Goal: Task Accomplishment & Management: Contribute content

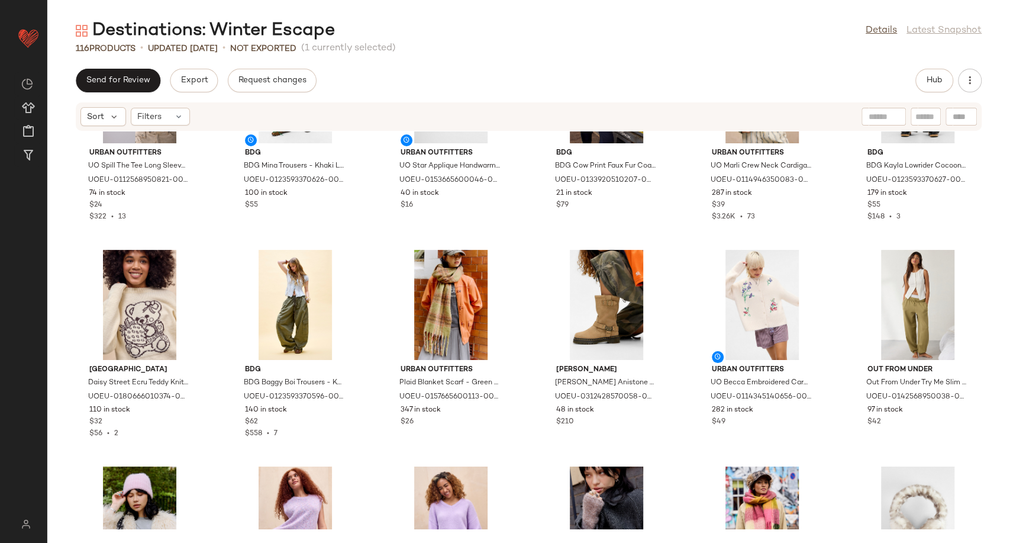
scroll to position [2358, 0]
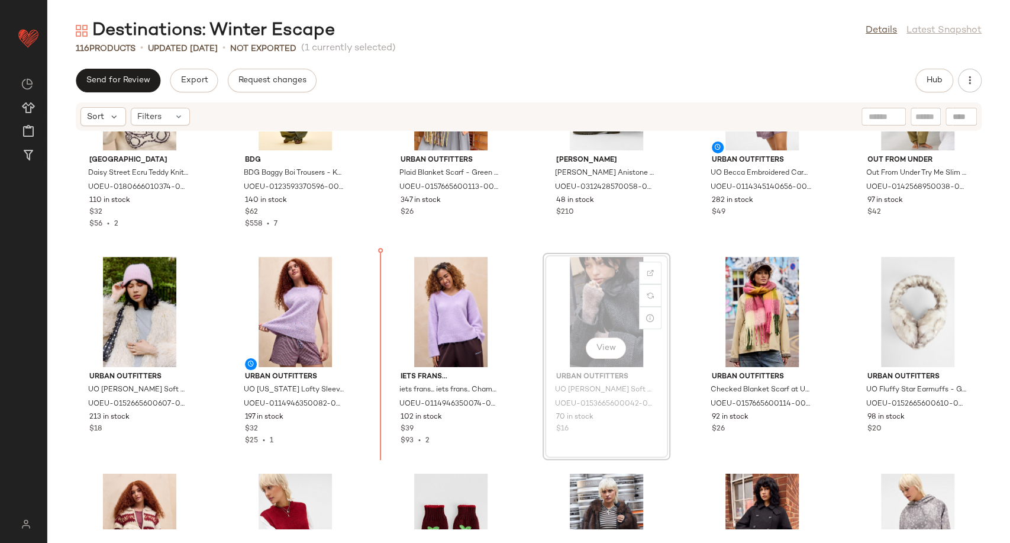
scroll to position [2494, 0]
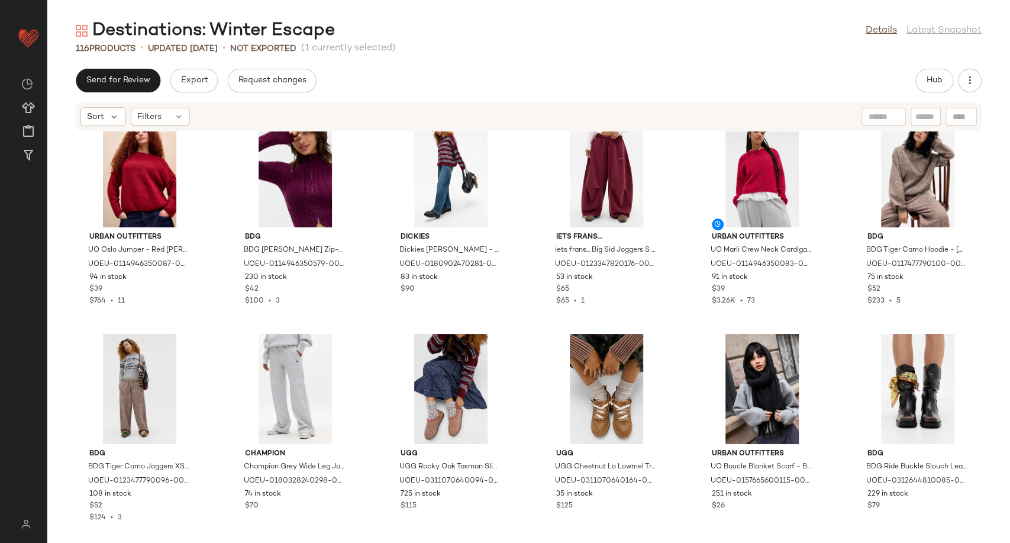
scroll to position [3283, 0]
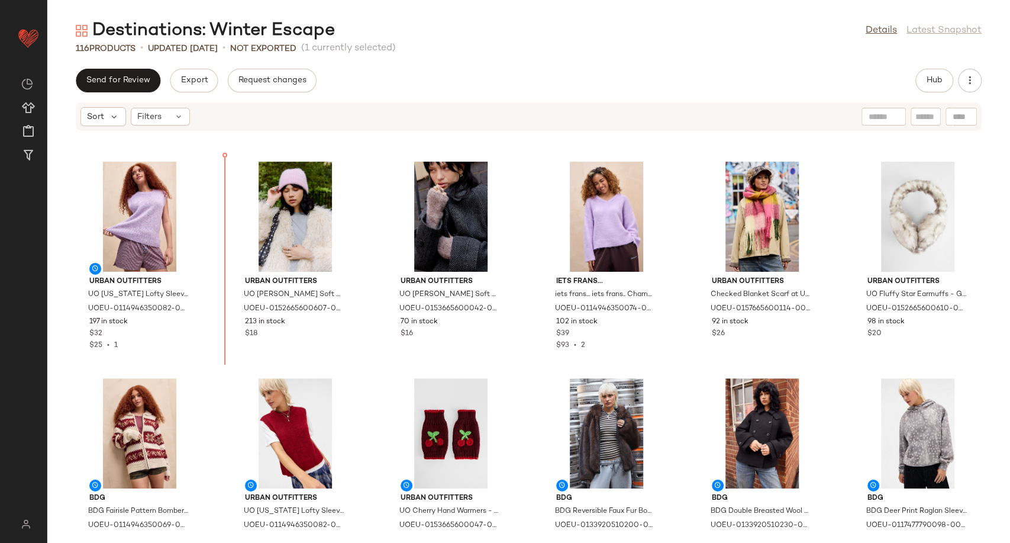
scroll to position [2536, 0]
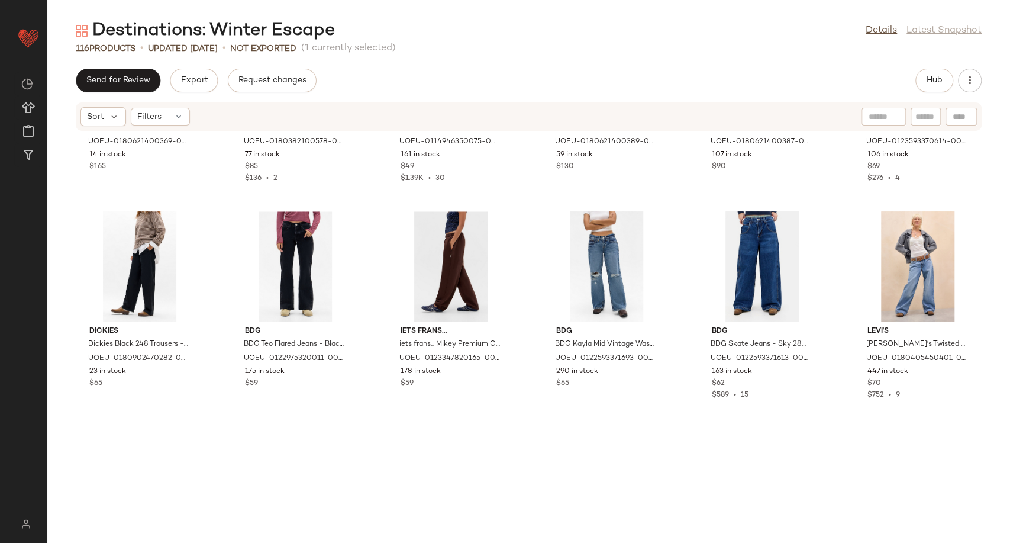
scroll to position [3851, 0]
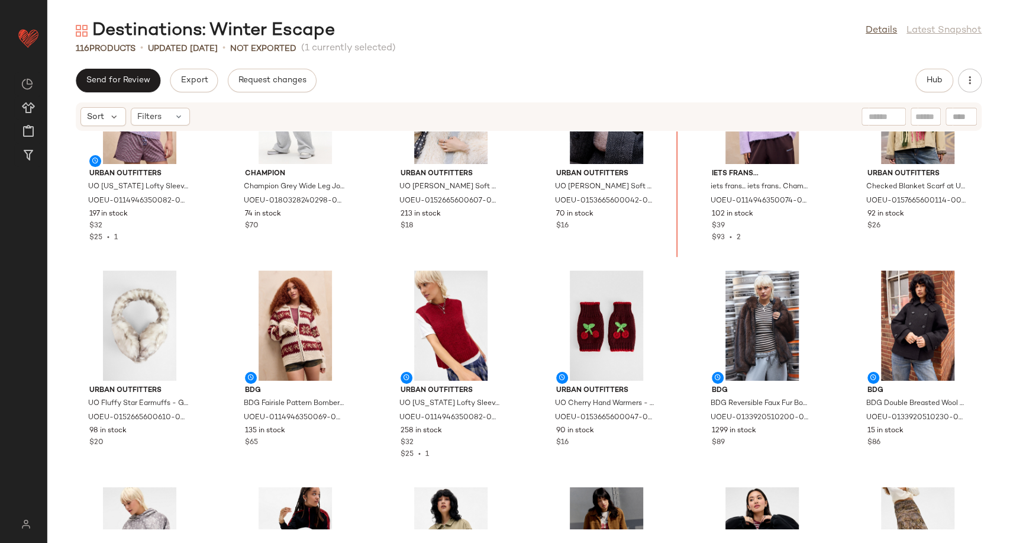
scroll to position [2661, 0]
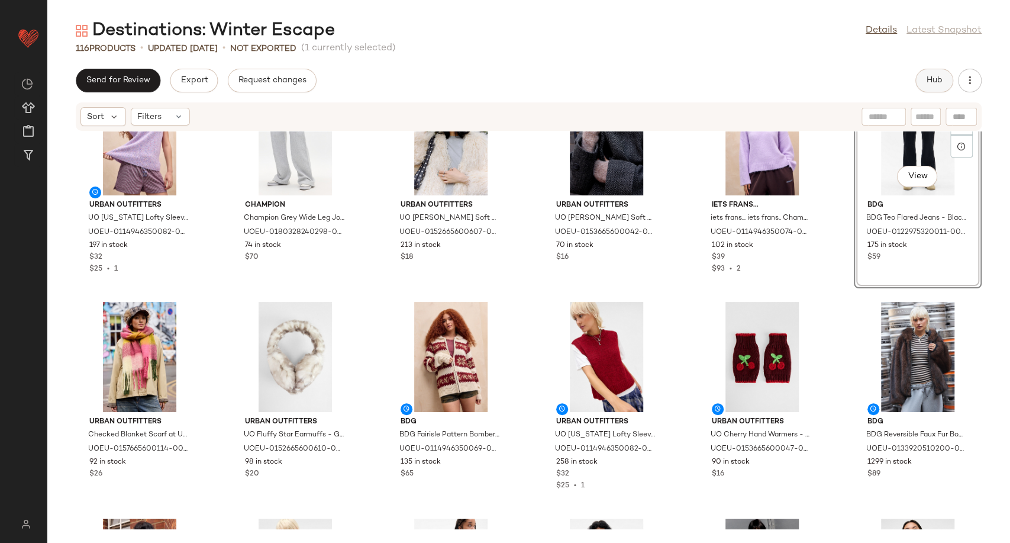
click at [940, 77] on span "Hub" at bounding box center [934, 80] width 17 height 9
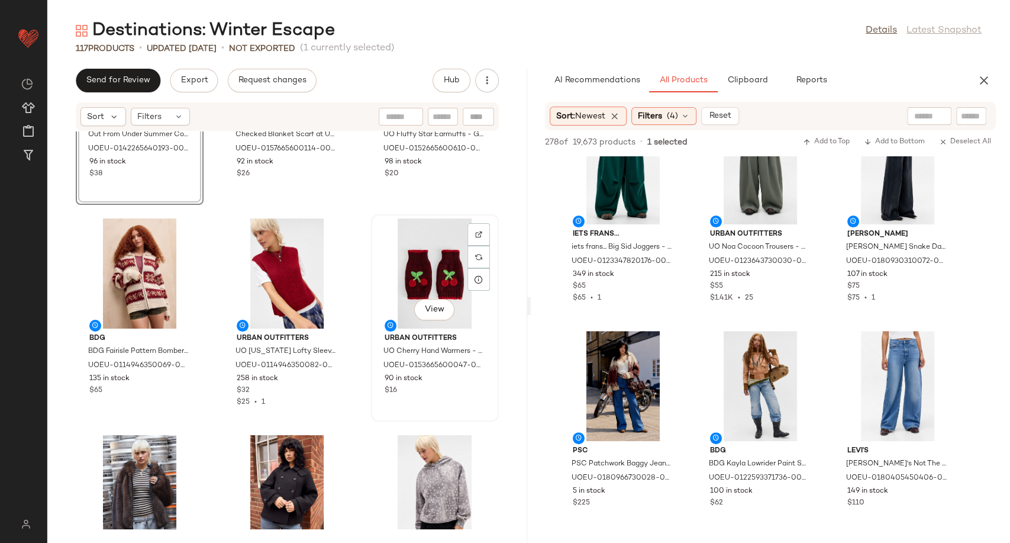
scroll to position [5856, 0]
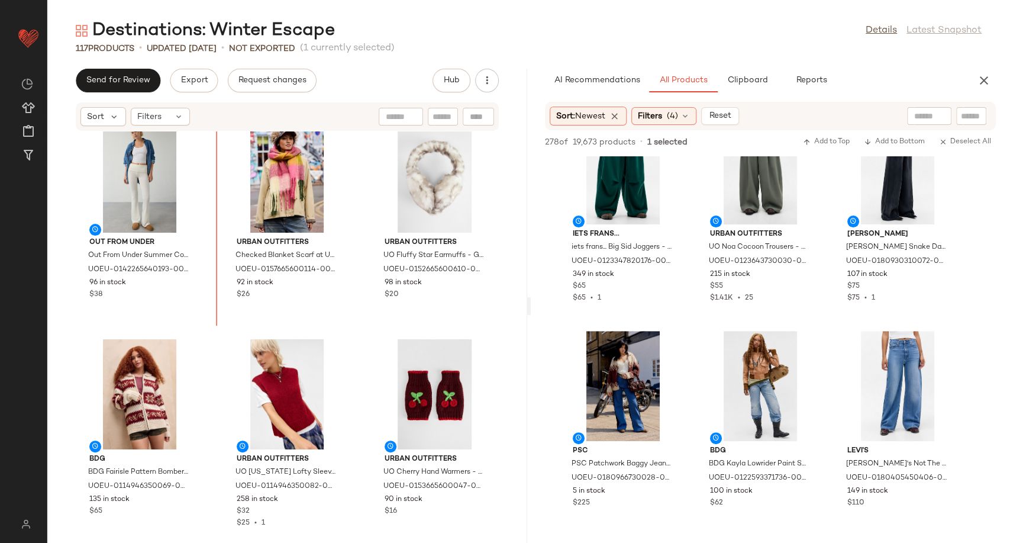
scroll to position [5625, 0]
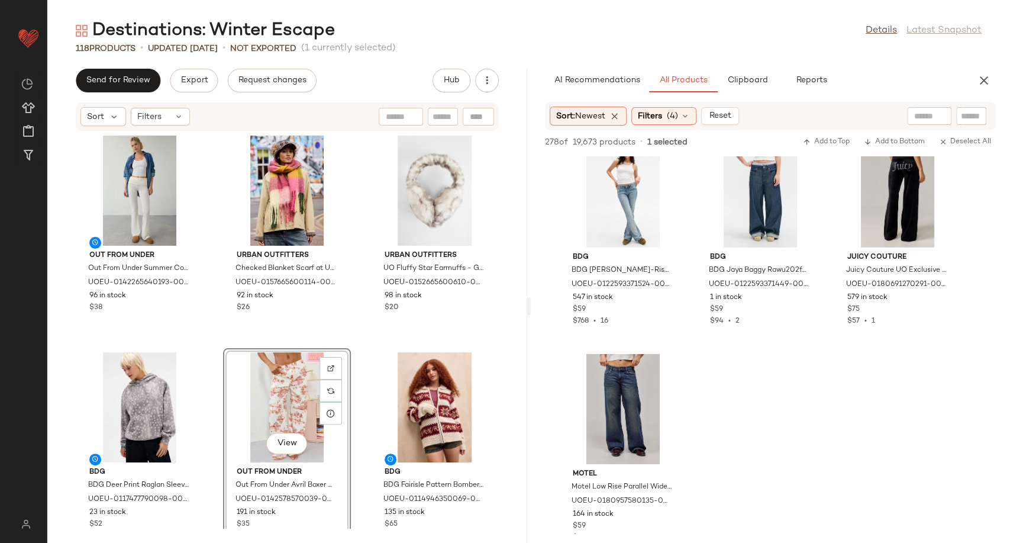
scroll to position [5589, 0]
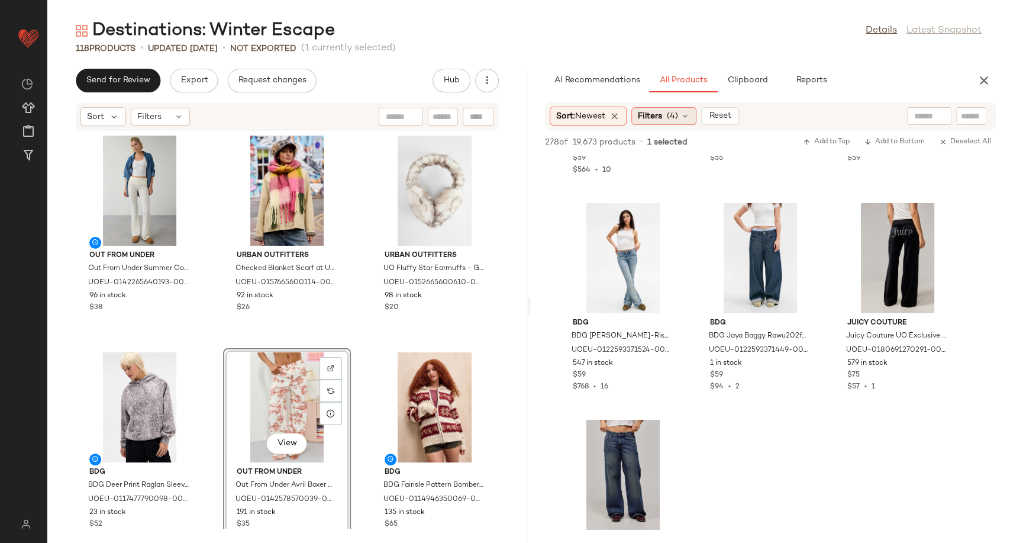
click at [682, 112] on div "Filters (4)" at bounding box center [663, 116] width 65 height 18
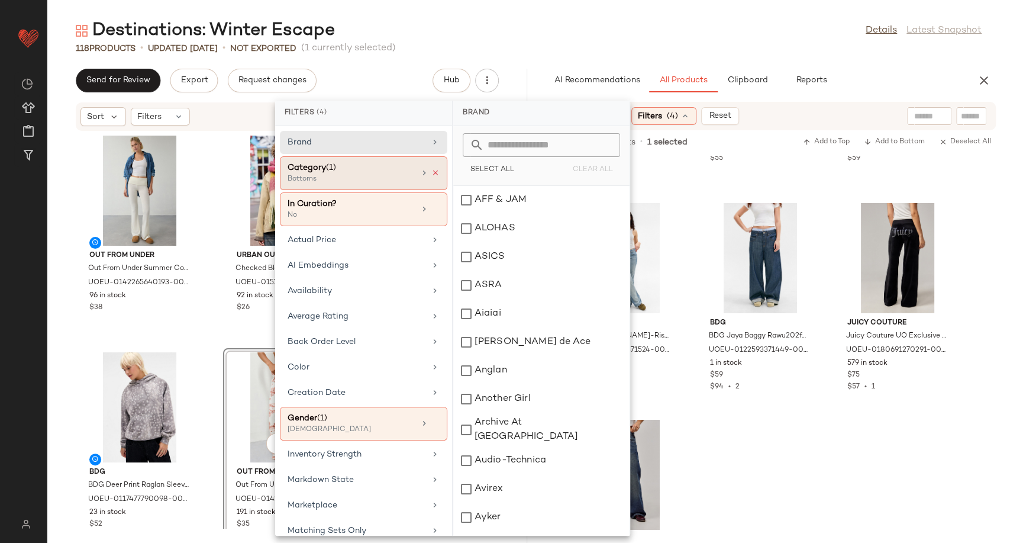
click at [431, 170] on icon at bounding box center [435, 173] width 8 height 8
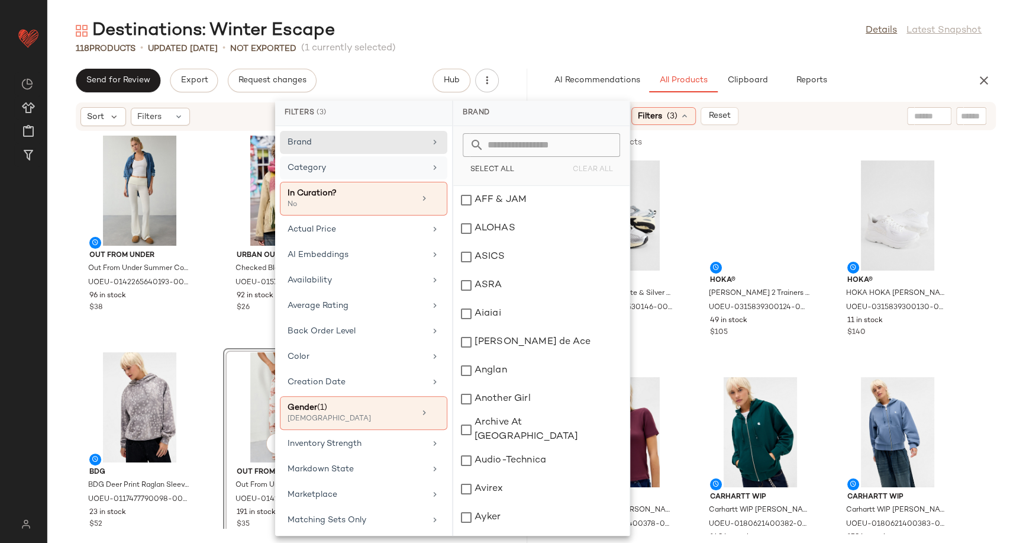
click at [350, 182] on div "Category" at bounding box center [363, 199] width 167 height 34
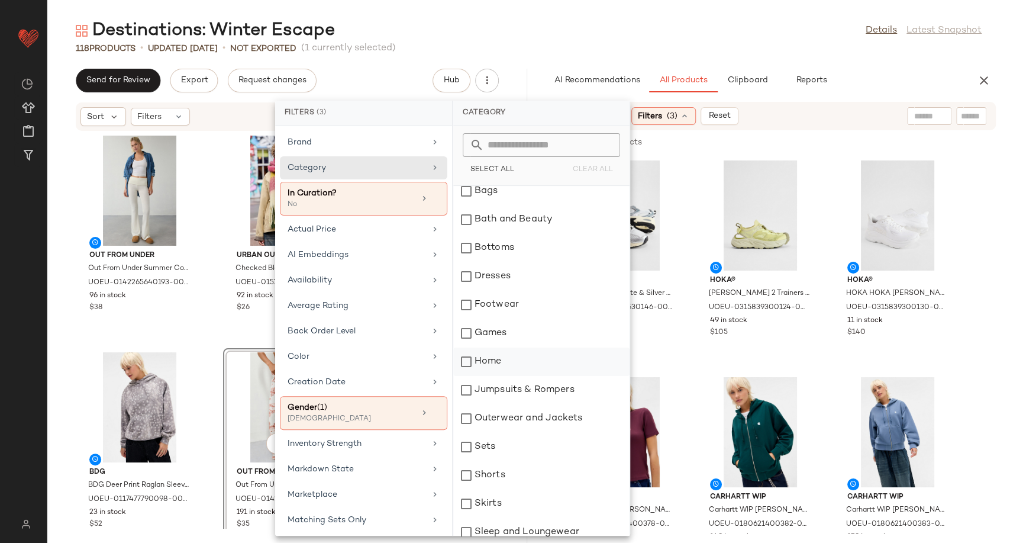
scroll to position [197, 0]
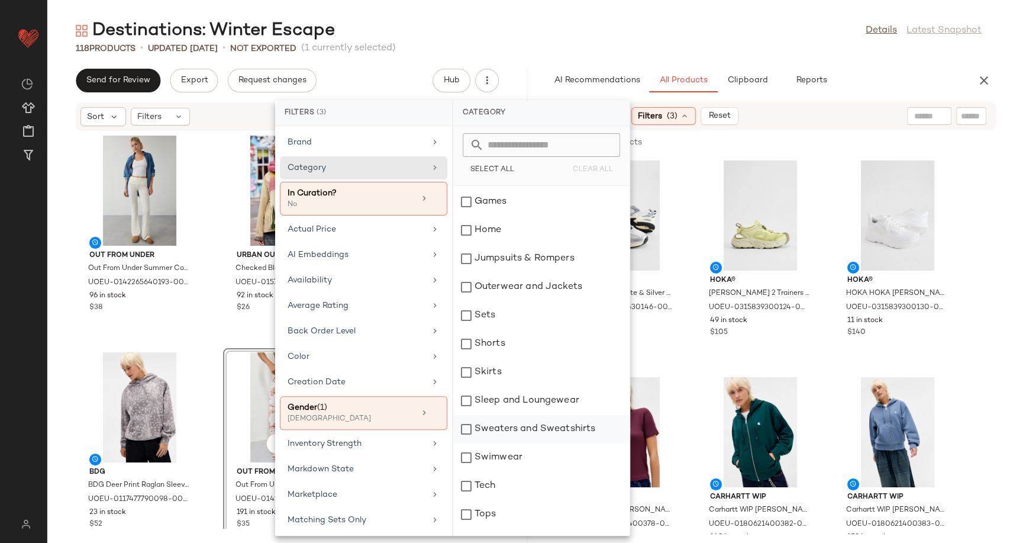
click at [520, 437] on div "Sweaters and Sweatshirts" at bounding box center [541, 429] width 176 height 28
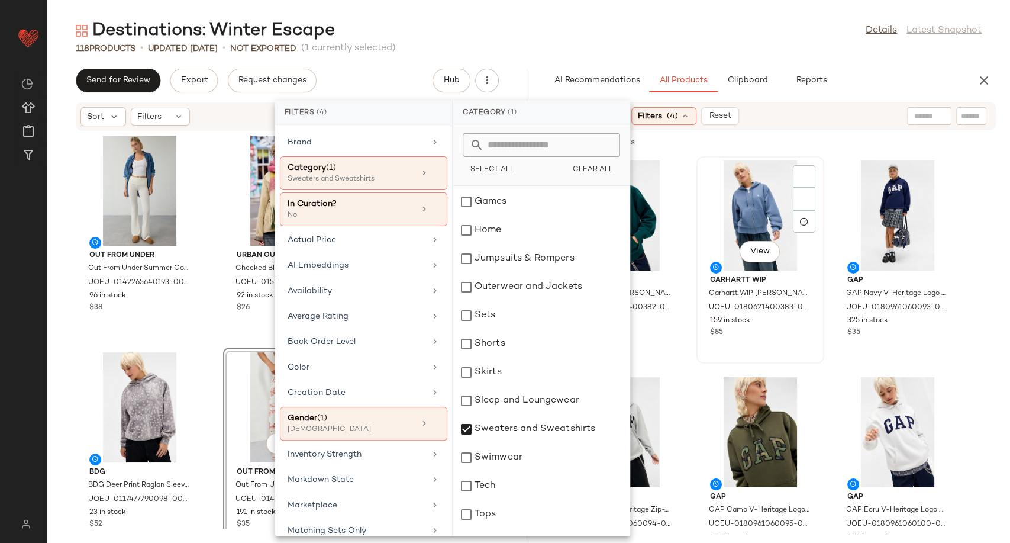
click at [698, 349] on div "View Carhartt WIP Carhartt WIP Casey Hoodie - Blue XS at Urban Outfitters UOEU-…" at bounding box center [760, 259] width 125 height 205
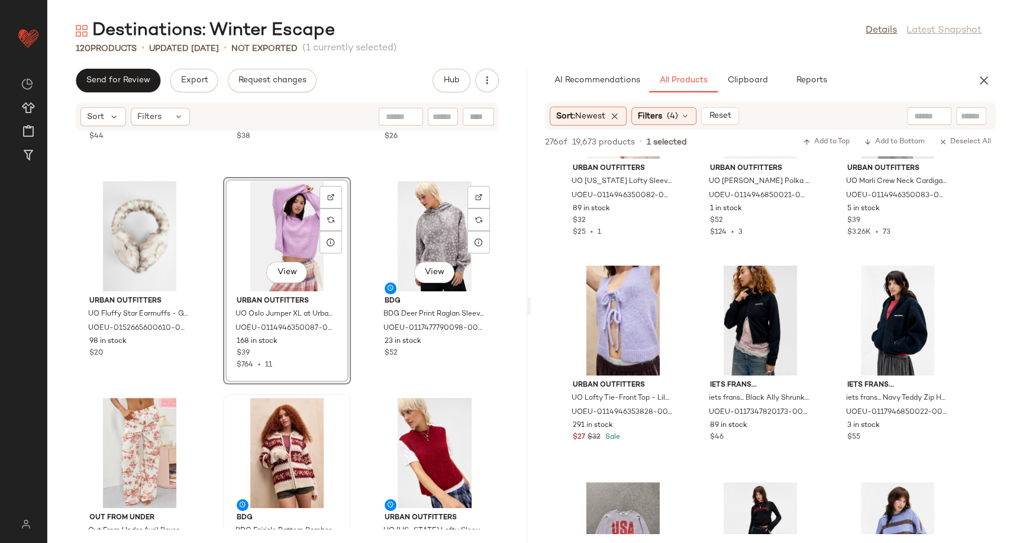
scroll to position [5840, 0]
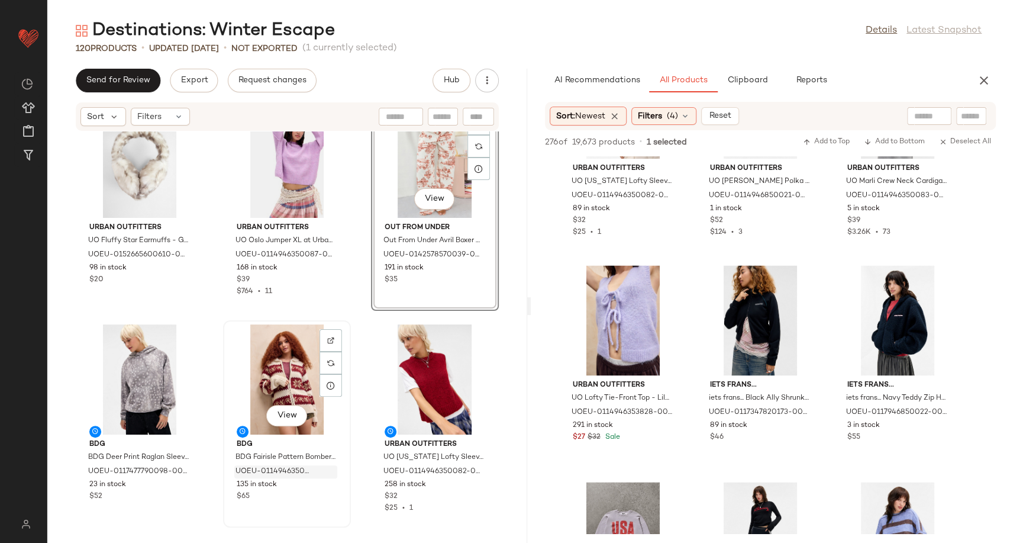
scroll to position [5972, 0]
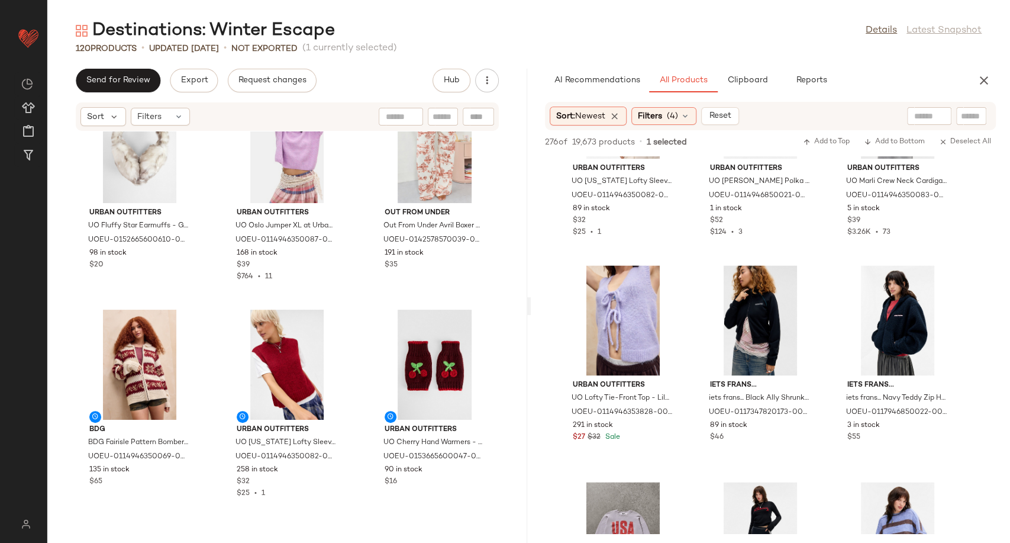
scroll to position [5913, 0]
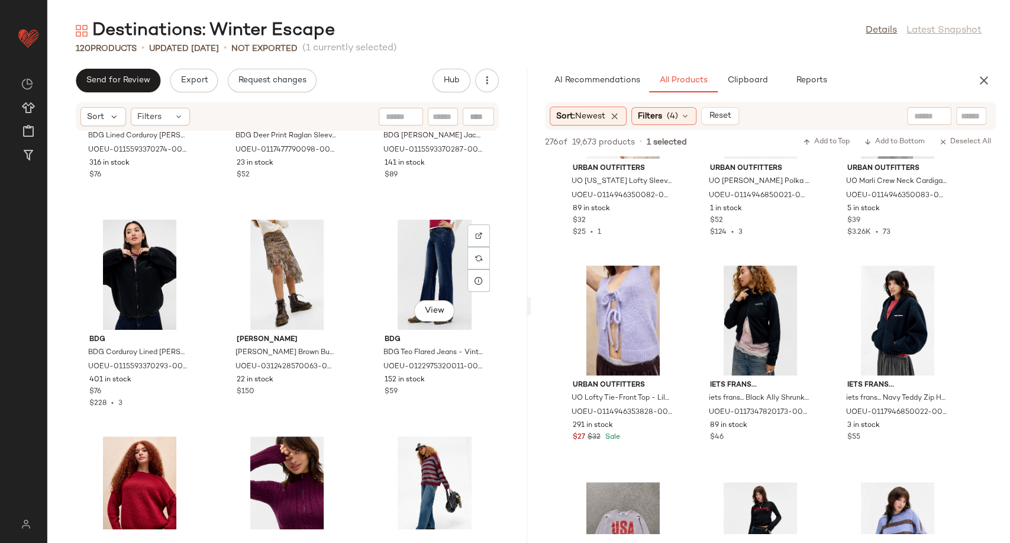
scroll to position [6637, 0]
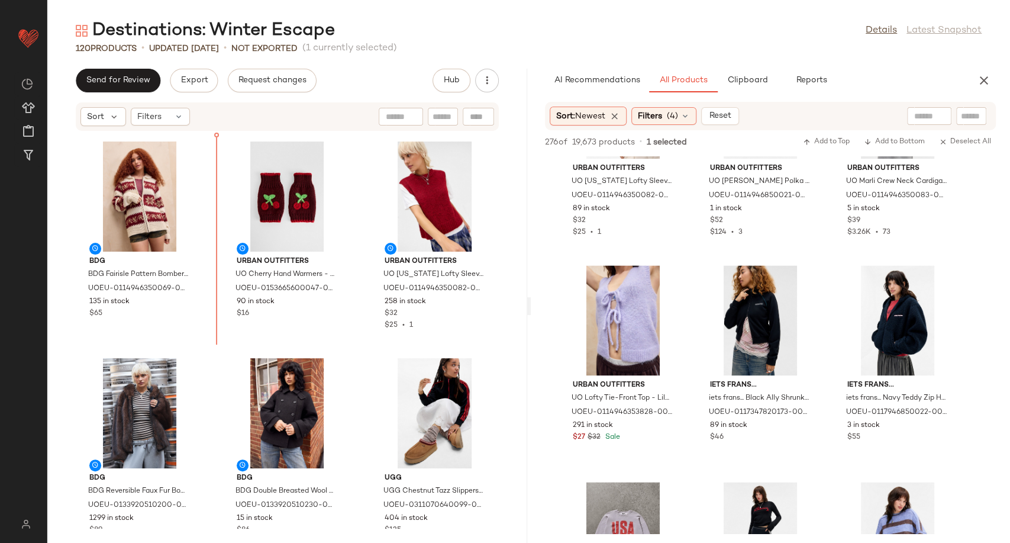
scroll to position [6063, 0]
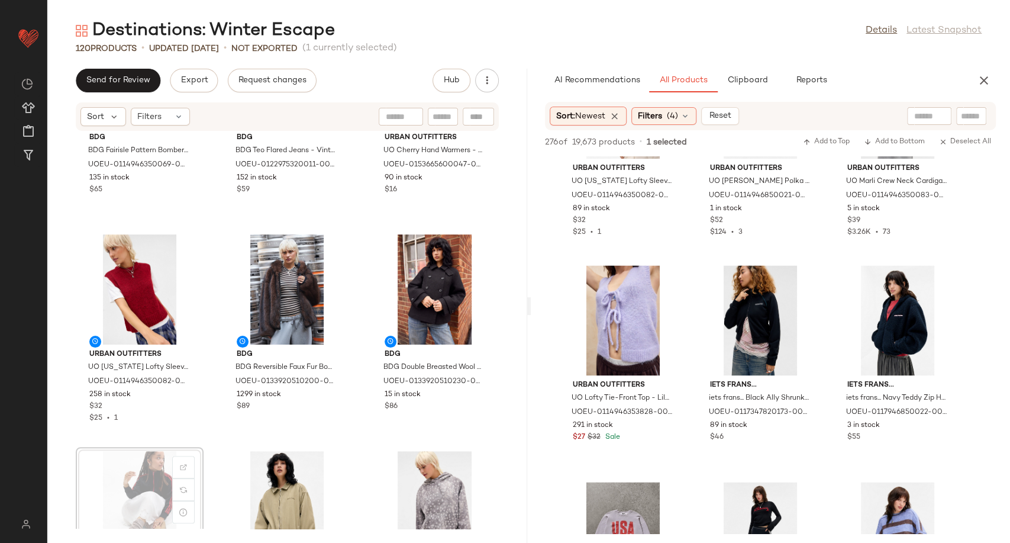
scroll to position [6196, 0]
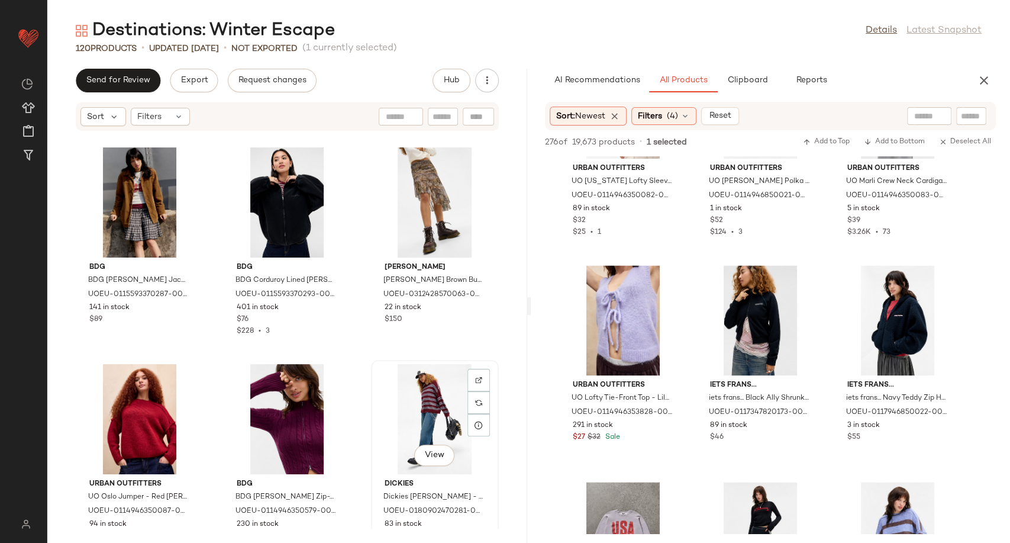
scroll to position [6722, 0]
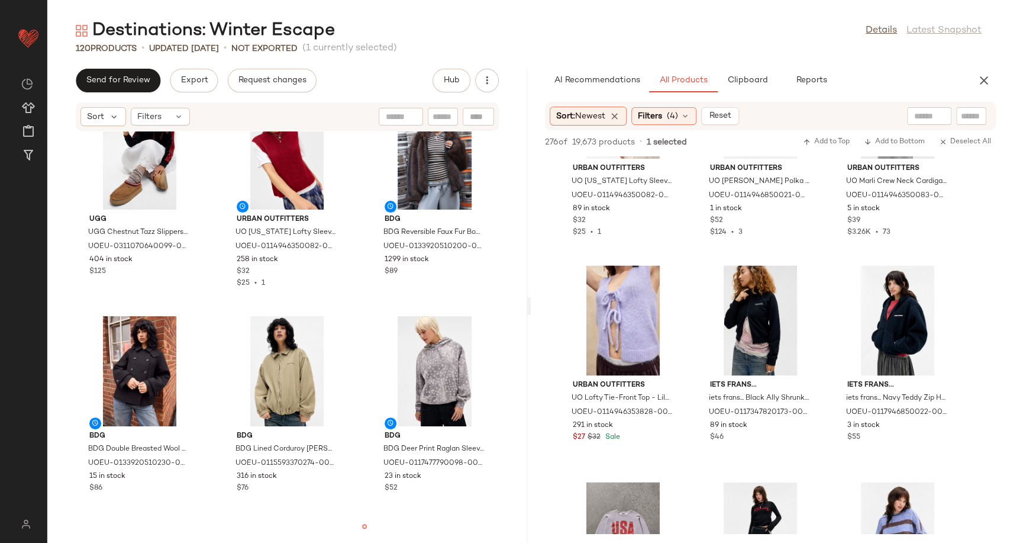
scroll to position [6327, 0]
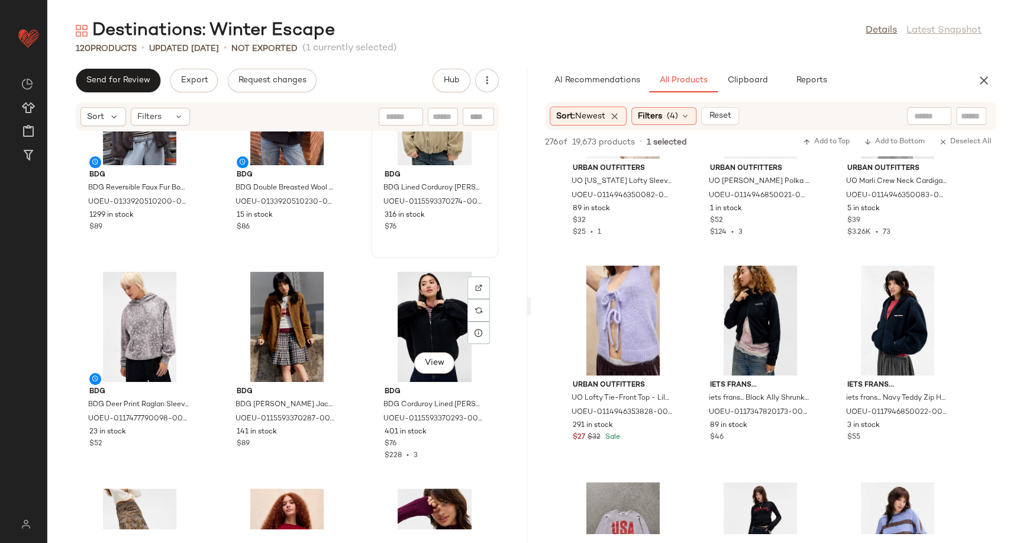
scroll to position [6721, 0]
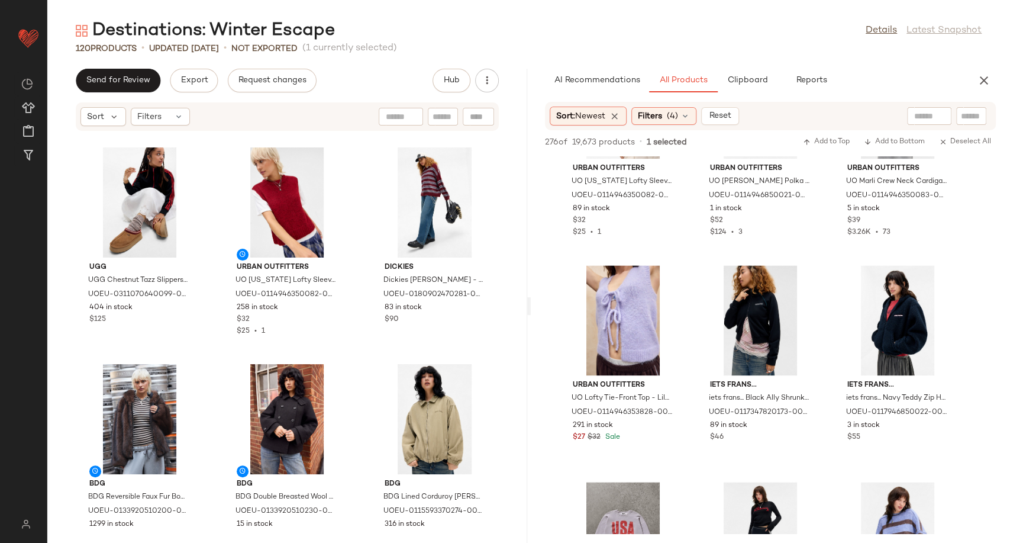
scroll to position [6278, 0]
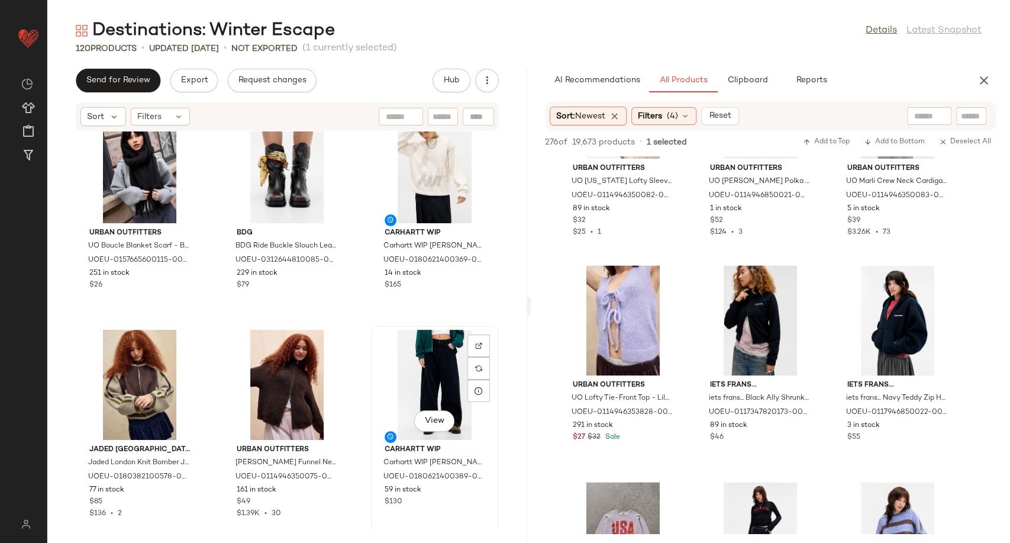
scroll to position [7746, 0]
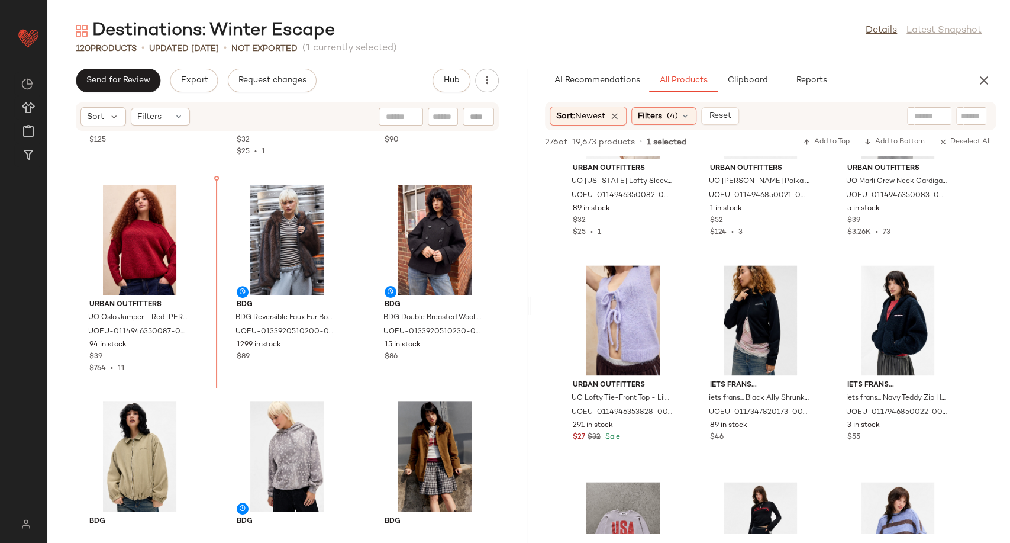
scroll to position [6457, 0]
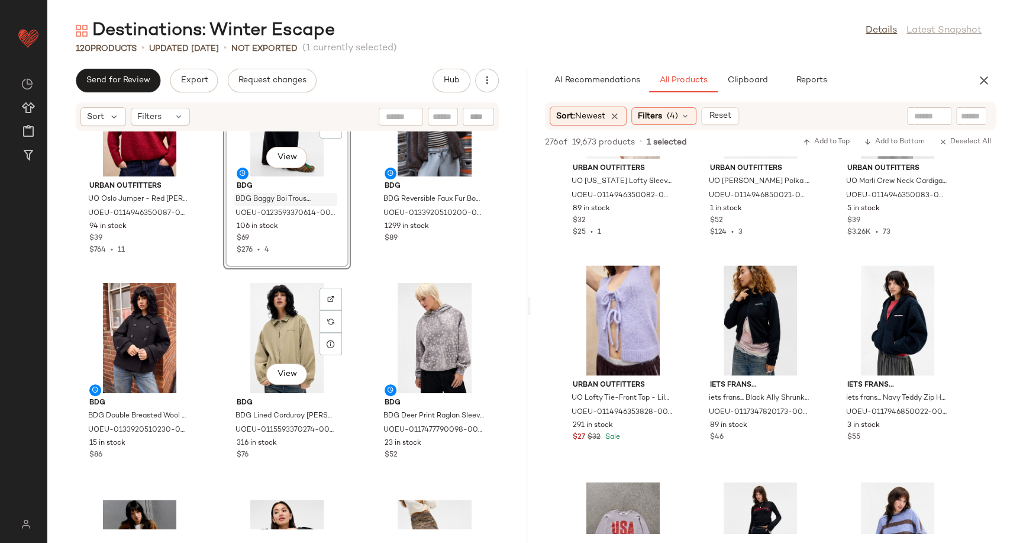
scroll to position [6720, 0]
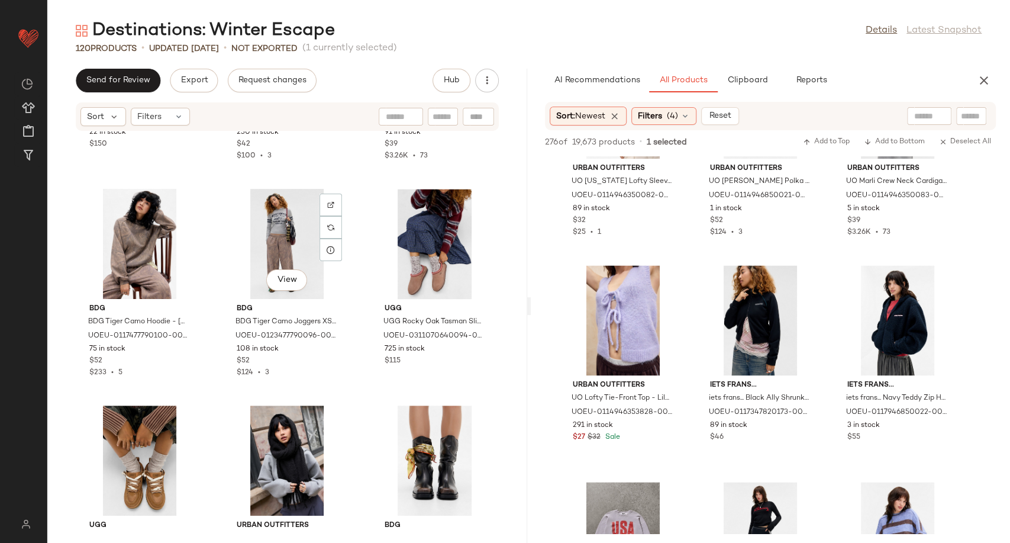
scroll to position [7335, 0]
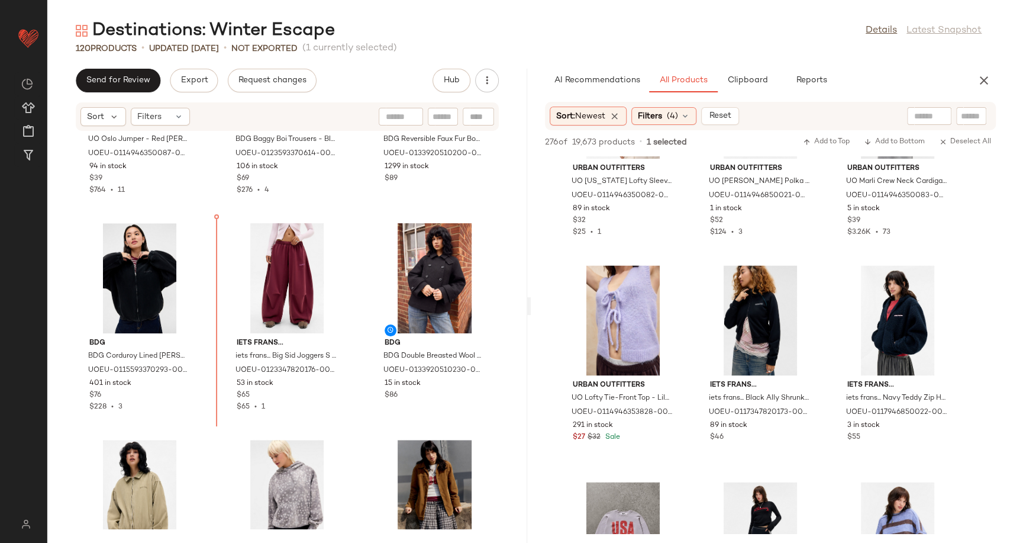
scroll to position [6633, 0]
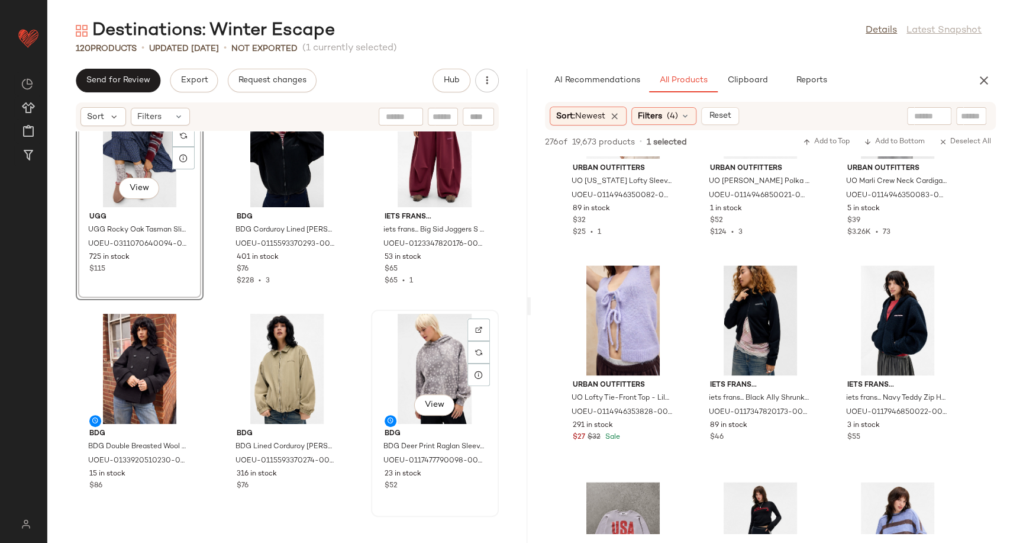
scroll to position [6962, 0]
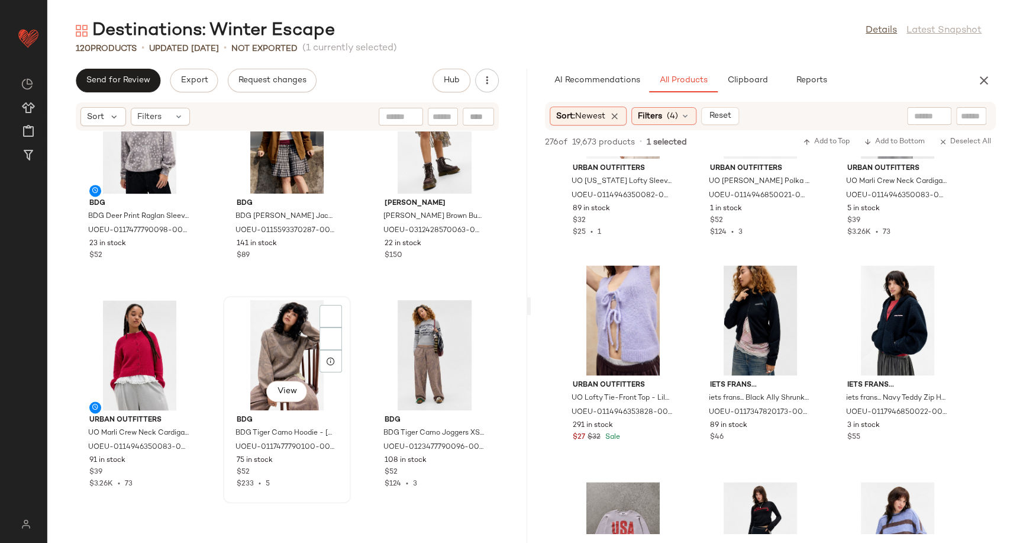
scroll to position [7224, 0]
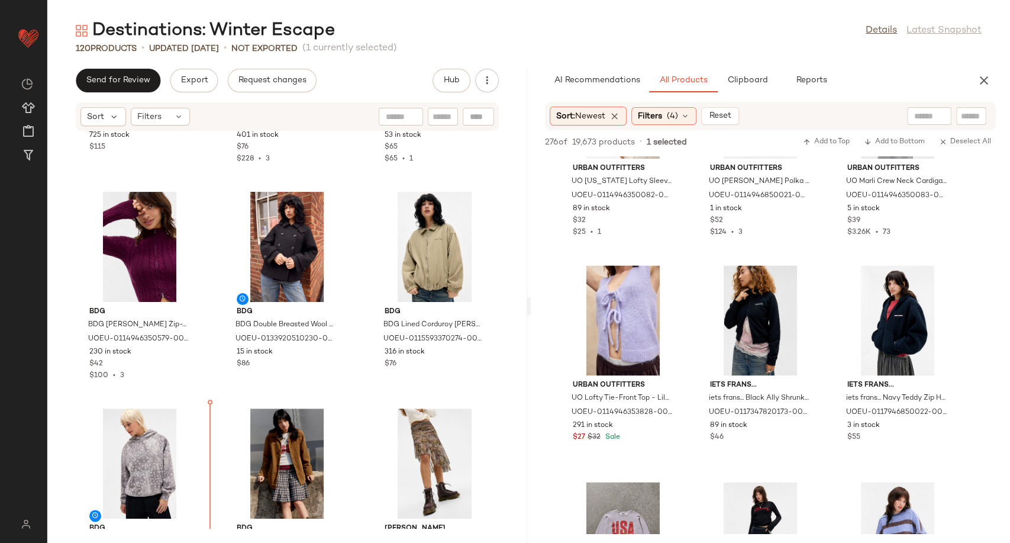
scroll to position [6820, 0]
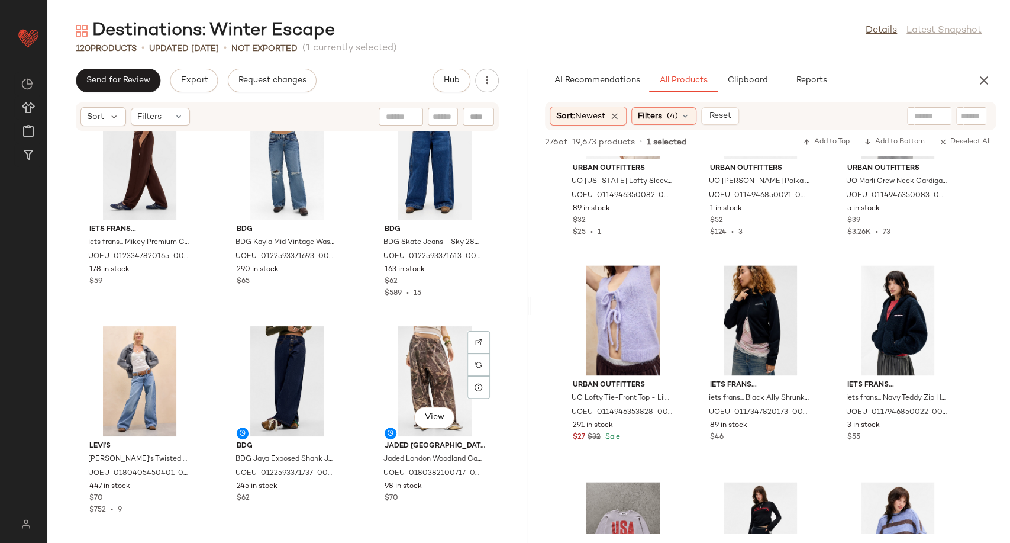
scroll to position [8137, 0]
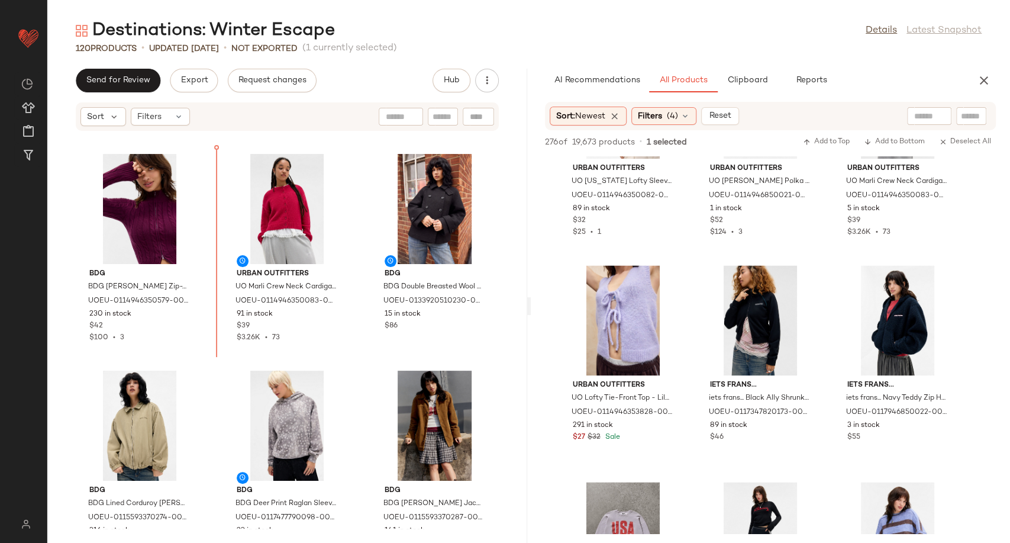
scroll to position [6923, 0]
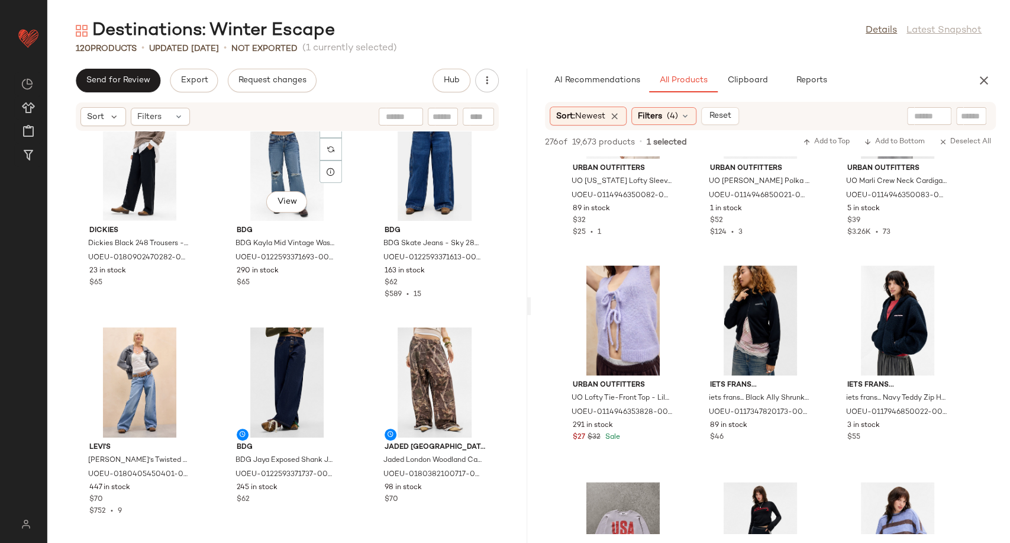
scroll to position [8268, 0]
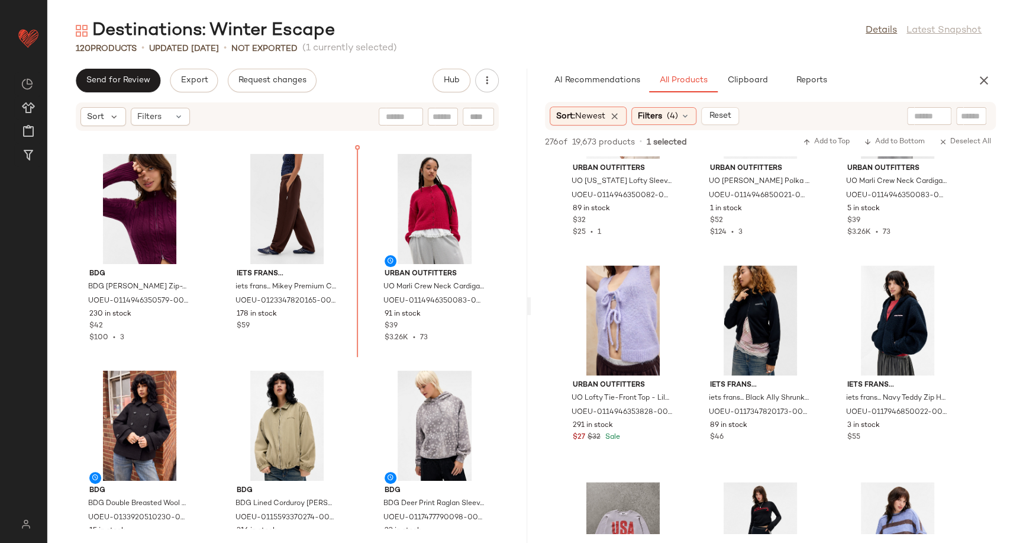
scroll to position [6860, 0]
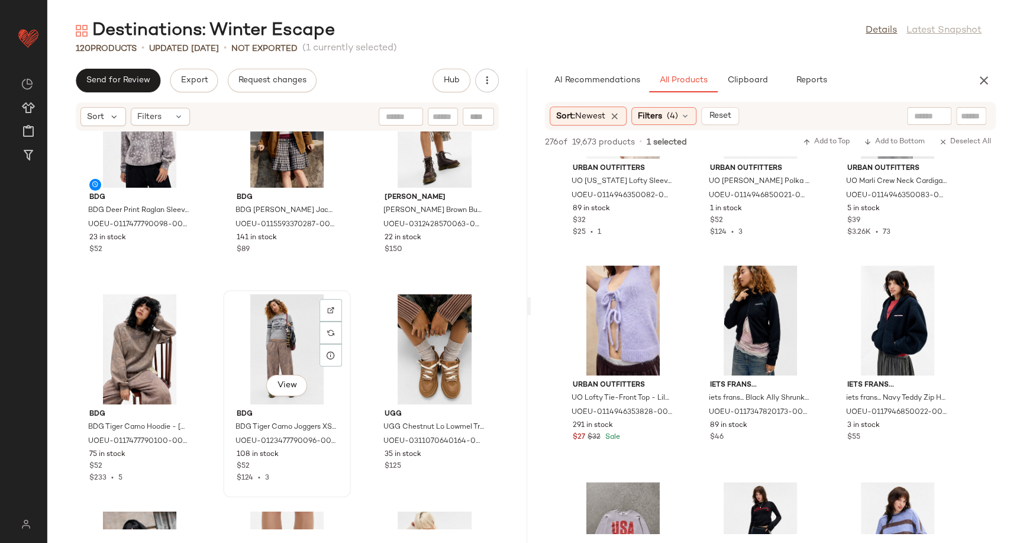
scroll to position [7452, 0]
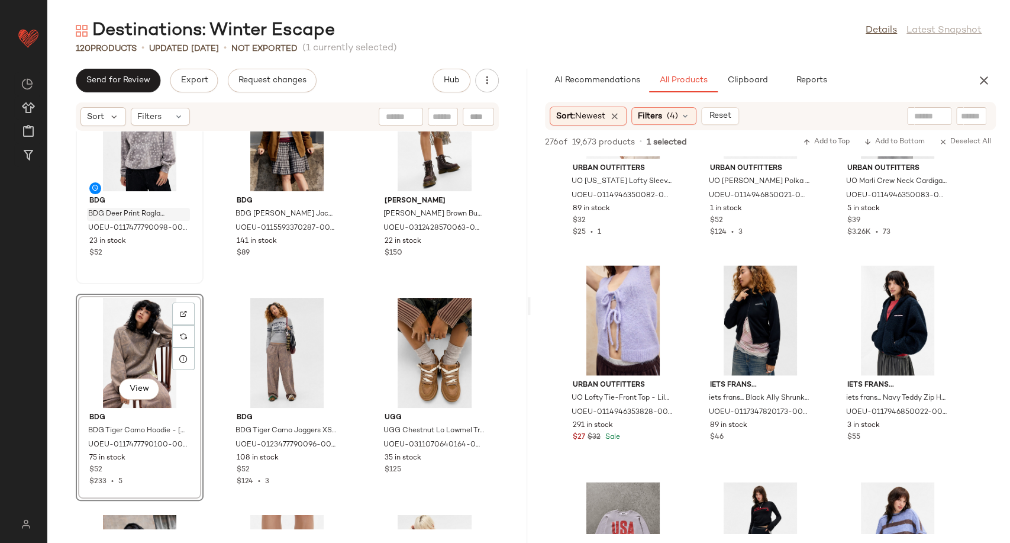
scroll to position [7418, 0]
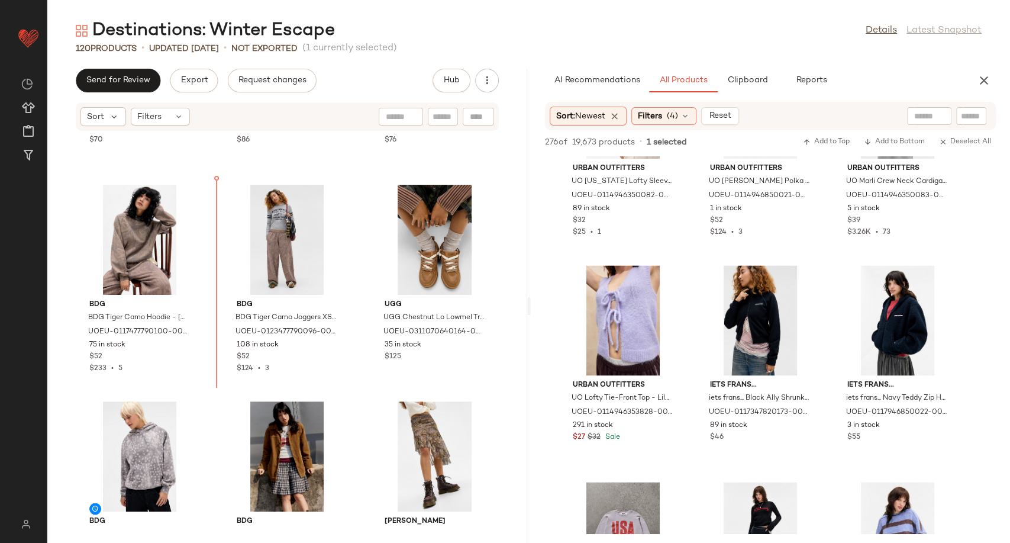
scroll to position [7302, 0]
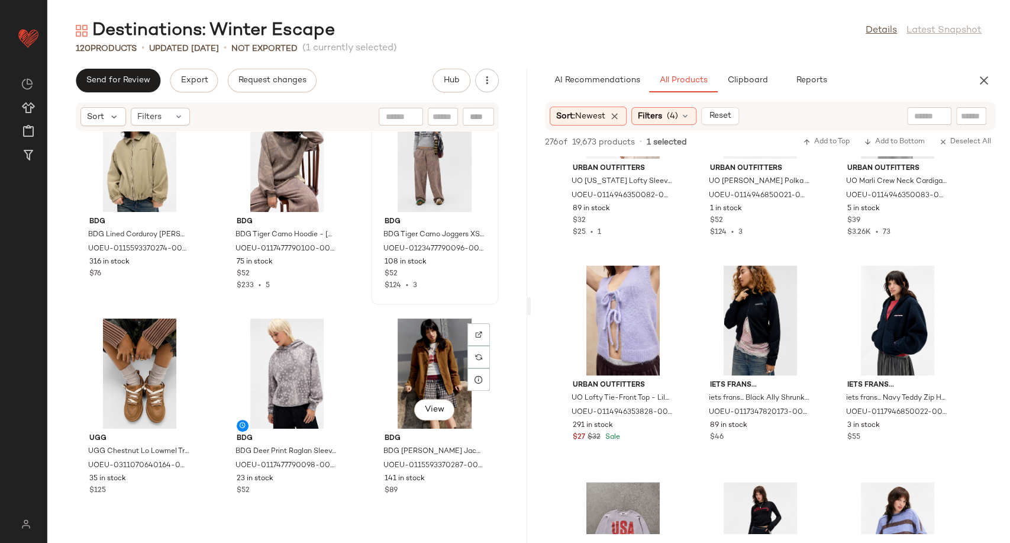
scroll to position [7566, 0]
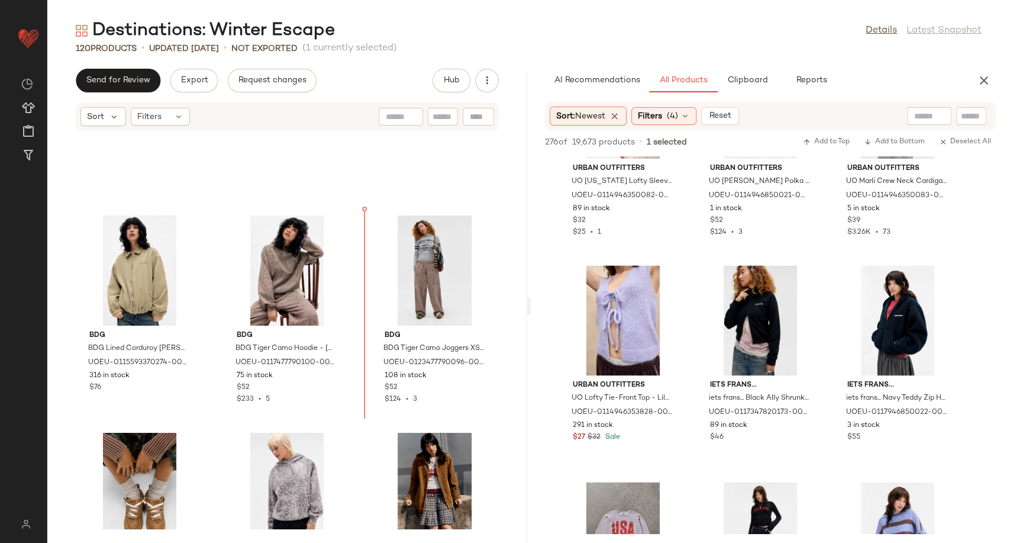
scroll to position [7289, 0]
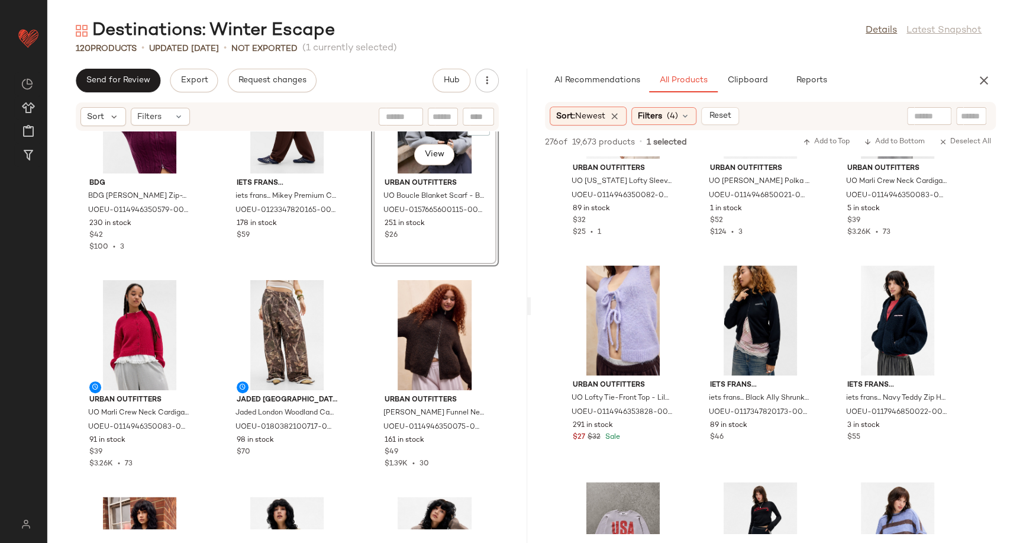
scroll to position [7083, 0]
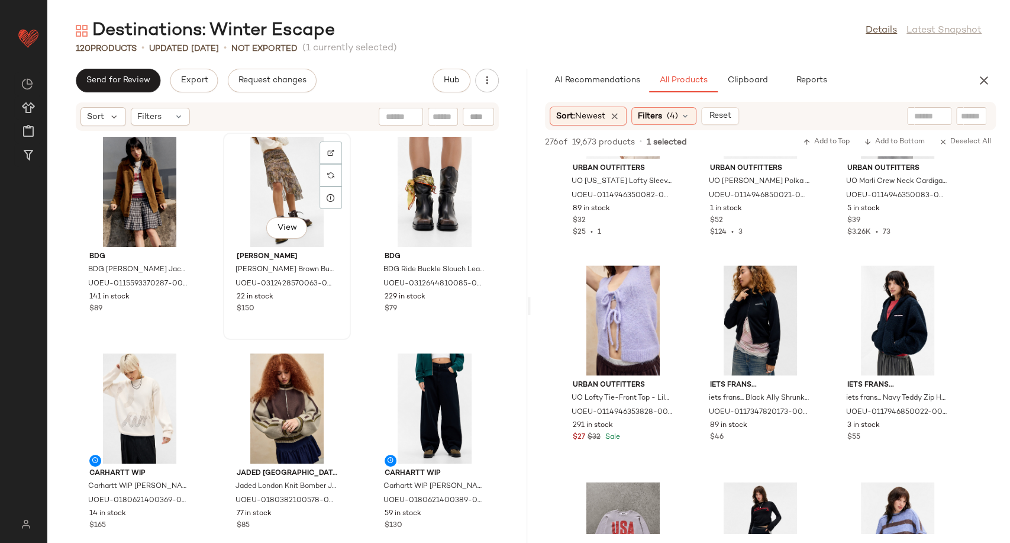
scroll to position [7808, 0]
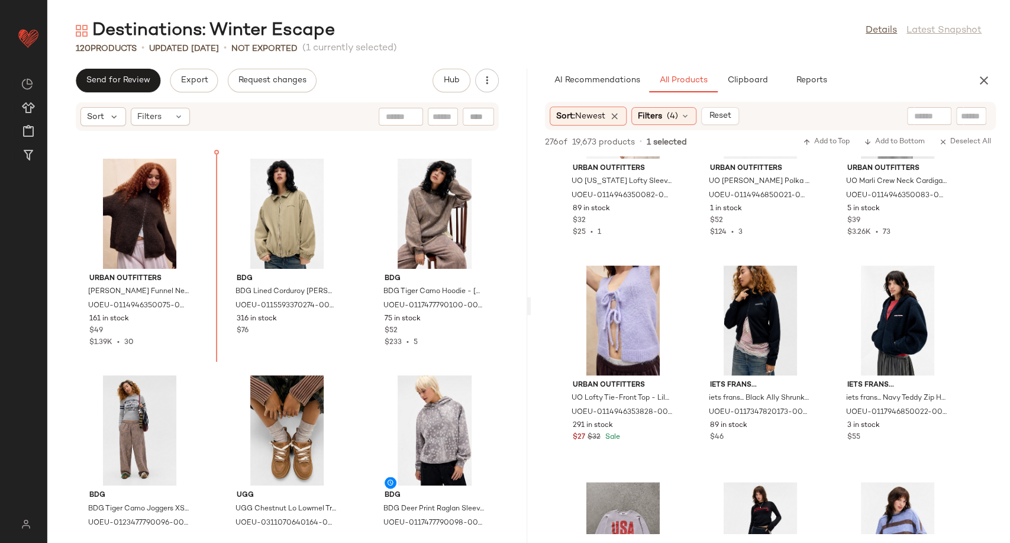
scroll to position [7334, 0]
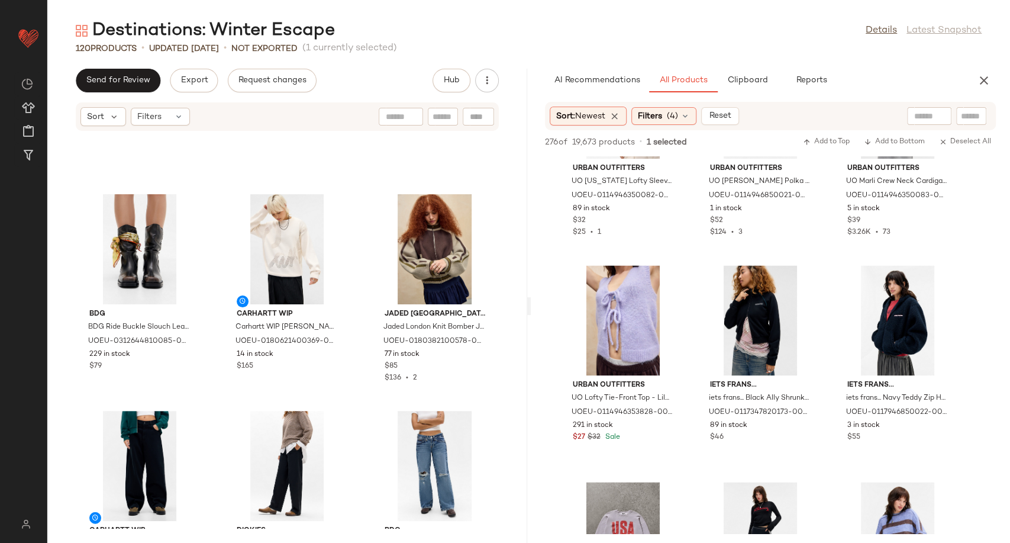
scroll to position [7926, 0]
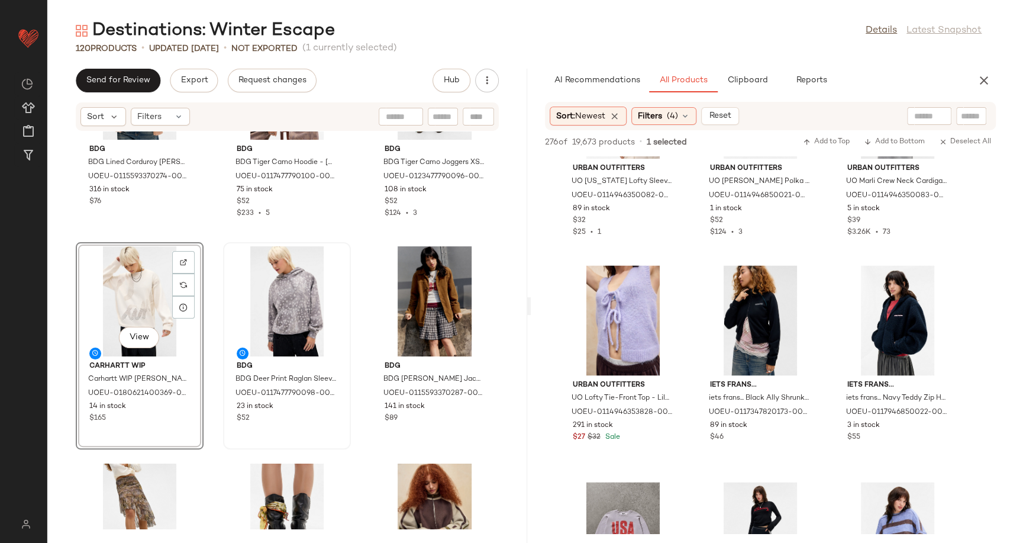
scroll to position [7501, 0]
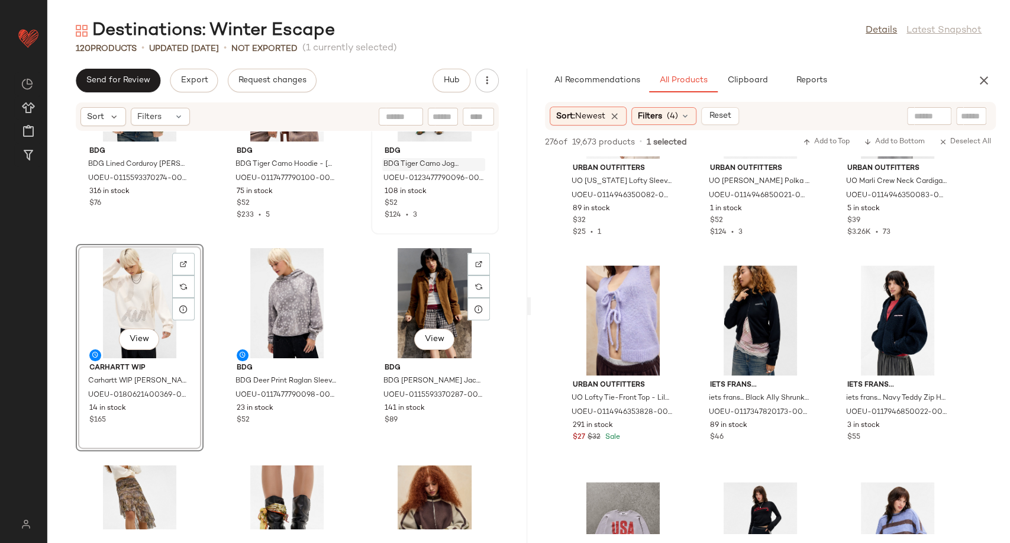
scroll to position [7764, 0]
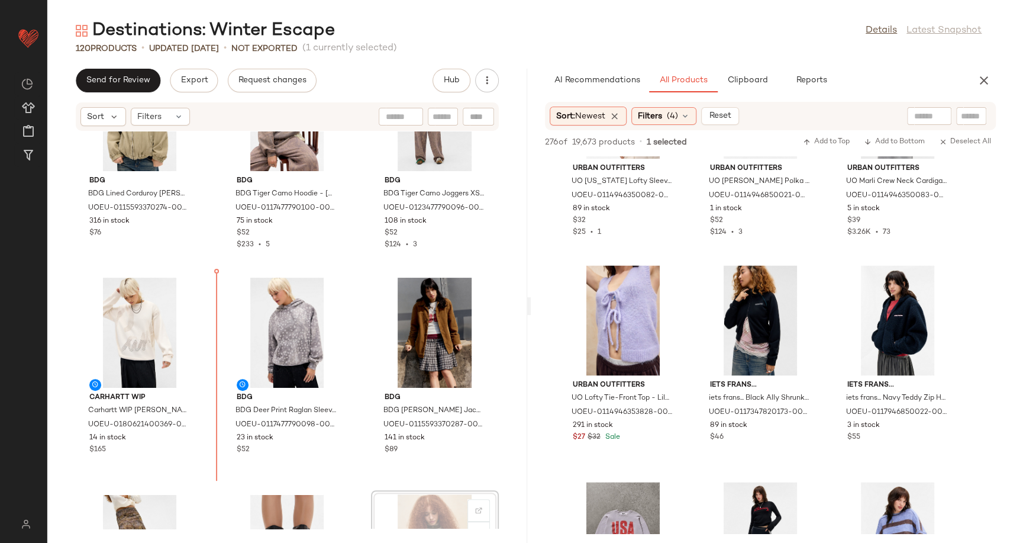
scroll to position [7658, 0]
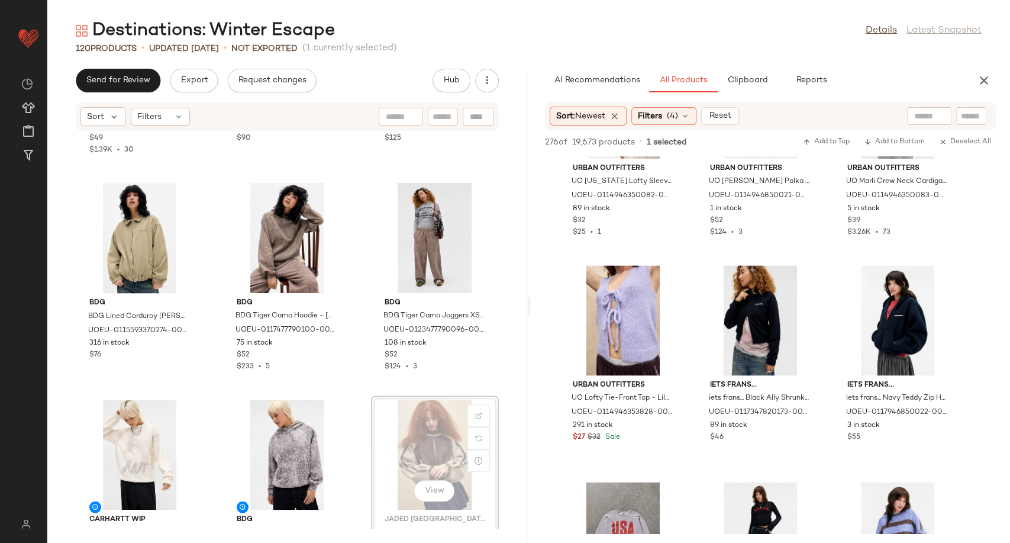
scroll to position [7546, 0]
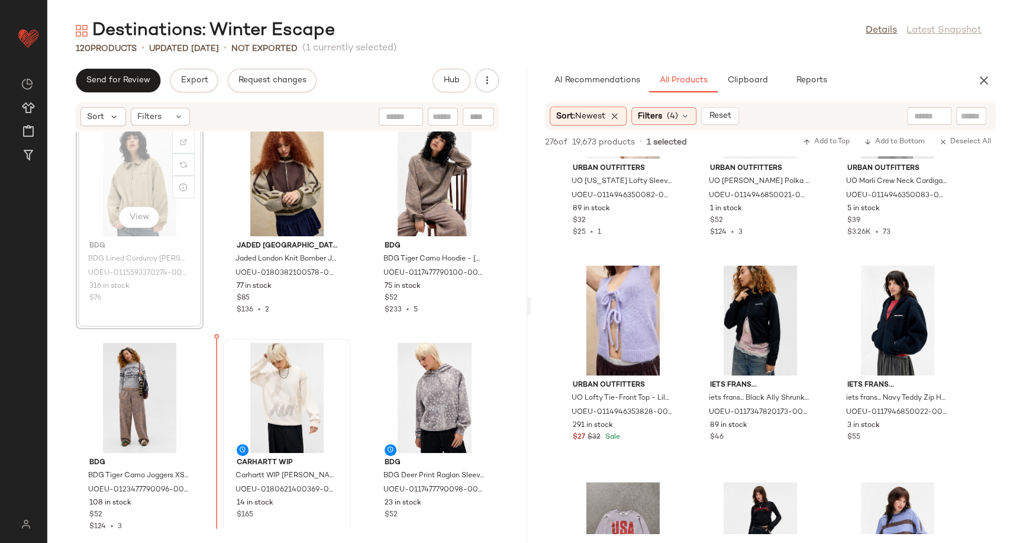
scroll to position [7604, 0]
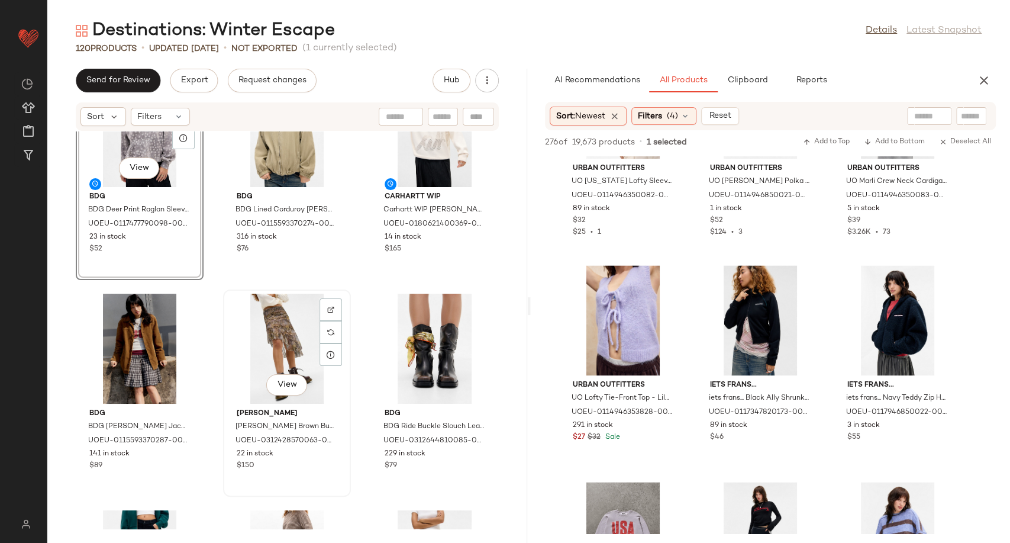
scroll to position [8065, 0]
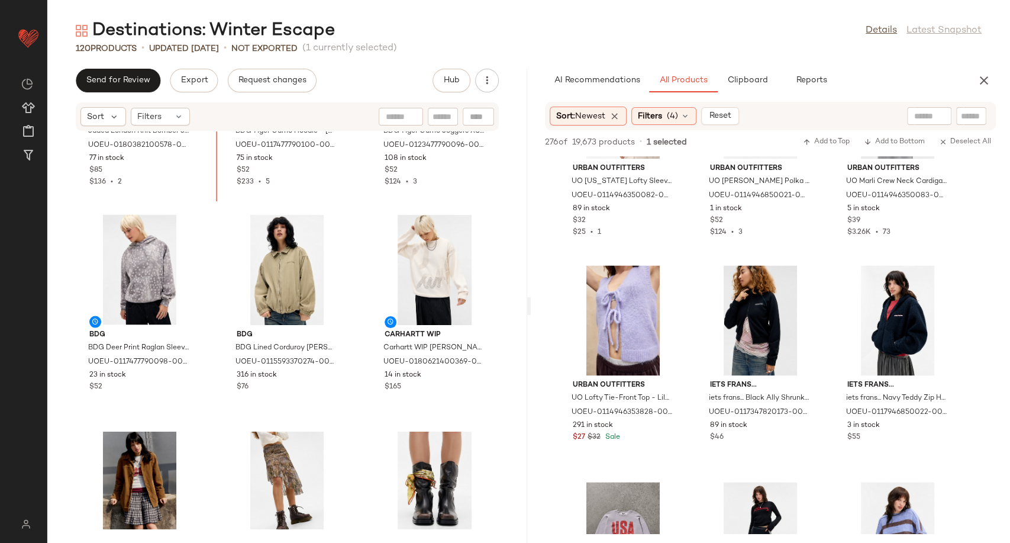
scroll to position [7670, 0]
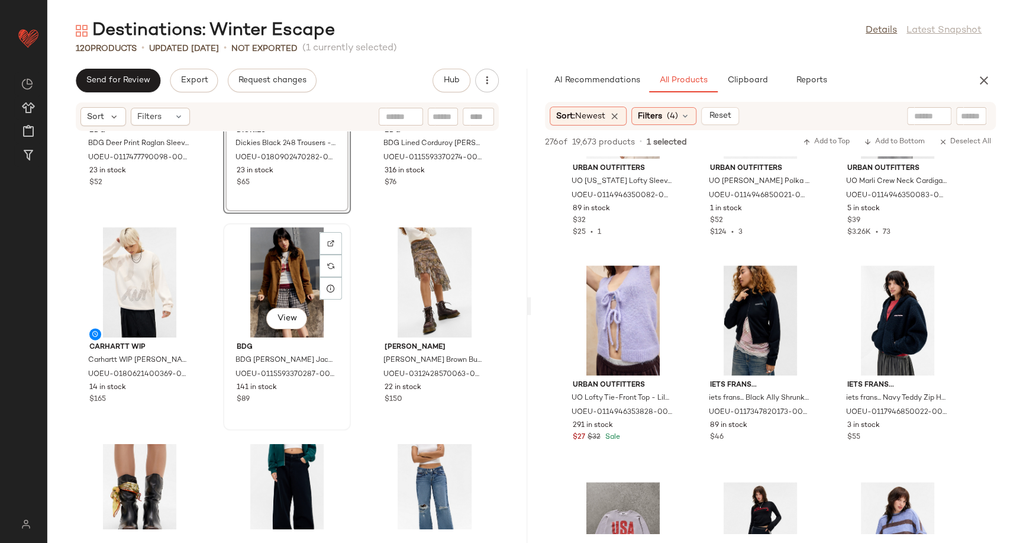
scroll to position [7999, 0]
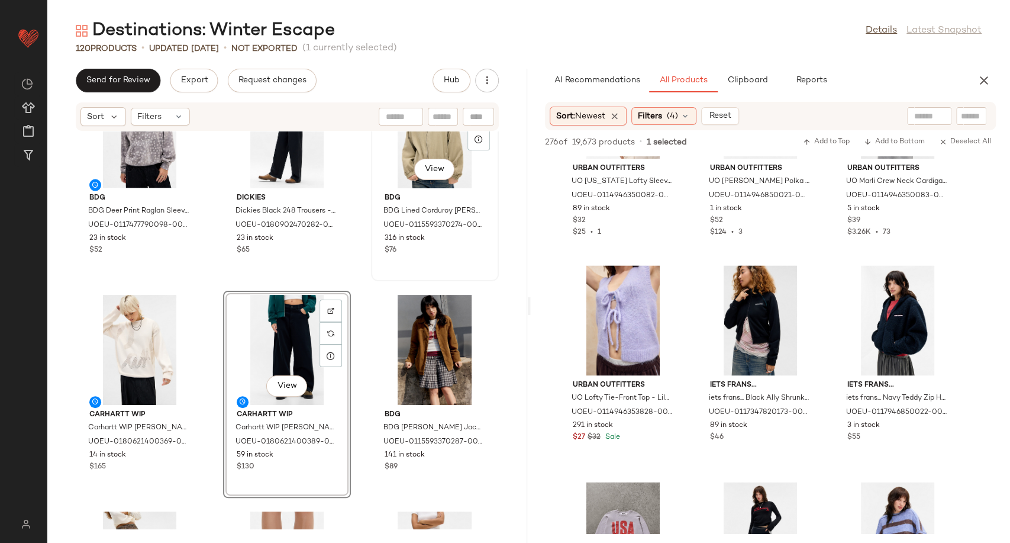
scroll to position [7885, 0]
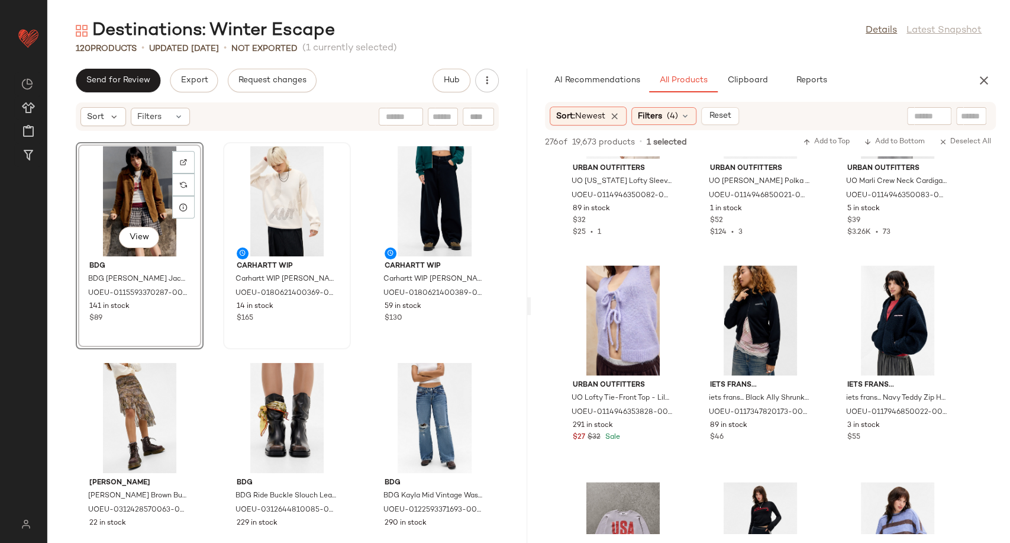
scroll to position [8016, 0]
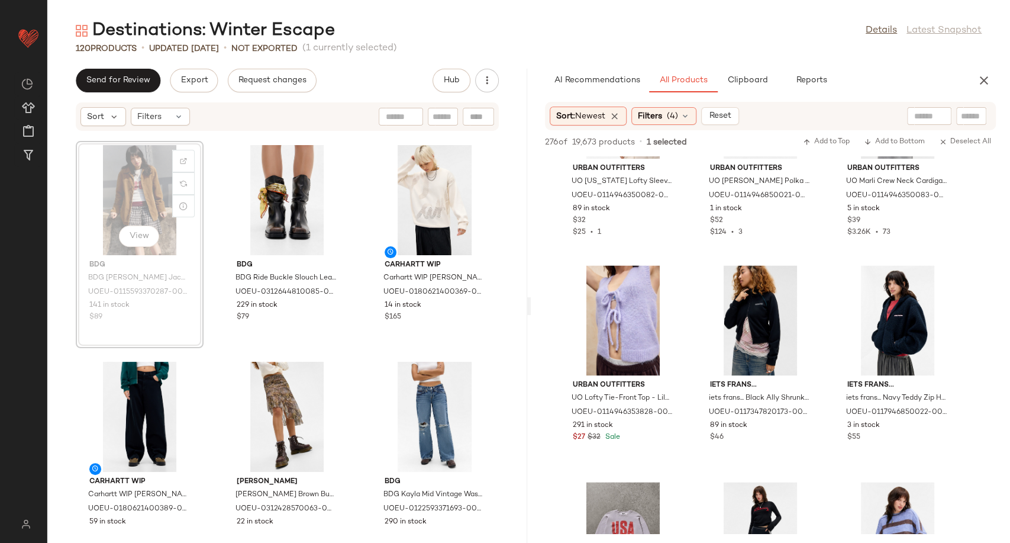
scroll to position [8014, 0]
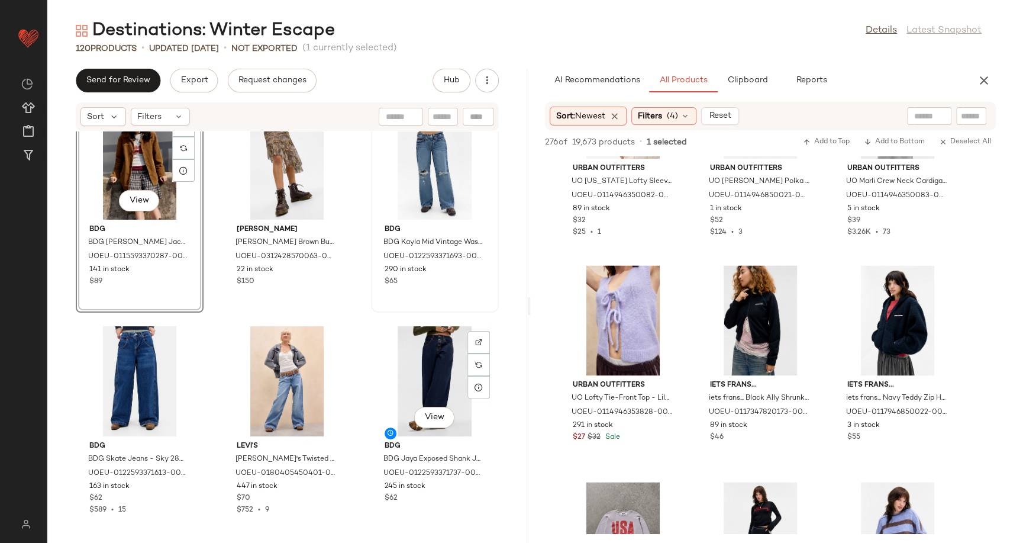
scroll to position [8137, 0]
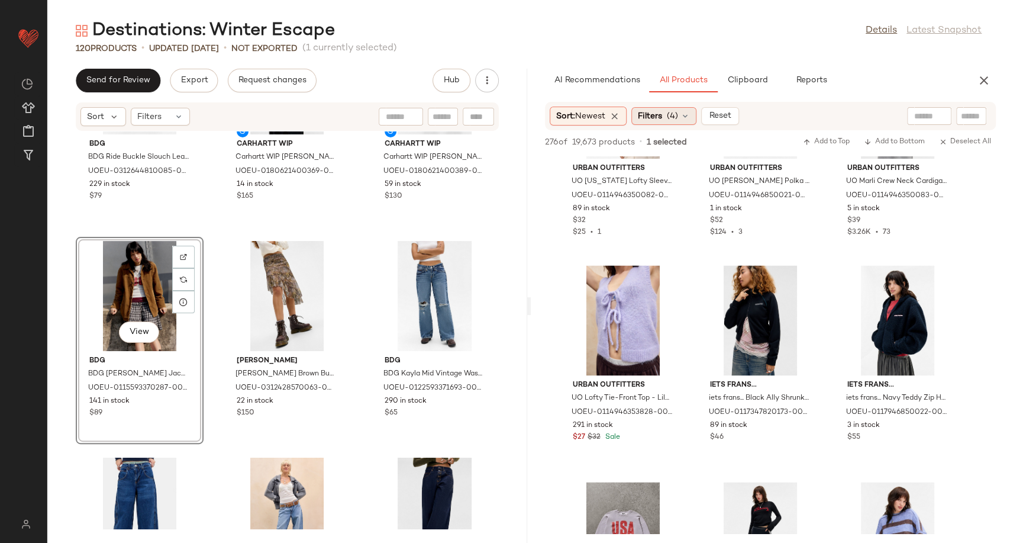
click at [690, 122] on div "Filters (4)" at bounding box center [663, 116] width 65 height 18
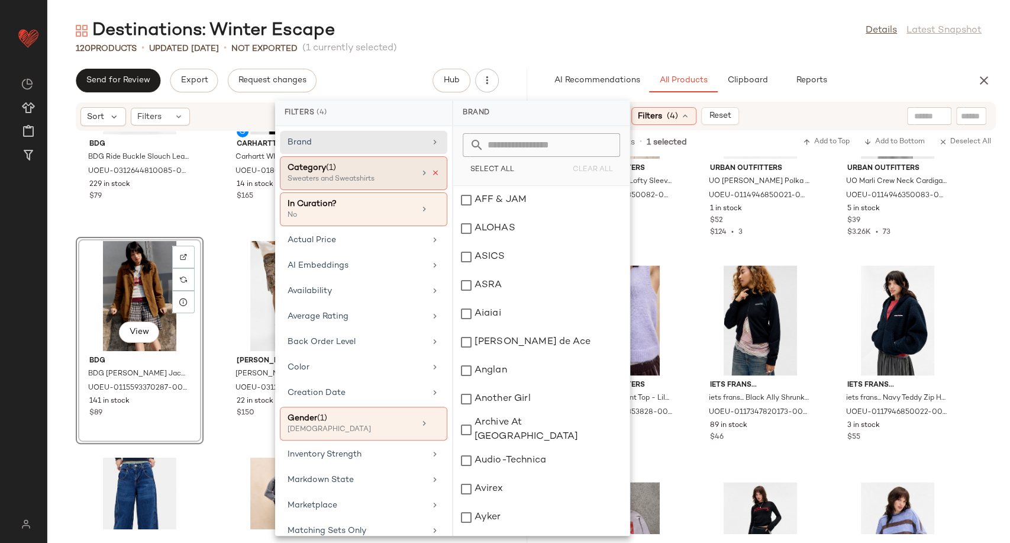
click at [431, 172] on icon at bounding box center [435, 173] width 8 height 8
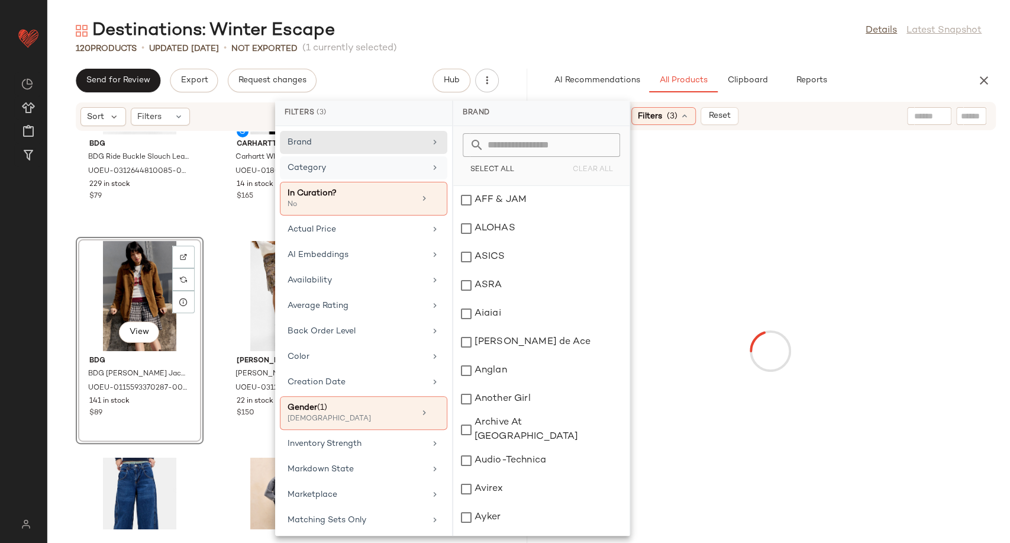
click at [366, 169] on div "Category" at bounding box center [357, 168] width 138 height 12
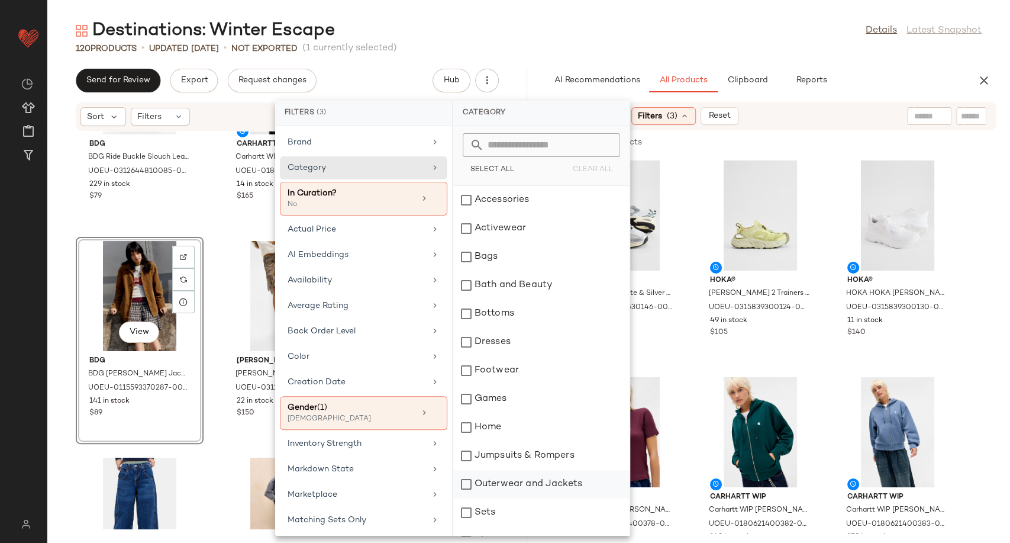
click at [531, 477] on div "Outerwear and Jackets" at bounding box center [541, 484] width 176 height 28
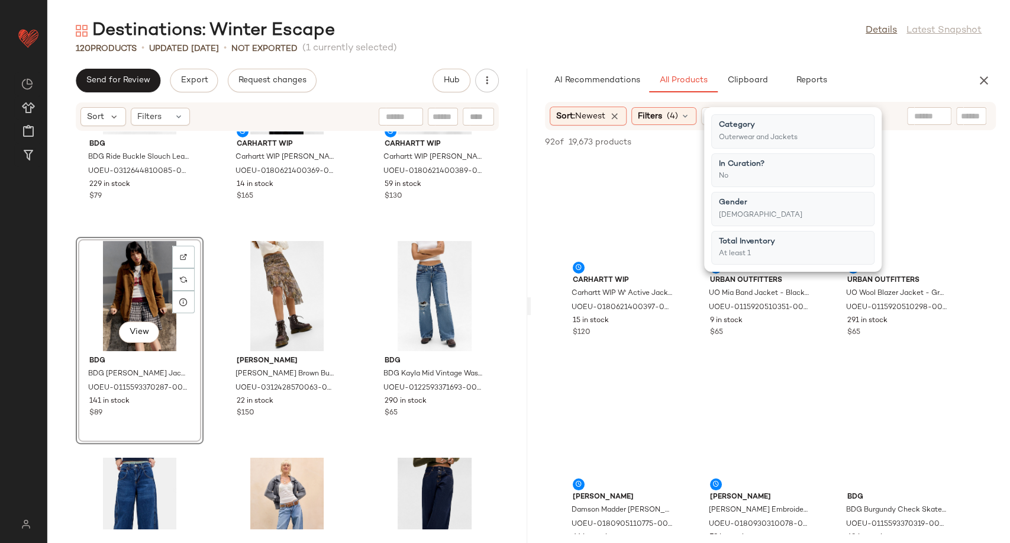
click at [353, 356] on div "BDG BDG Ride Buckle Slouch Leather Boots - Brown UK 7 at Urban Outfitters UOEU-…" at bounding box center [287, 329] width 480 height 397
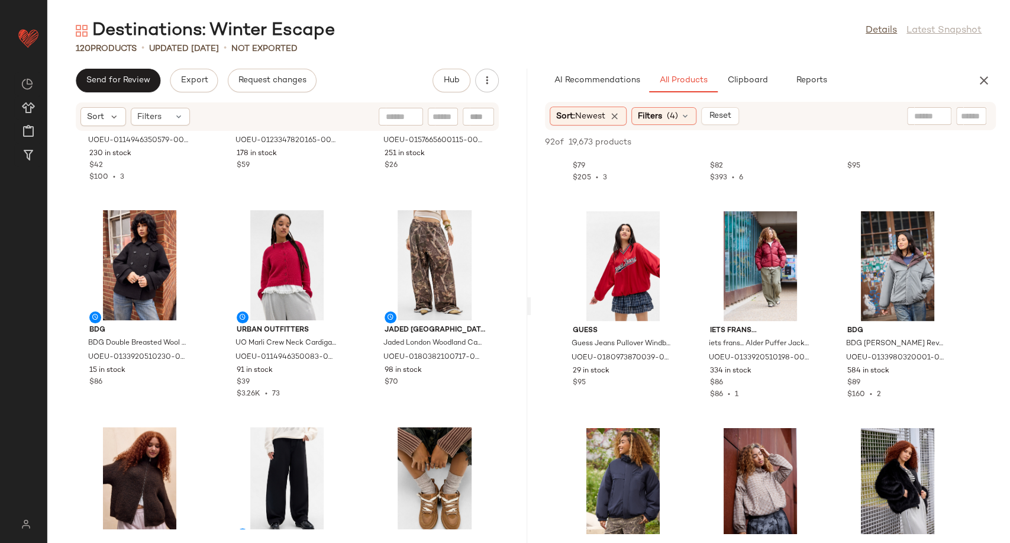
scroll to position [7282, 0]
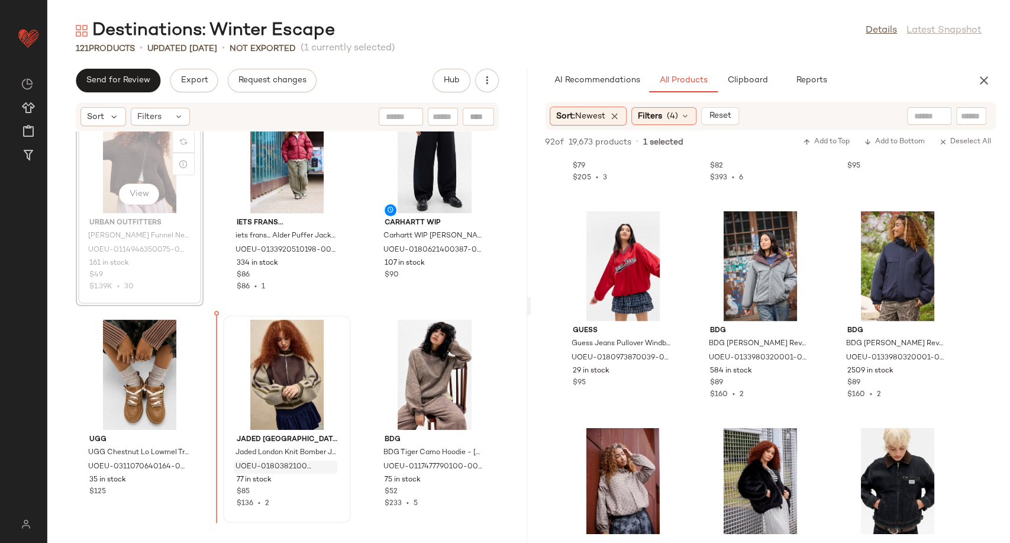
scroll to position [7421, 0]
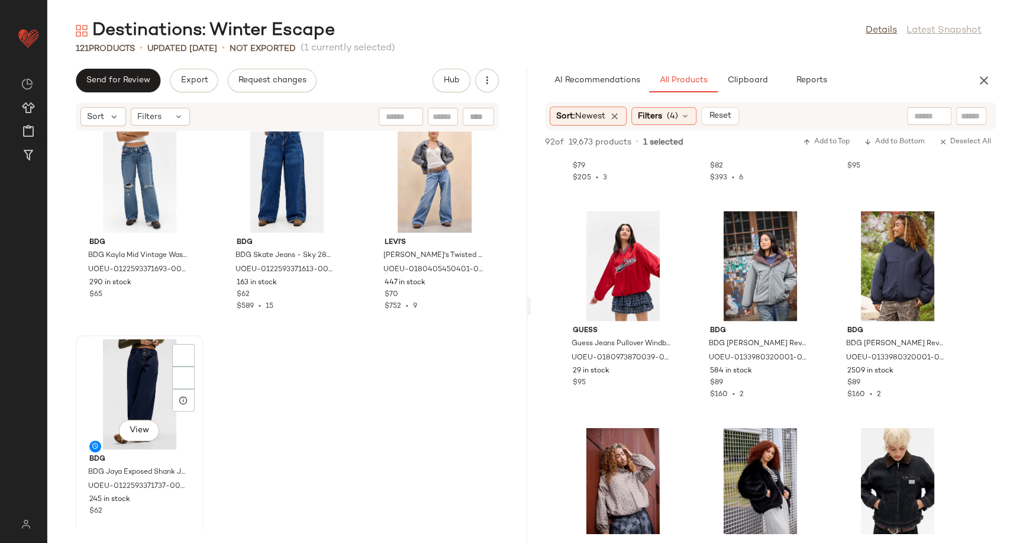
scroll to position [8473, 0]
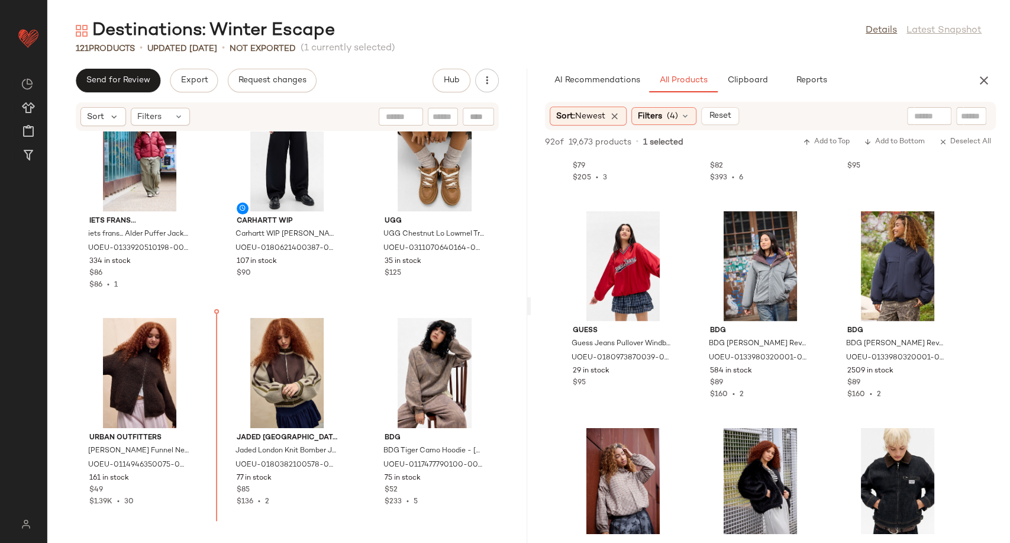
scroll to position [7462, 0]
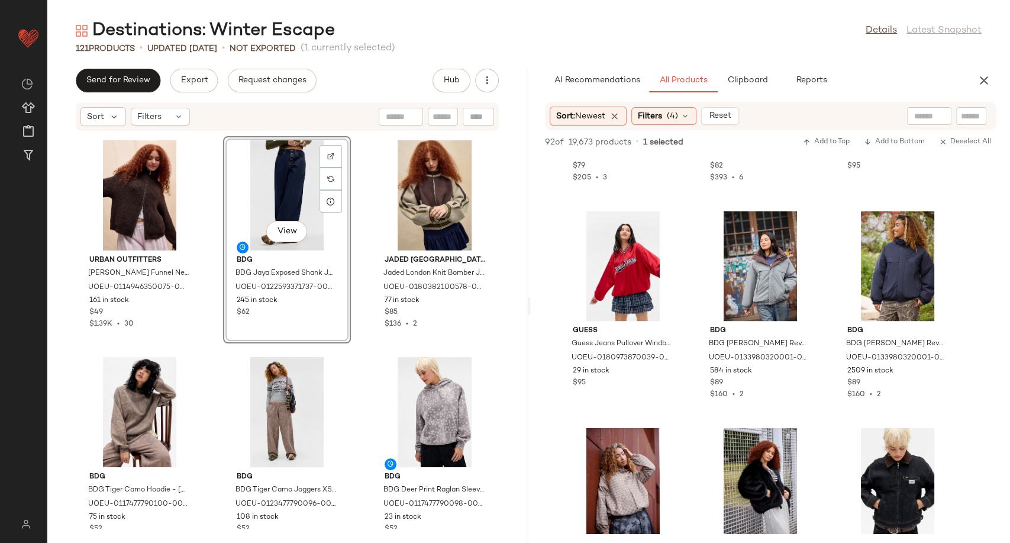
scroll to position [7594, 0]
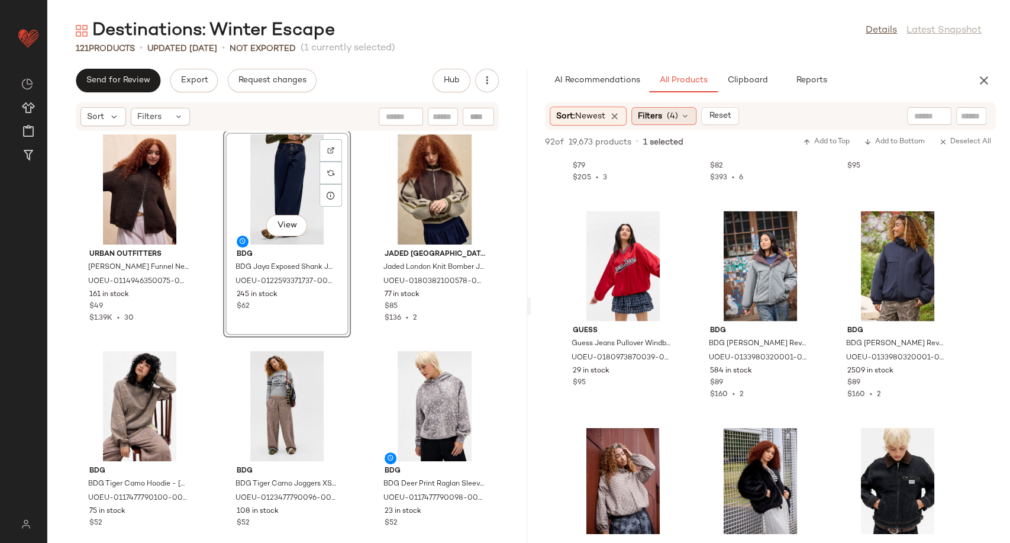
click at [690, 120] on icon at bounding box center [685, 115] width 9 height 9
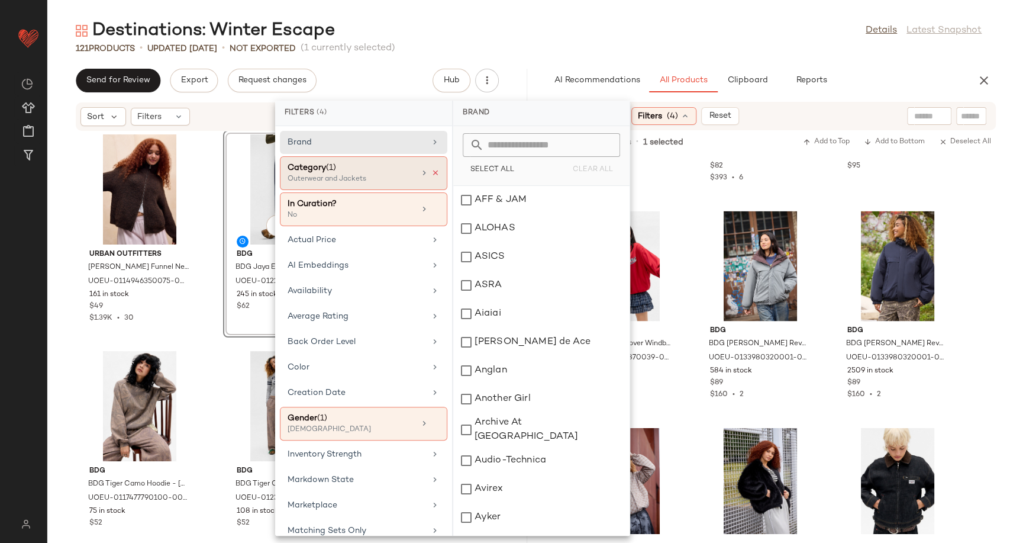
click at [431, 176] on icon at bounding box center [435, 173] width 8 height 8
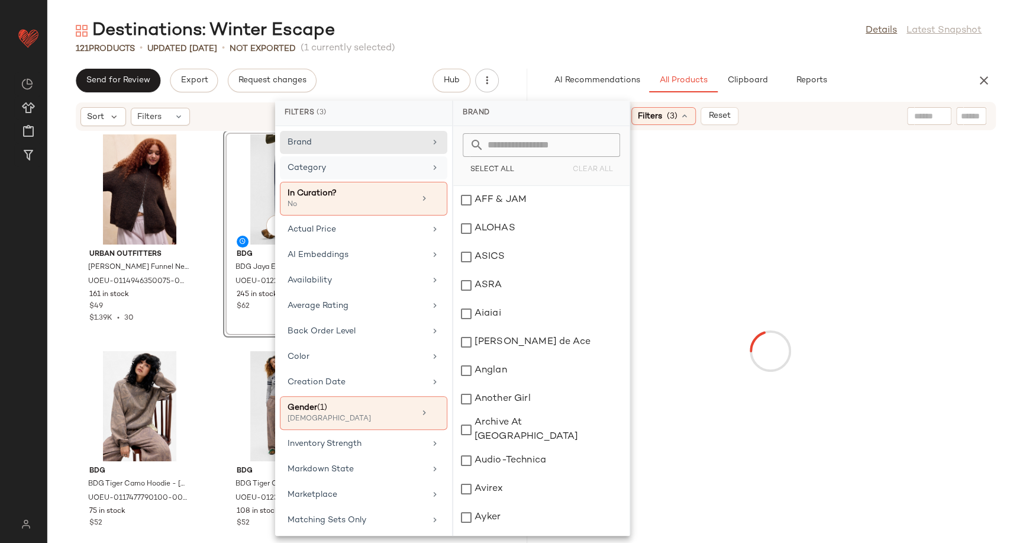
click at [417, 172] on div "Category" at bounding box center [357, 168] width 138 height 12
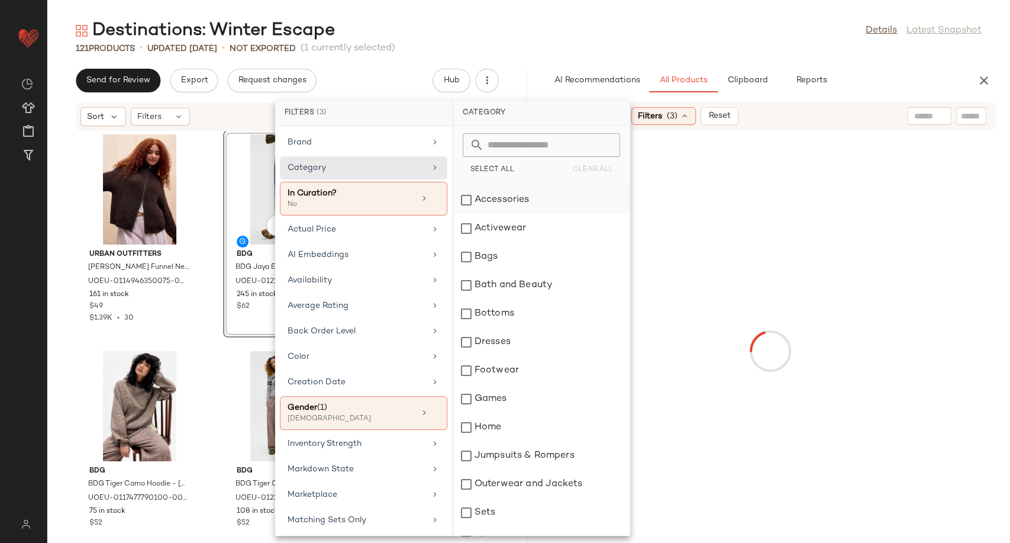
click at [492, 202] on div "Accessories" at bounding box center [541, 200] width 176 height 28
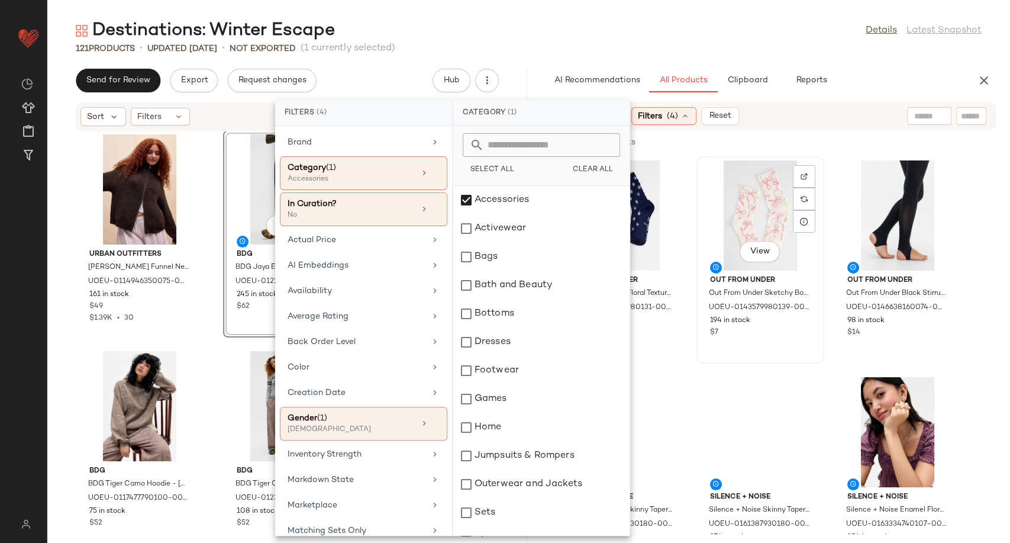
click at [703, 265] on div at bounding box center [711, 268] width 21 height 12
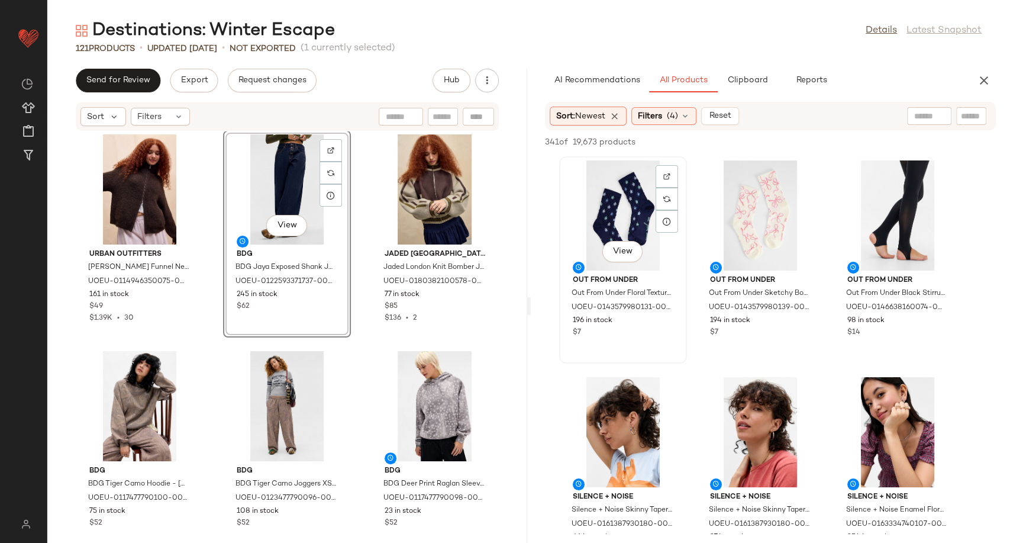
click at [678, 273] on div "Out From Under Out From Under Floral Textured Socks - Navy at Urban Outfitters …" at bounding box center [623, 304] width 120 height 69
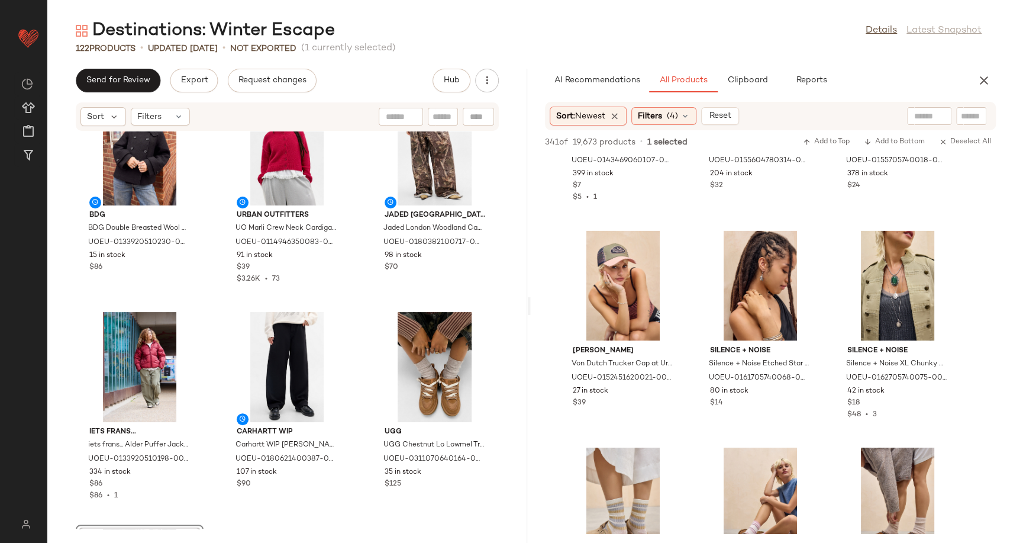
scroll to position [7331, 0]
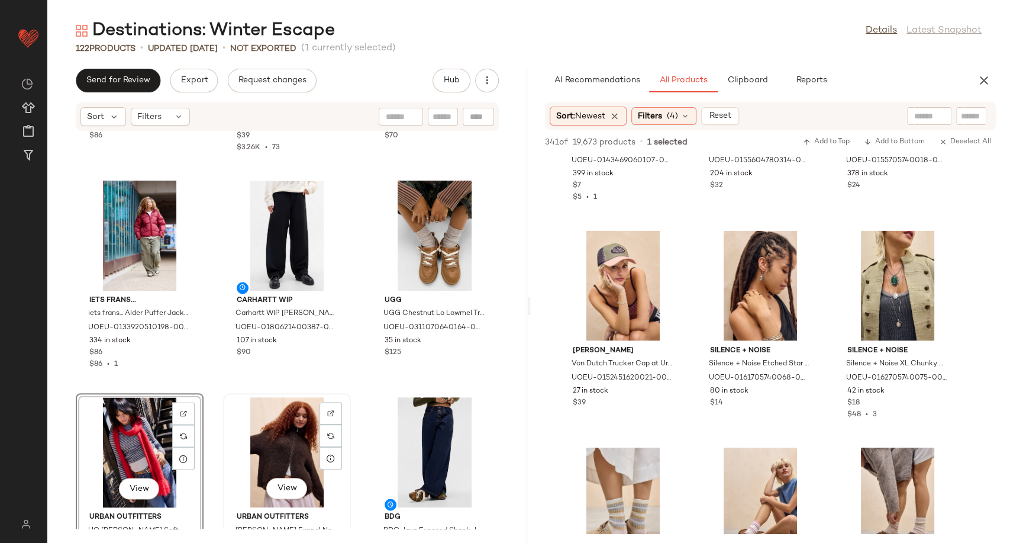
scroll to position [7333, 0]
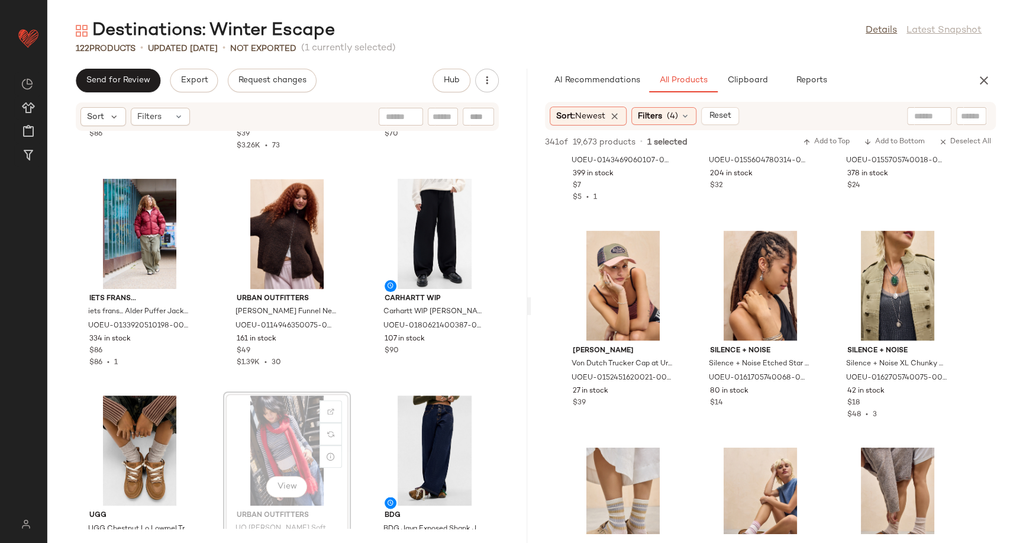
scroll to position [7335, 0]
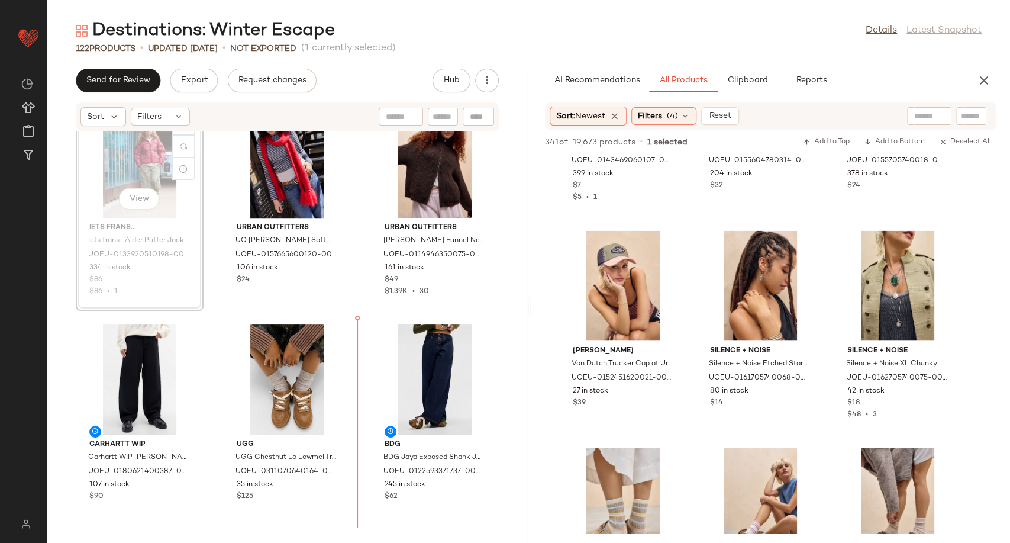
scroll to position [7415, 0]
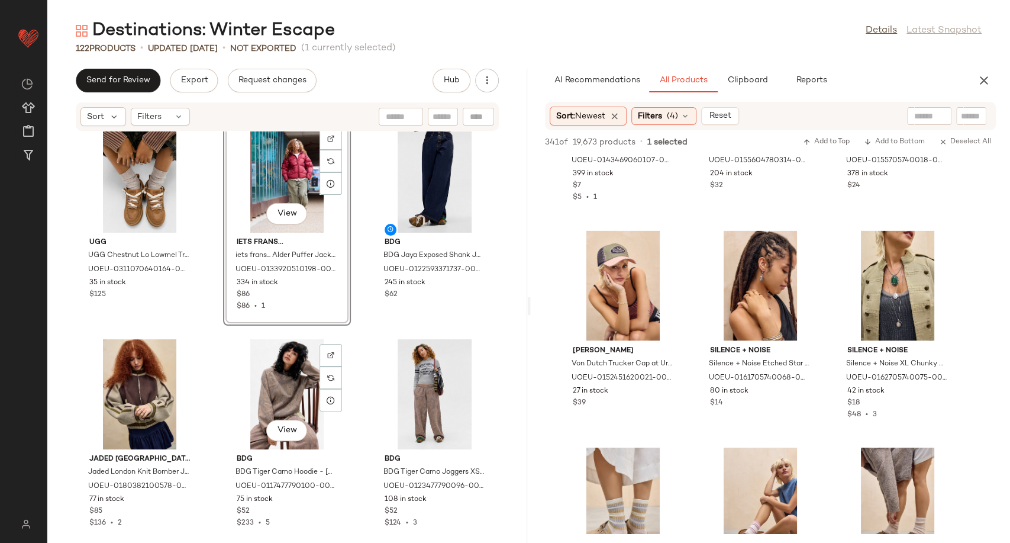
scroll to position [7613, 0]
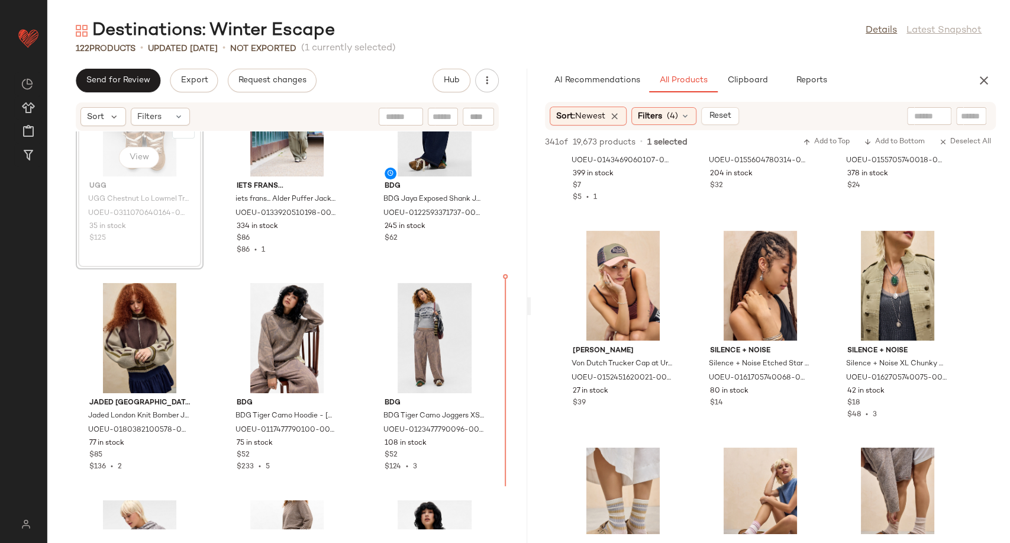
scroll to position [7664, 0]
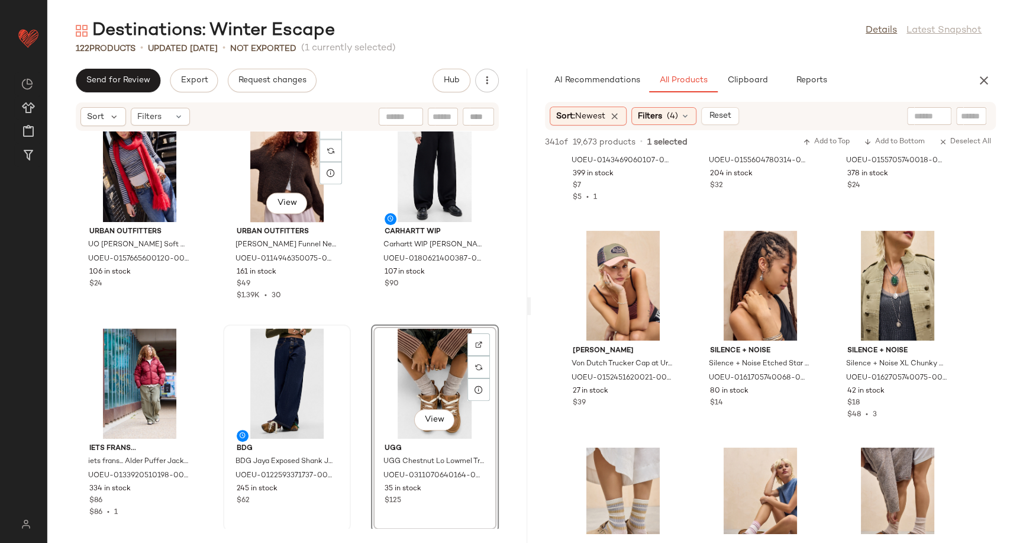
scroll to position [7401, 0]
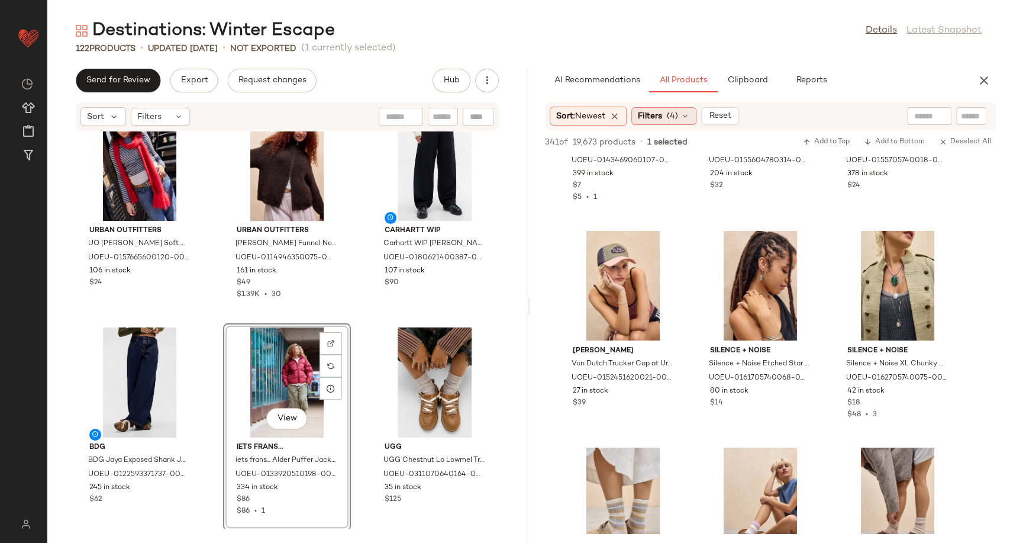
click at [690, 115] on icon at bounding box center [685, 115] width 9 height 9
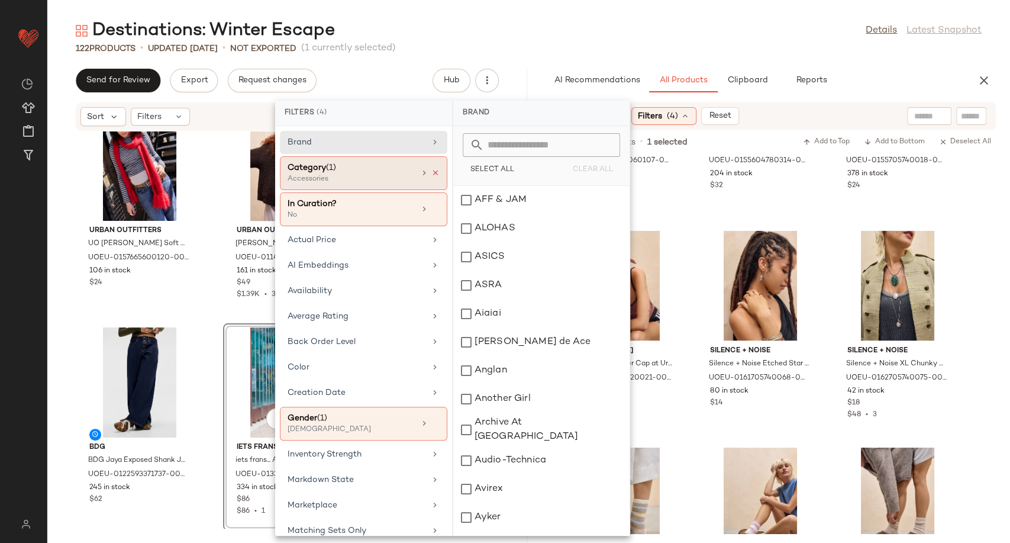
click at [431, 172] on icon at bounding box center [435, 173] width 8 height 8
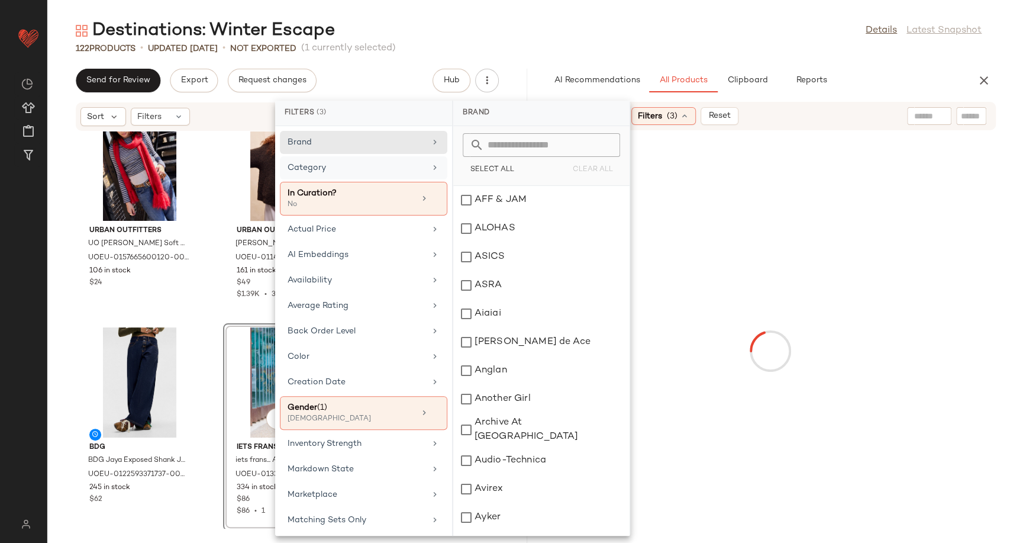
click at [414, 165] on div "Category" at bounding box center [357, 168] width 138 height 12
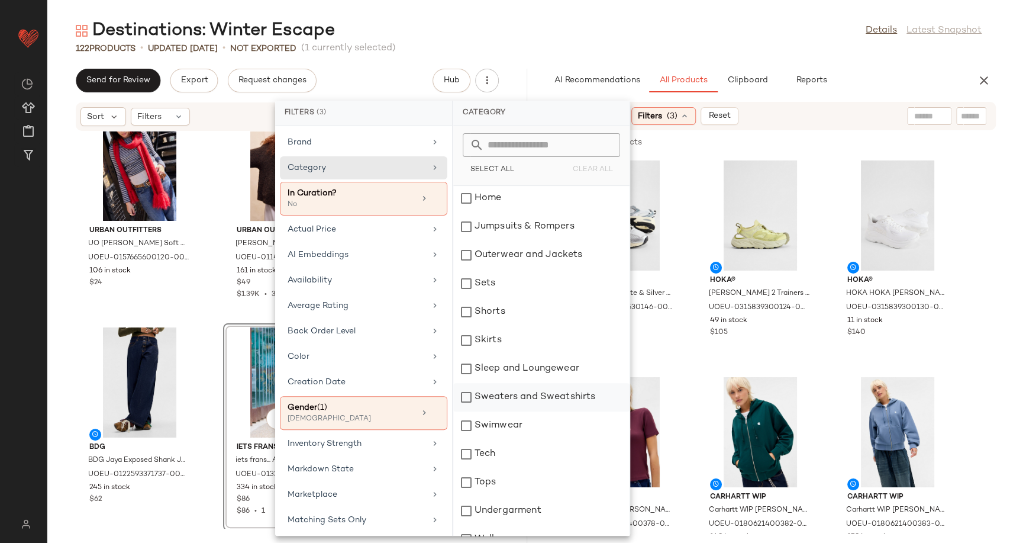
scroll to position [246, 0]
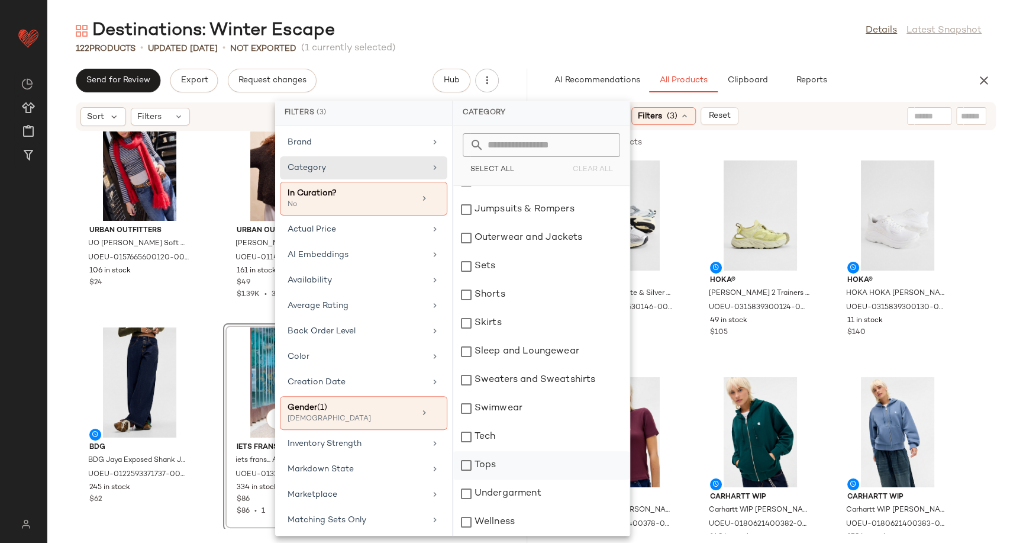
click at [485, 456] on div "Tops" at bounding box center [541, 465] width 176 height 28
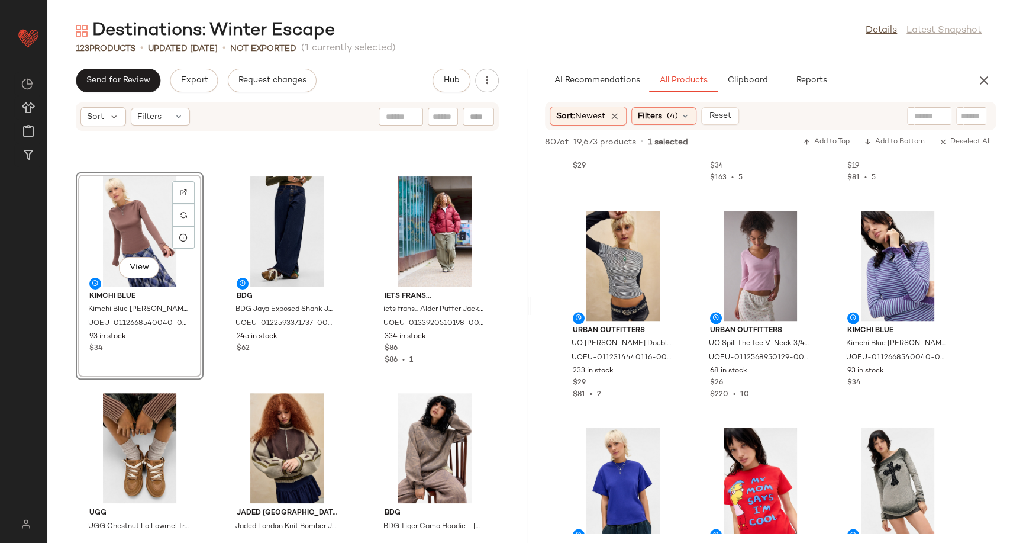
scroll to position [7616, 0]
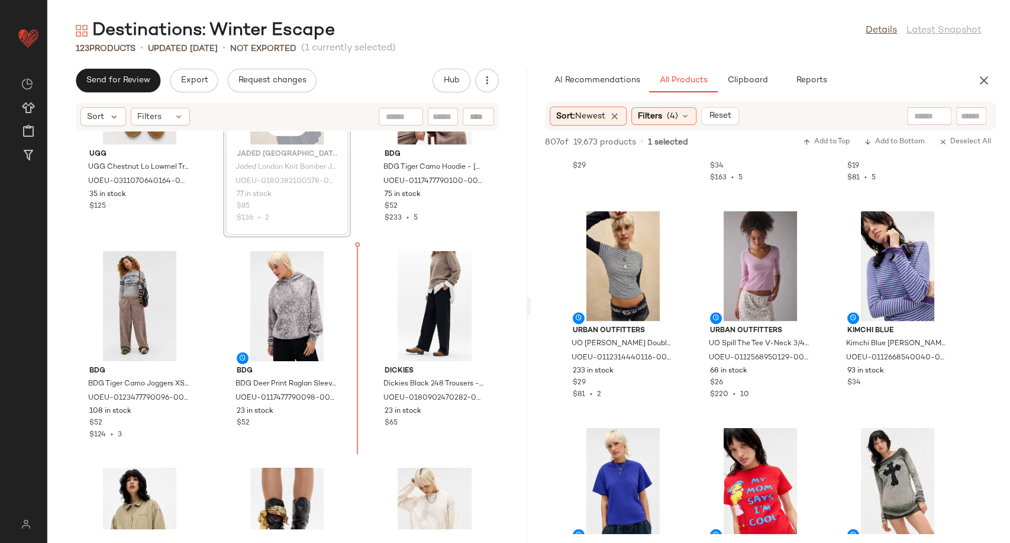
scroll to position [7916, 0]
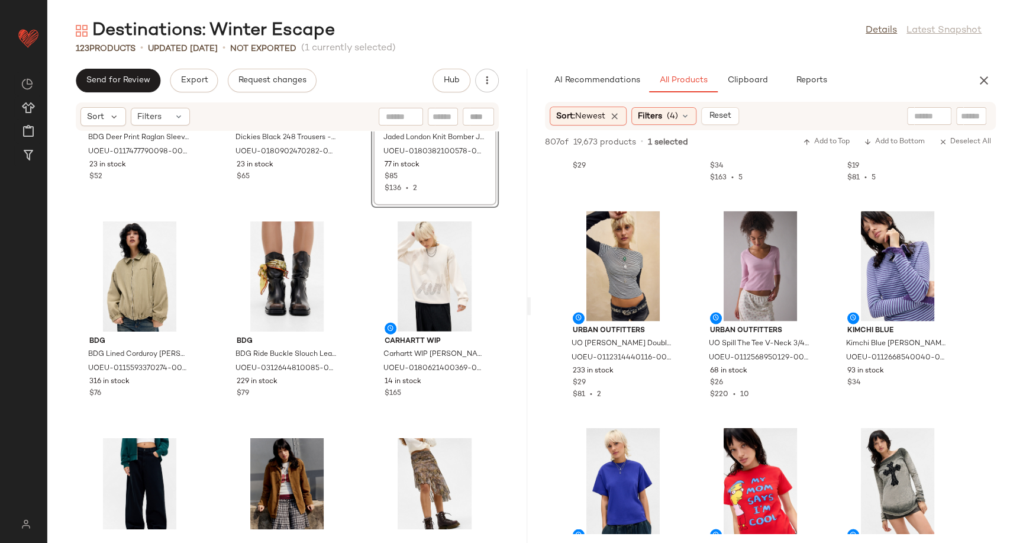
scroll to position [7827, 0]
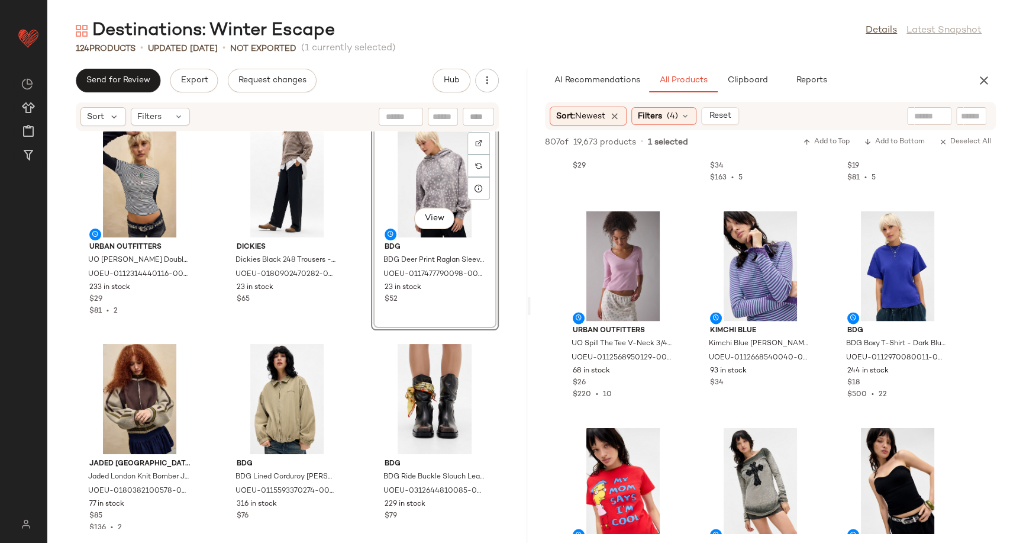
scroll to position [8091, 0]
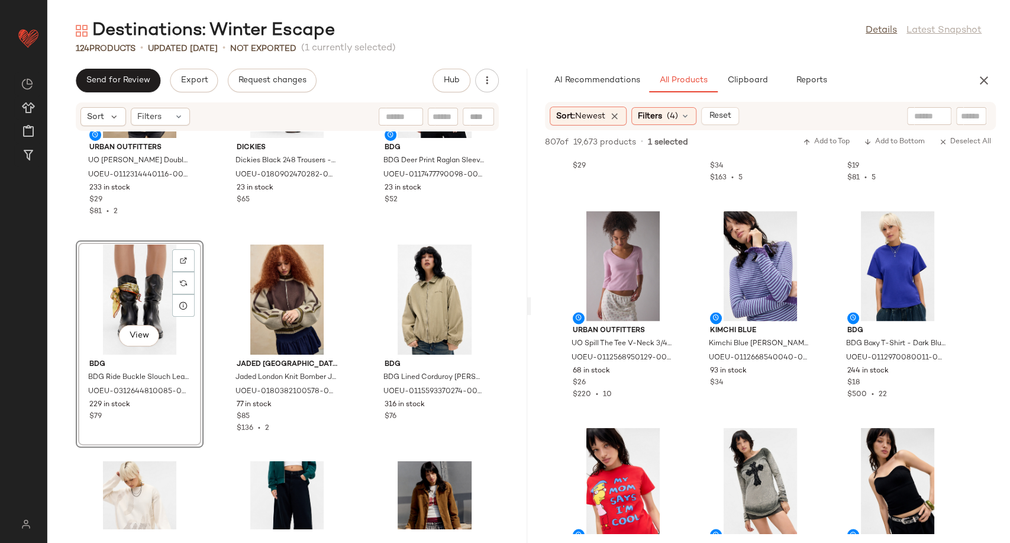
scroll to position [8156, 0]
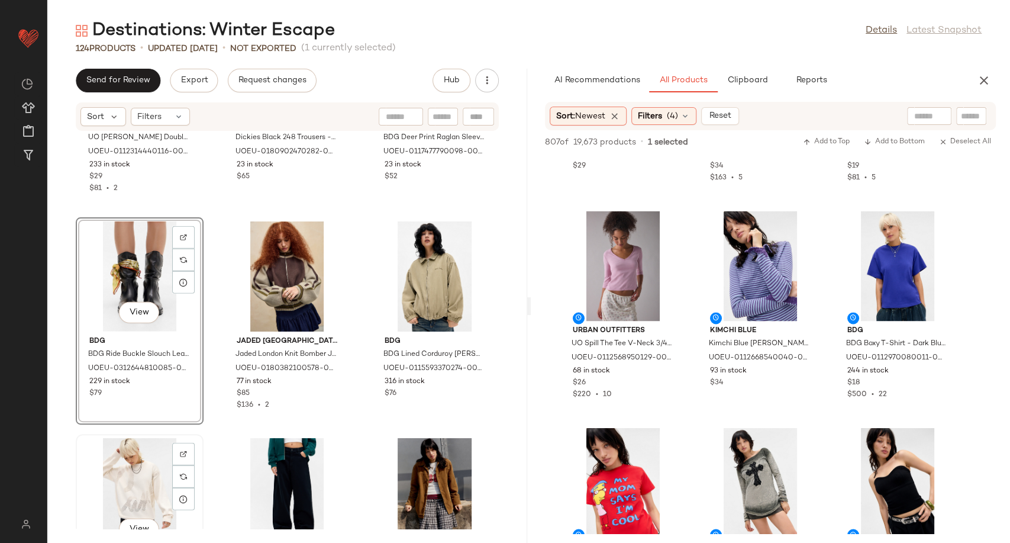
scroll to position [8163, 0]
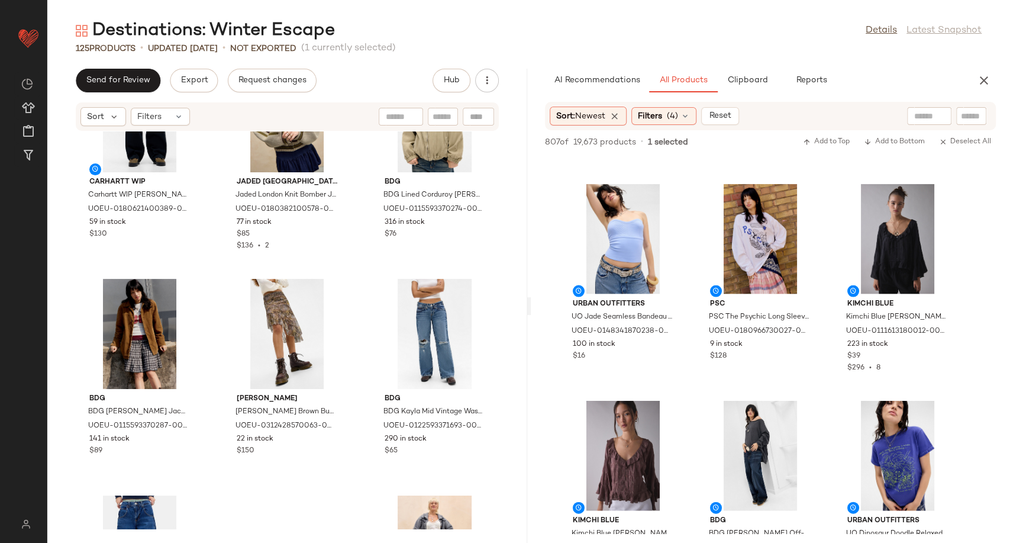
scroll to position [8335, 0]
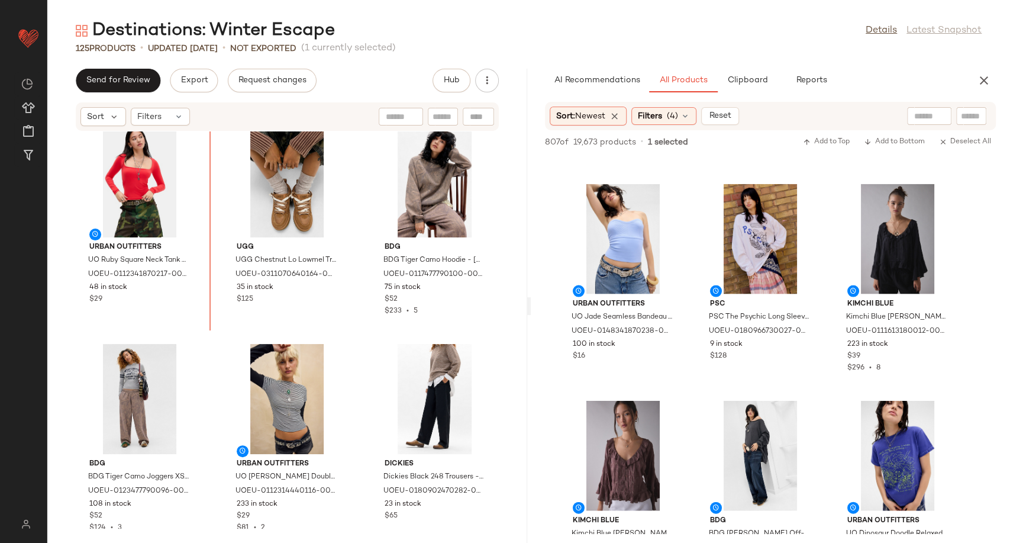
scroll to position [7817, 0]
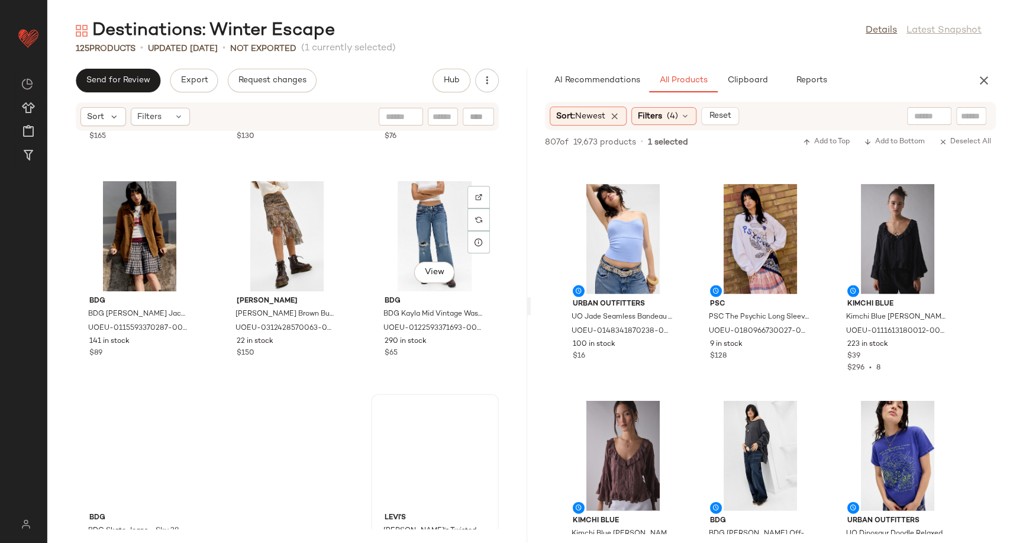
scroll to position [8701, 0]
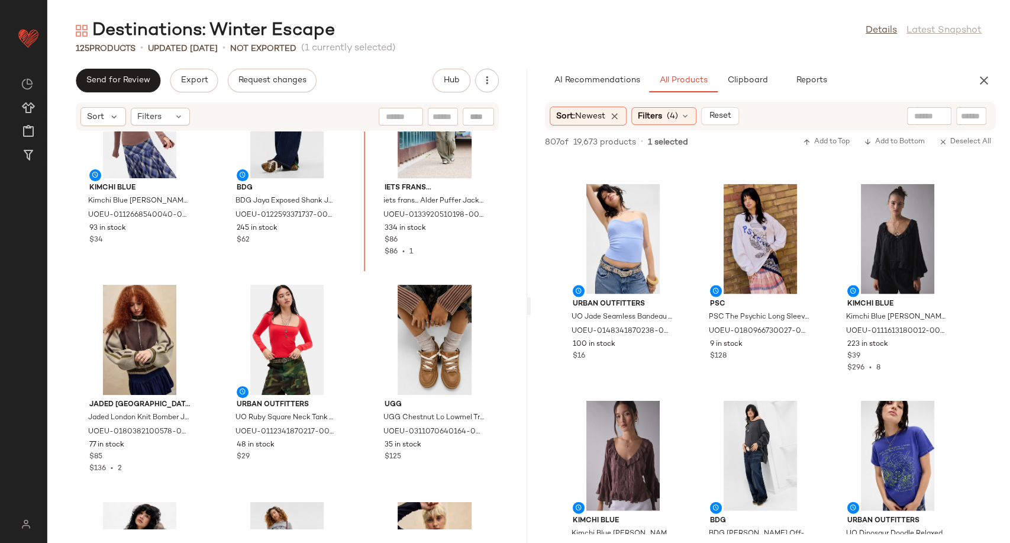
scroll to position [7660, 0]
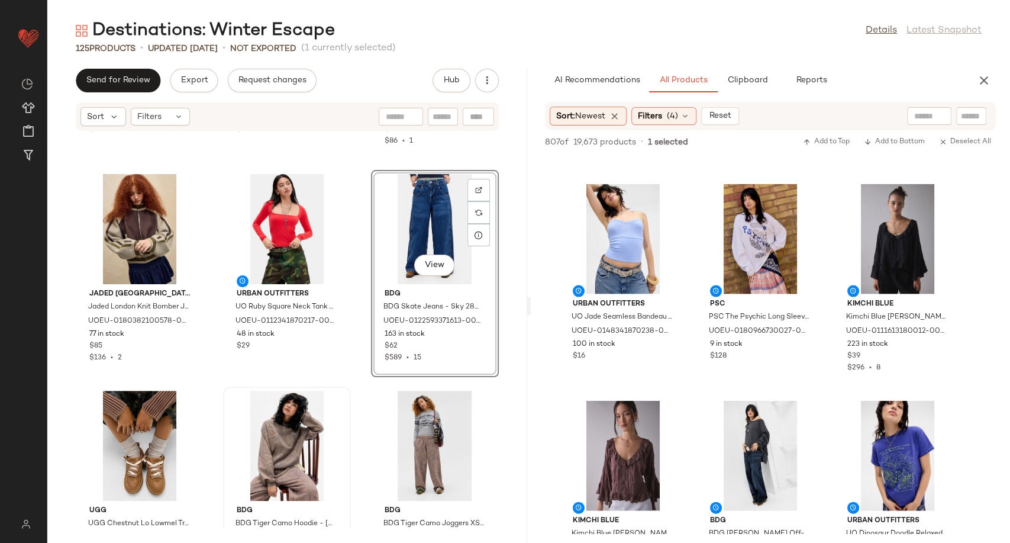
scroll to position [7792, 0]
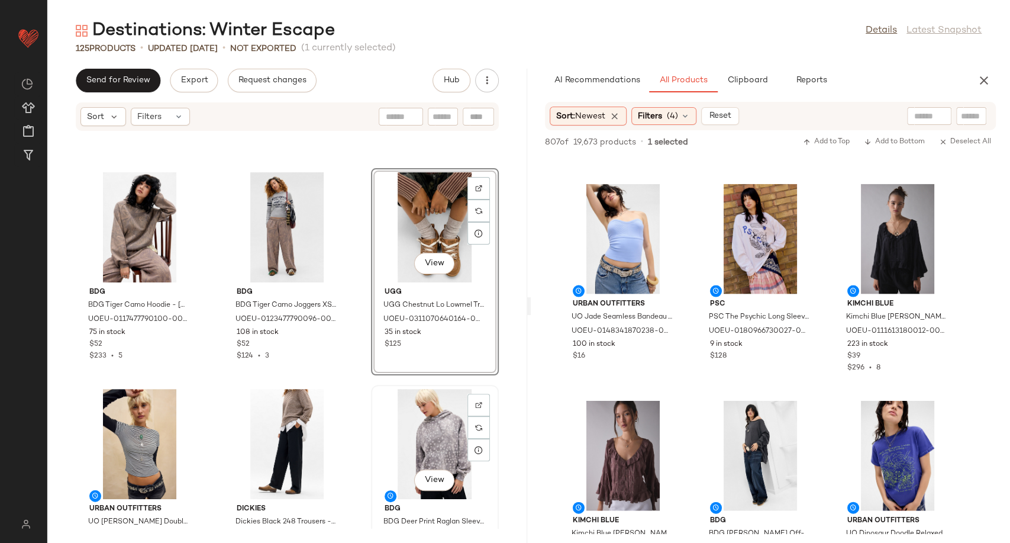
scroll to position [8055, 0]
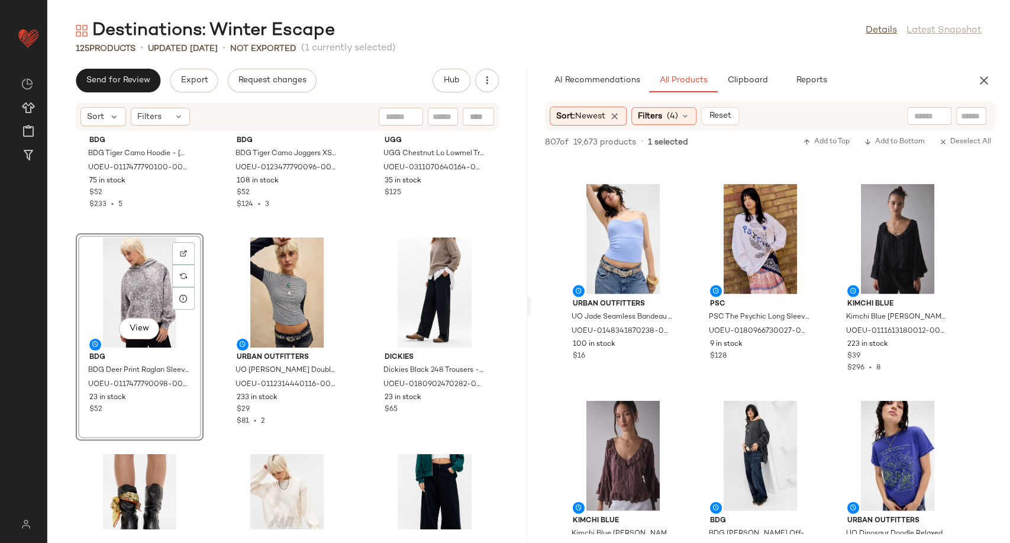
scroll to position [8252, 0]
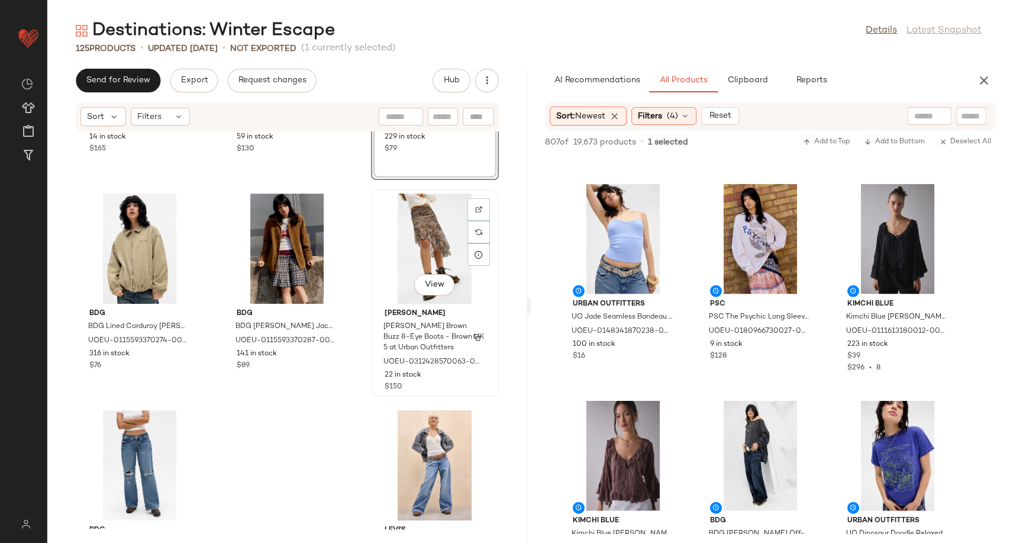
scroll to position [8646, 0]
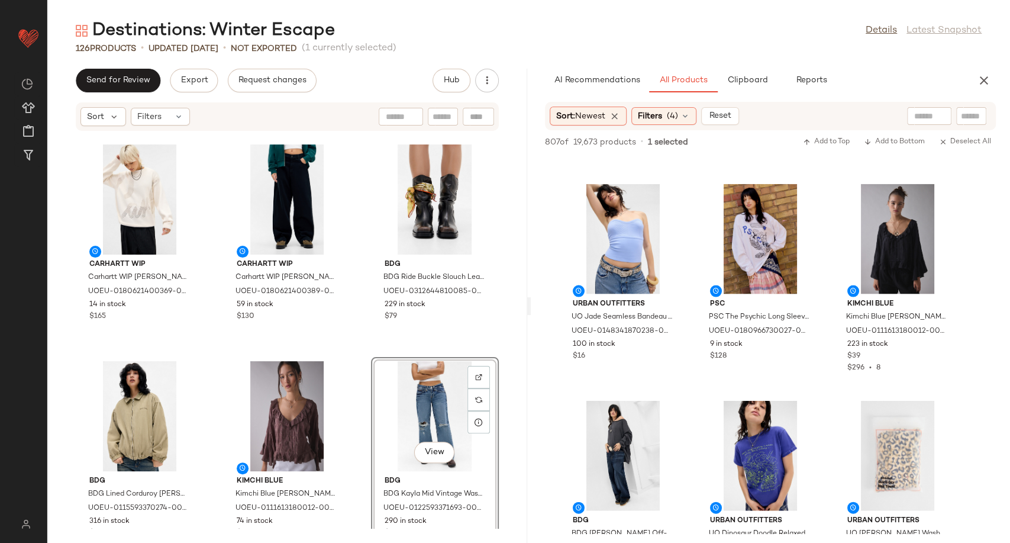
scroll to position [8581, 0]
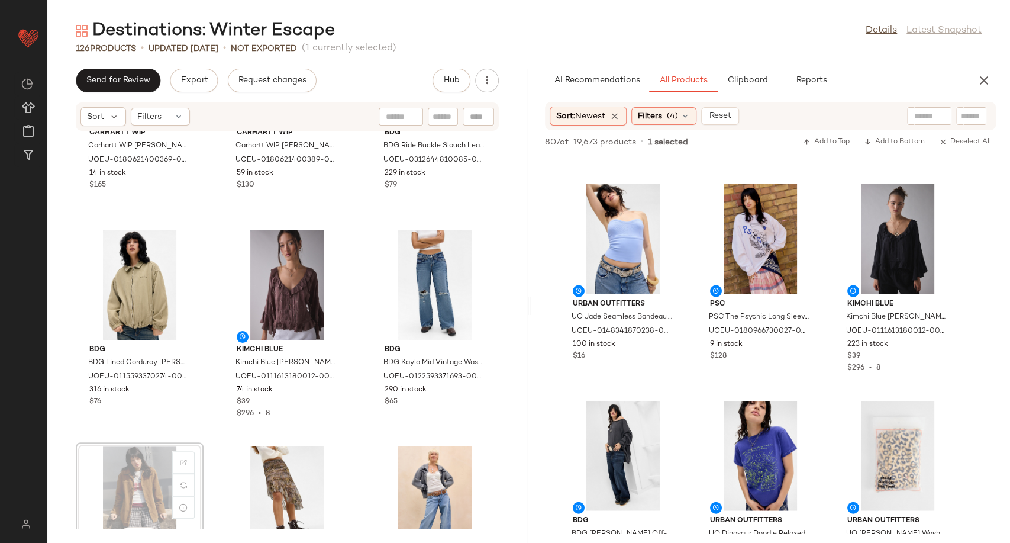
scroll to position [8582, 0]
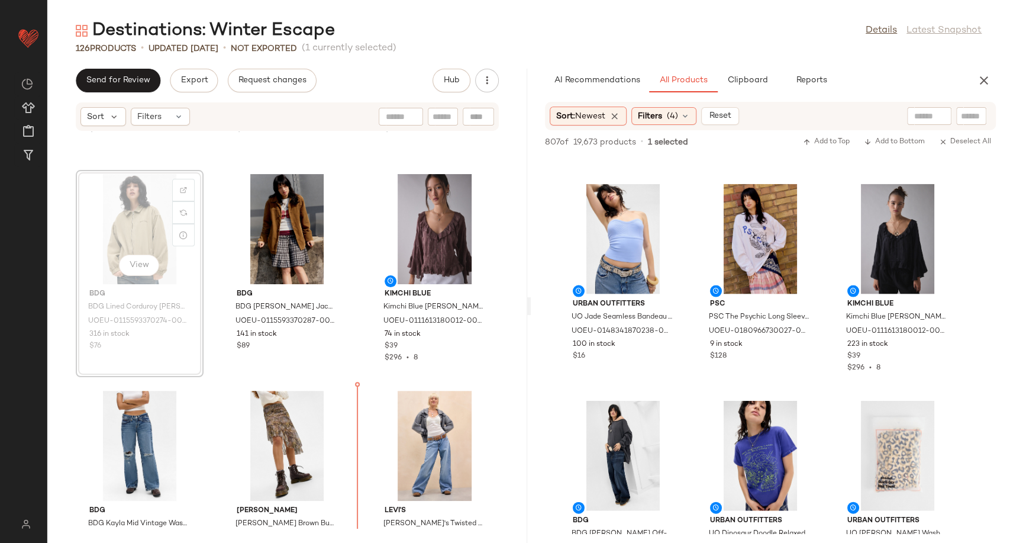
scroll to position [8688, 0]
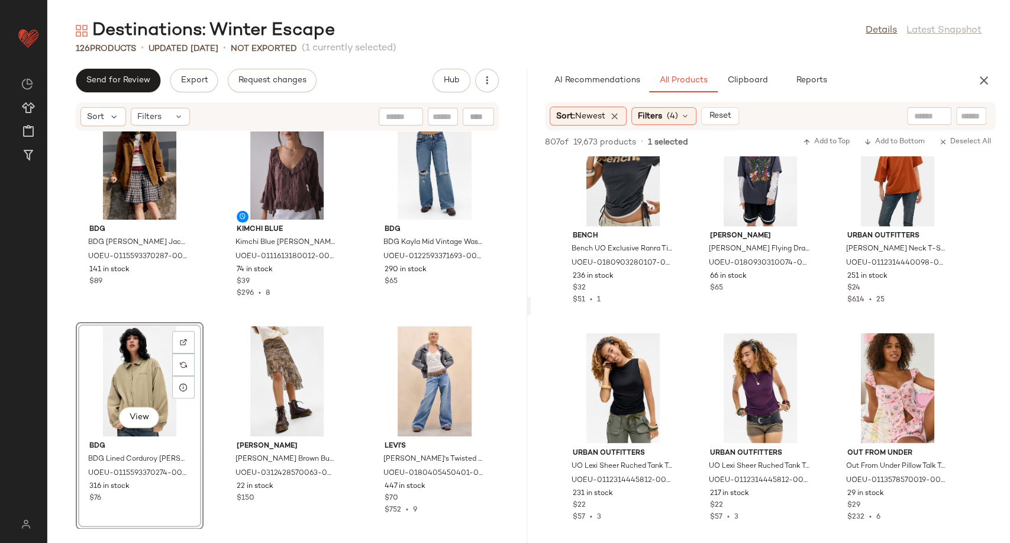
scroll to position [7430, 0]
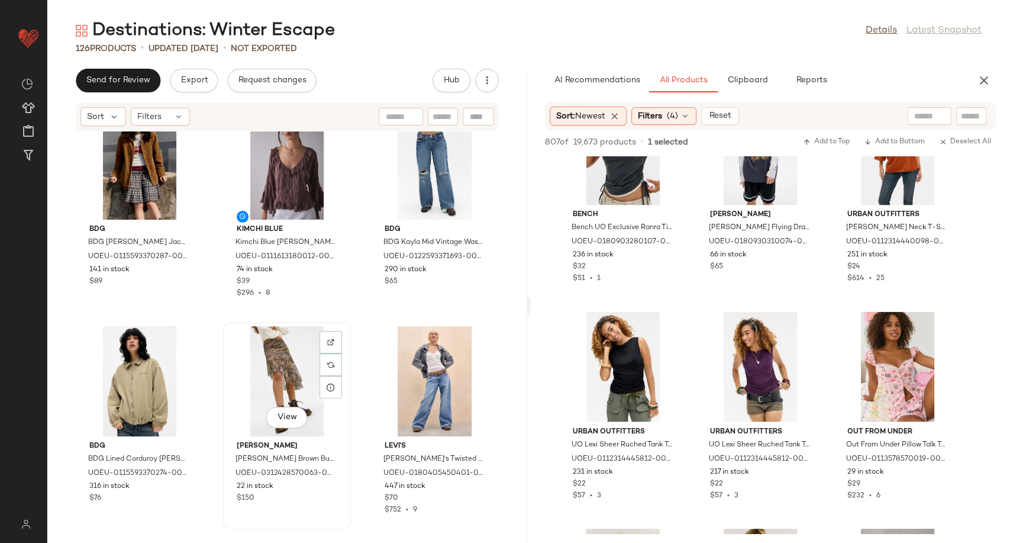
click at [270, 371] on div "View" at bounding box center [287, 381] width 120 height 110
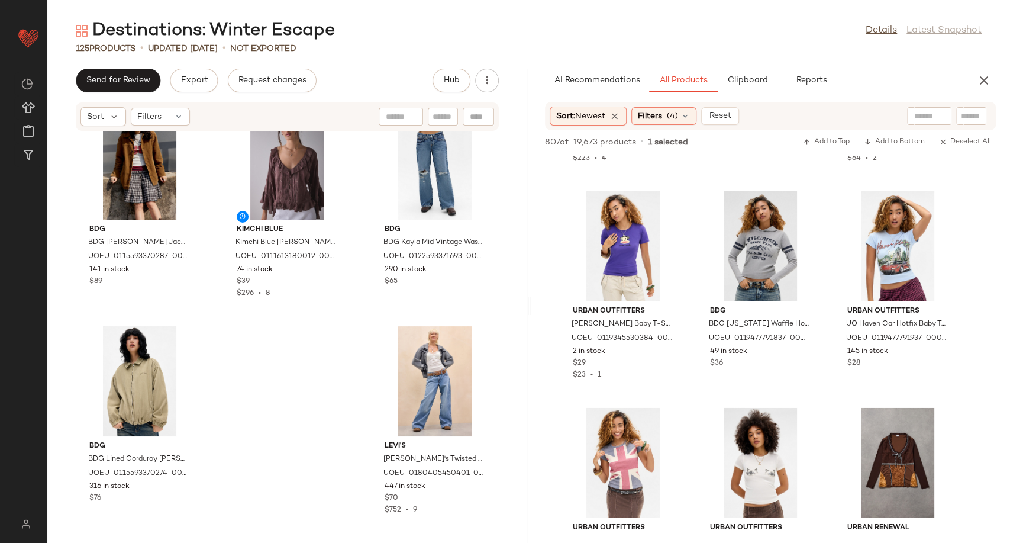
scroll to position [8351, 0]
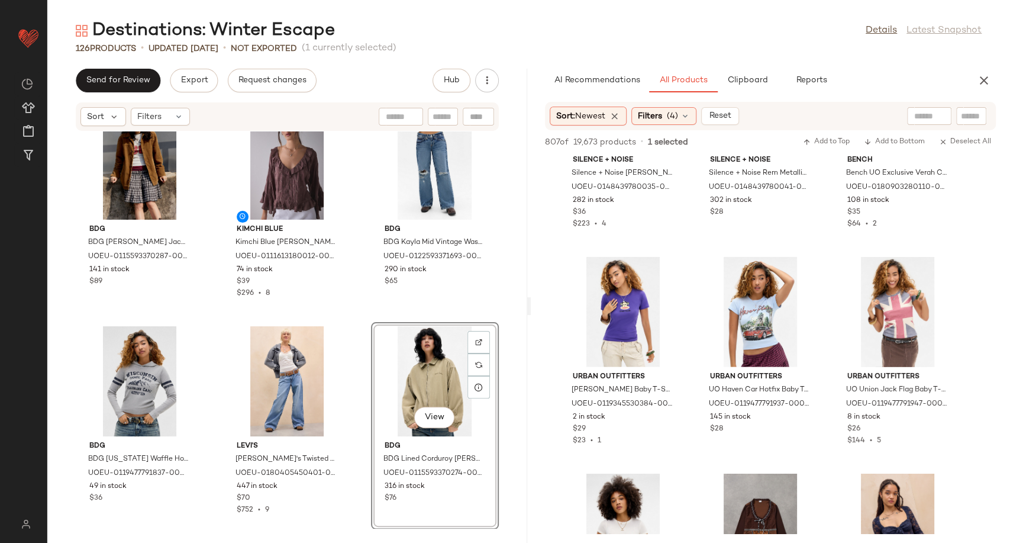
click at [354, 414] on div "Carhartt WIP Carhartt WIP Perla Jumper - Cream XS at Urban Outfitters UOEU-0180…" at bounding box center [287, 329] width 480 height 397
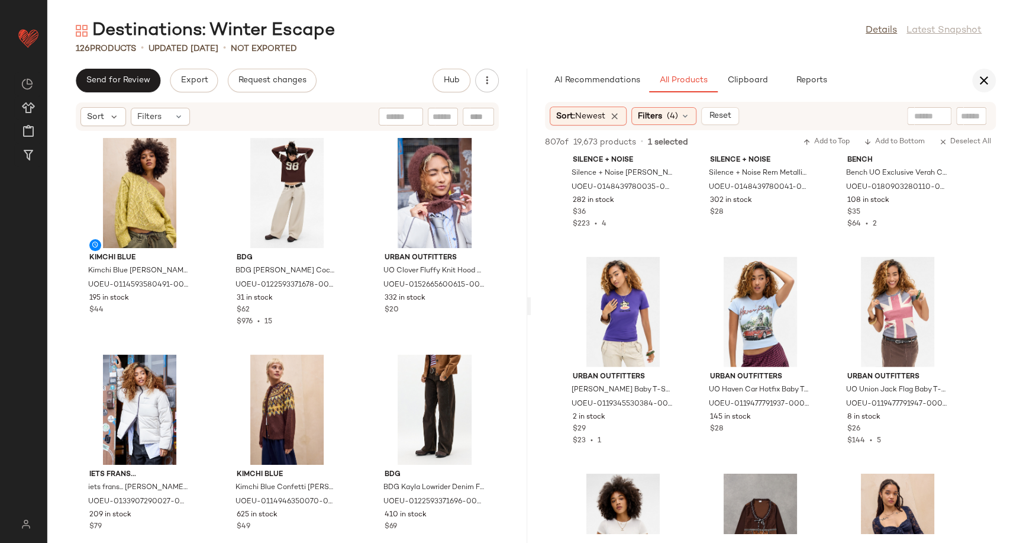
click at [982, 79] on icon "button" at bounding box center [984, 80] width 14 height 14
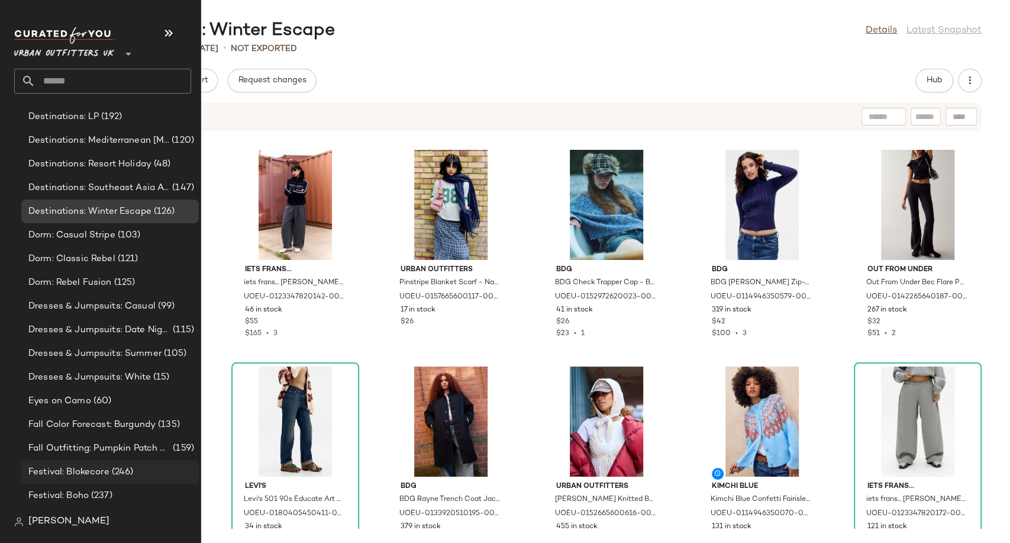
scroll to position [2630, 0]
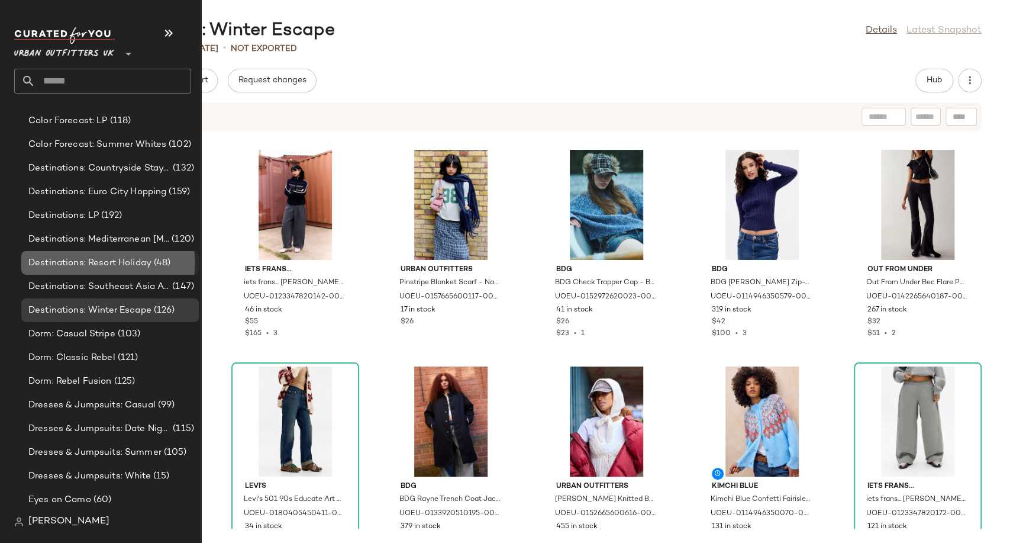
click at [90, 256] on span "Destinations: Resort Holiday" at bounding box center [89, 263] width 123 height 14
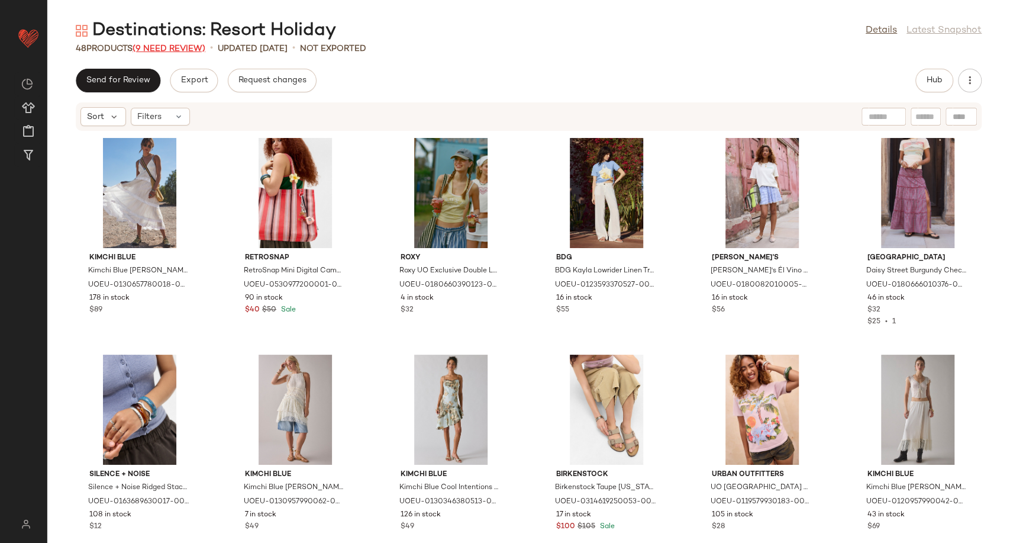
click at [146, 47] on span "(9 Need Review)" at bounding box center [169, 48] width 73 height 9
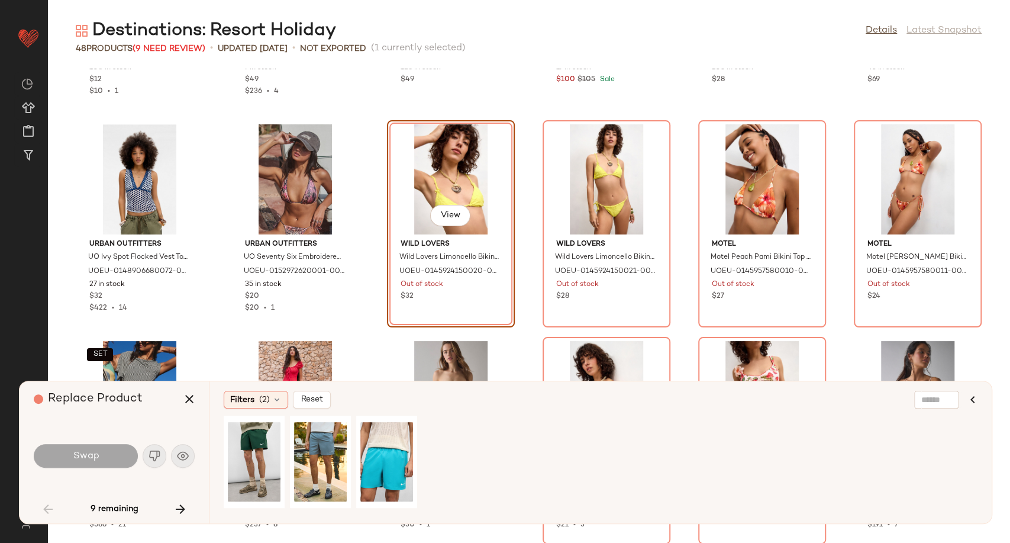
scroll to position [423, 0]
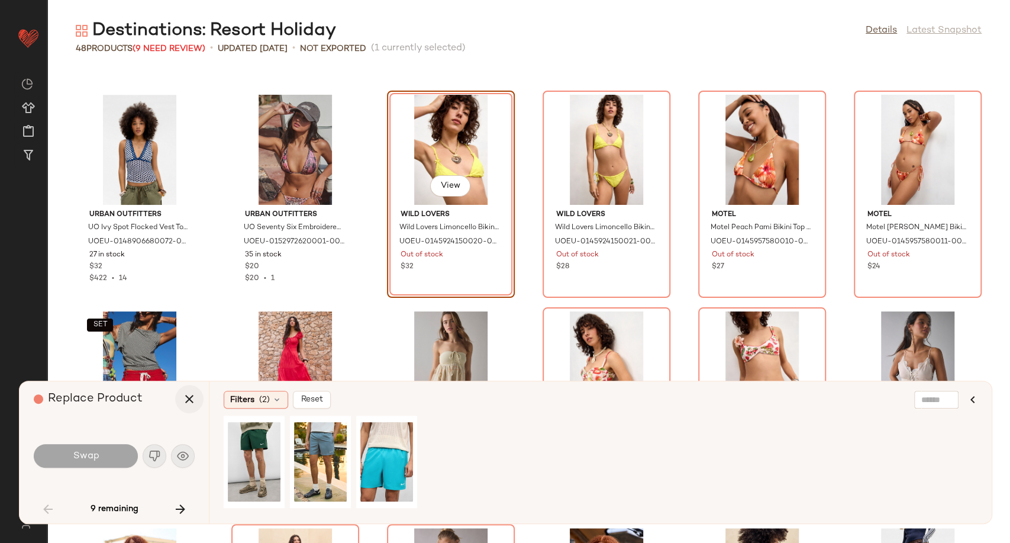
click at [194, 398] on icon "button" at bounding box center [189, 399] width 14 height 14
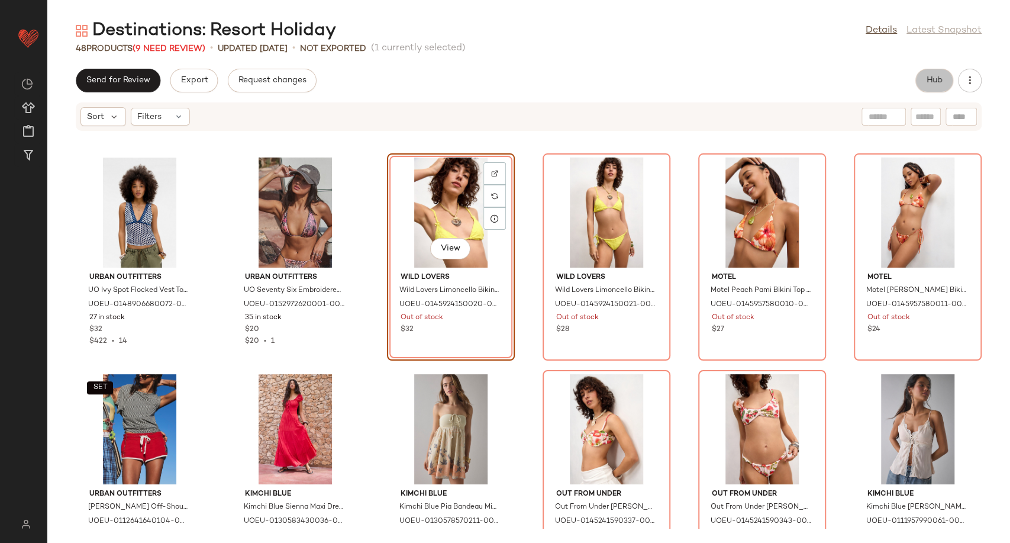
click at [932, 88] on button "Hub" at bounding box center [934, 81] width 38 height 24
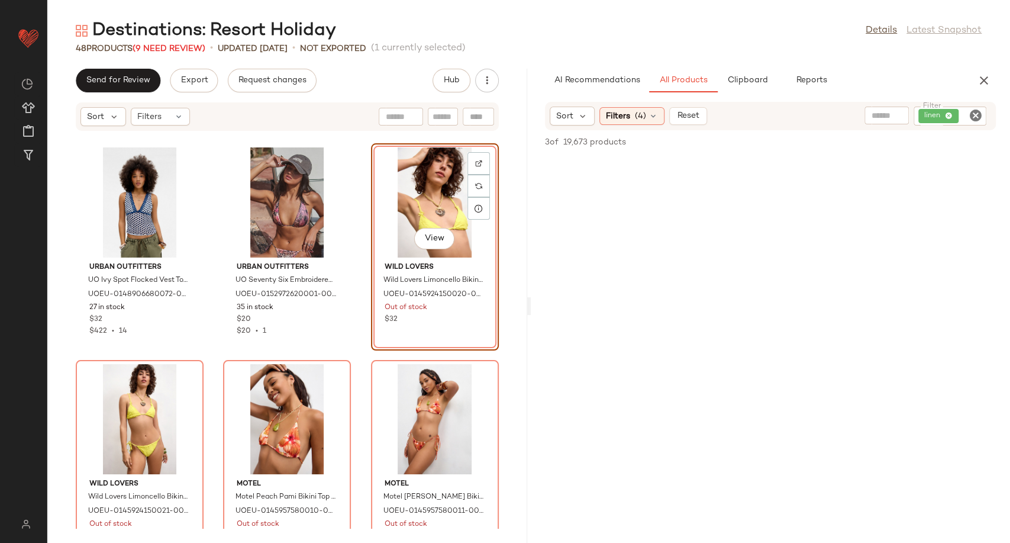
scroll to position [603, 0]
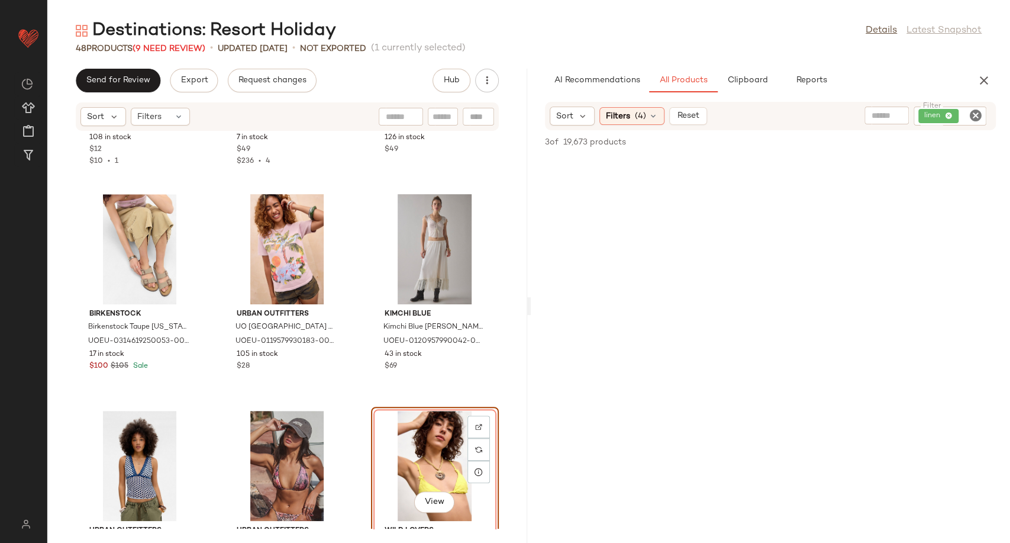
click at [970, 111] on icon "Clear Filter" at bounding box center [976, 115] width 14 height 14
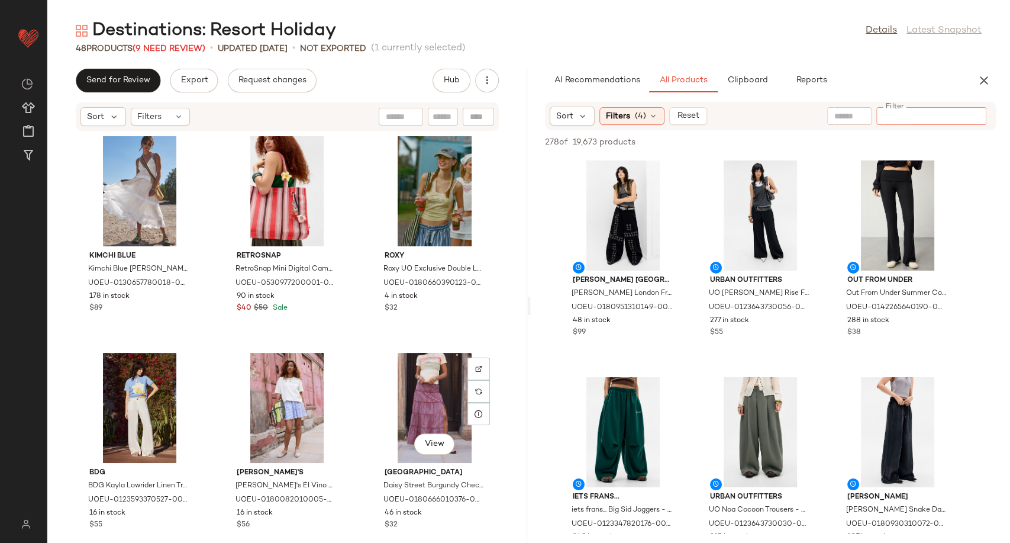
scroll to position [0, 0]
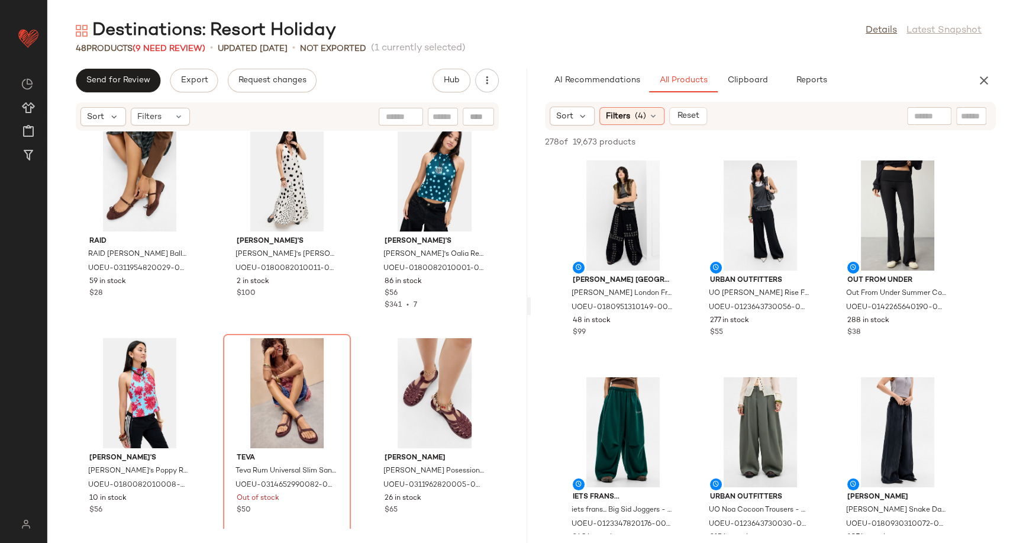
scroll to position [3070, 0]
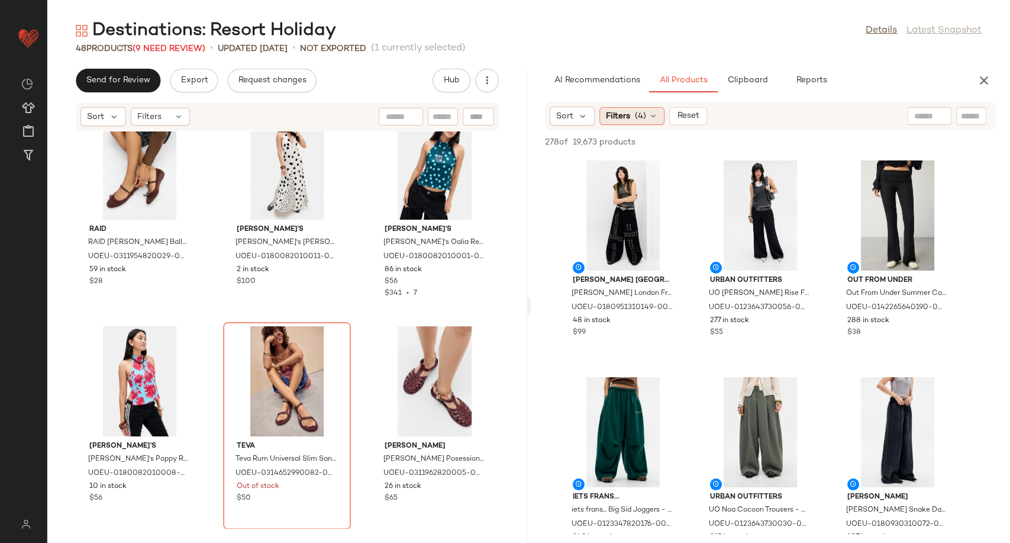
click at [656, 113] on icon at bounding box center [653, 115] width 9 height 9
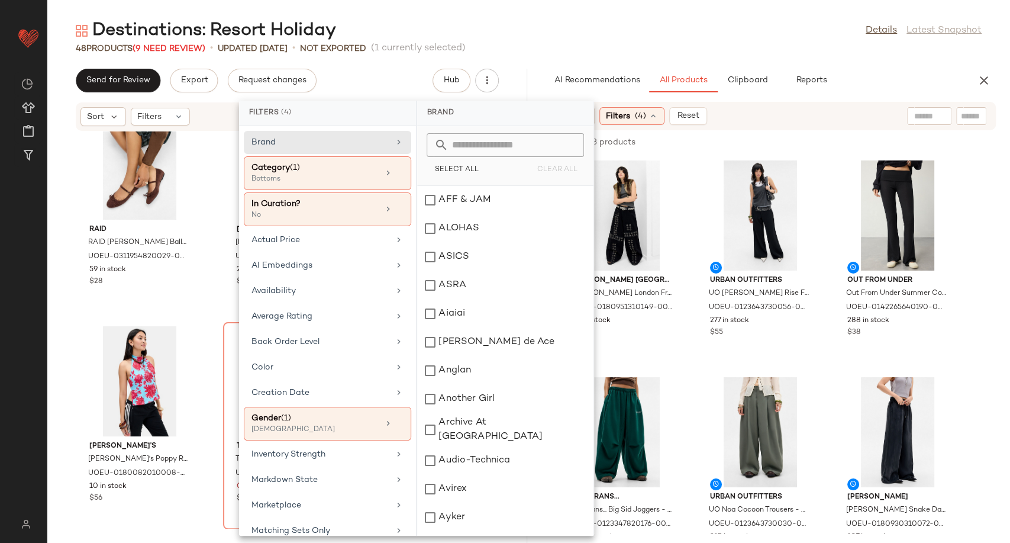
click at [691, 150] on div "278 of 19,673 products • 0 selected Add to Top Add to Bottom Deselect All" at bounding box center [771, 143] width 480 height 26
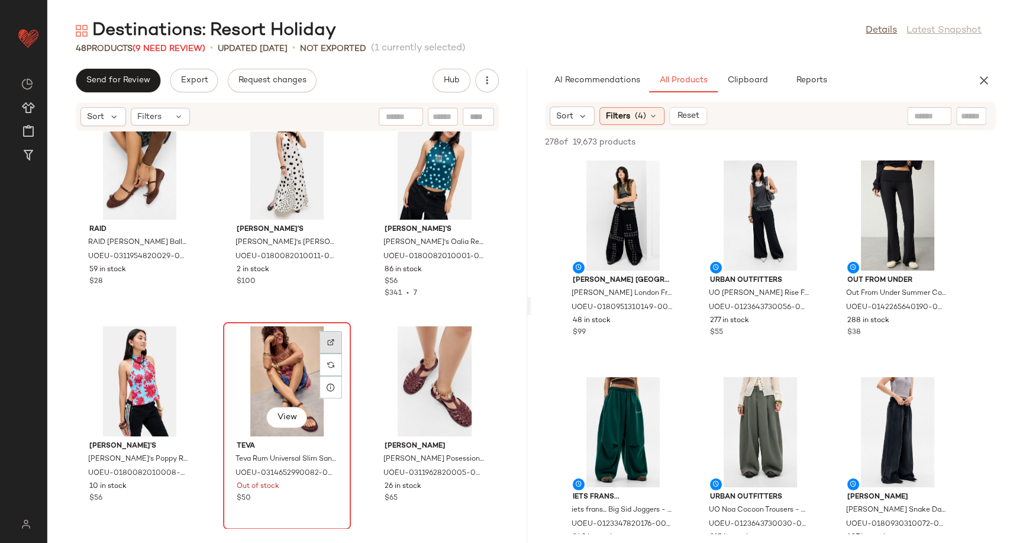
click at [333, 353] on div at bounding box center [331, 364] width 22 height 22
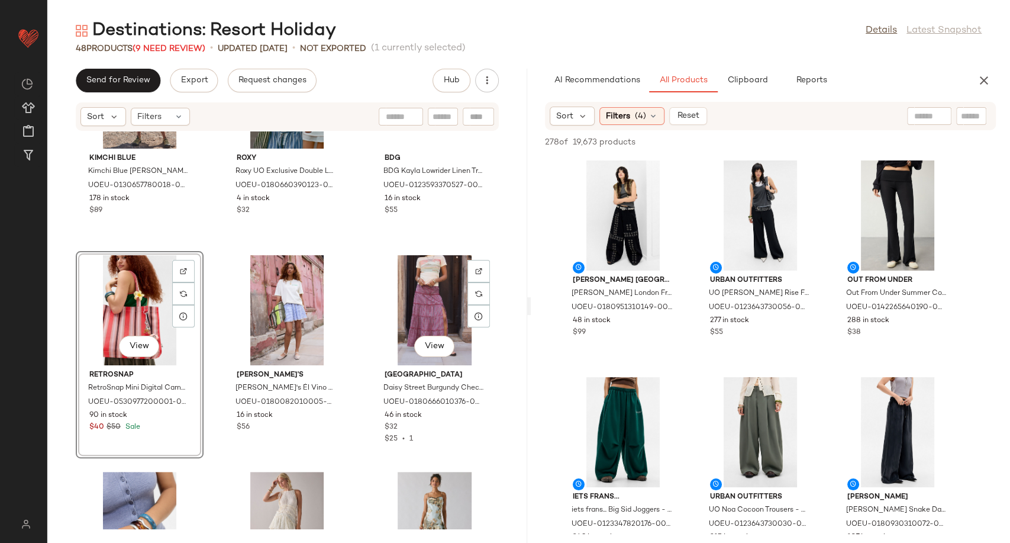
scroll to position [0, 0]
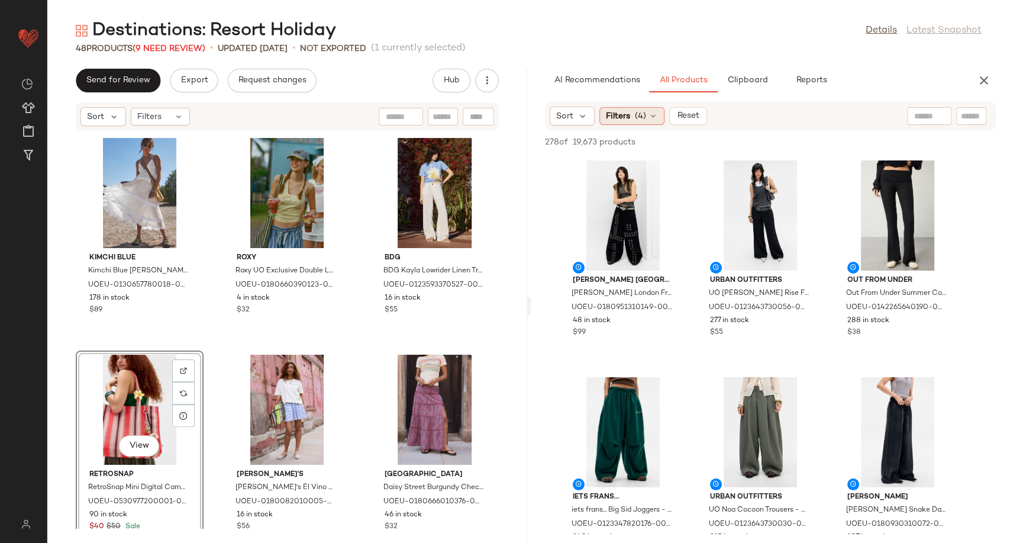
click at [657, 118] on icon at bounding box center [653, 115] width 9 height 9
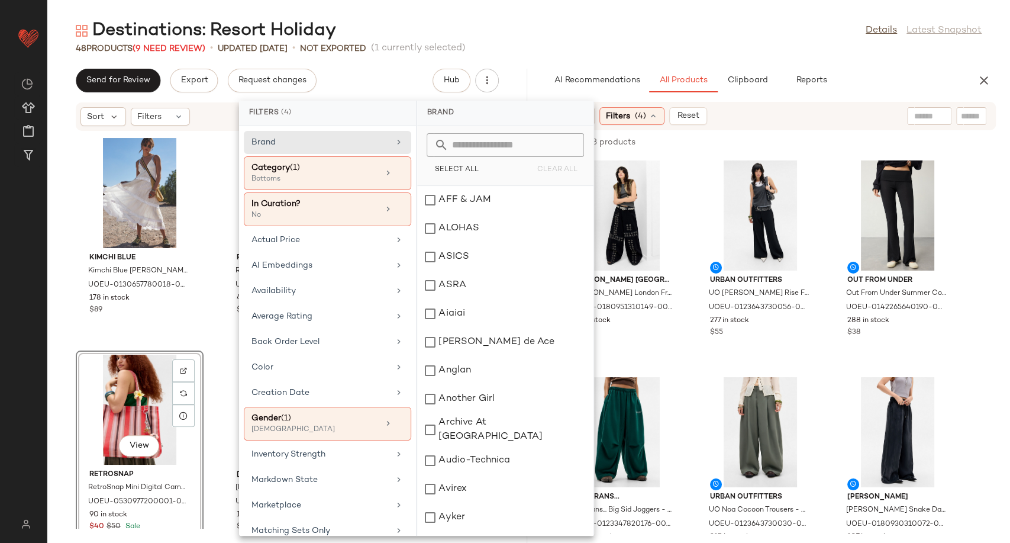
click at [657, 118] on icon at bounding box center [653, 115] width 9 height 9
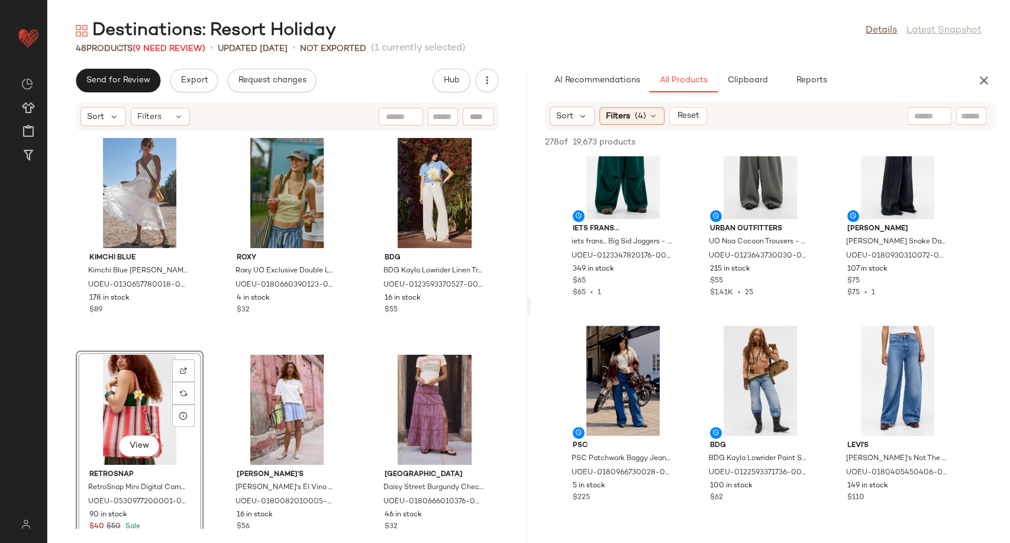
scroll to position [394, 0]
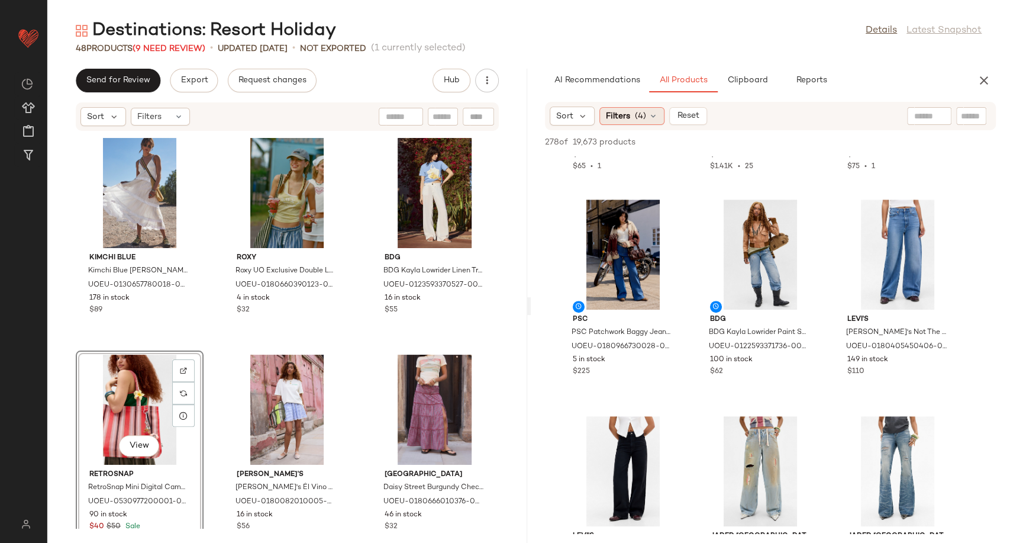
click at [655, 112] on icon at bounding box center [653, 115] width 9 height 9
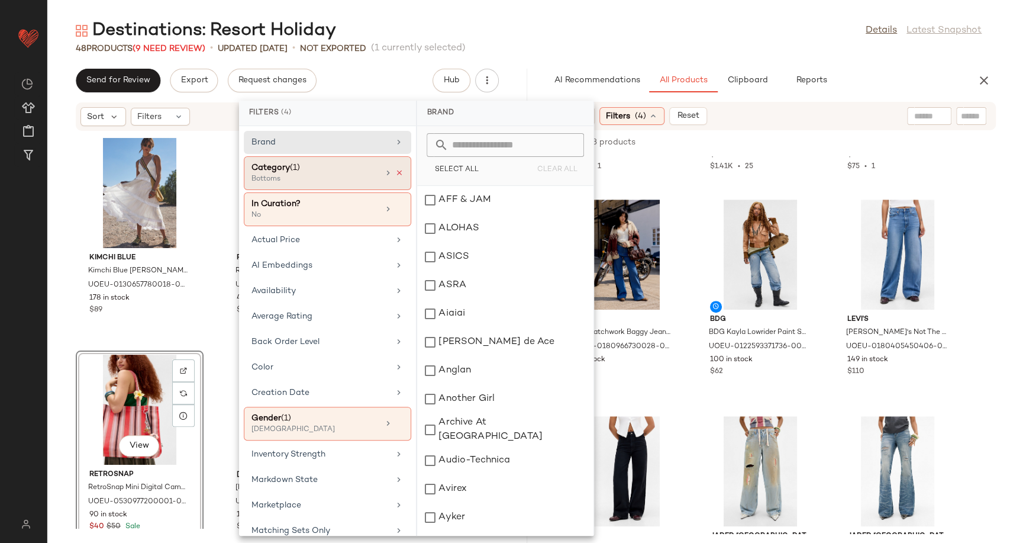
click at [398, 170] on icon at bounding box center [399, 173] width 8 height 8
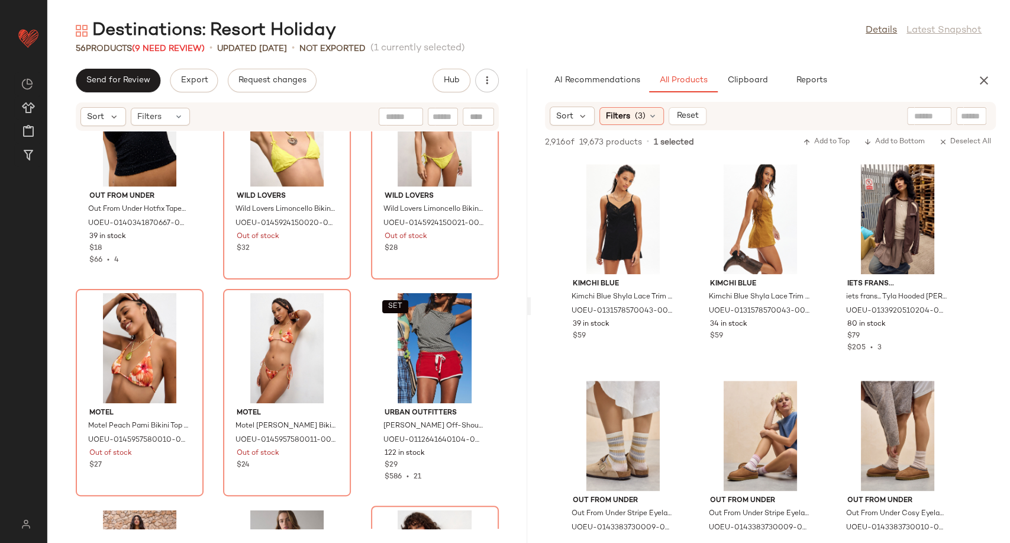
scroll to position [25285, 0]
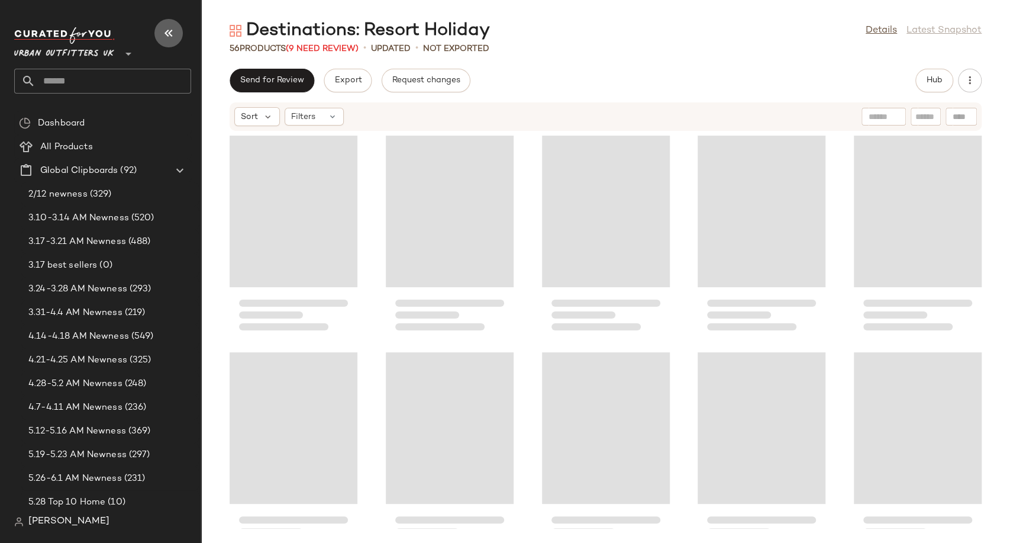
click at [160, 36] on button "button" at bounding box center [168, 33] width 28 height 28
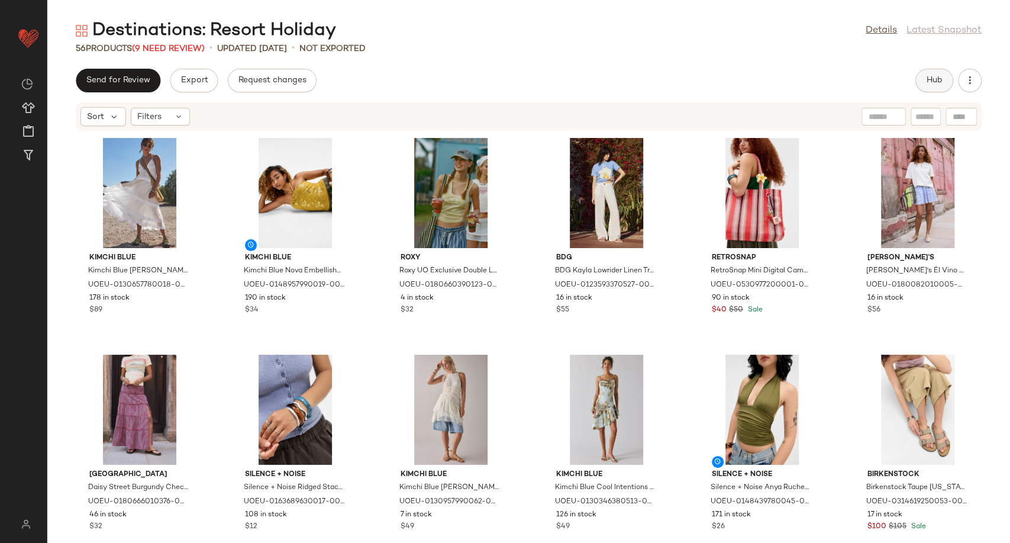
click at [945, 72] on button "Hub" at bounding box center [934, 81] width 38 height 24
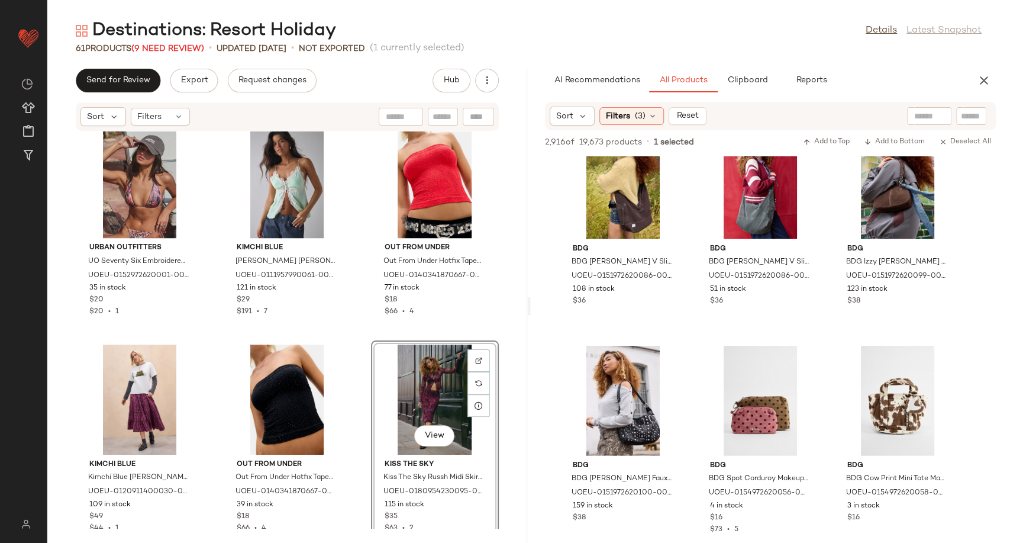
scroll to position [32534, 0]
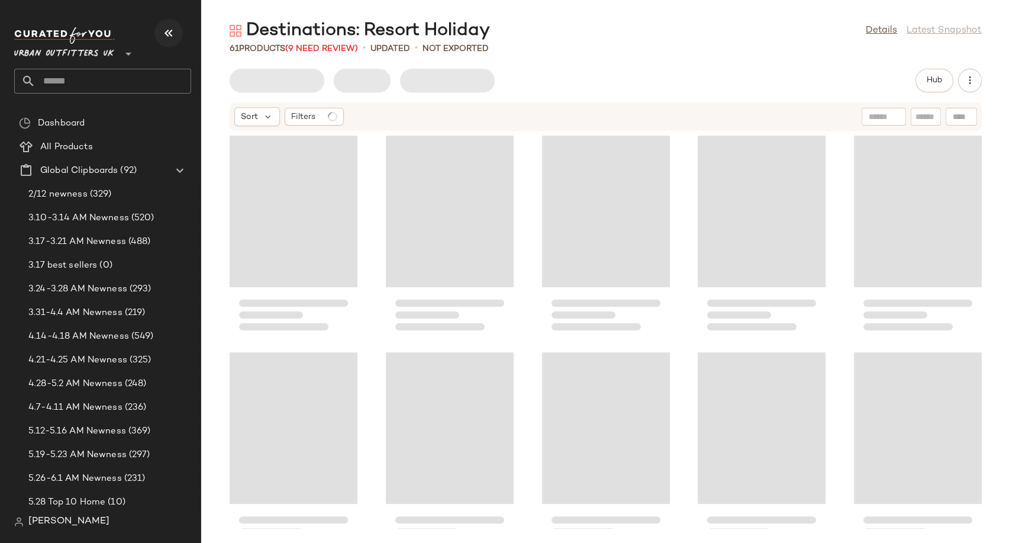
click at [169, 30] on icon "button" at bounding box center [169, 33] width 14 height 14
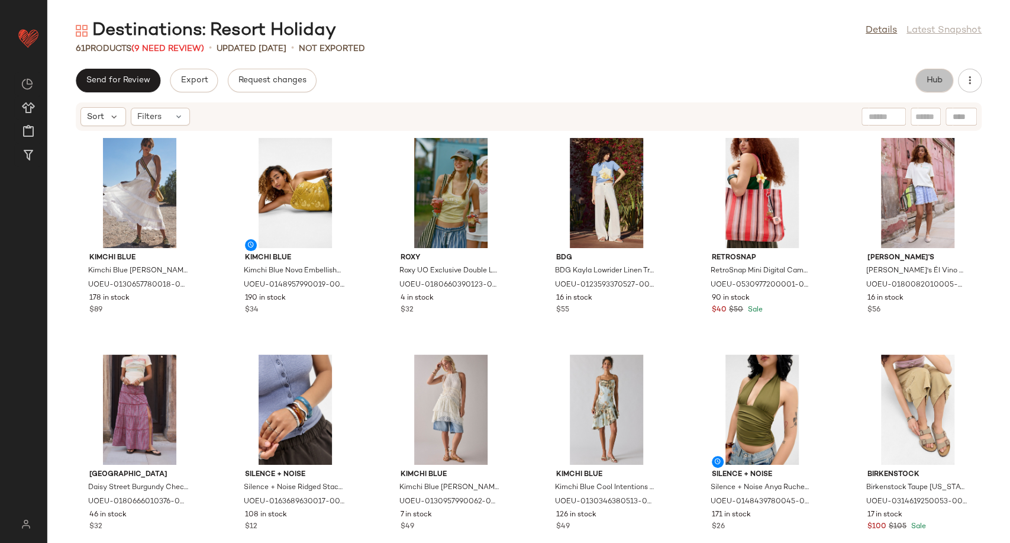
click at [933, 76] on span "Hub" at bounding box center [934, 80] width 17 height 9
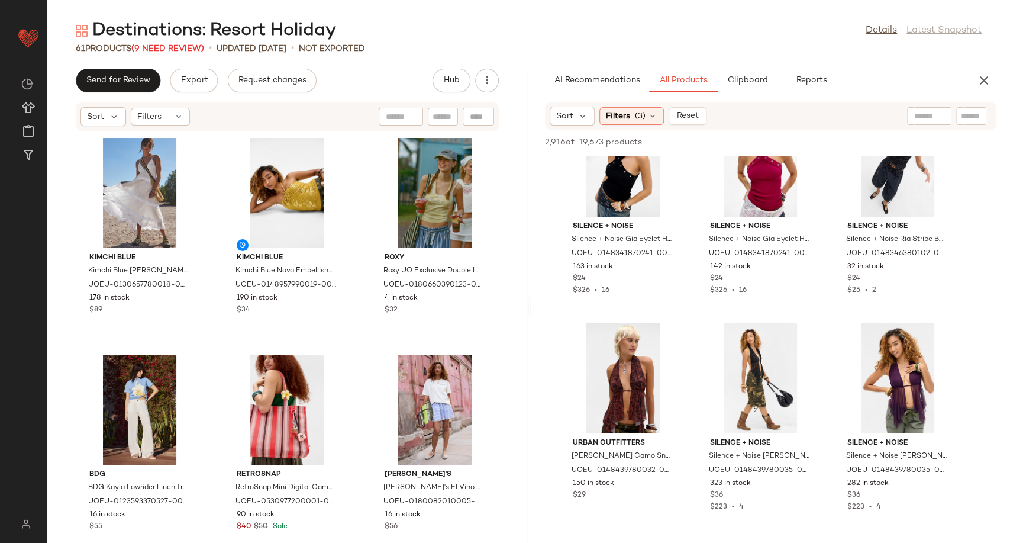
scroll to position [39348, 0]
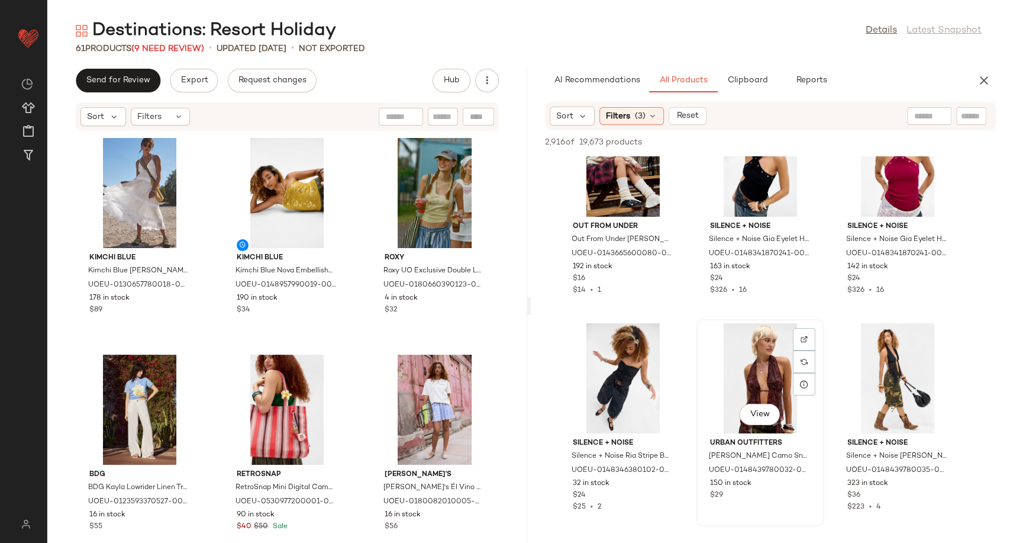
click at [764, 364] on div "View" at bounding box center [761, 378] width 120 height 110
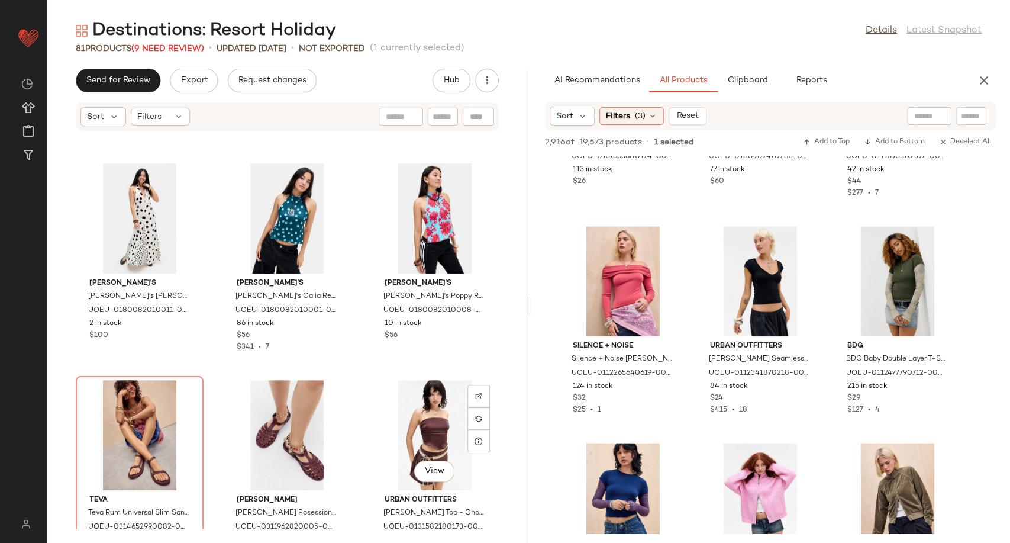
scroll to position [5453, 0]
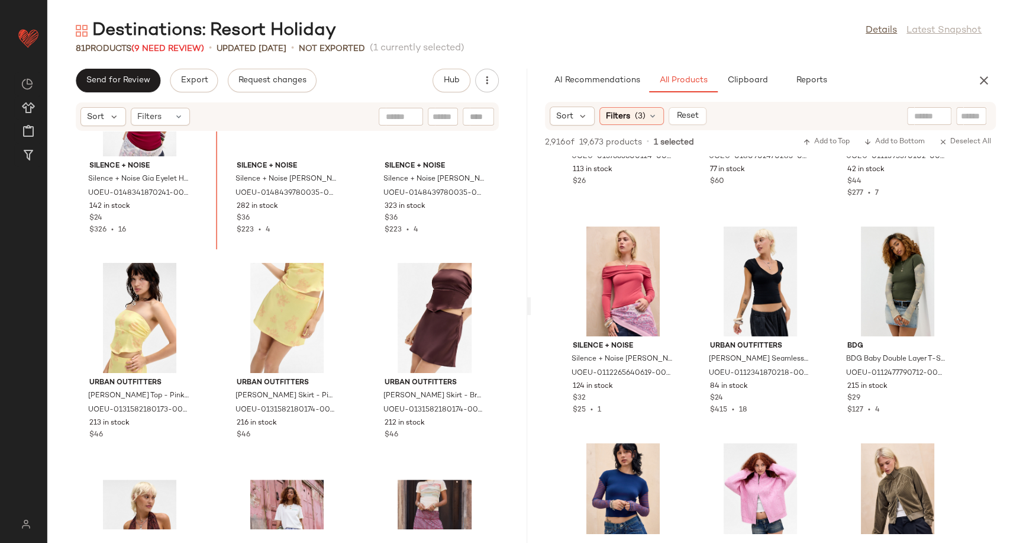
scroll to position [729, 0]
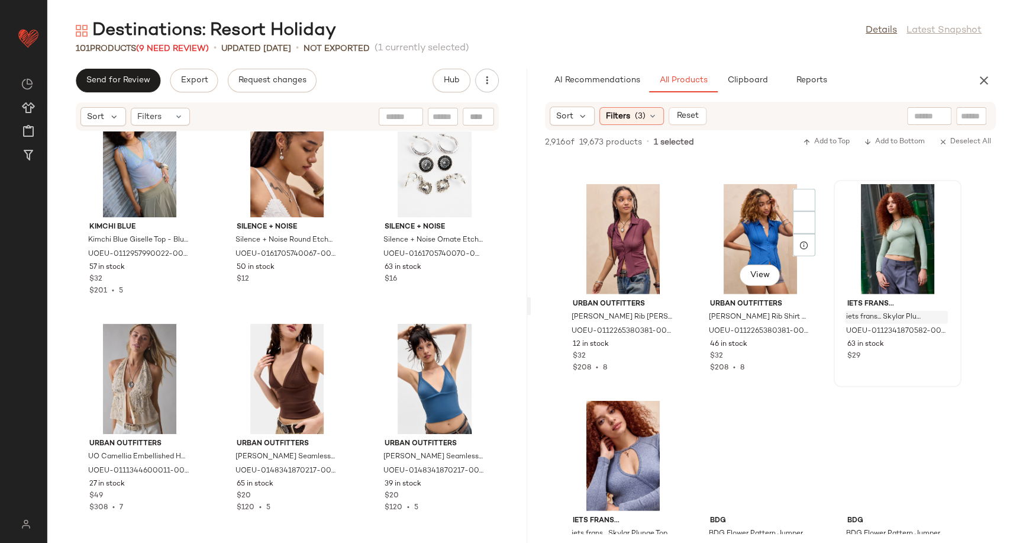
scroll to position [89907, 0]
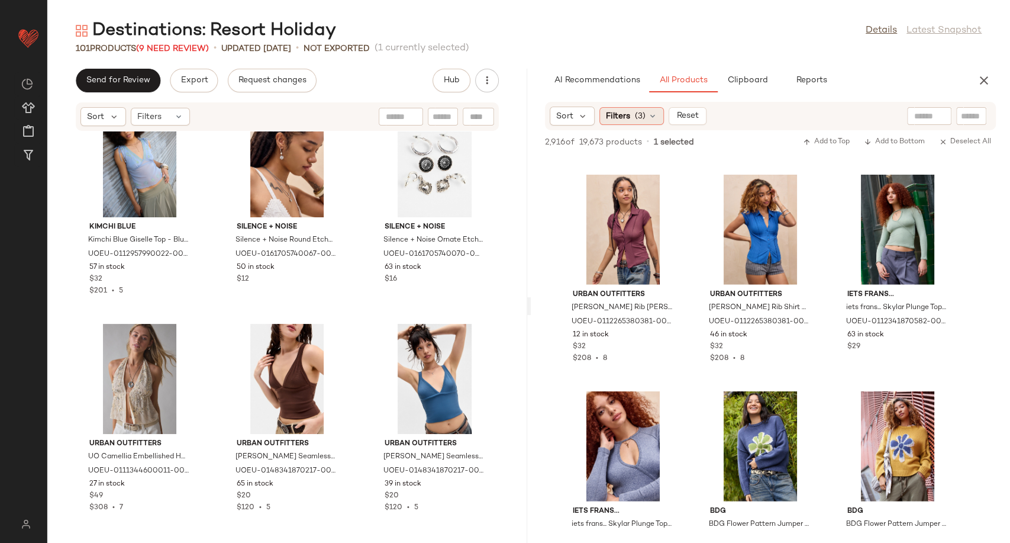
click at [651, 113] on icon at bounding box center [652, 115] width 9 height 9
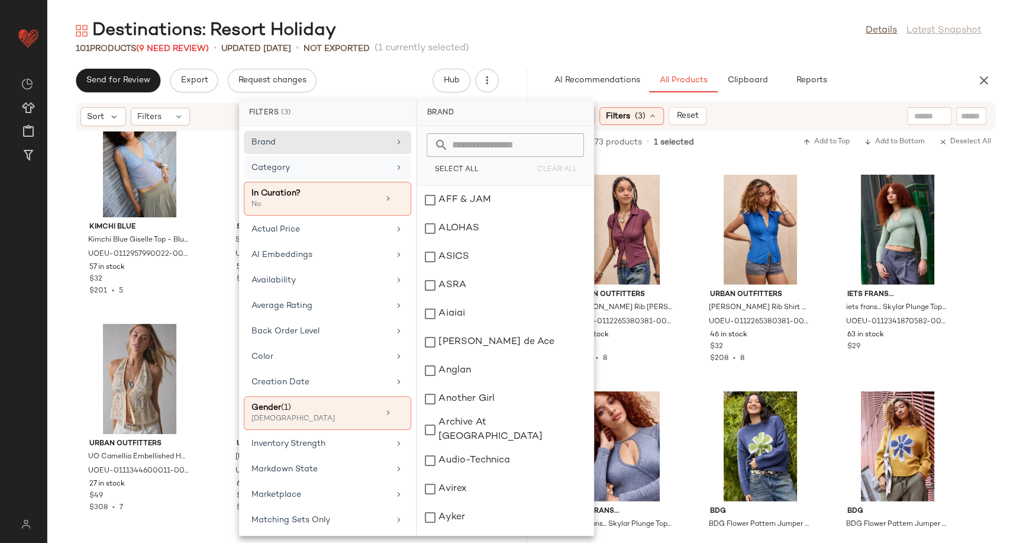
click at [379, 169] on div "Category" at bounding box center [321, 168] width 138 height 12
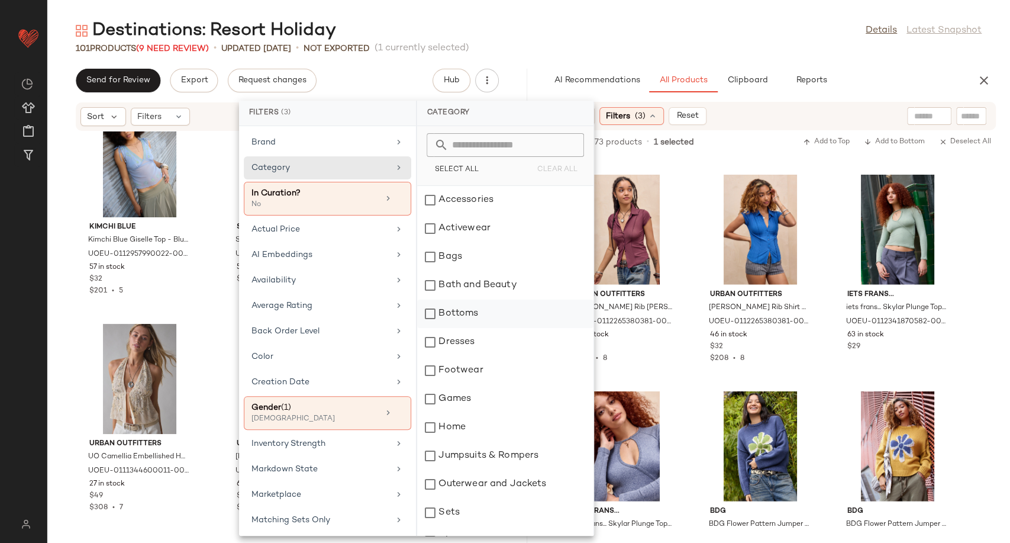
click at [463, 321] on div "Bottoms" at bounding box center [505, 313] width 176 height 28
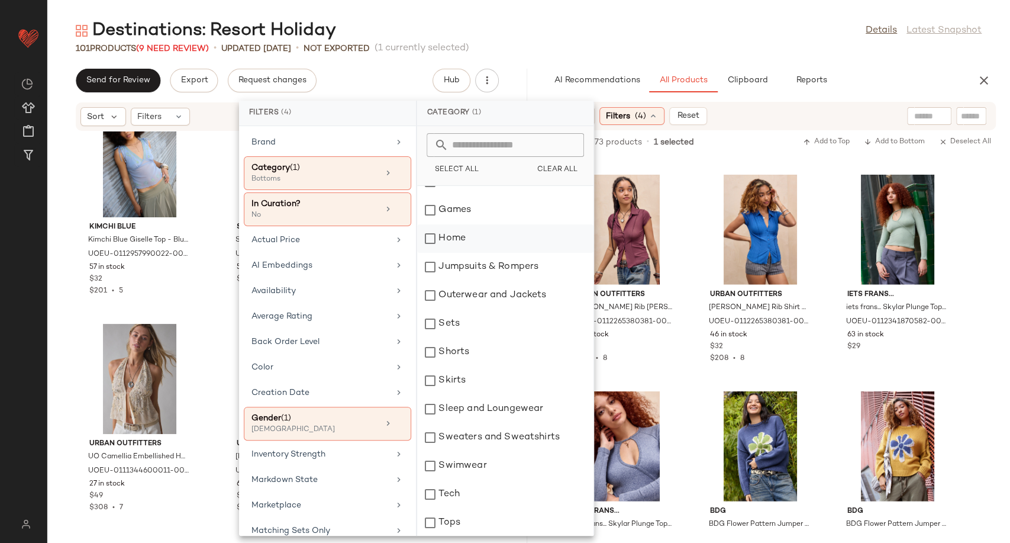
scroll to position [197, 0]
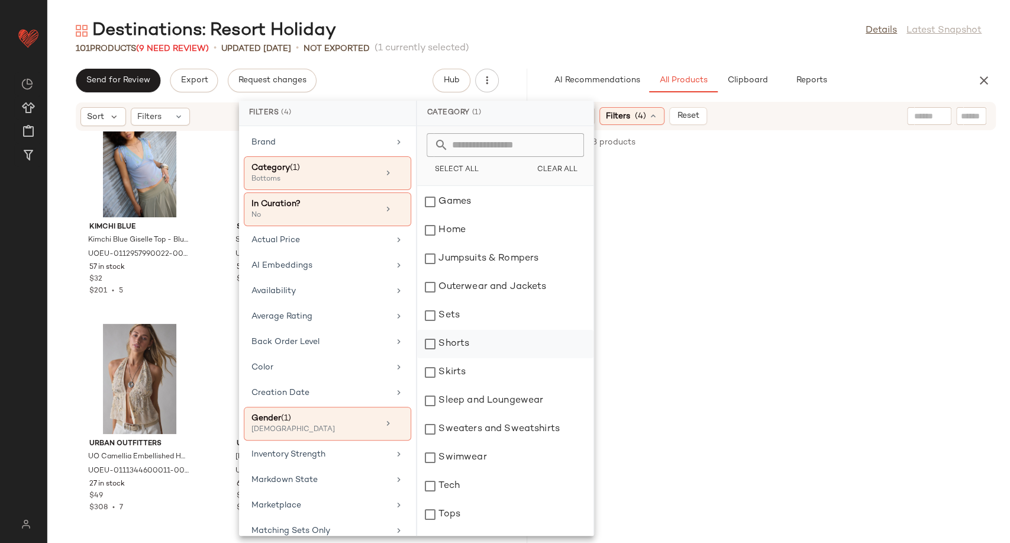
click at [479, 344] on div "Shorts" at bounding box center [505, 344] width 176 height 28
click at [479, 379] on div "Skirts" at bounding box center [505, 372] width 176 height 28
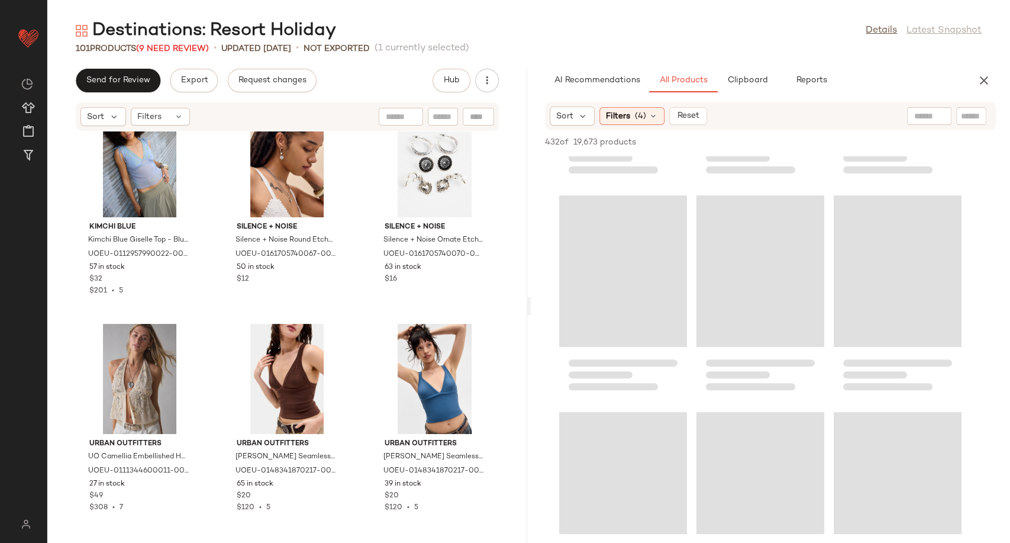
scroll to position [0, 0]
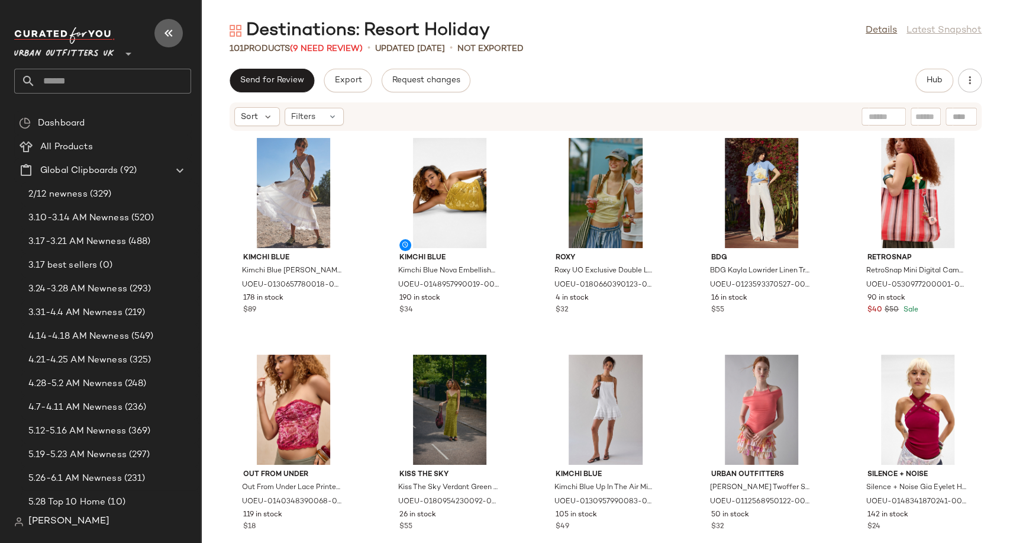
click at [166, 32] on icon "button" at bounding box center [169, 33] width 14 height 14
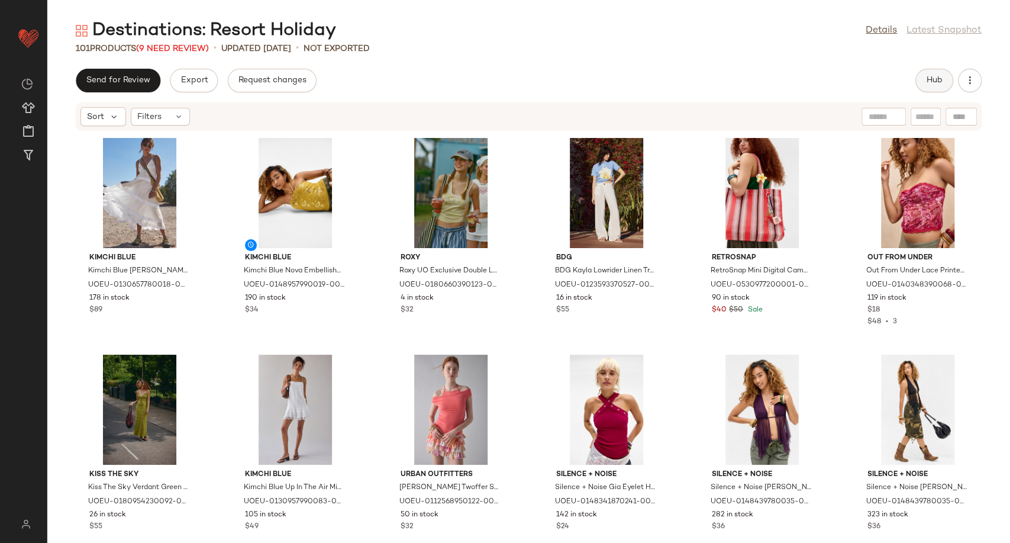
click at [926, 78] on button "Hub" at bounding box center [934, 81] width 38 height 24
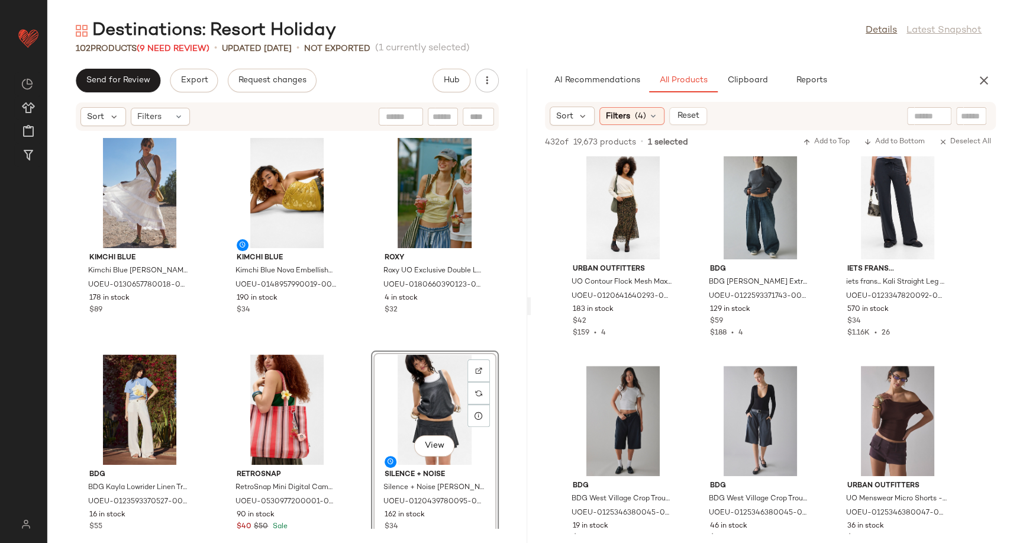
scroll to position [3156, 0]
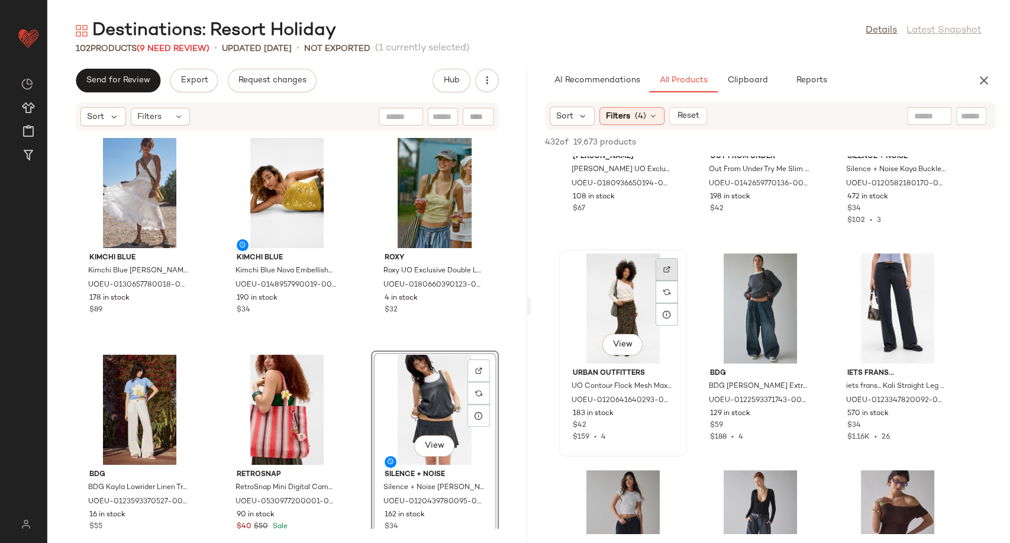
click at [660, 281] on div at bounding box center [667, 292] width 22 height 22
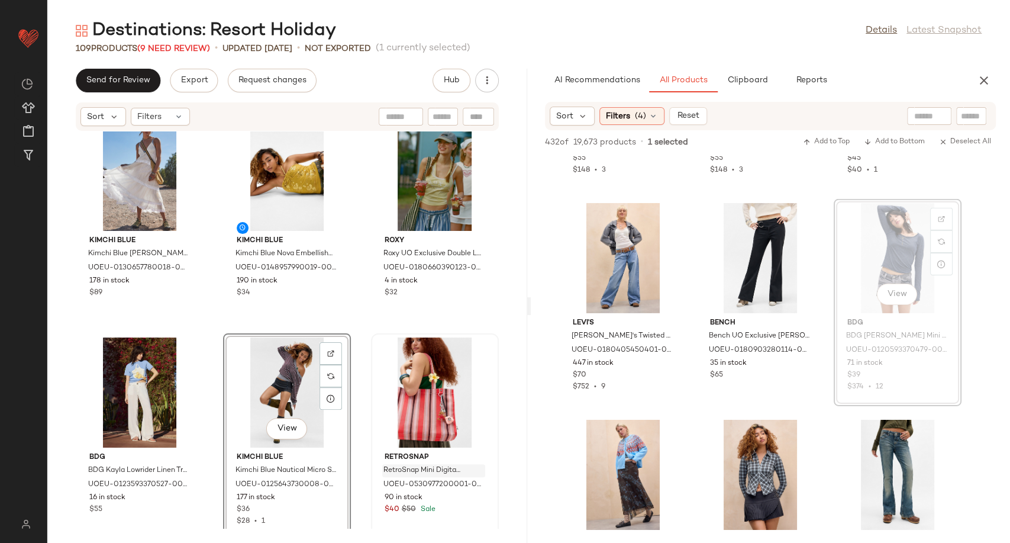
scroll to position [26, 0]
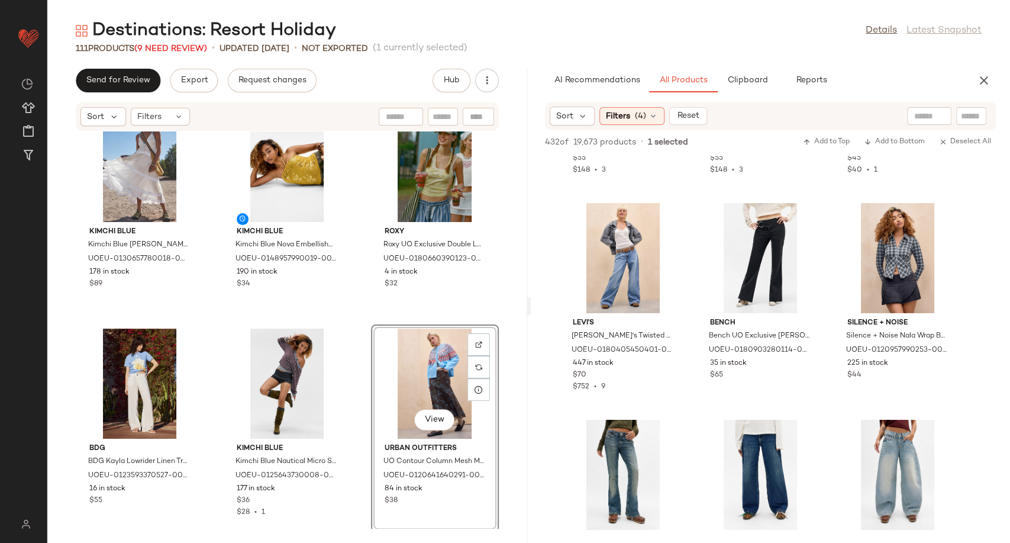
click at [432, 378] on div "View" at bounding box center [435, 383] width 120 height 110
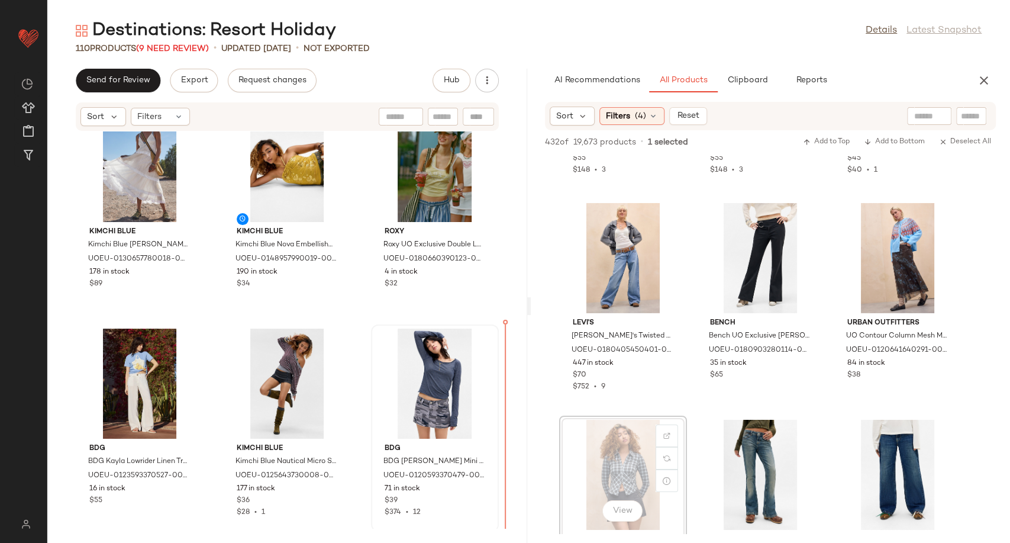
scroll to position [28, 0]
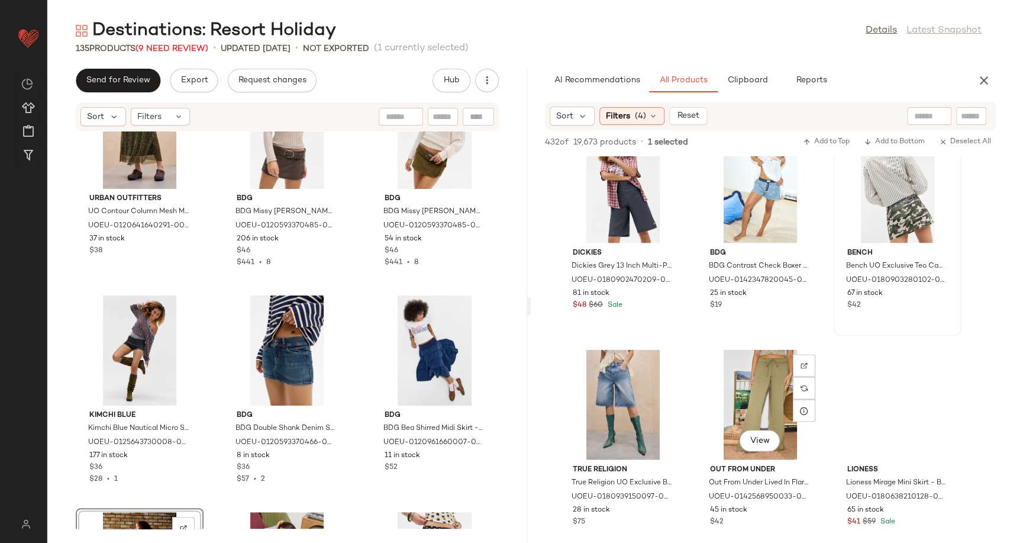
scroll to position [22810, 0]
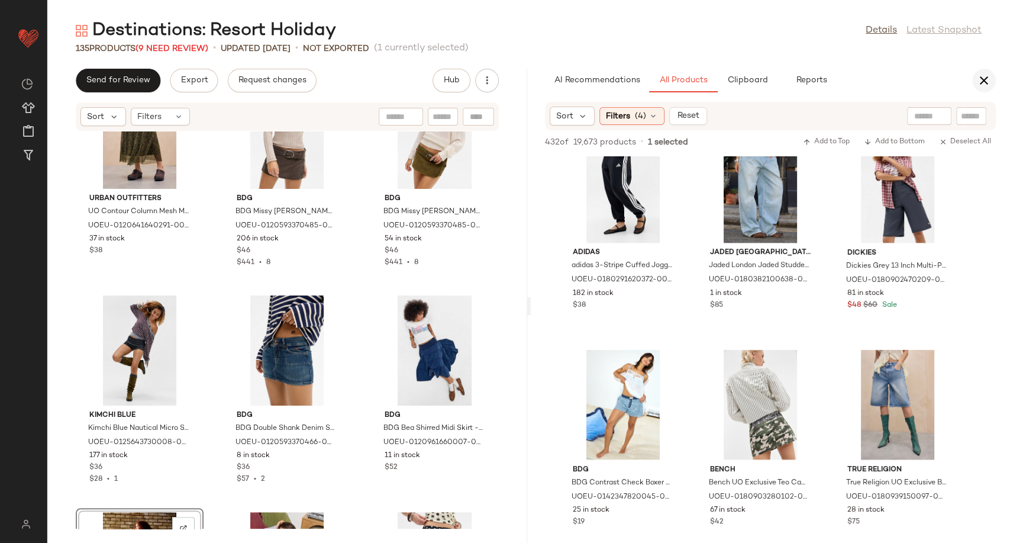
click at [992, 86] on button "button" at bounding box center [984, 81] width 24 height 24
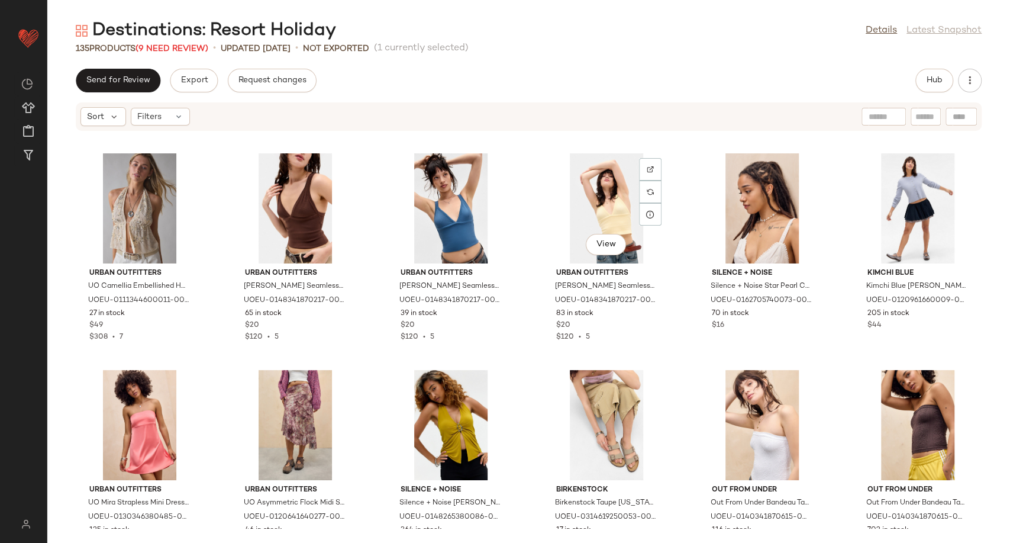
scroll to position [2377, 0]
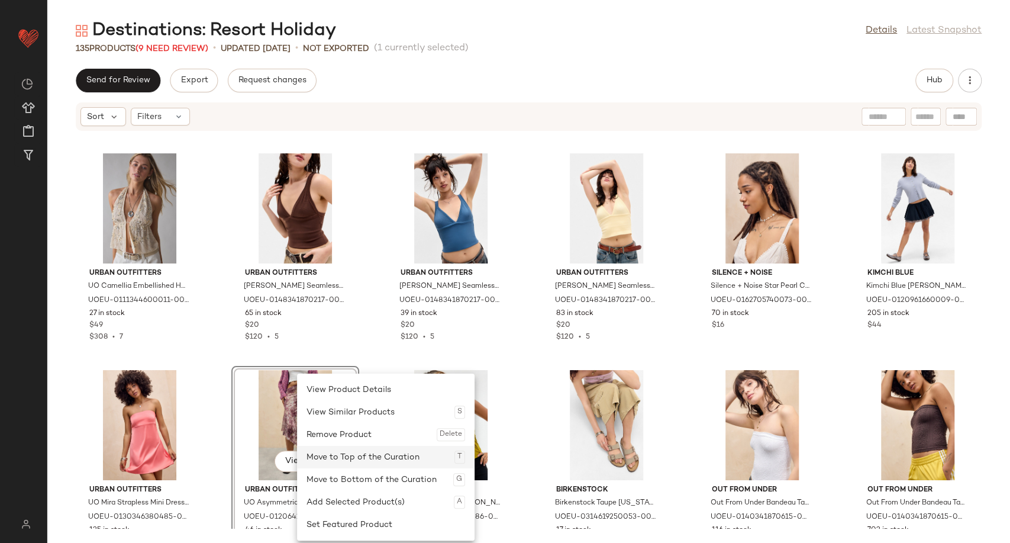
click at [343, 459] on div "Move to Top of the Curation T" at bounding box center [386, 457] width 159 height 22
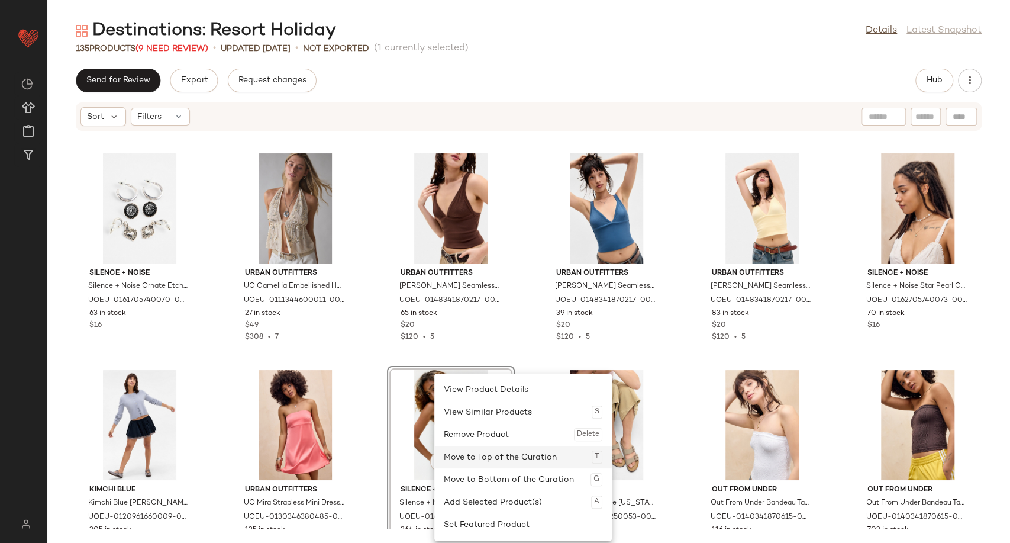
click at [480, 453] on div "Move to Top of the Curation T" at bounding box center [523, 457] width 159 height 22
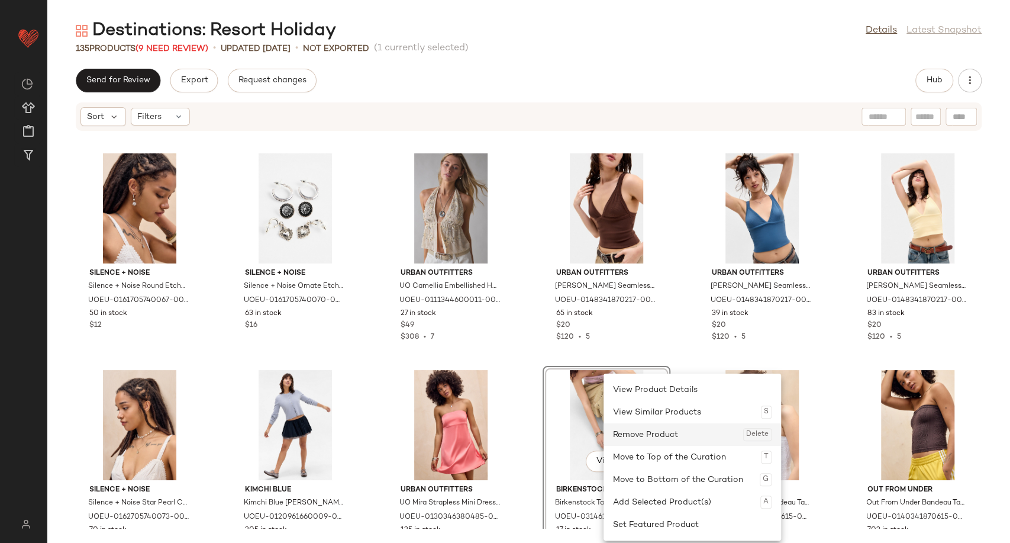
click at [632, 440] on div "Remove Product Delete" at bounding box center [692, 434] width 159 height 22
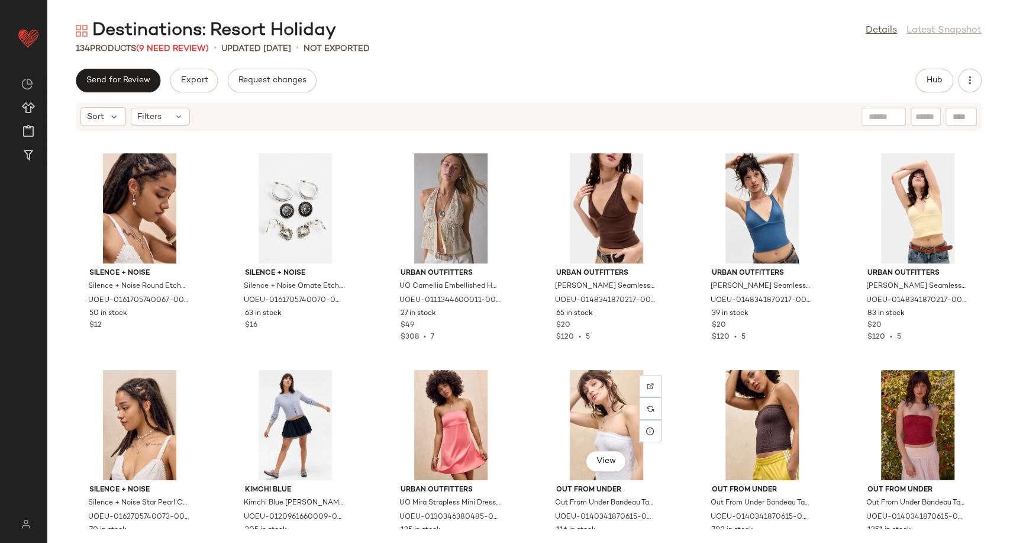
click at [632, 440] on div "View" at bounding box center [607, 425] width 120 height 110
click at [684, 362] on div "Silence + Noise Silence + Noise Round Etched Pearl Earrings - Silver at Urban O…" at bounding box center [528, 329] width 963 height 397
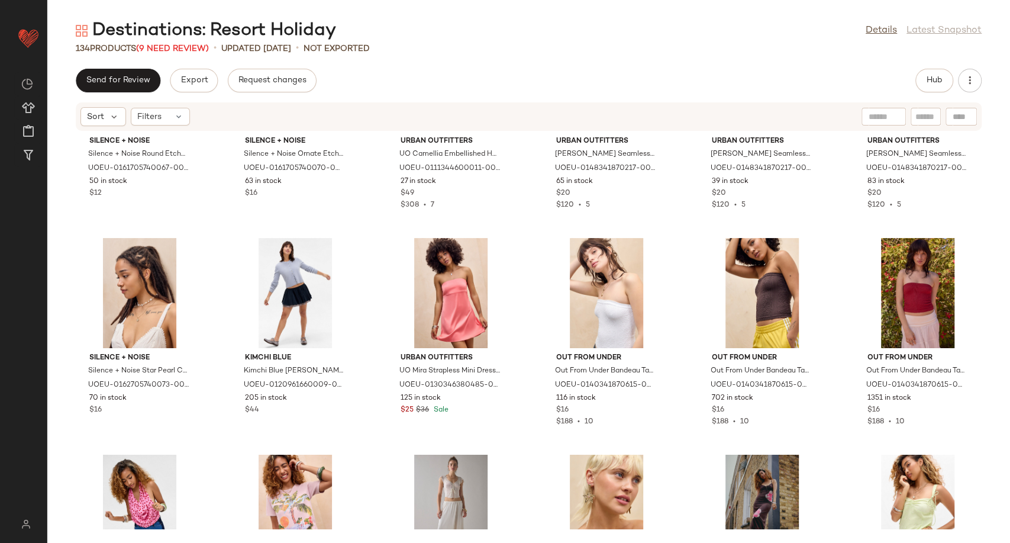
scroll to position [2508, 0]
click at [934, 82] on span "Hub" at bounding box center [934, 80] width 17 height 9
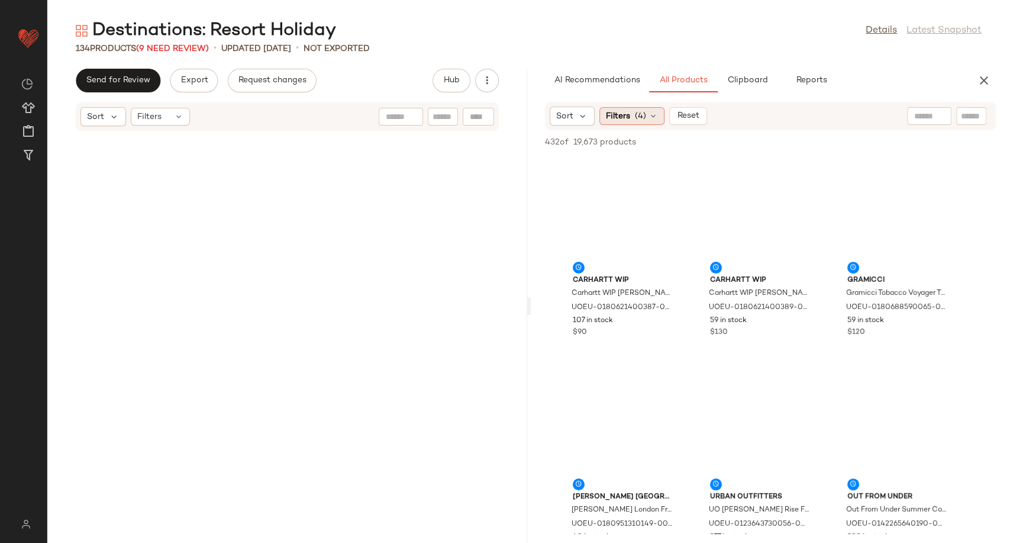
scroll to position [5198, 0]
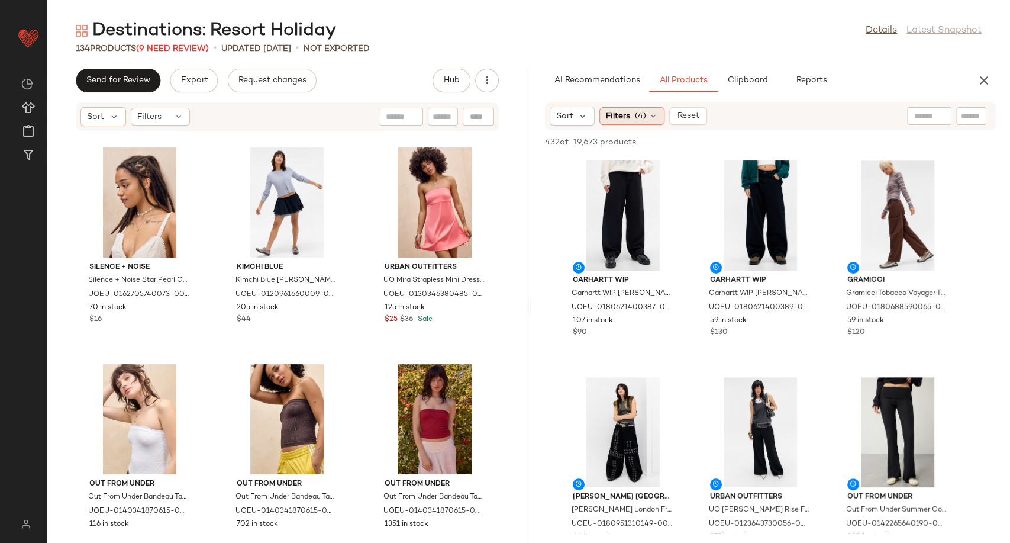
click at [652, 120] on icon at bounding box center [653, 115] width 9 height 9
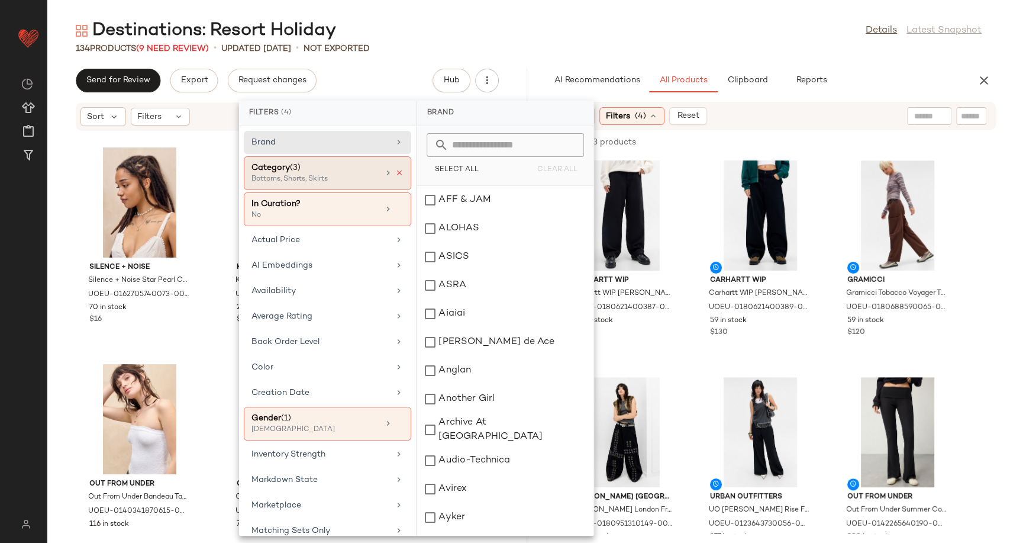
click at [395, 173] on icon at bounding box center [399, 173] width 8 height 8
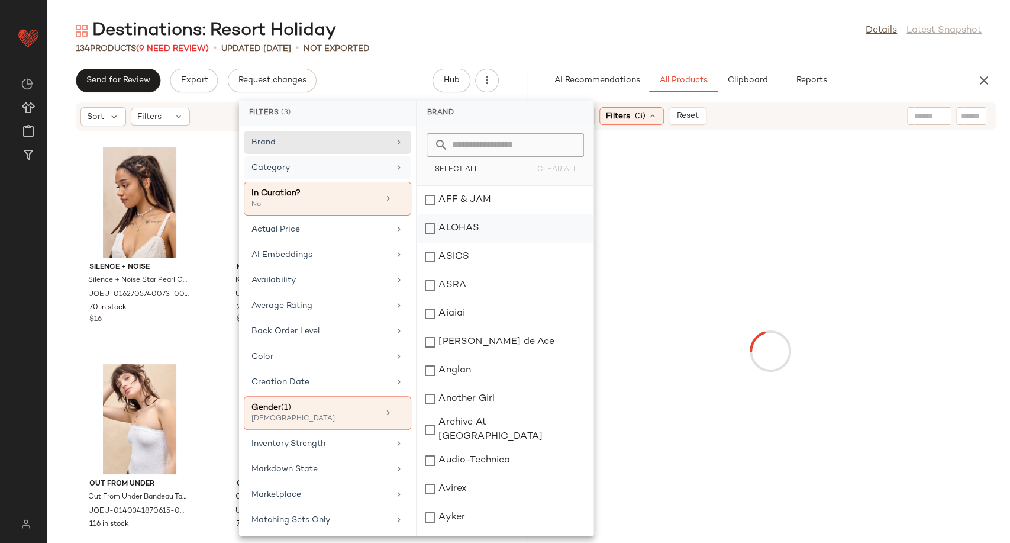
click at [354, 172] on div "Category" at bounding box center [321, 168] width 138 height 12
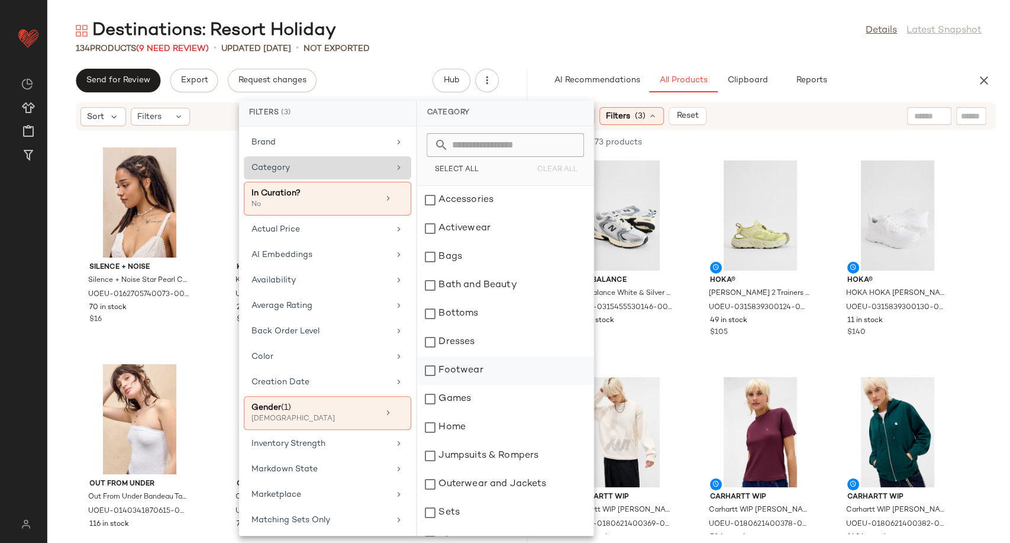
click at [472, 373] on div "Footwear" at bounding box center [505, 370] width 176 height 28
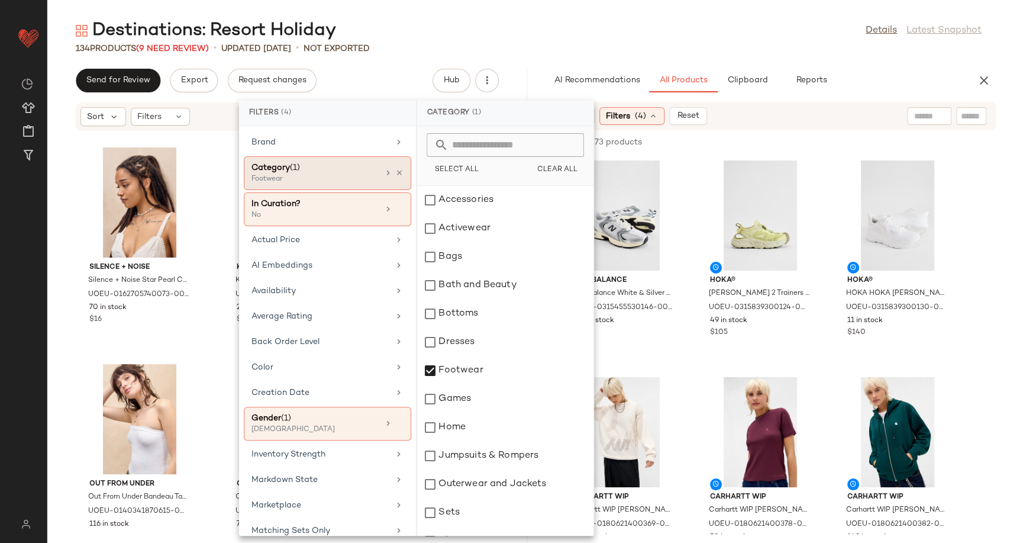
click at [928, 112] on input "text" at bounding box center [929, 116] width 30 height 12
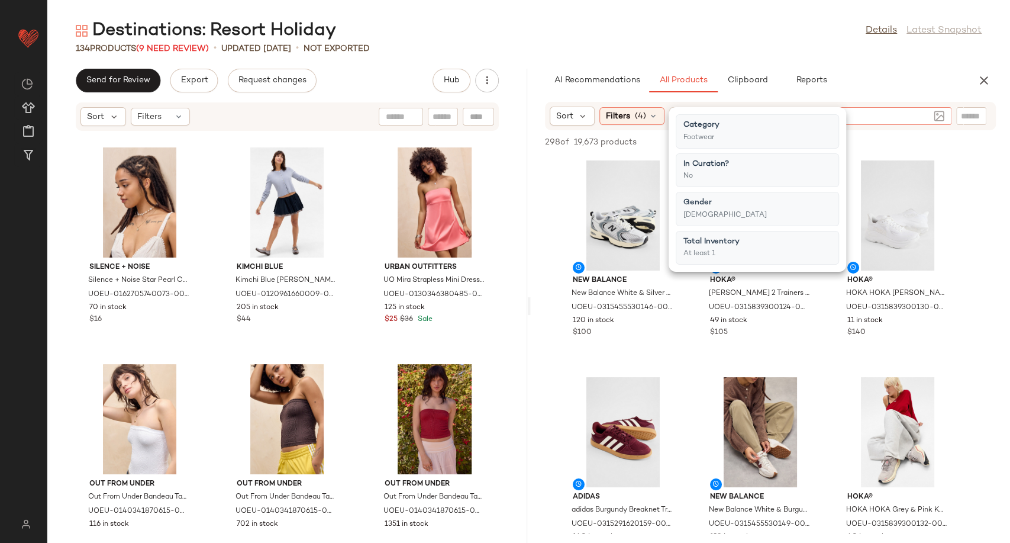
type input "******"
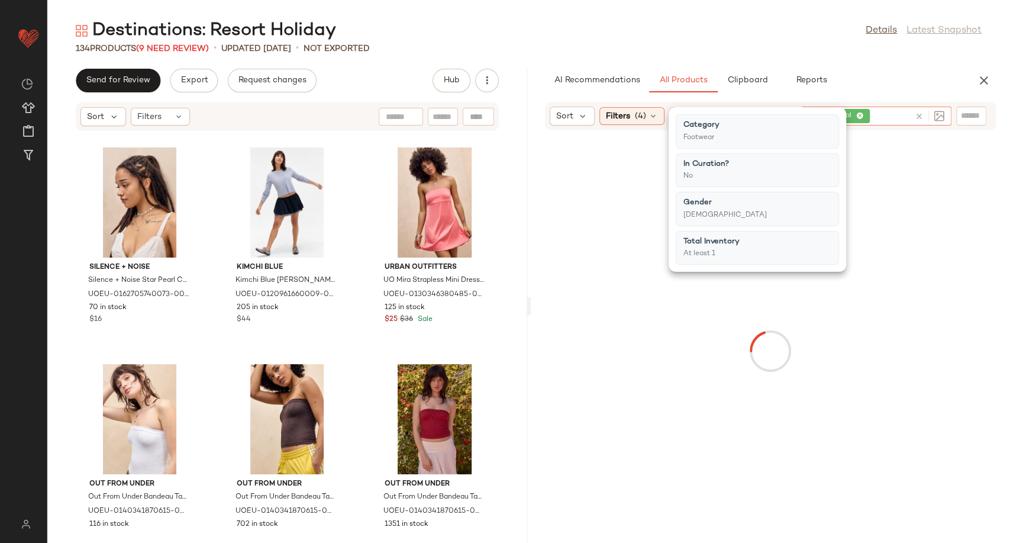
click at [966, 241] on div at bounding box center [770, 351] width 475 height 436
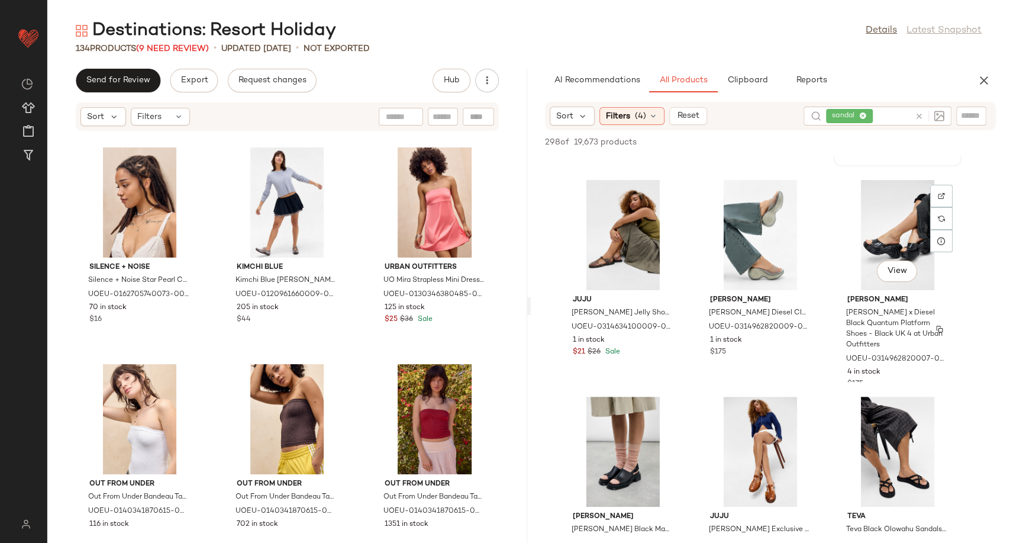
scroll to position [328, 0]
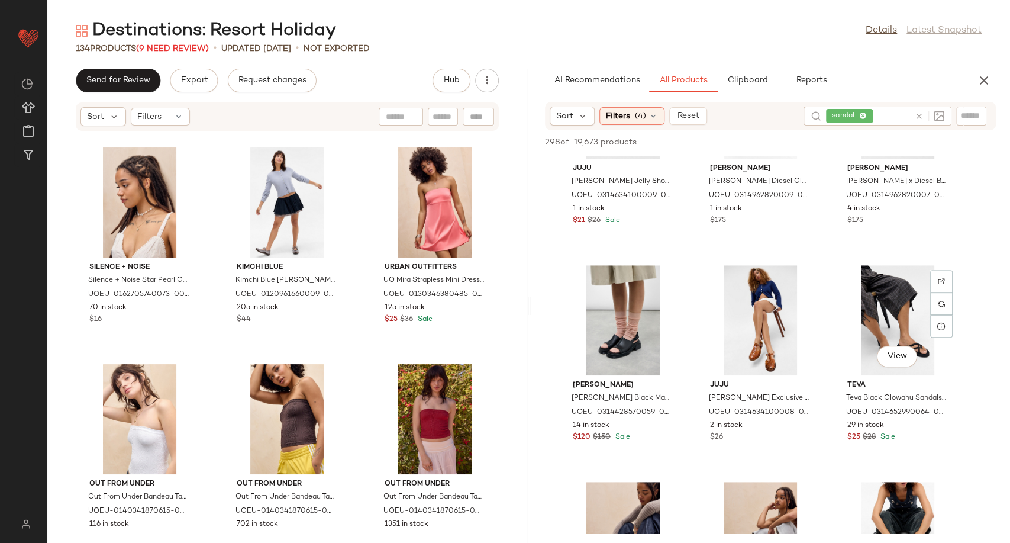
click at [906, 318] on div "View" at bounding box center [898, 320] width 120 height 110
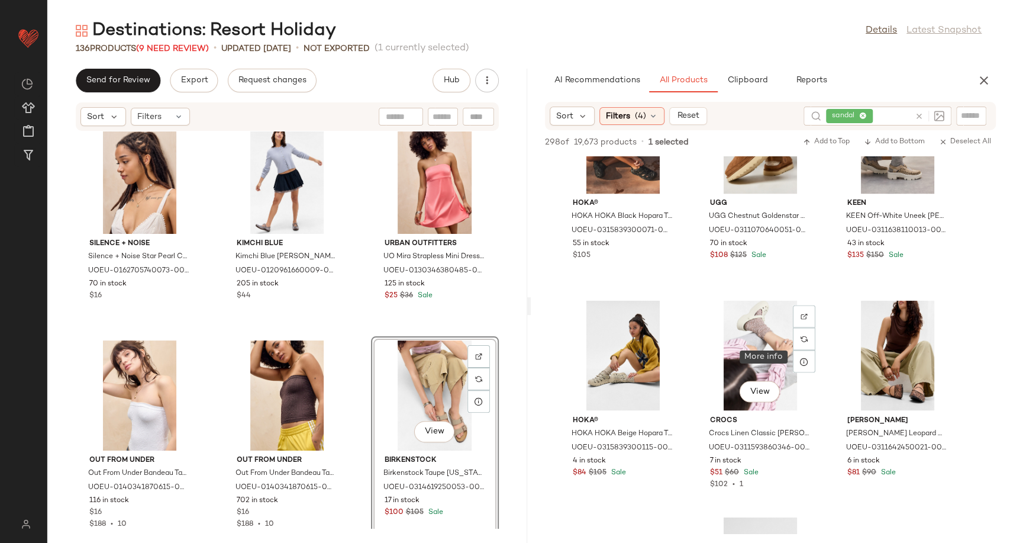
scroll to position [1381, 0]
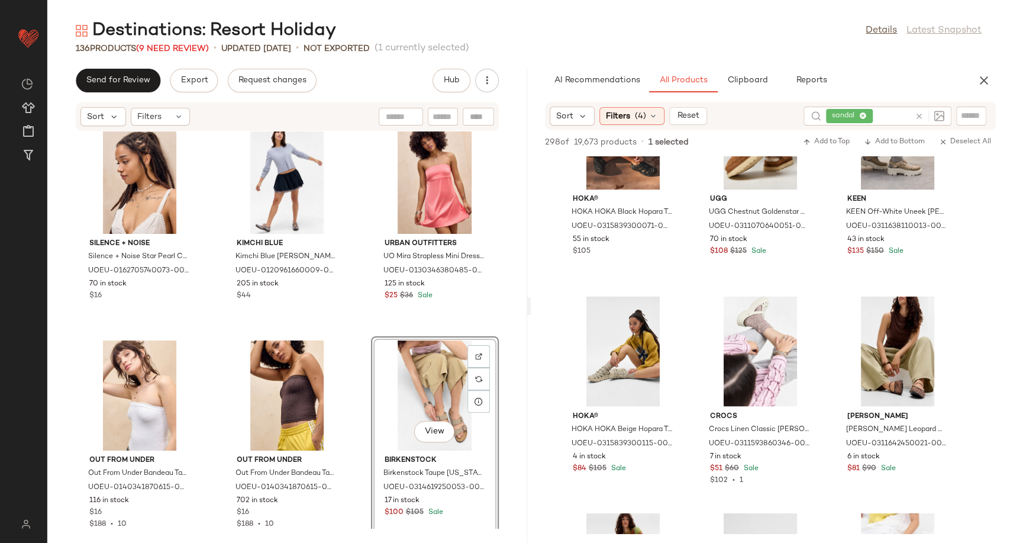
click at [918, 117] on icon at bounding box center [919, 116] width 9 height 9
click at [983, 85] on icon "button" at bounding box center [984, 80] width 14 height 14
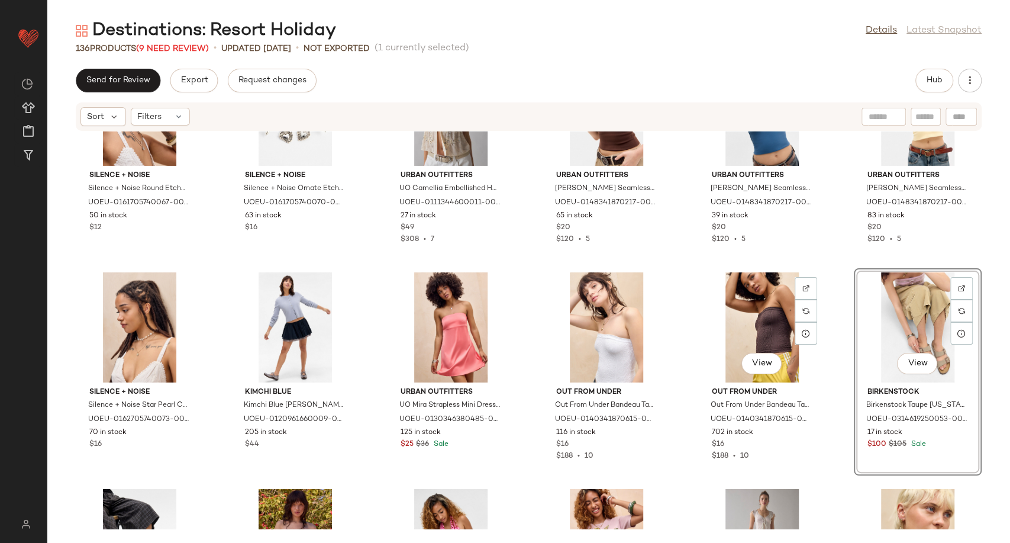
scroll to position [2548, 0]
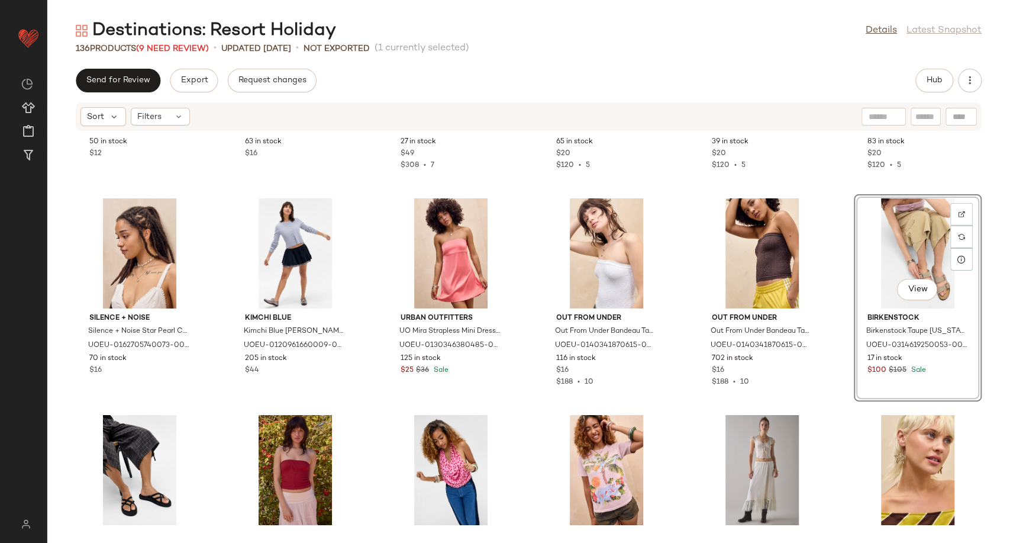
click at [830, 443] on div "Silence + Noise Silence + Noise Round Etched Pearl Earrings - Silver at Urban O…" at bounding box center [528, 329] width 963 height 397
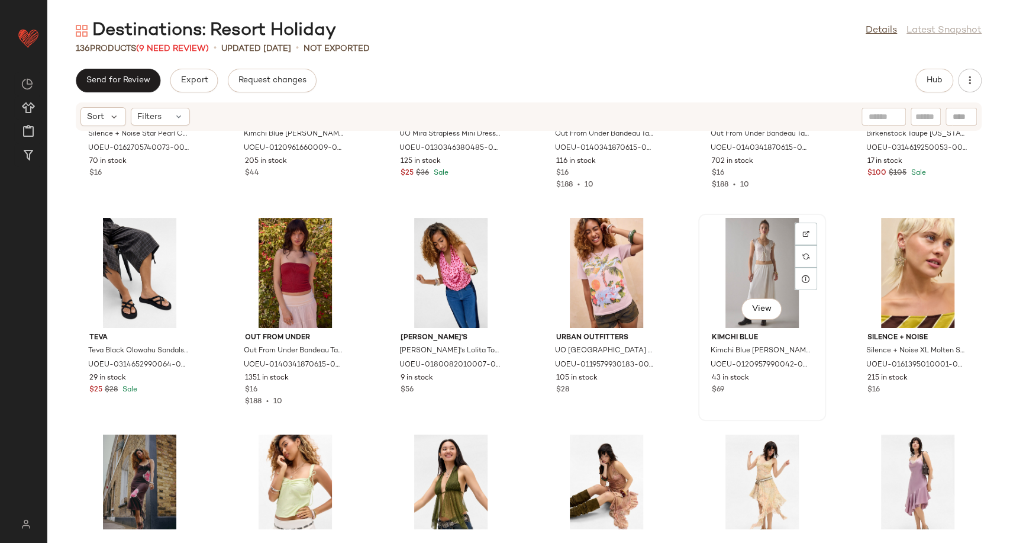
scroll to position [2746, 0]
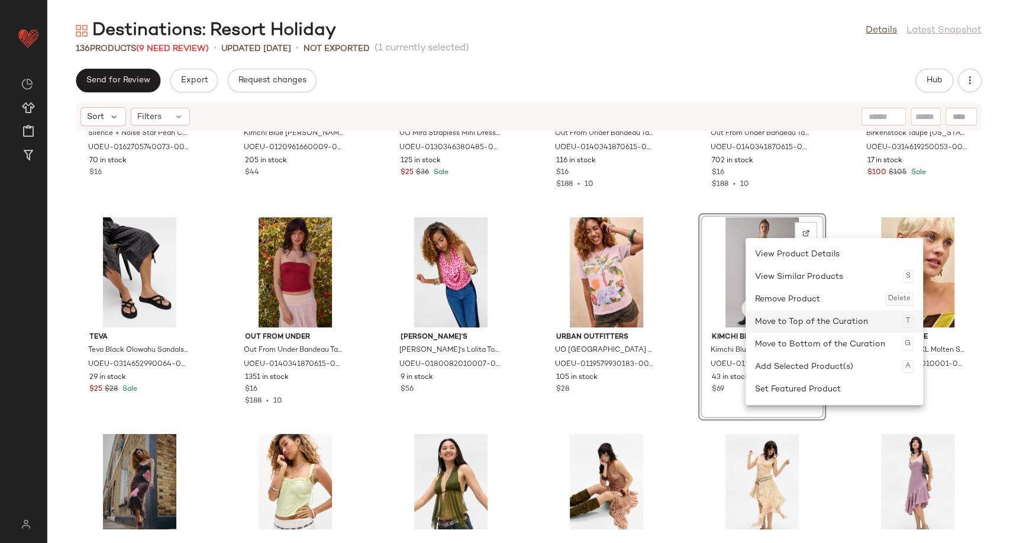
click at [792, 321] on div "Move to Top of the Curation T" at bounding box center [834, 321] width 159 height 22
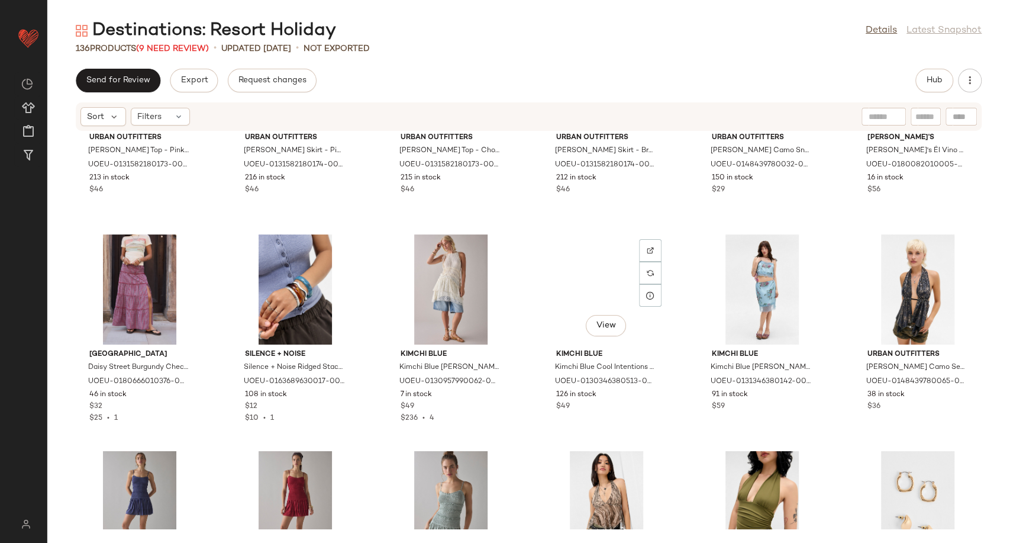
scroll to position [1825, 0]
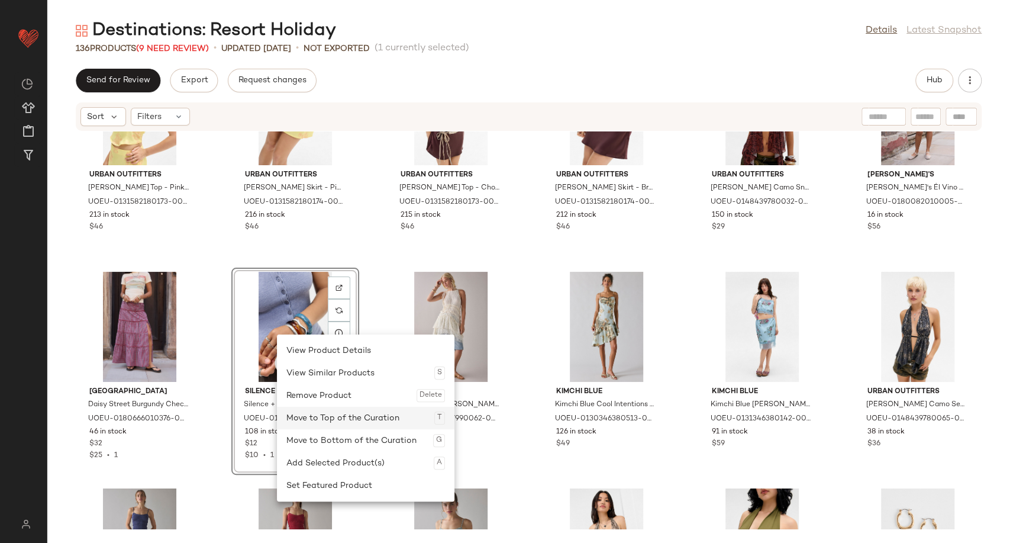
click at [330, 413] on div "Move to Top of the Curation T" at bounding box center [365, 418] width 159 height 22
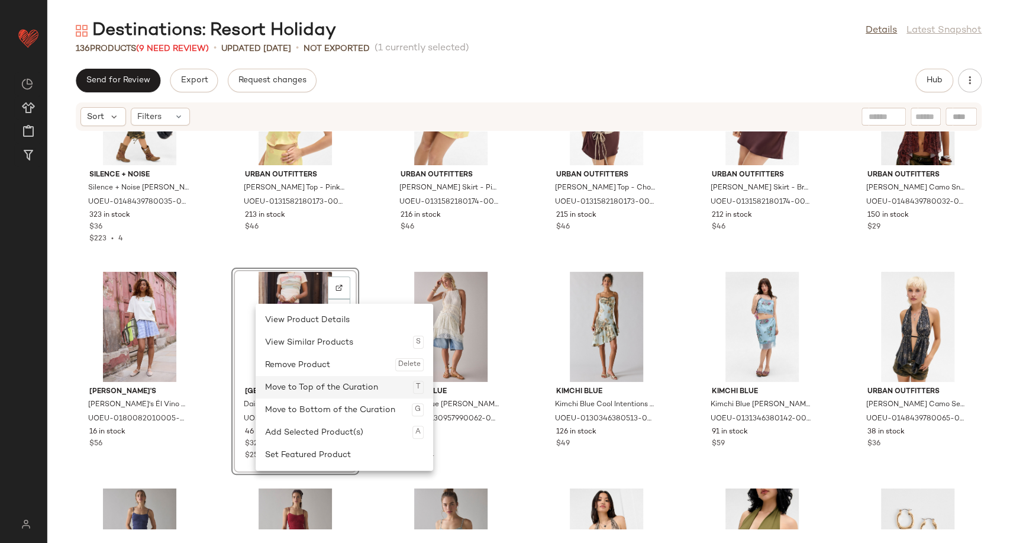
click at [331, 383] on div "Move to Top of the Curation T" at bounding box center [344, 387] width 159 height 22
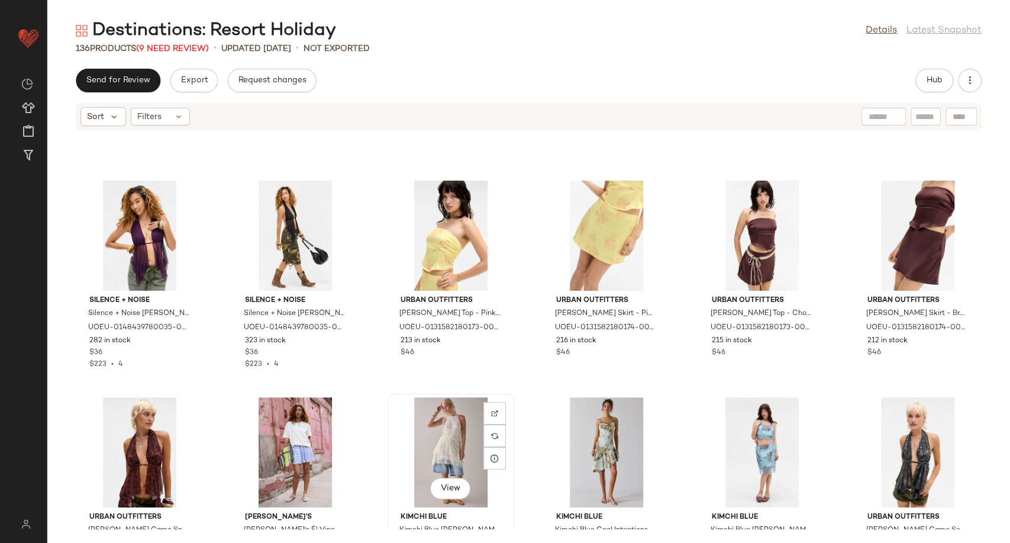
scroll to position [1694, 0]
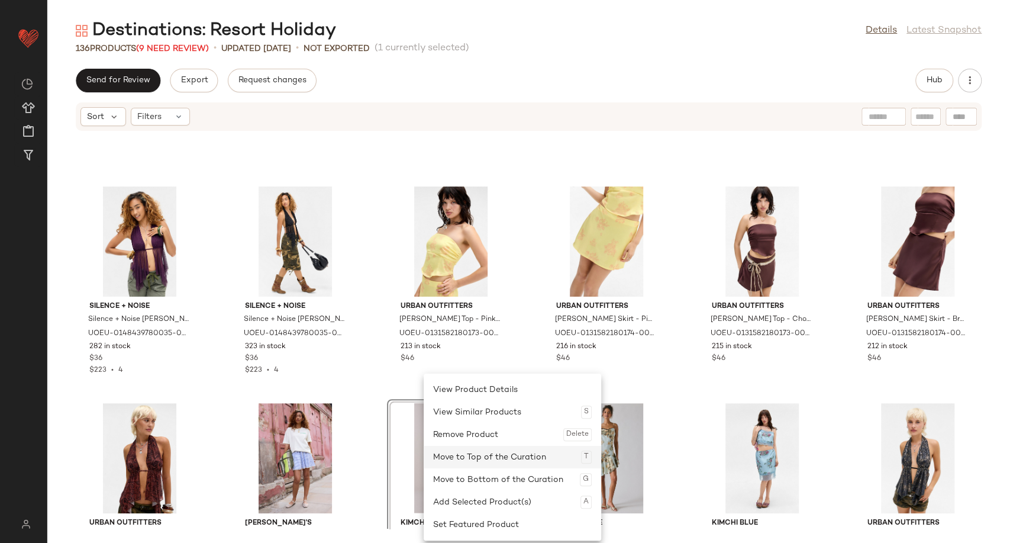
click at [471, 452] on div "Move to Top of the Curation T" at bounding box center [512, 457] width 159 height 22
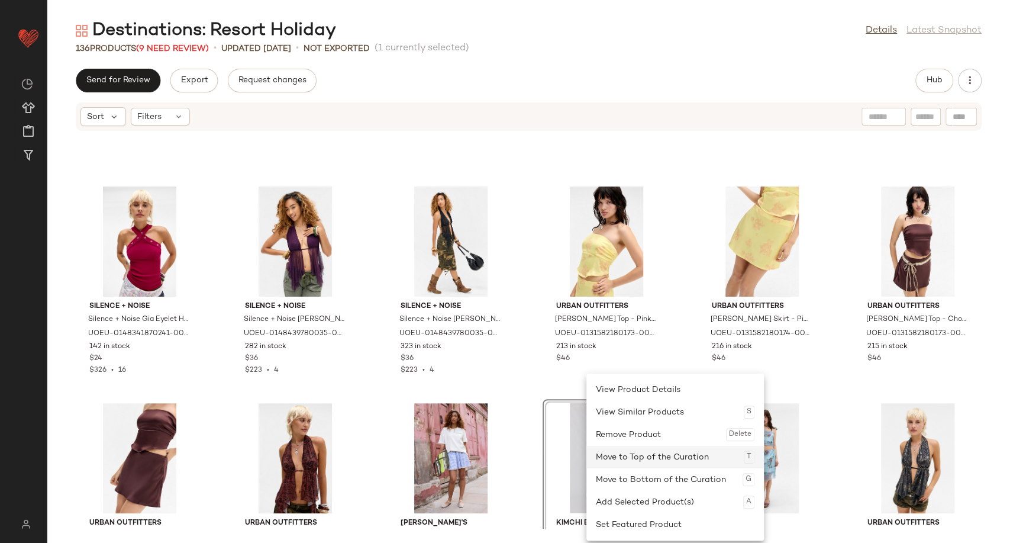
click at [622, 461] on div "Move to Top of the Curation T" at bounding box center [675, 457] width 159 height 22
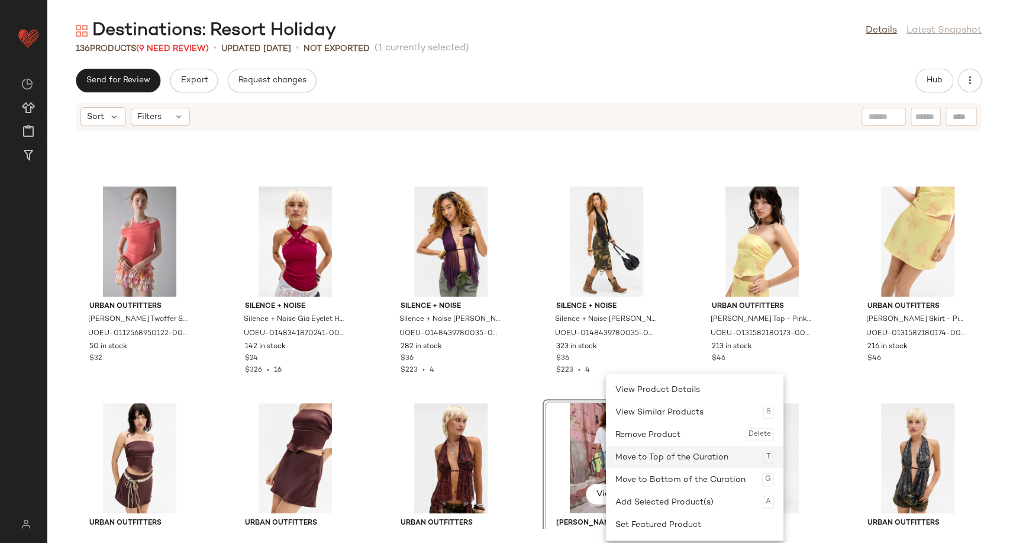
click at [663, 456] on div "Move to Top of the Curation T" at bounding box center [694, 457] width 159 height 22
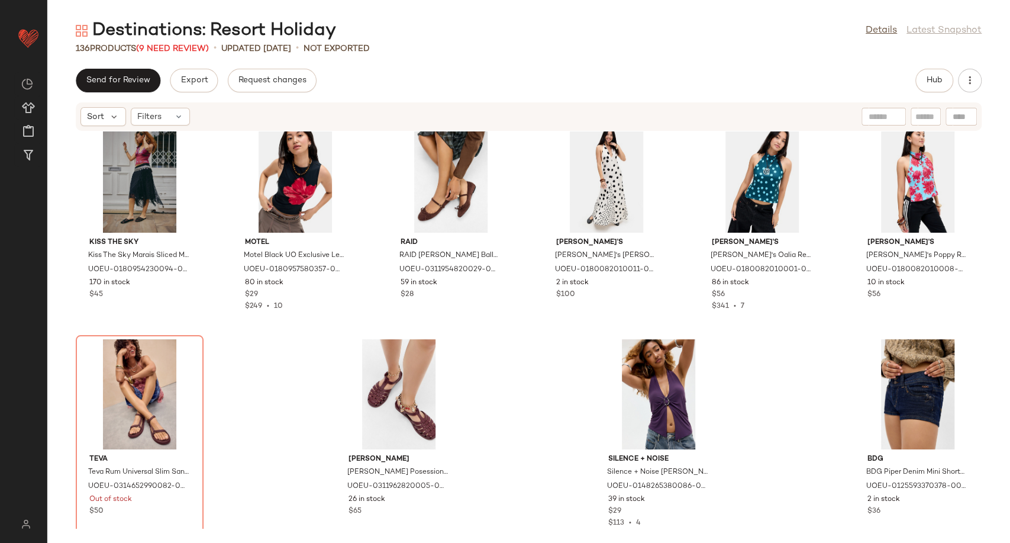
scroll to position [4587, 0]
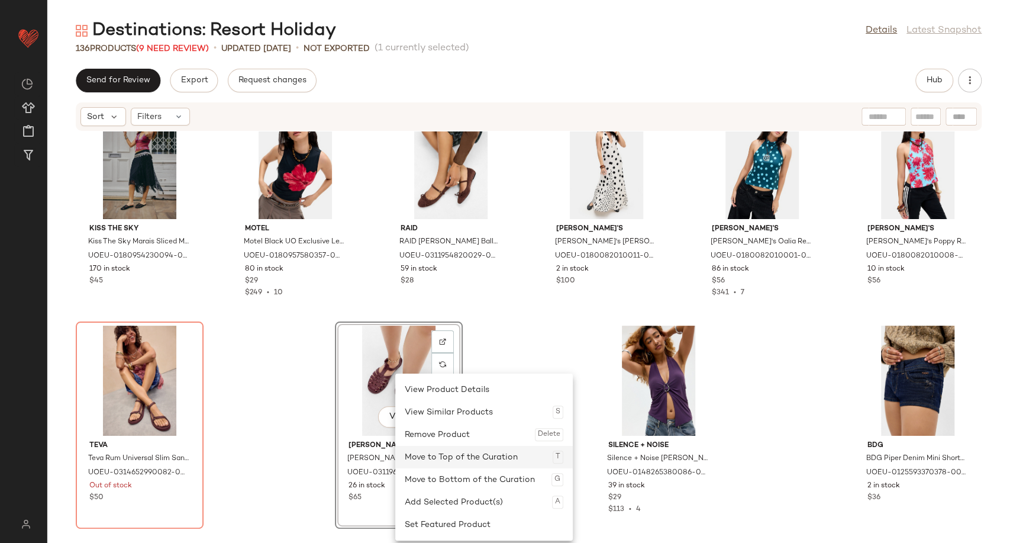
click at [456, 457] on div "Move to Top of the Curation T" at bounding box center [484, 457] width 159 height 22
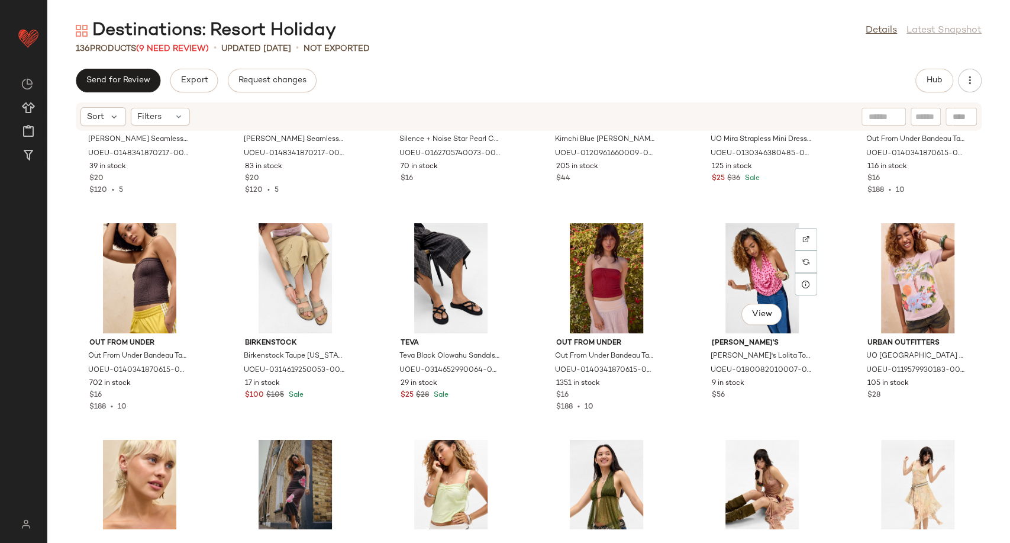
scroll to position [2680, 0]
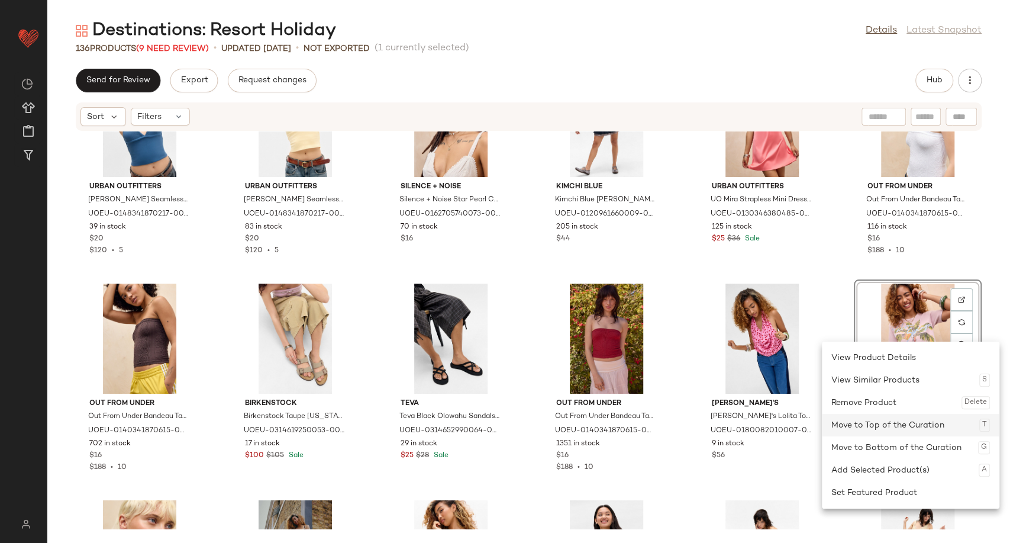
click at [890, 414] on div "Move to Top of the Curation T" at bounding box center [910, 425] width 159 height 22
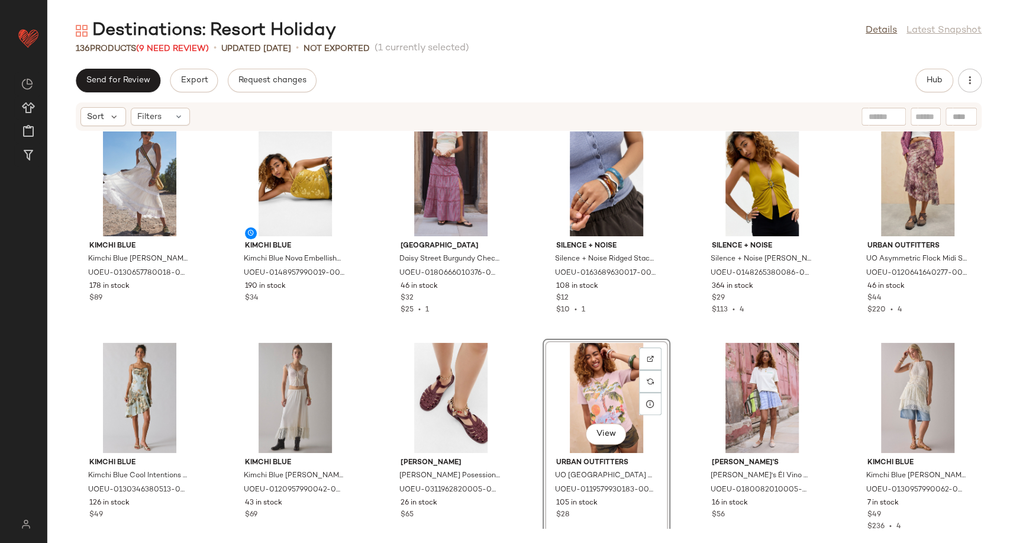
scroll to position [14, 0]
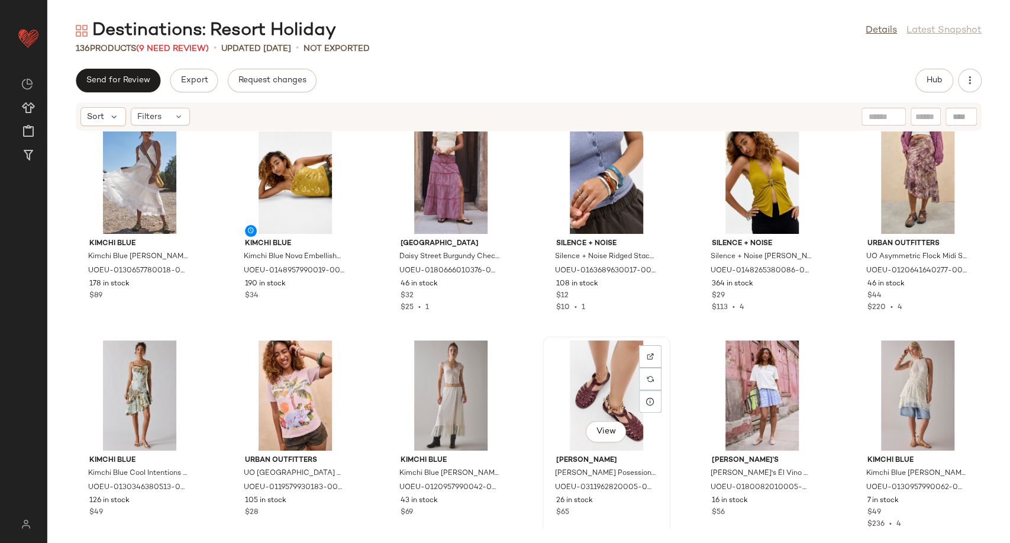
click at [615, 385] on div "View" at bounding box center [607, 395] width 120 height 110
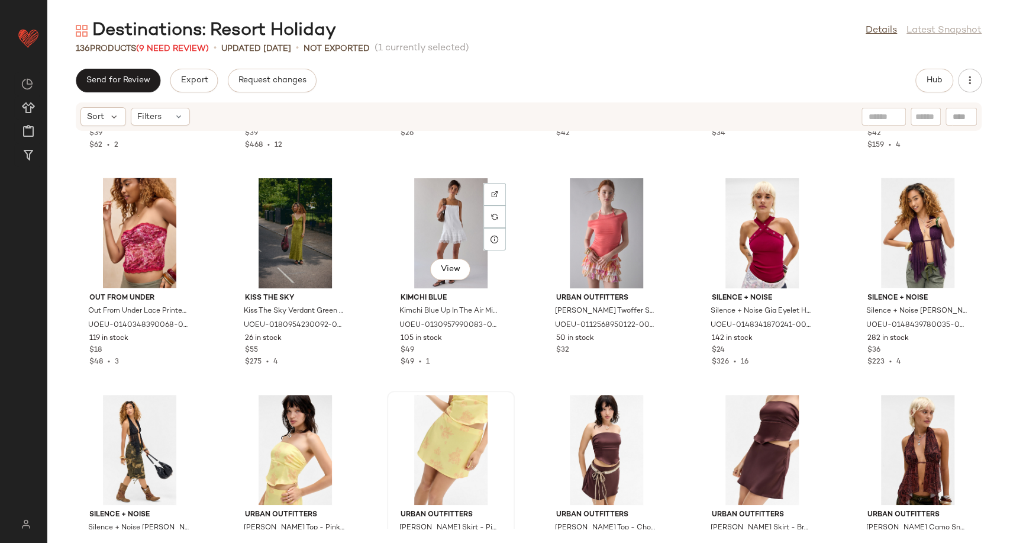
scroll to position [1785, 0]
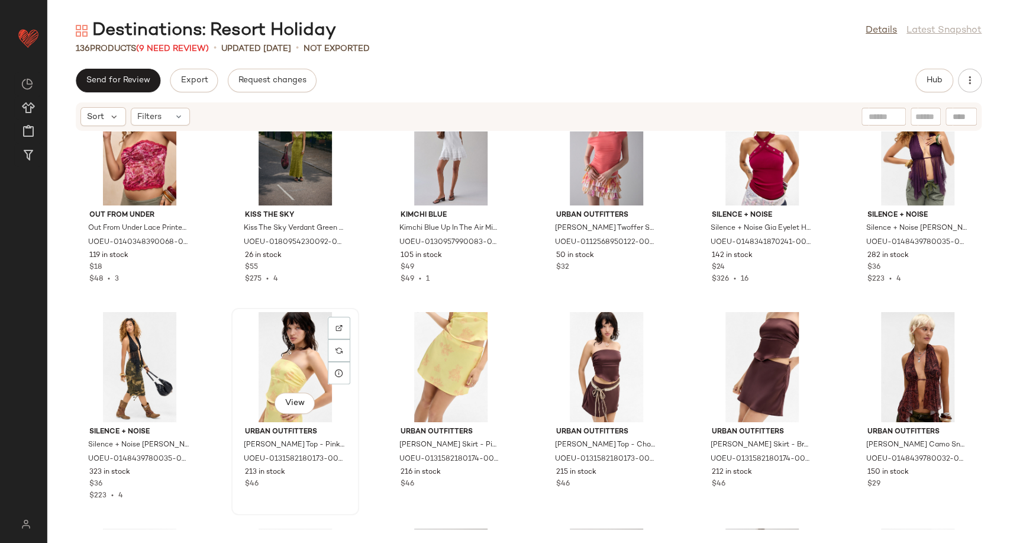
click at [305, 362] on div "View" at bounding box center [296, 367] width 120 height 110
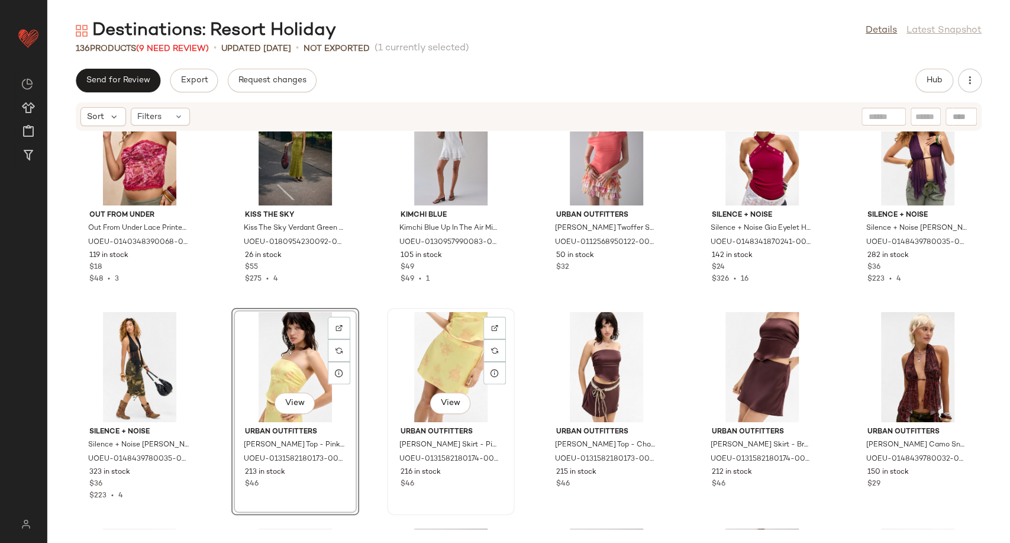
click at [452, 352] on div "View" at bounding box center [451, 367] width 120 height 110
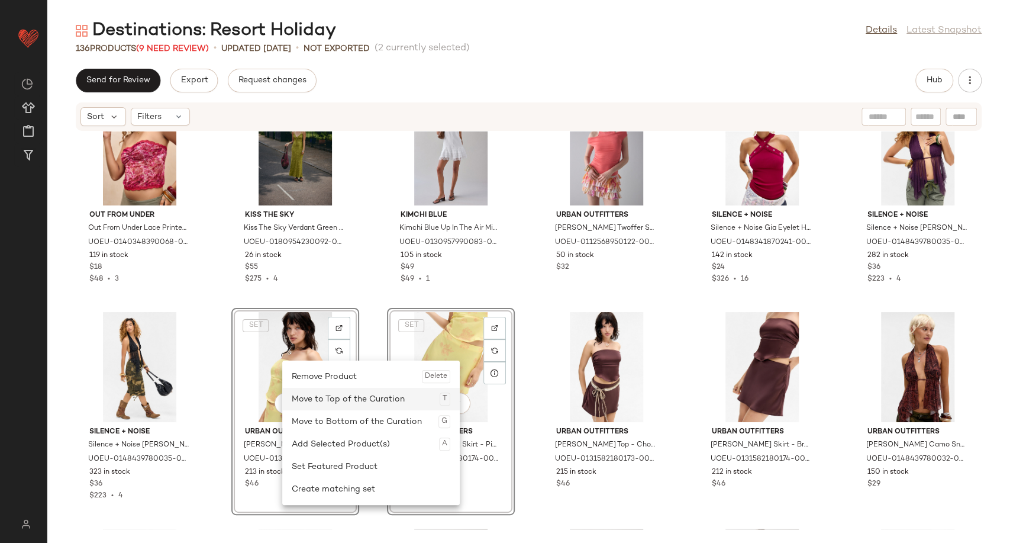
click at [351, 403] on div "Move to Top of the Curation T" at bounding box center [371, 399] width 159 height 22
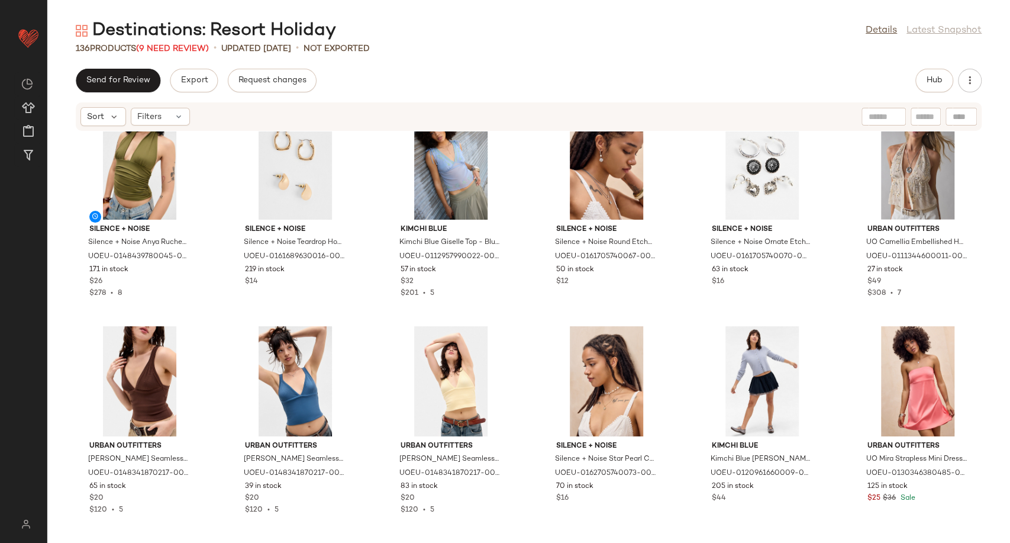
scroll to position [2442, 0]
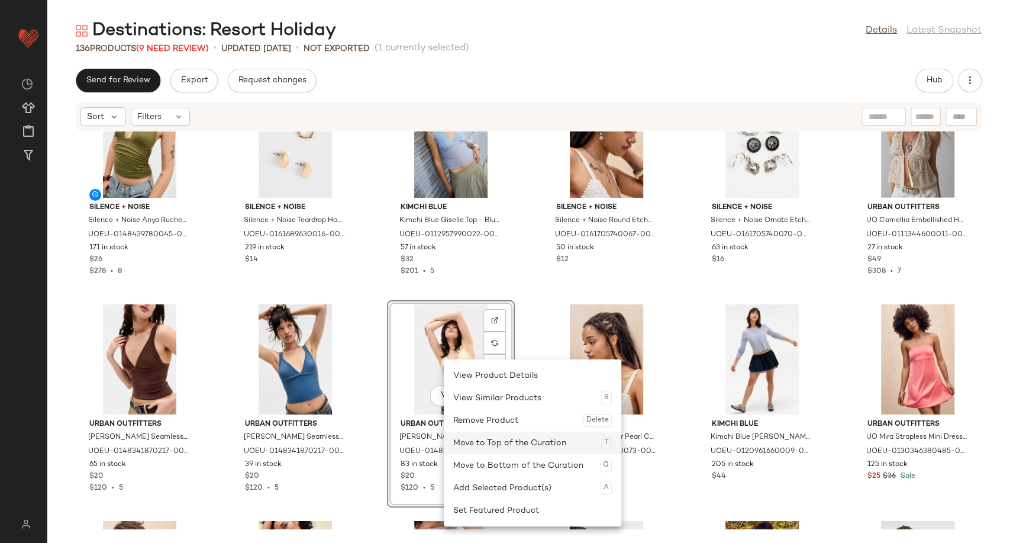
click at [486, 439] on div "Move to Top of the Curation T" at bounding box center [532, 442] width 159 height 22
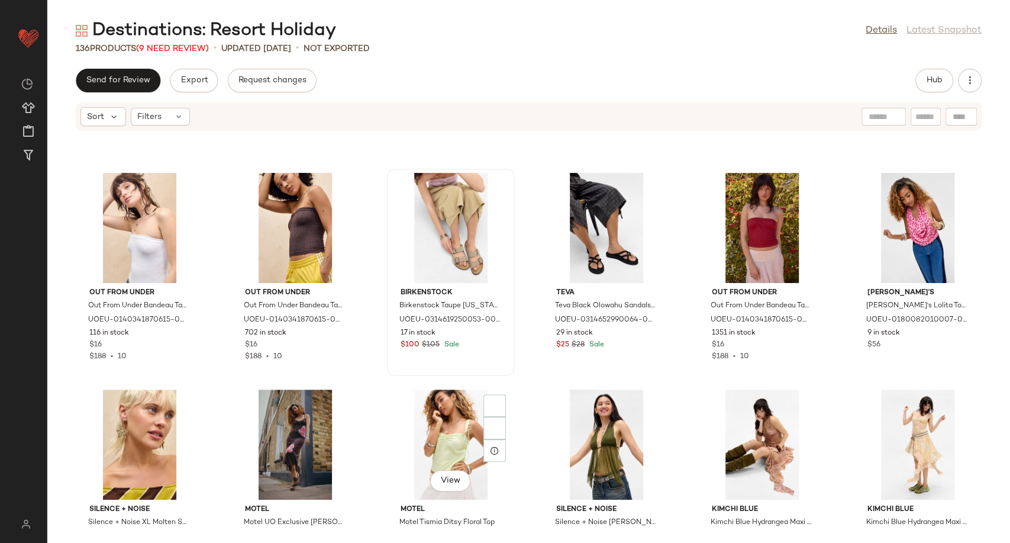
scroll to position [2968, 0]
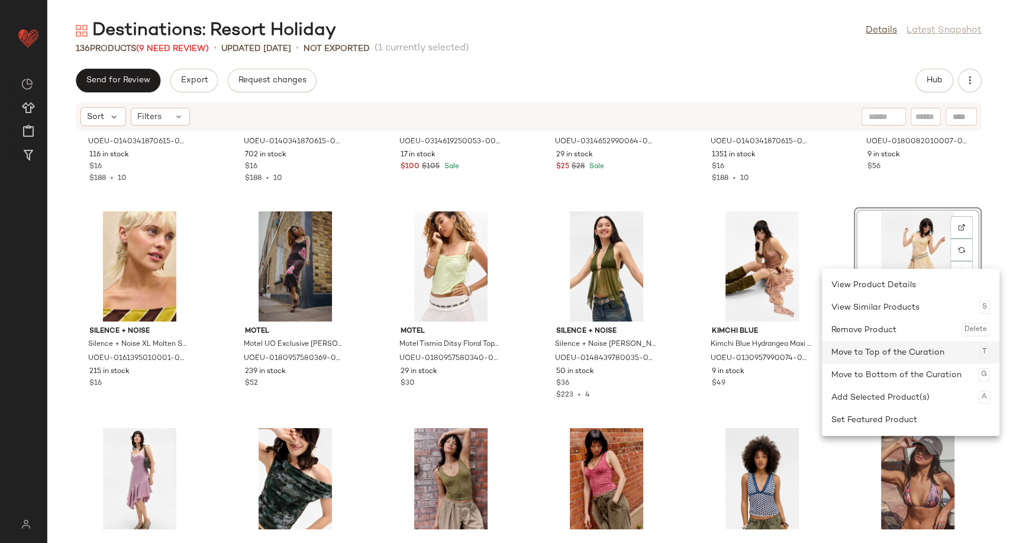
click at [894, 348] on div "Move to Top of the Curation T" at bounding box center [910, 352] width 159 height 22
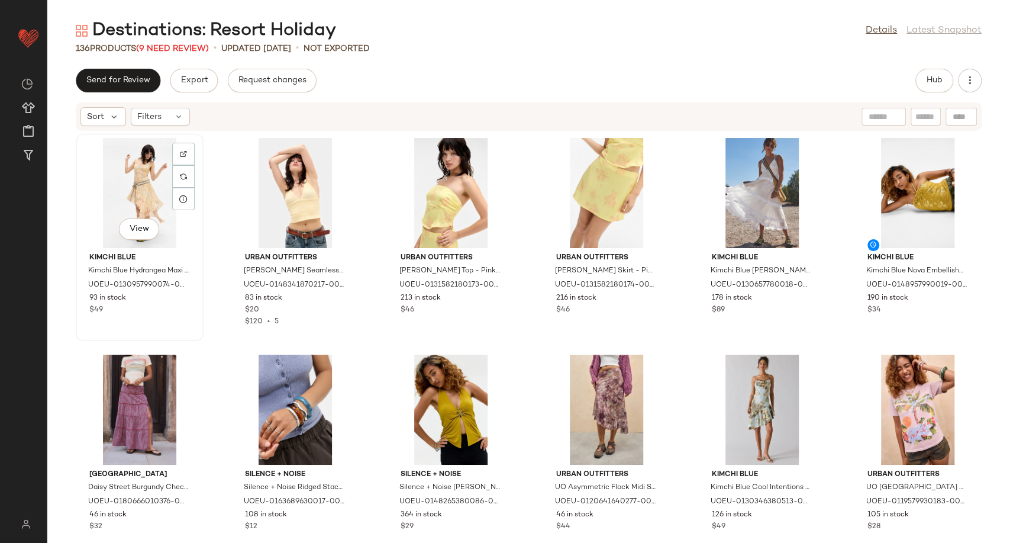
click at [128, 204] on div "View" at bounding box center [140, 193] width 120 height 110
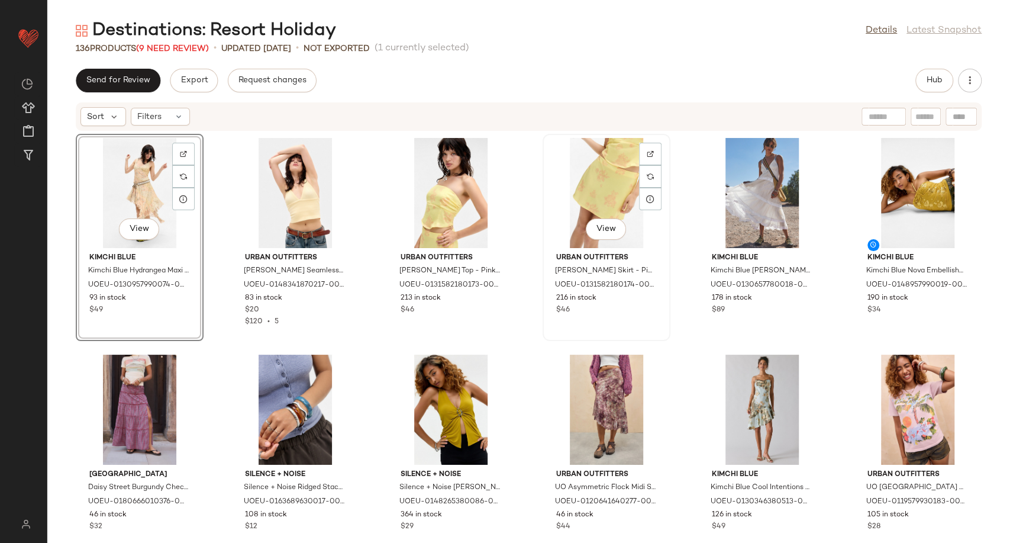
click at [610, 170] on div "View" at bounding box center [607, 193] width 120 height 110
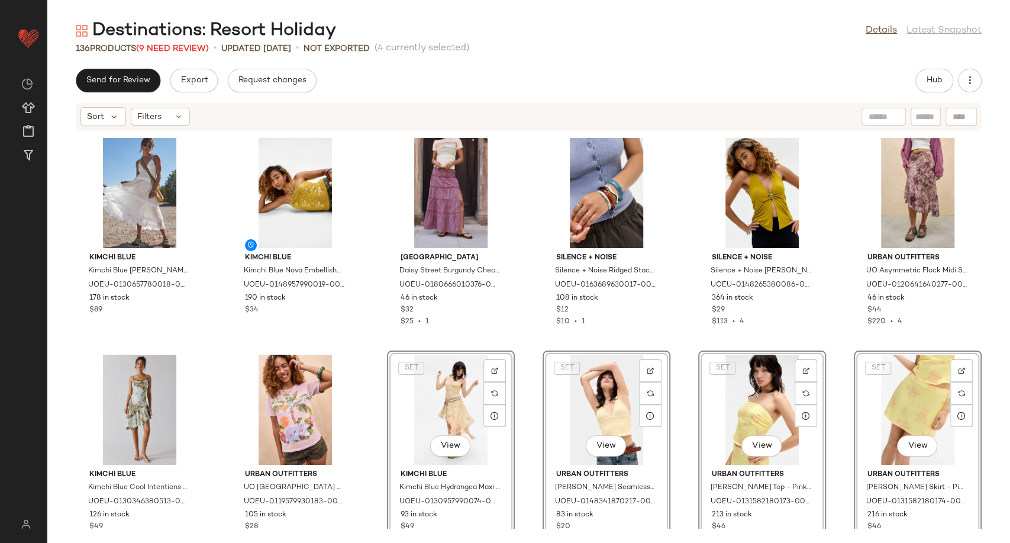
click at [536, 348] on div "Kimchi Blue Kimchi Blue Viola Tiered Midi Dress - White XL at Urban Outfitters …" at bounding box center [528, 329] width 963 height 397
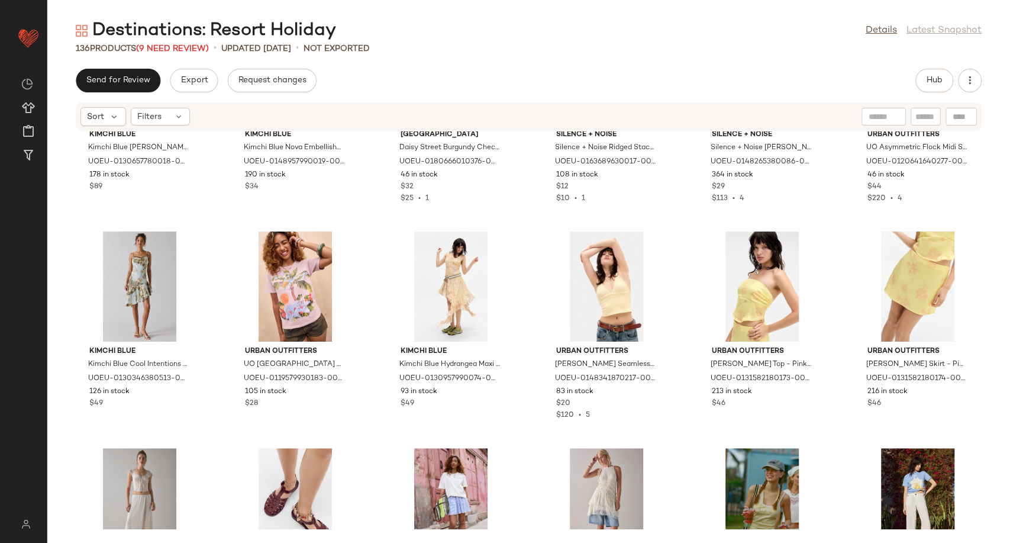
scroll to position [131, 0]
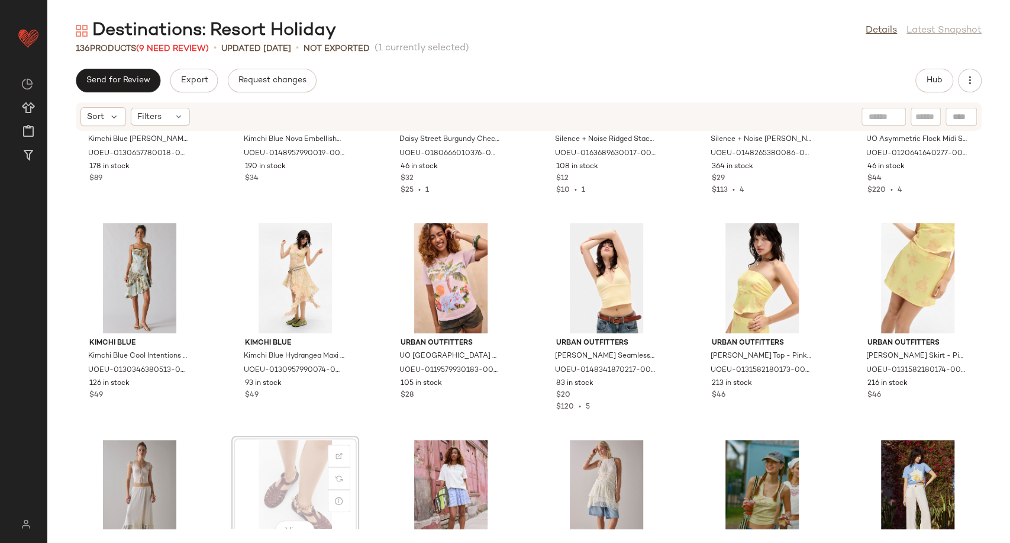
scroll to position [133, 0]
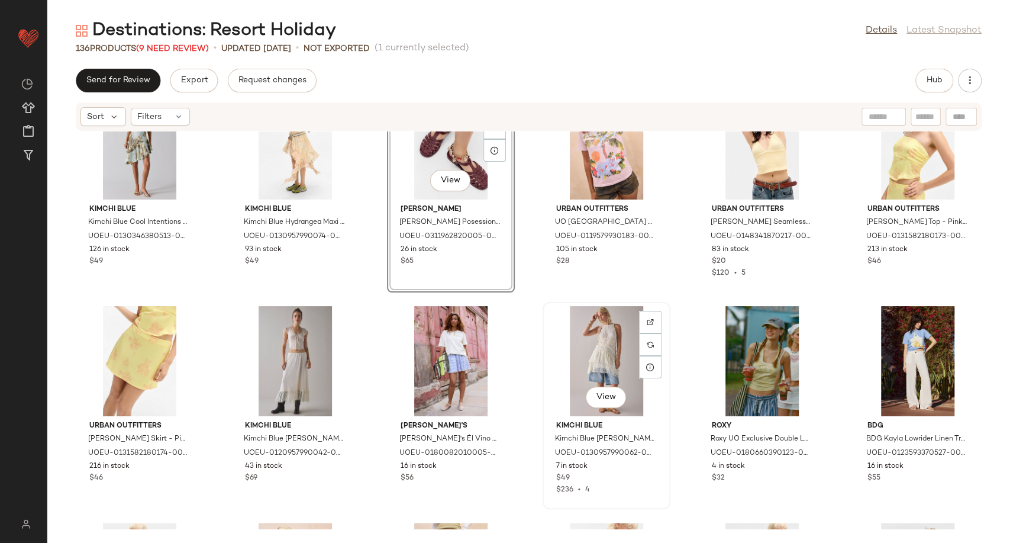
scroll to position [143, 0]
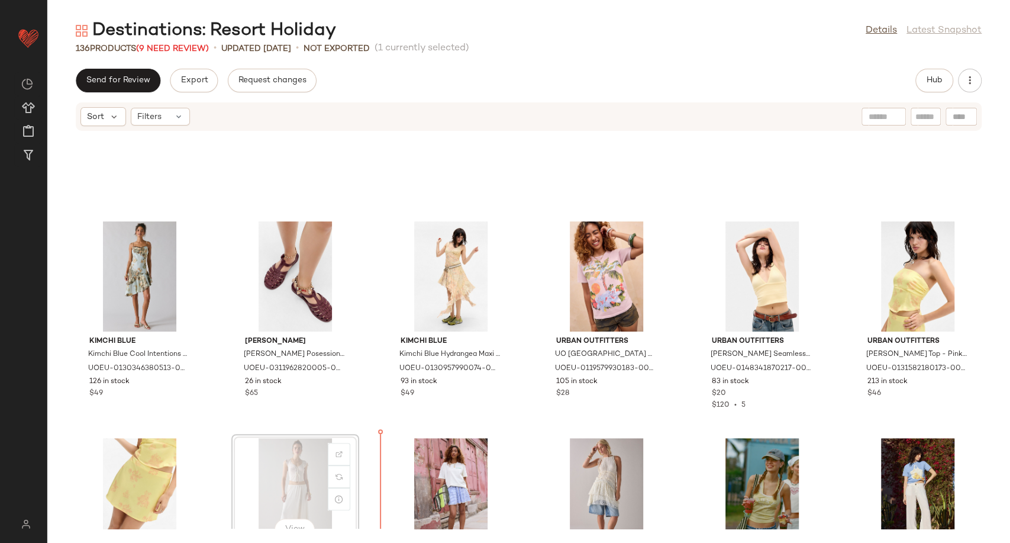
scroll to position [151, 0]
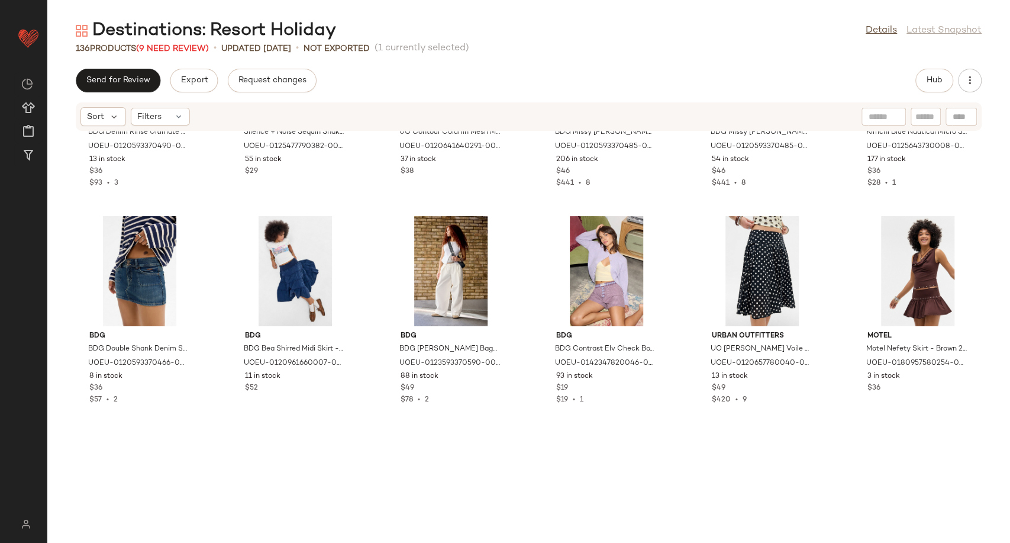
scroll to position [798, 0]
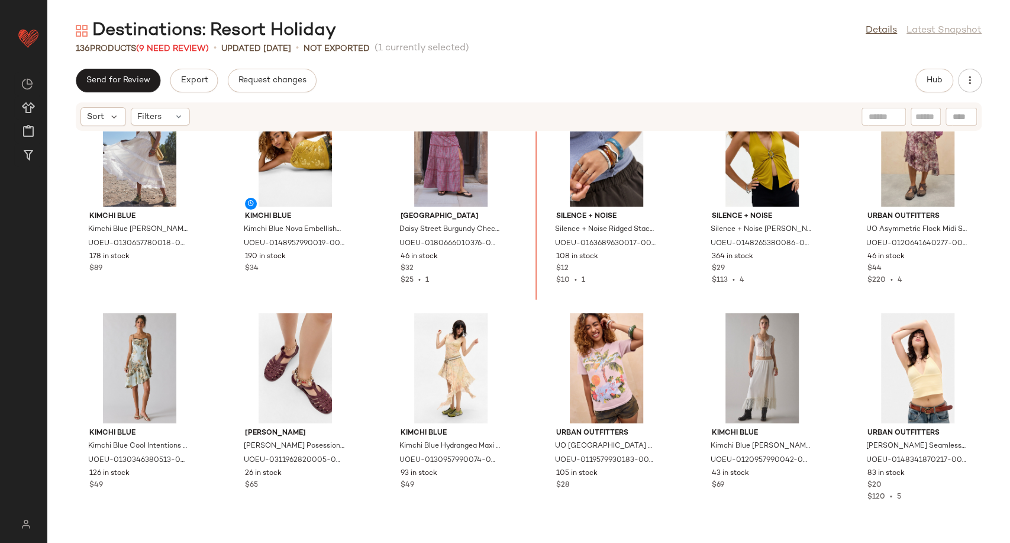
scroll to position [37, 0]
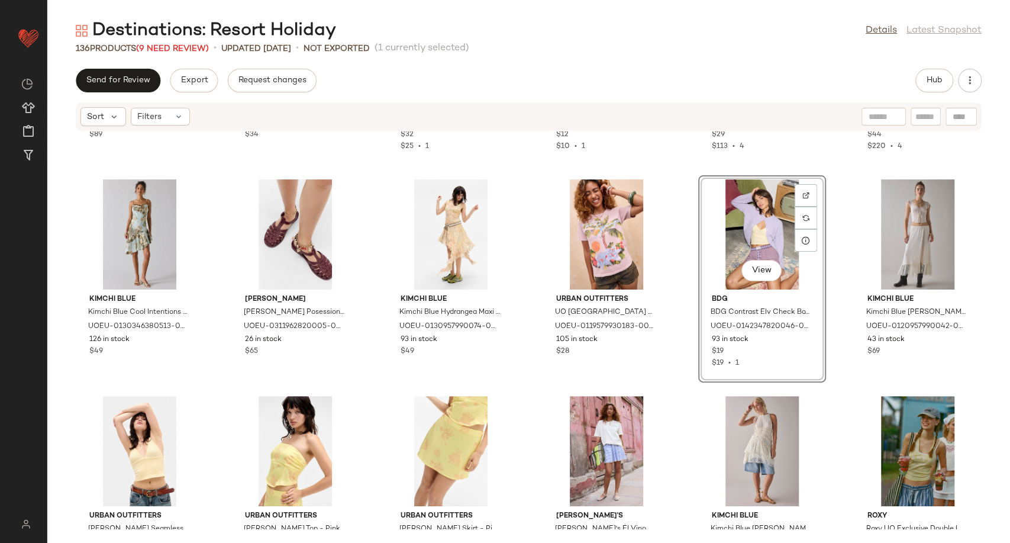
scroll to position [197, 0]
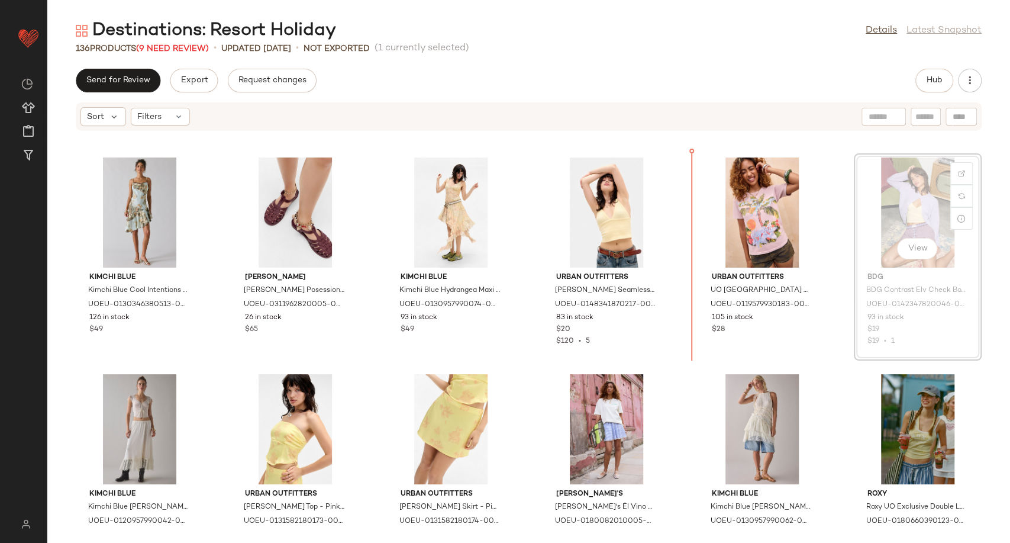
scroll to position [195, 0]
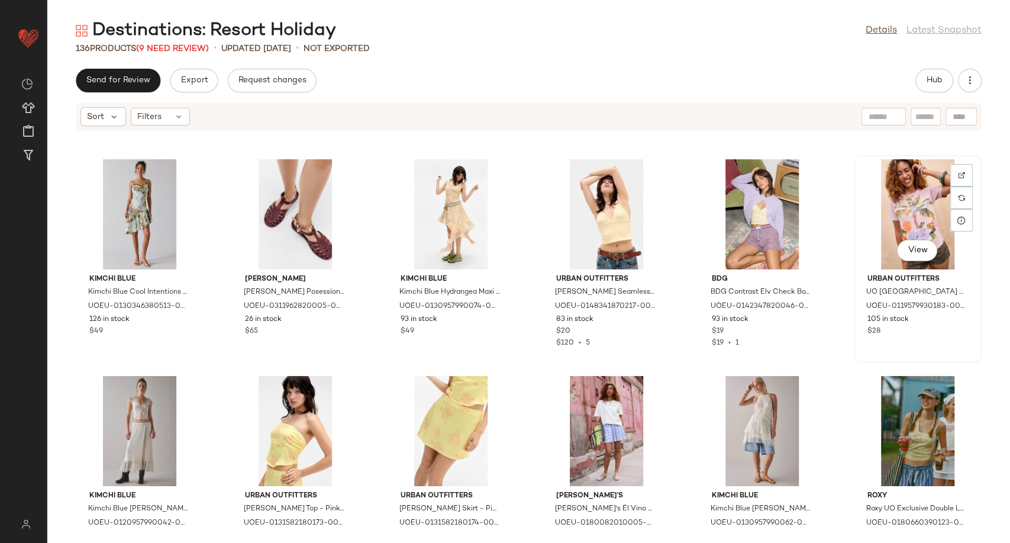
scroll to position [194, 0]
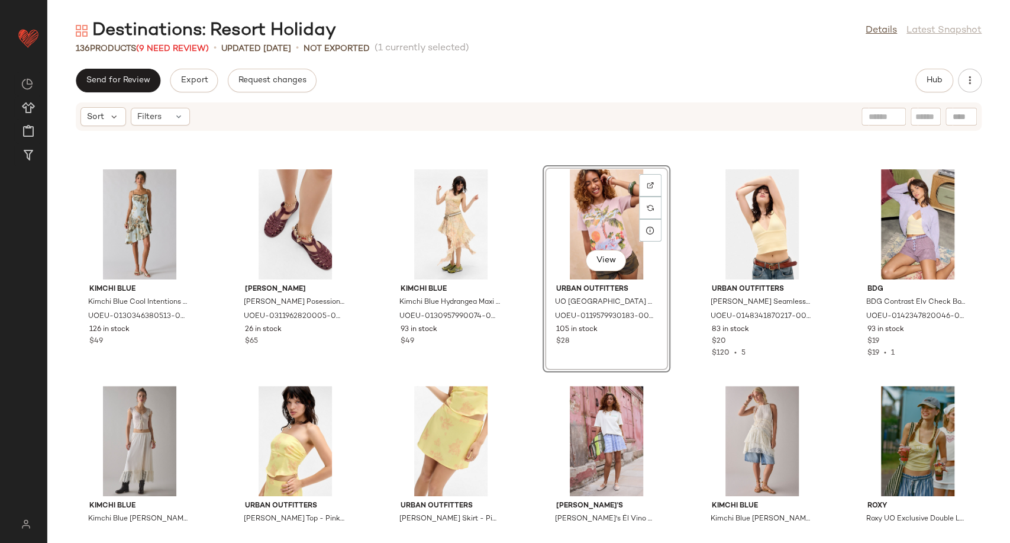
scroll to position [194, 0]
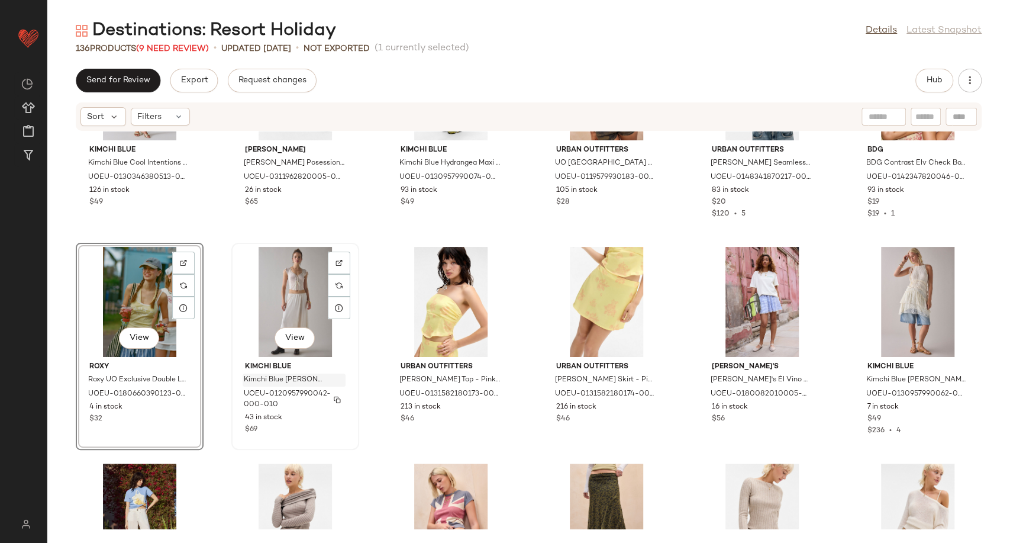
scroll to position [355, 0]
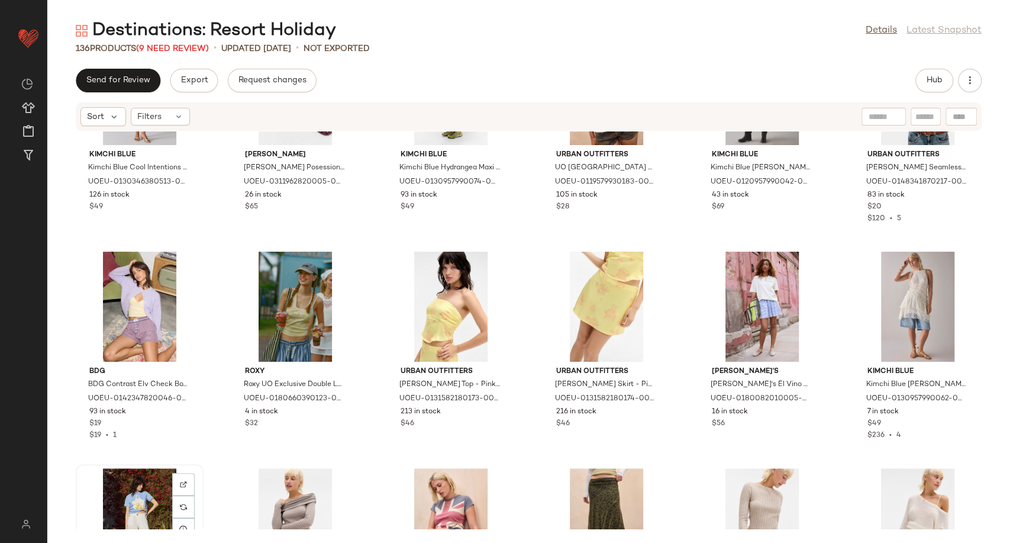
scroll to position [322, 0]
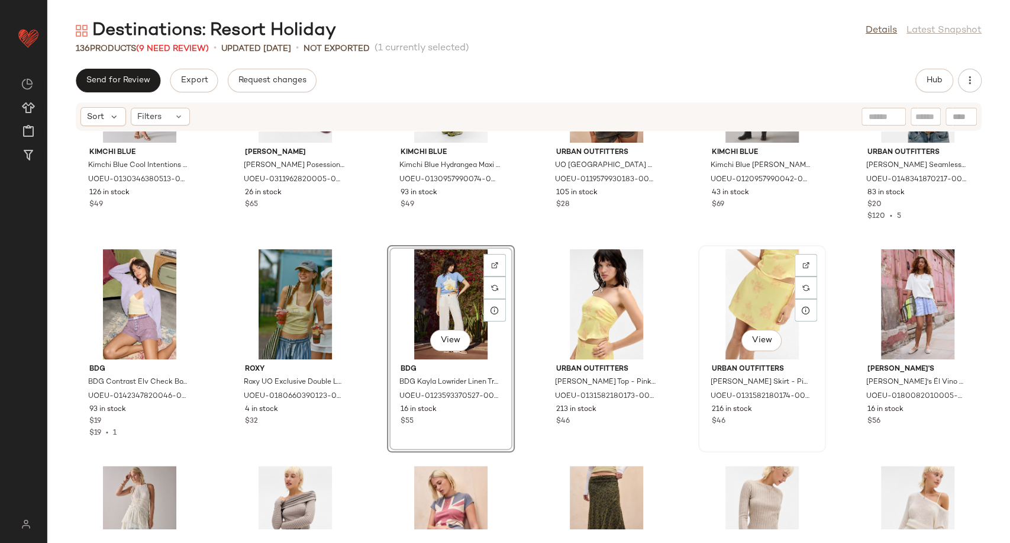
scroll to position [463, 0]
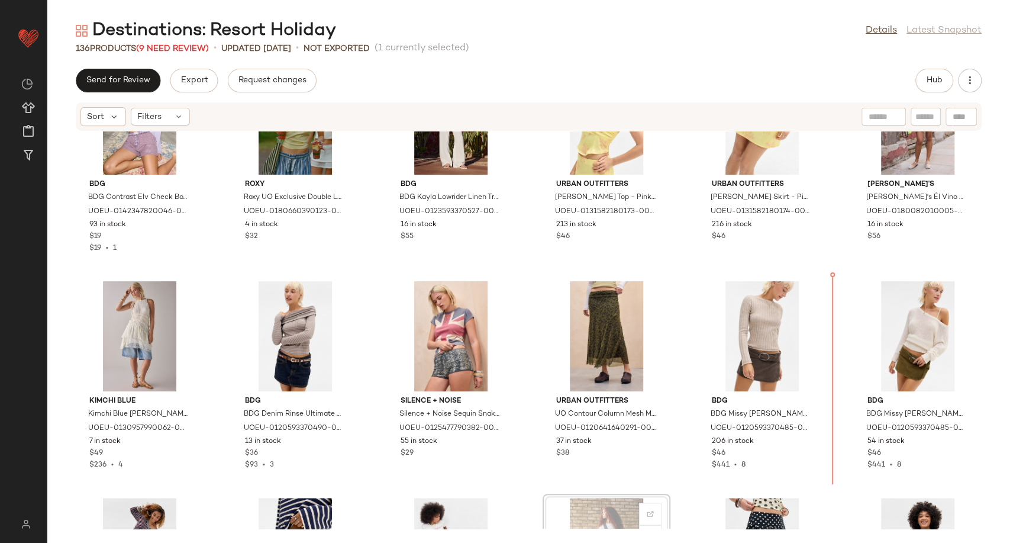
scroll to position [448, 0]
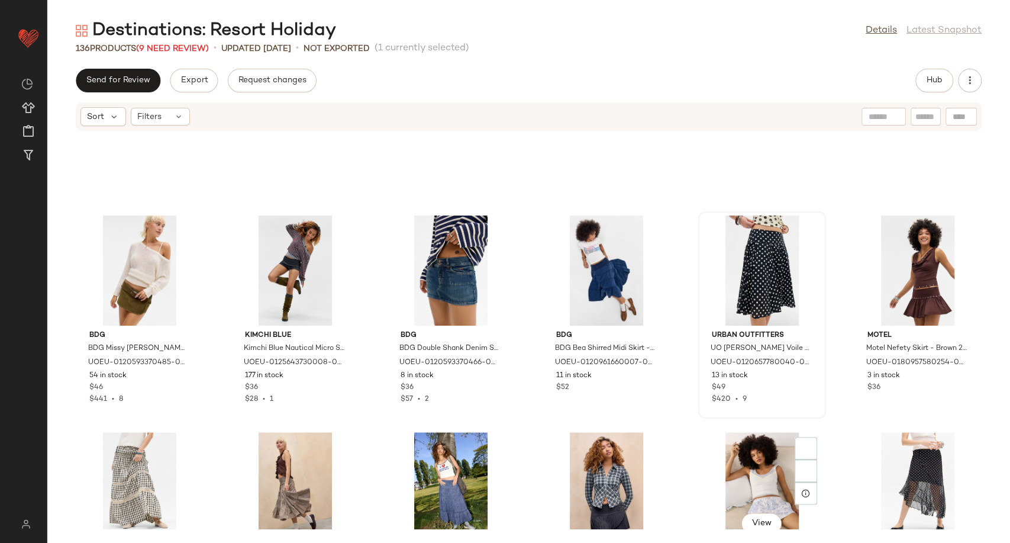
scroll to position [908, 0]
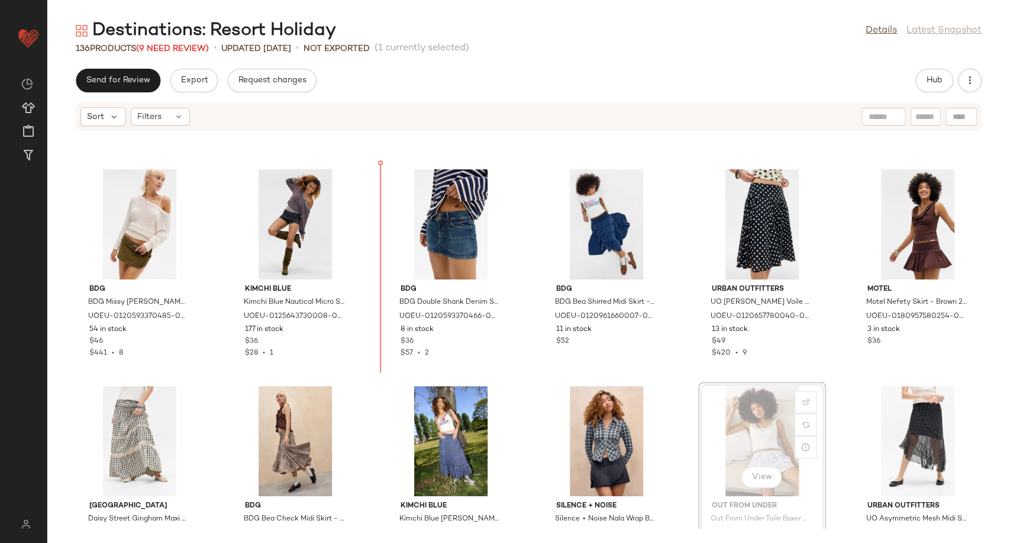
scroll to position [823, 0]
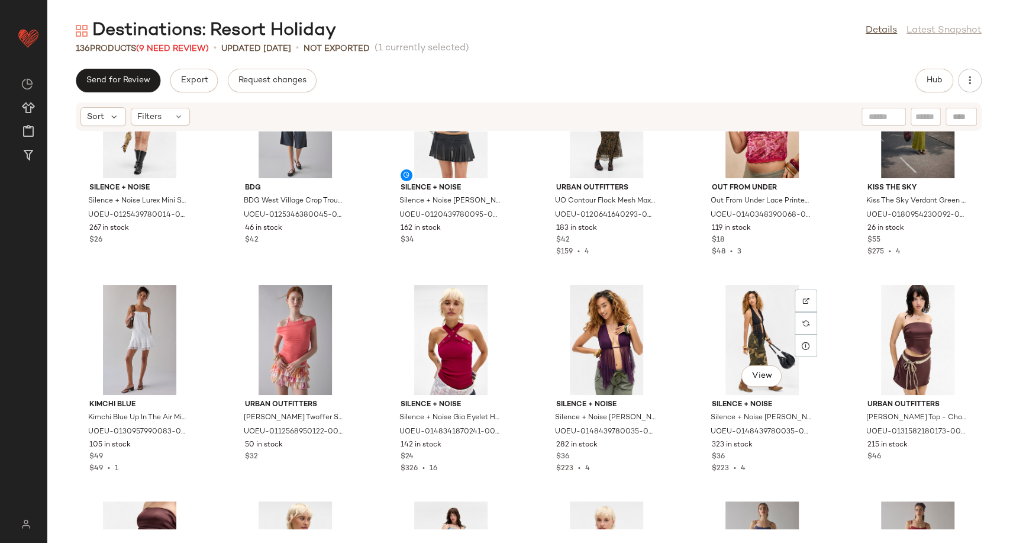
scroll to position [1746, 0]
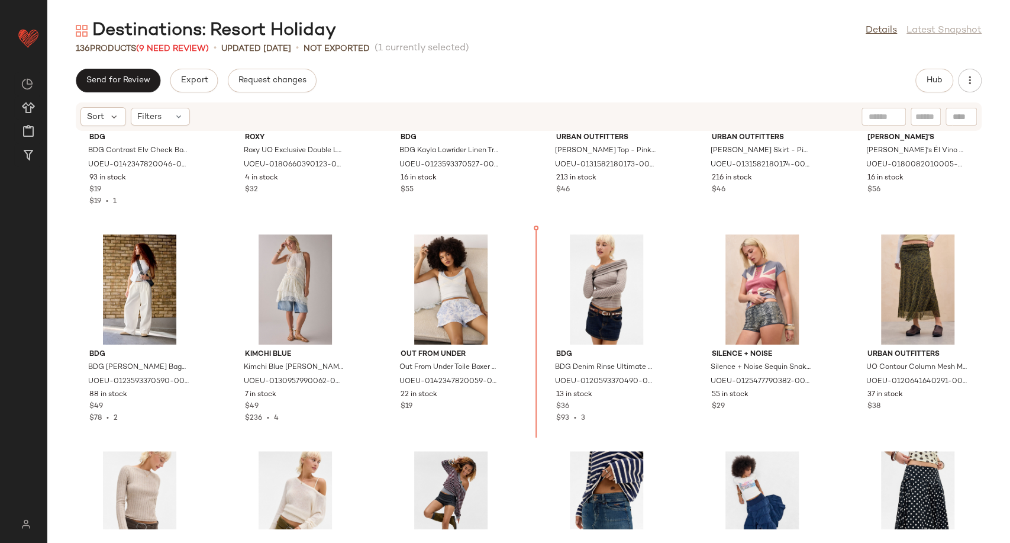
scroll to position [556, 0]
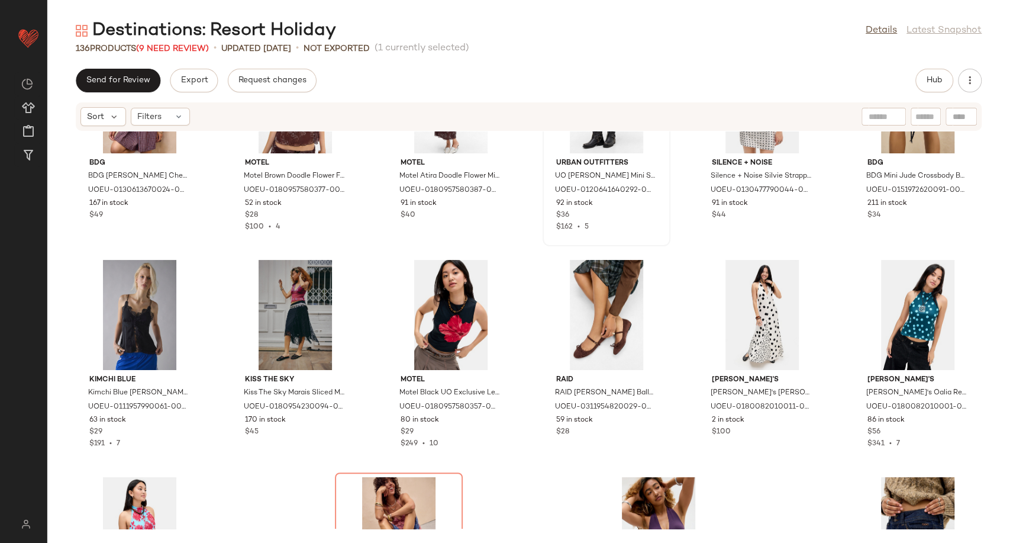
scroll to position [4258, 0]
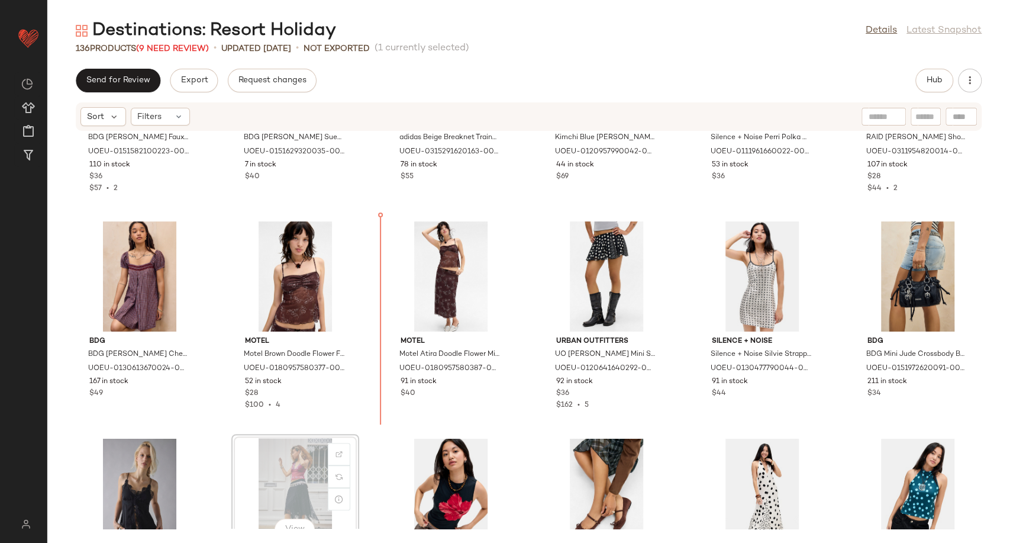
scroll to position [4260, 0]
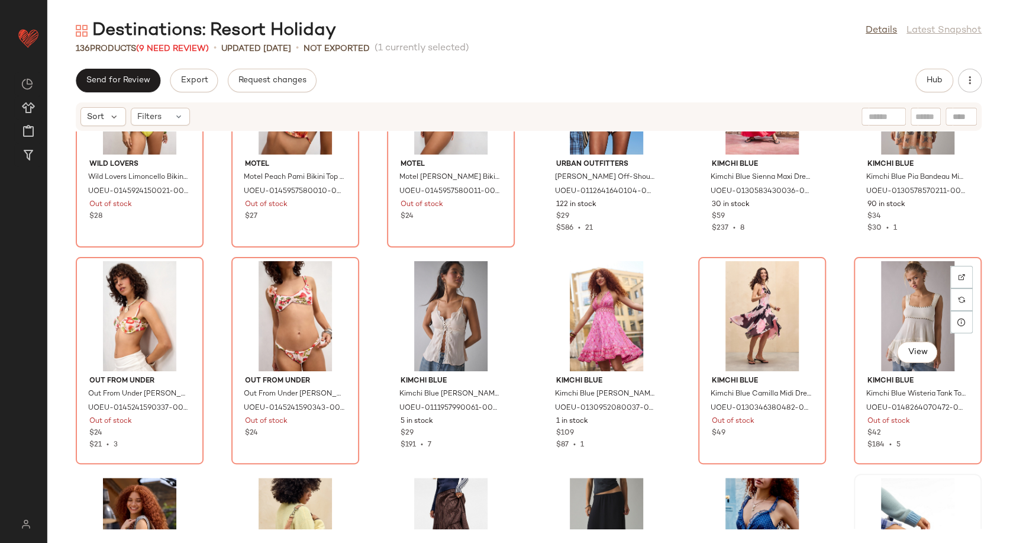
scroll to position [3734, 0]
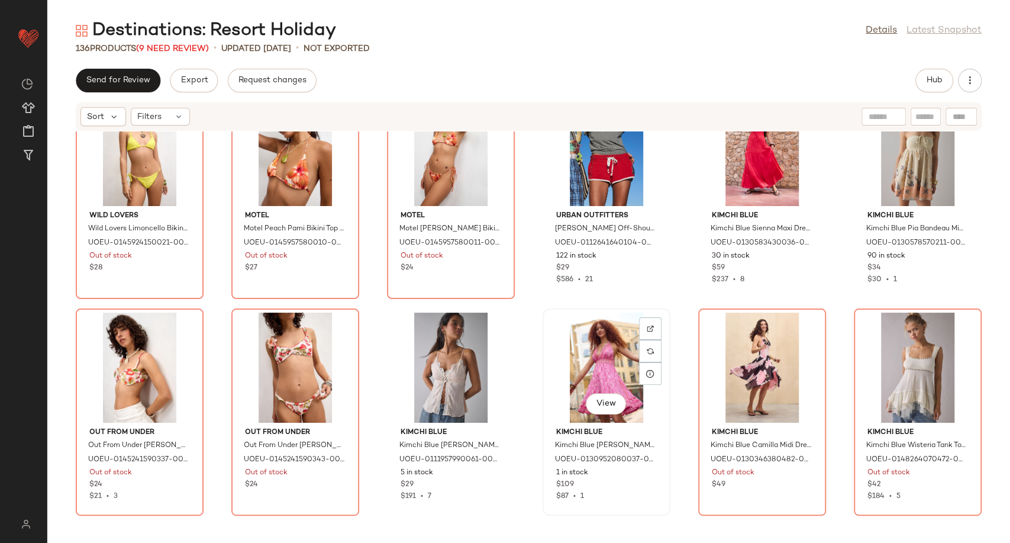
click at [617, 363] on div "View" at bounding box center [607, 367] width 120 height 110
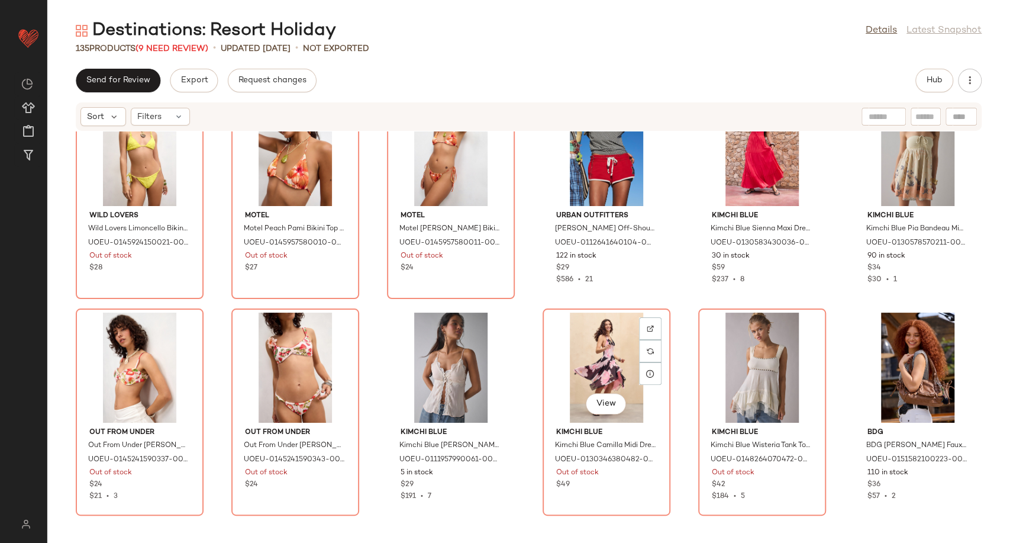
click at [617, 363] on div "View" at bounding box center [607, 367] width 120 height 110
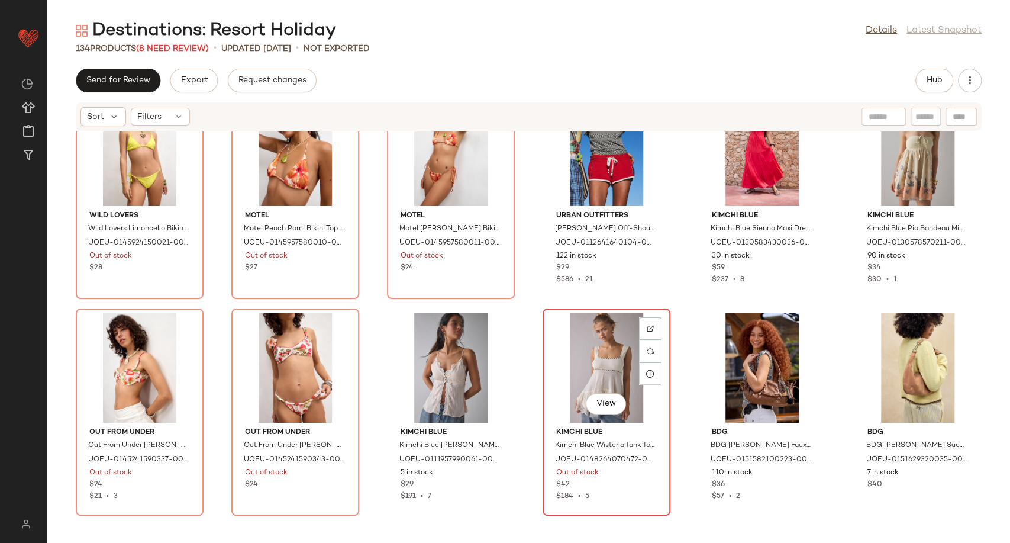
click at [608, 364] on div "View" at bounding box center [607, 367] width 120 height 110
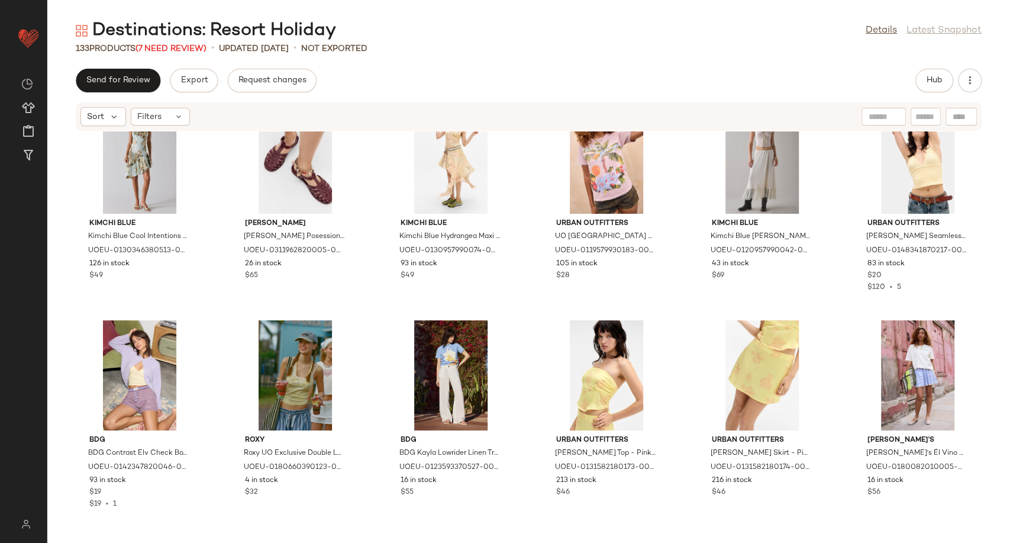
scroll to position [263, 0]
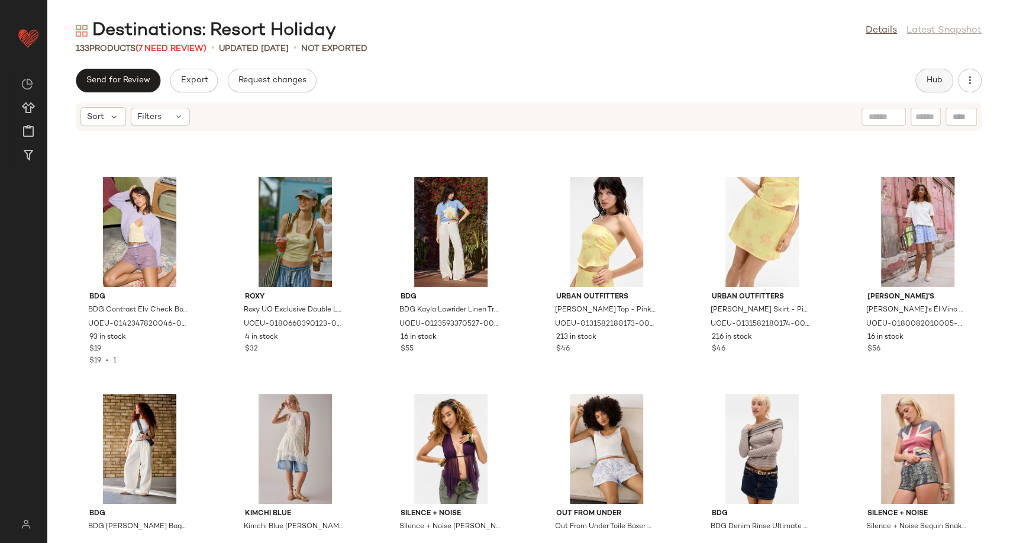
click at [935, 79] on span "Hub" at bounding box center [934, 80] width 17 height 9
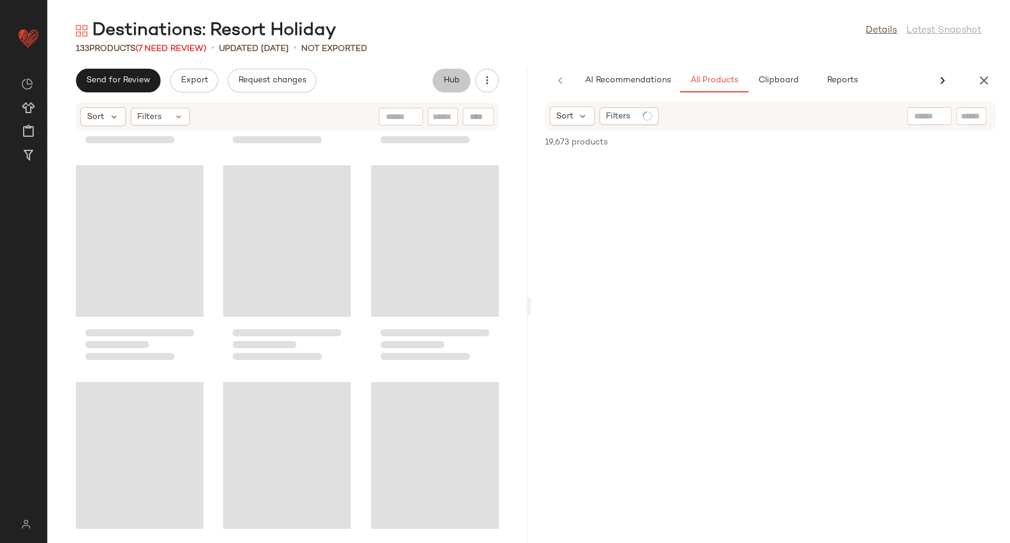
scroll to position [620, 0]
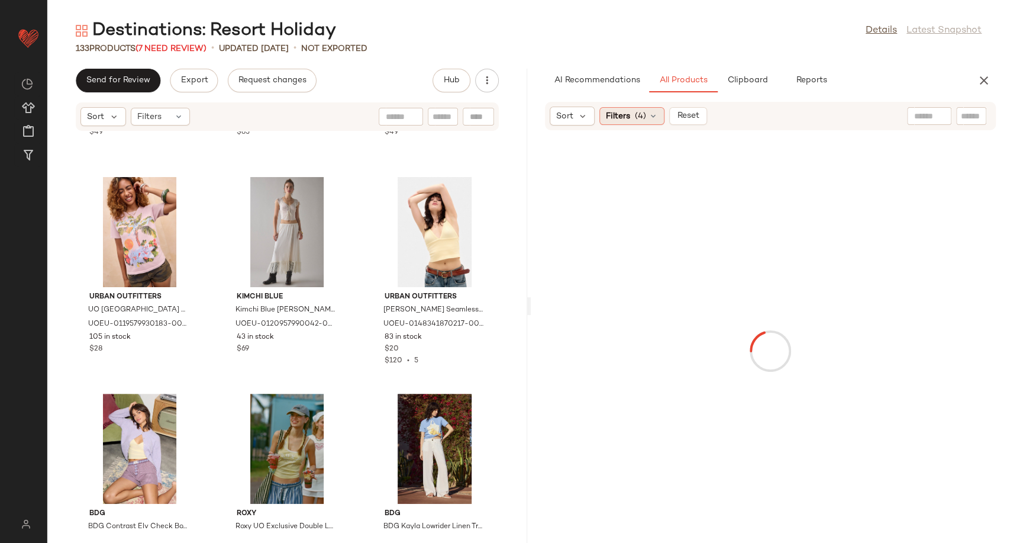
click at [650, 117] on icon at bounding box center [653, 115] width 9 height 9
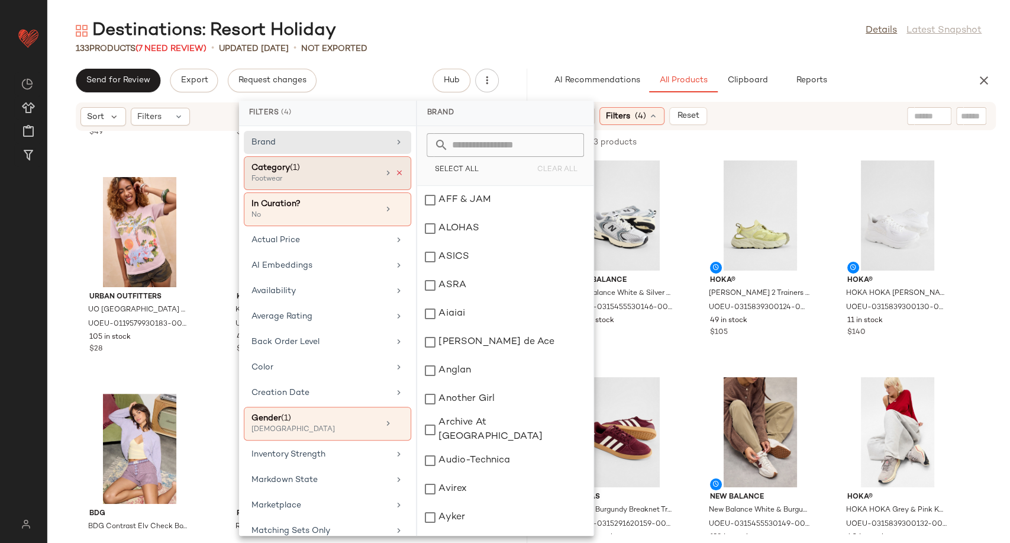
click at [397, 169] on icon at bounding box center [399, 173] width 8 height 8
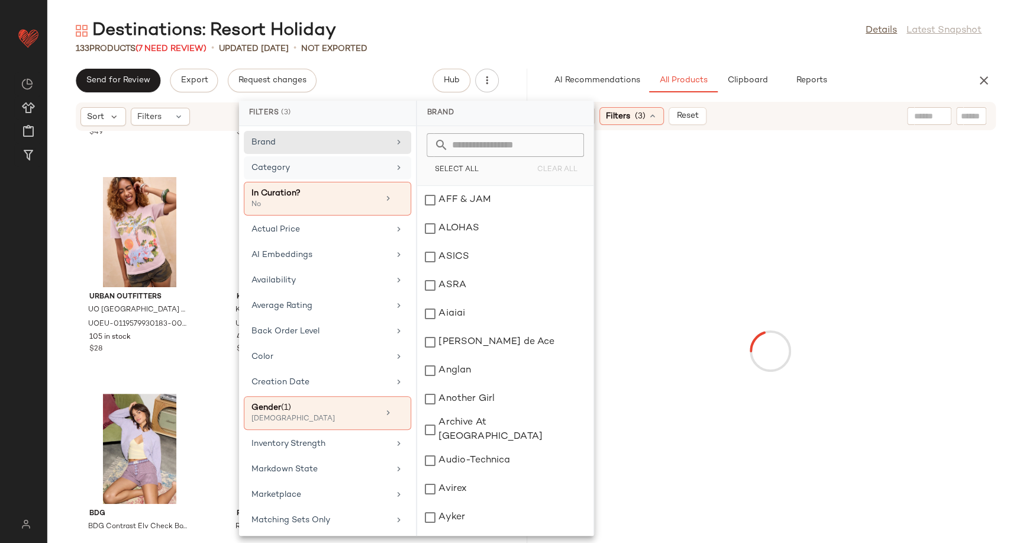
click at [384, 170] on div "Category" at bounding box center [321, 168] width 138 height 12
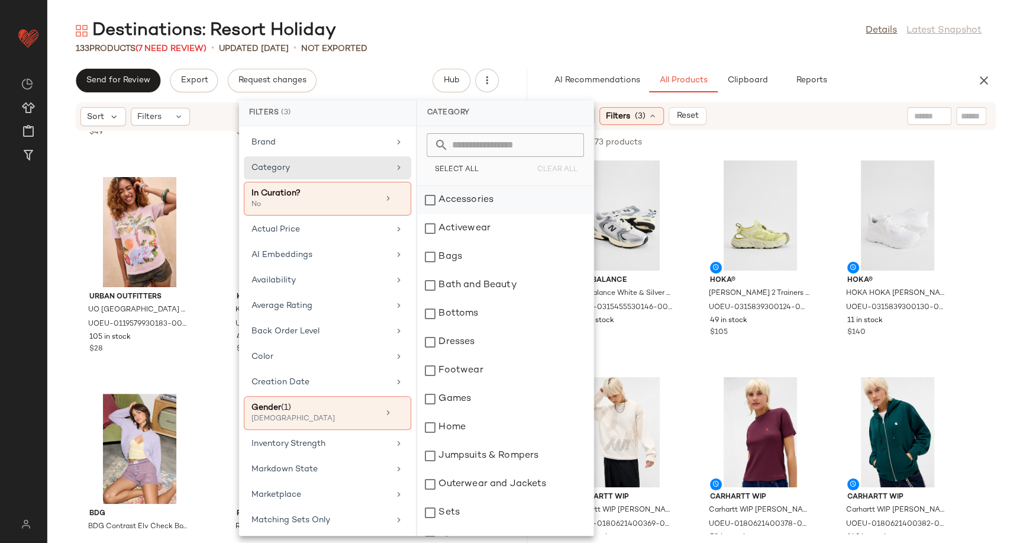
click at [476, 202] on div "Accessories" at bounding box center [505, 200] width 176 height 28
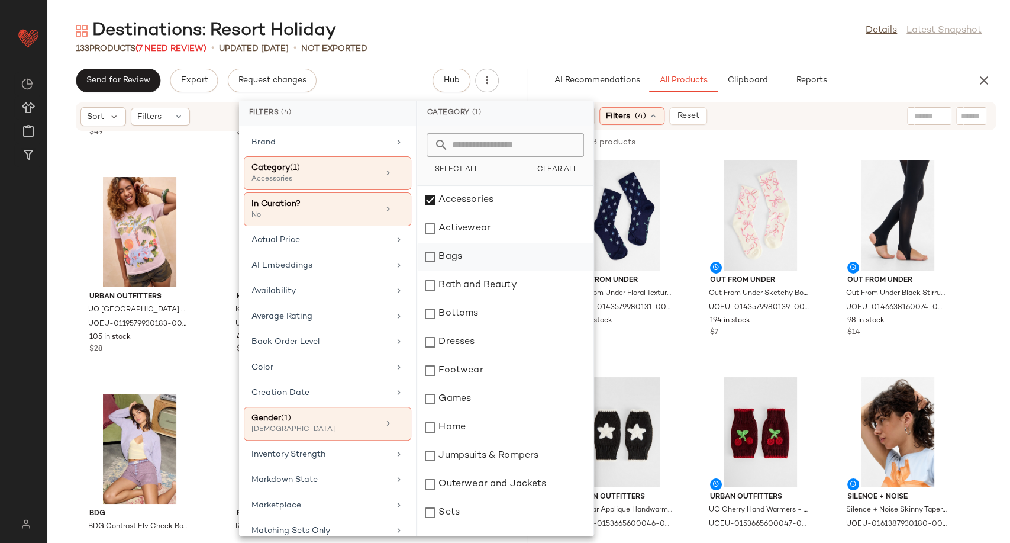
click at [467, 256] on div "Bags" at bounding box center [505, 257] width 176 height 28
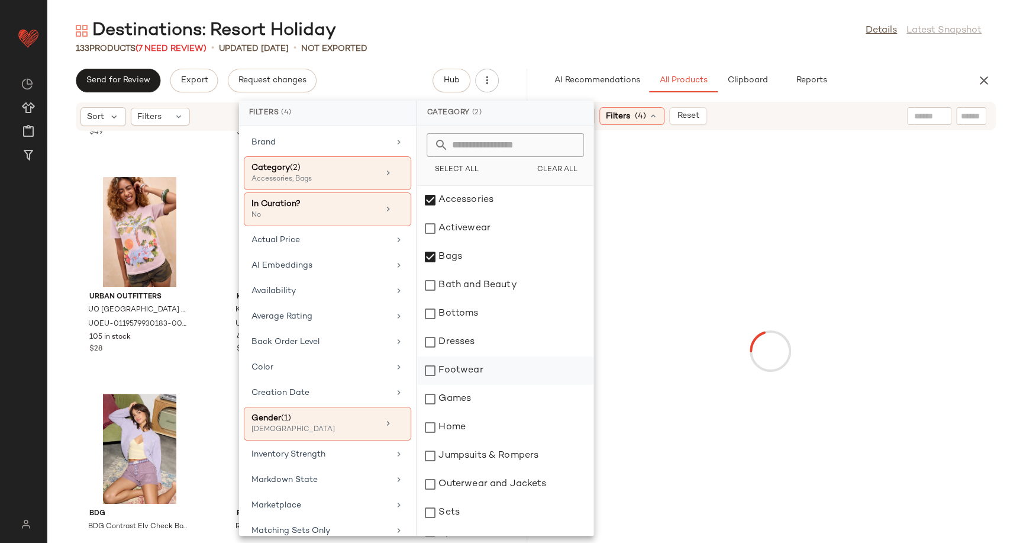
click at [483, 372] on div "Footwear" at bounding box center [505, 370] width 176 height 28
click at [686, 370] on div at bounding box center [770, 351] width 475 height 436
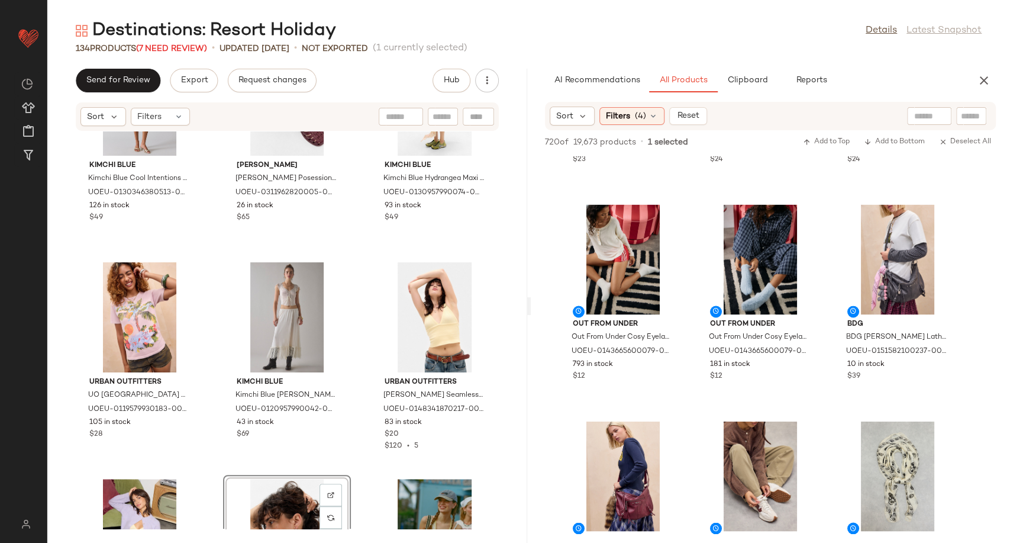
scroll to position [1381, 0]
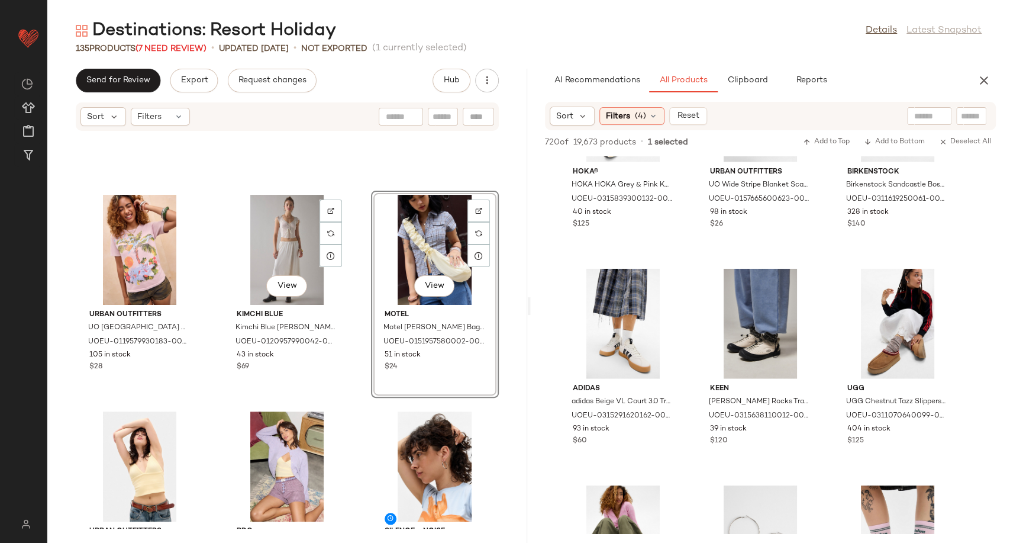
scroll to position [669, 0]
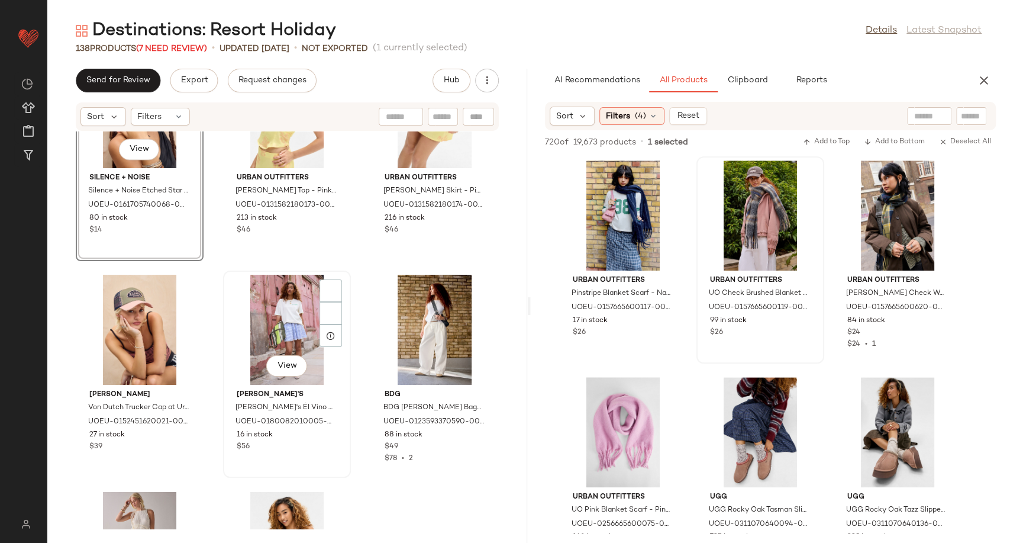
scroll to position [1392, 0]
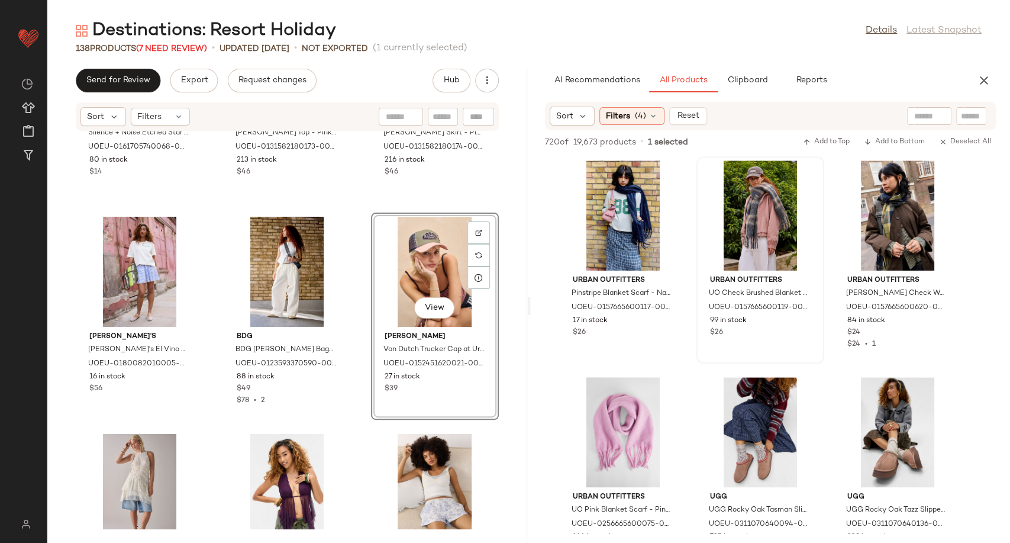
scroll to position [1524, 0]
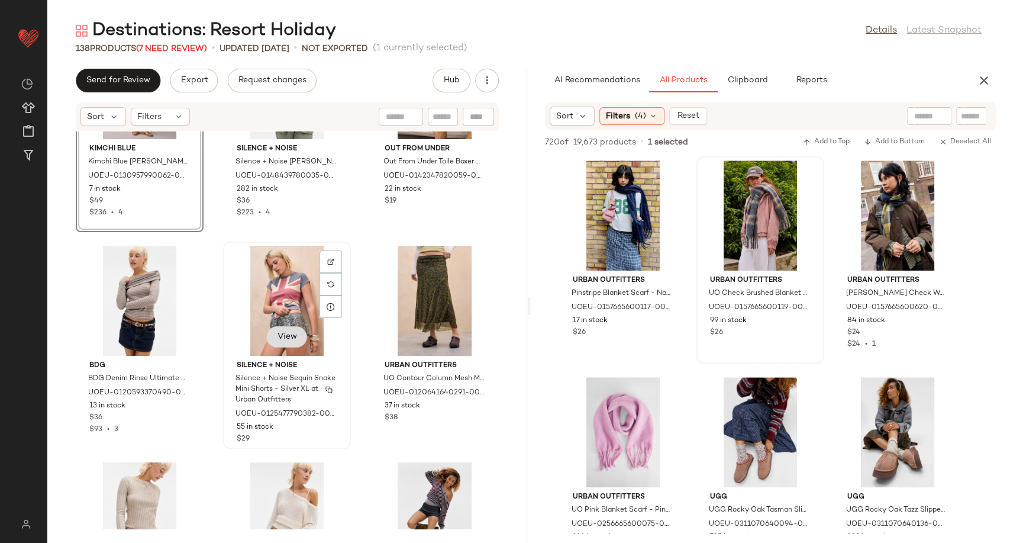
scroll to position [1918, 0]
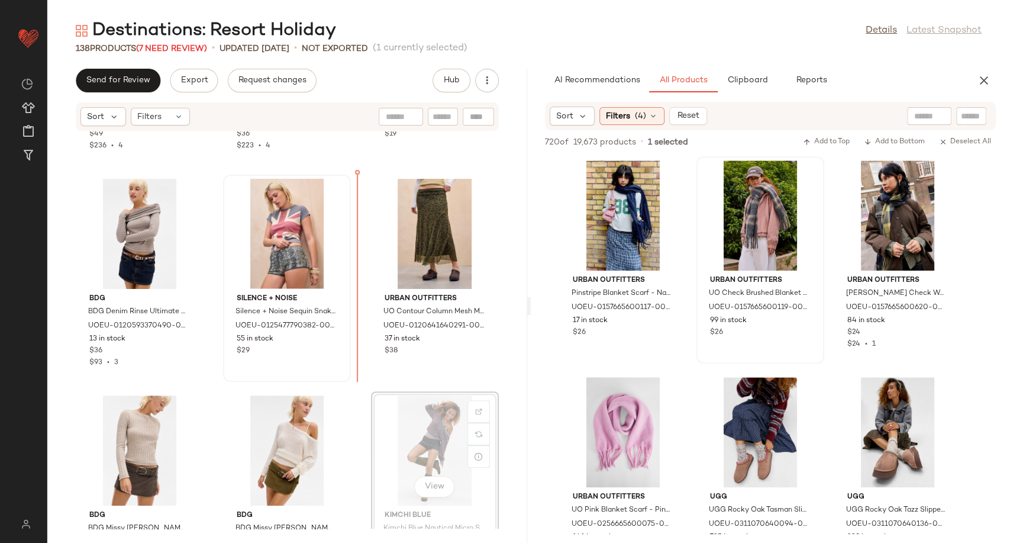
scroll to position [1919, 0]
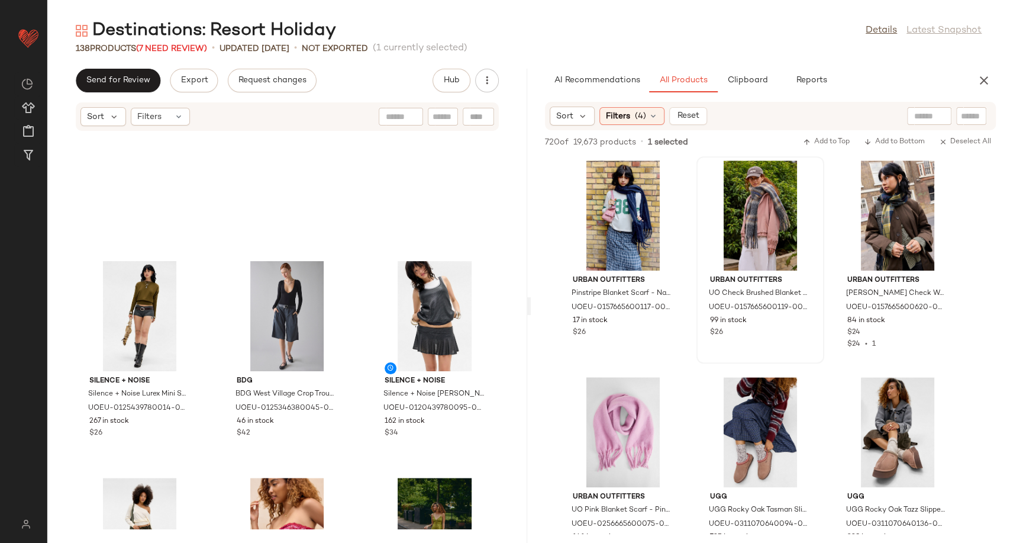
scroll to position [3957, 0]
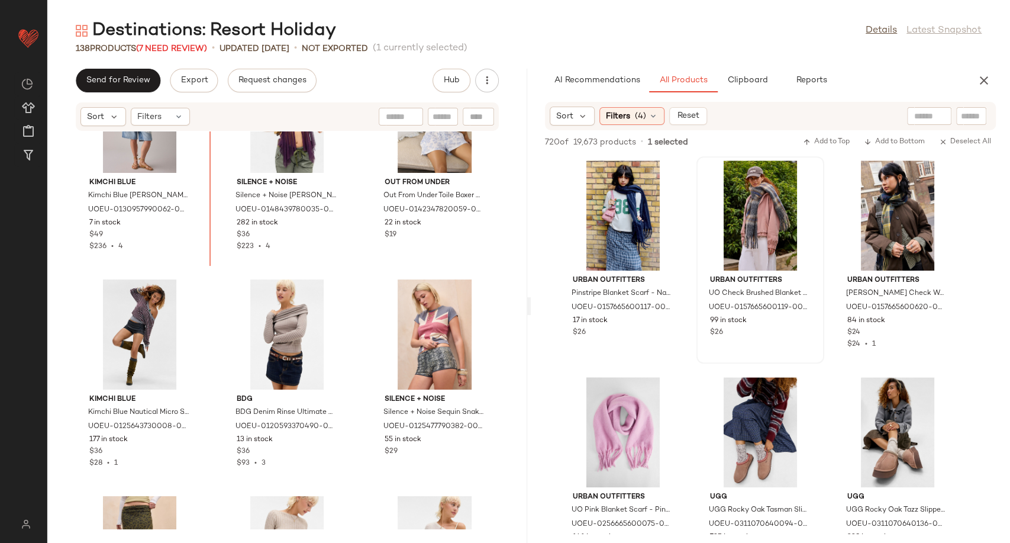
scroll to position [1808, 0]
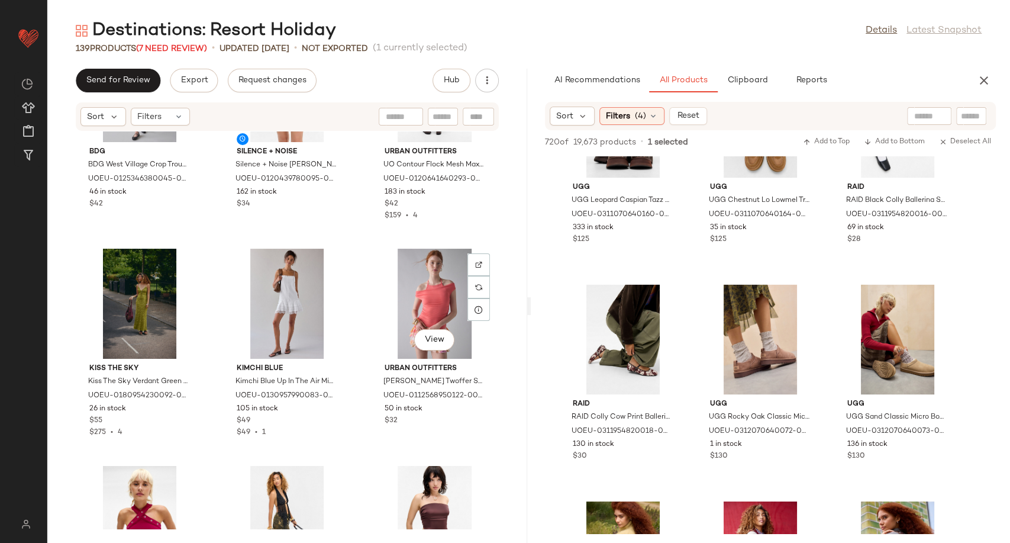
scroll to position [4242, 0]
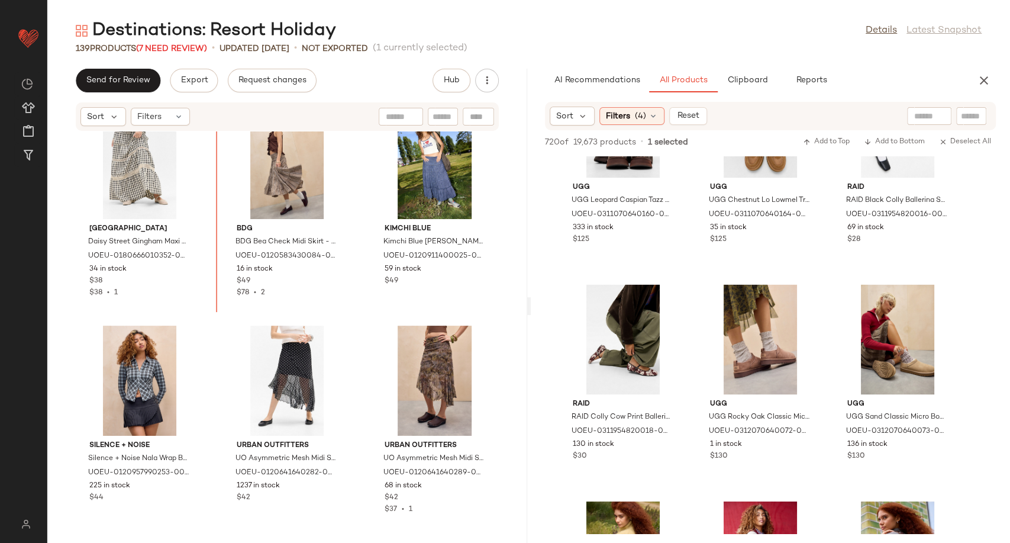
scroll to position [2850, 0]
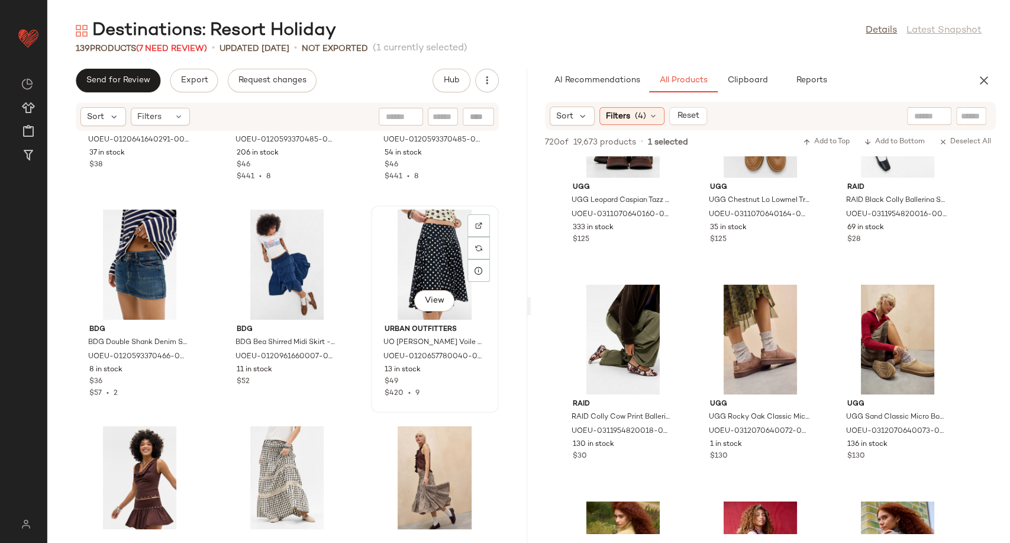
scroll to position [2643, 0]
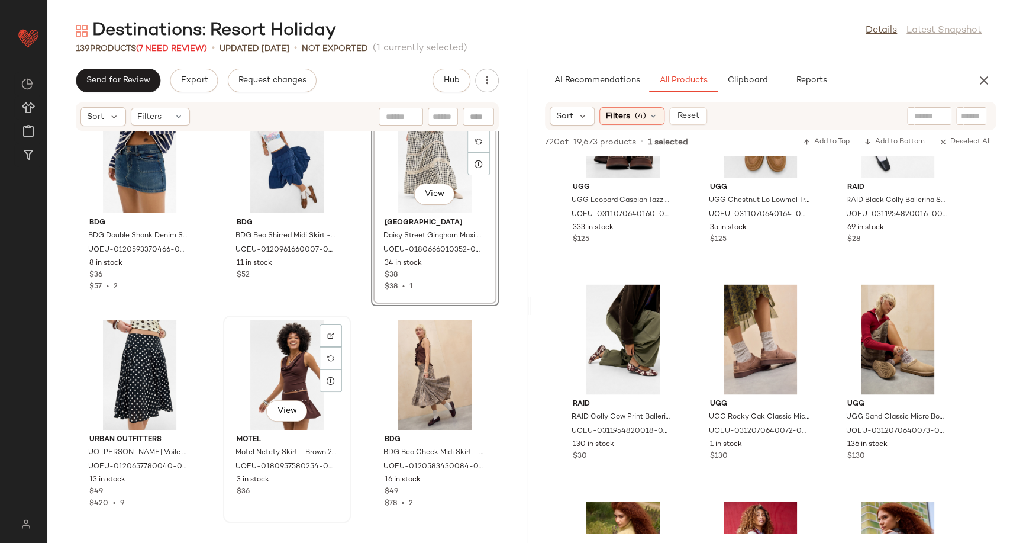
scroll to position [2972, 0]
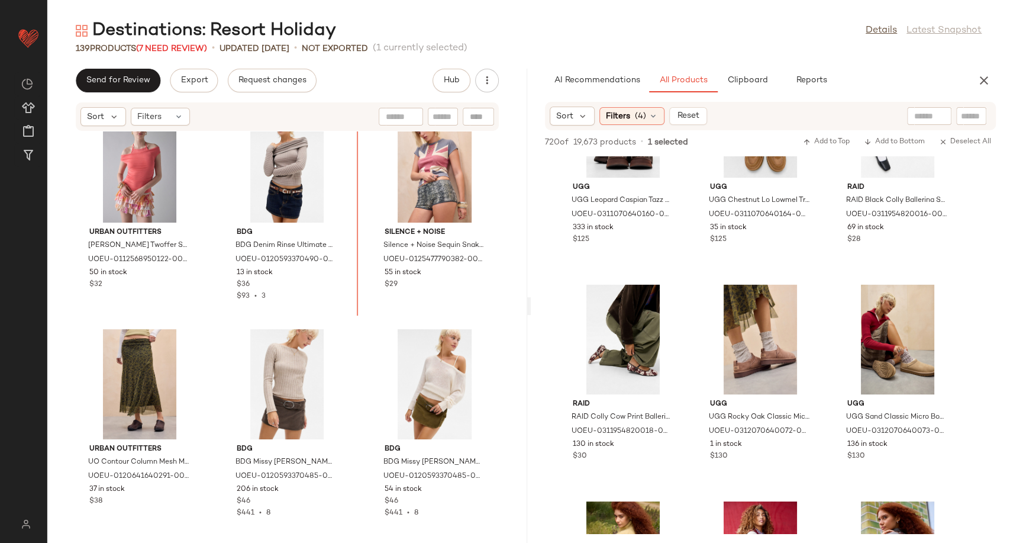
scroll to position [2170, 0]
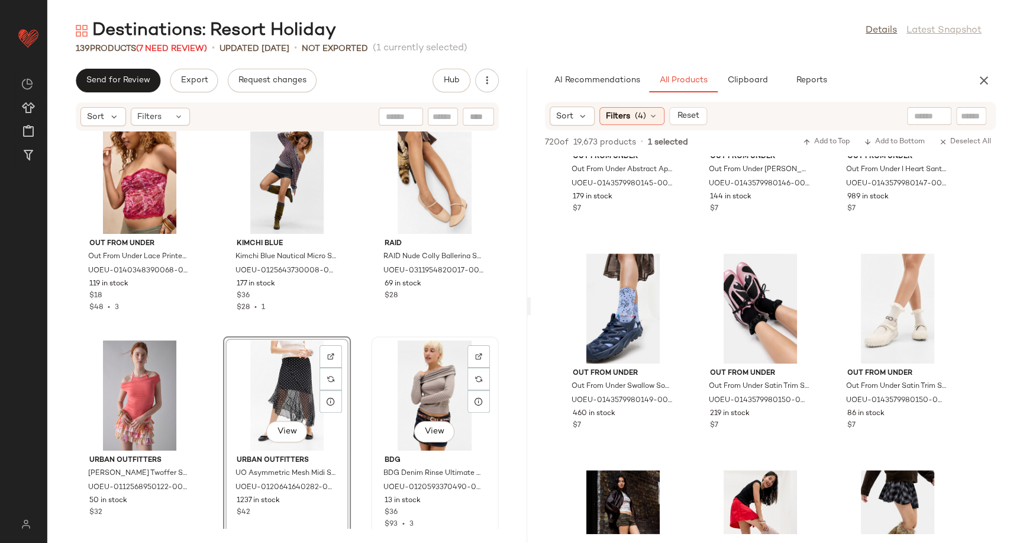
scroll to position [2301, 0]
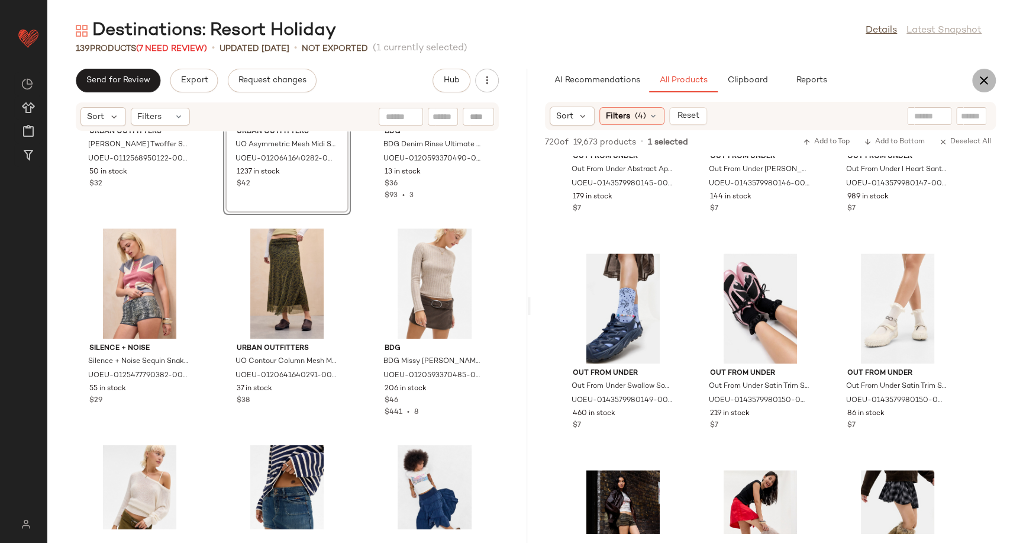
click at [981, 83] on icon "button" at bounding box center [984, 80] width 14 height 14
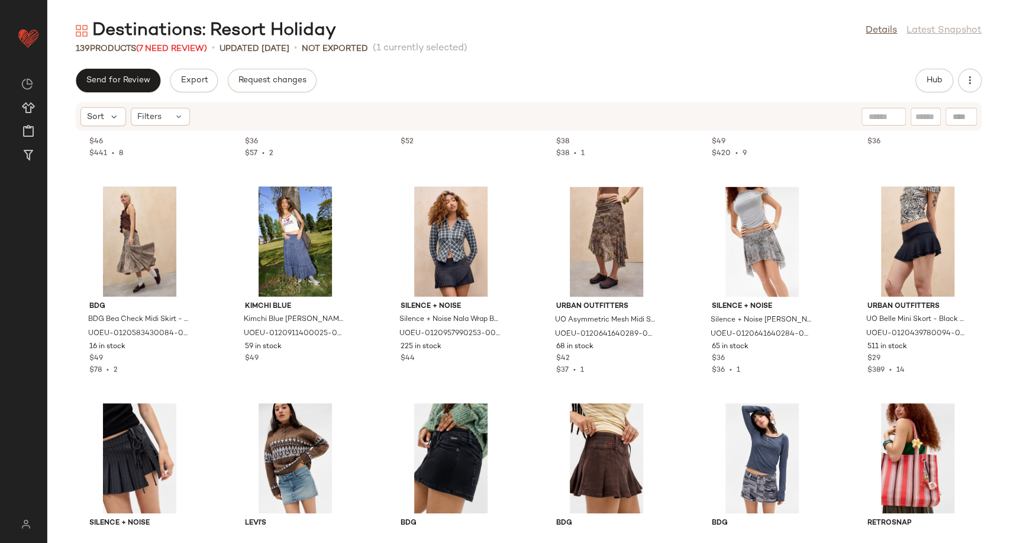
scroll to position [1806, 0]
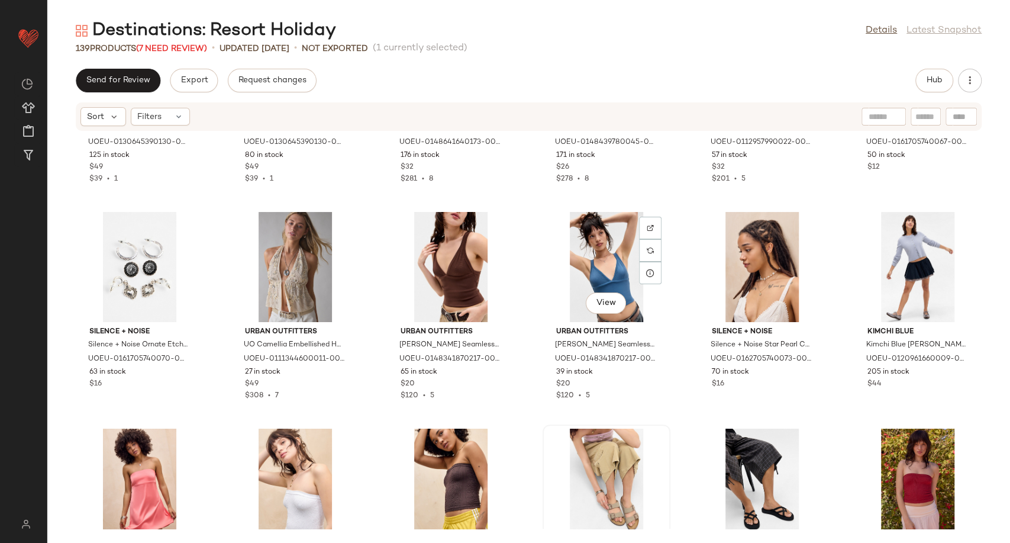
scroll to position [2966, 0]
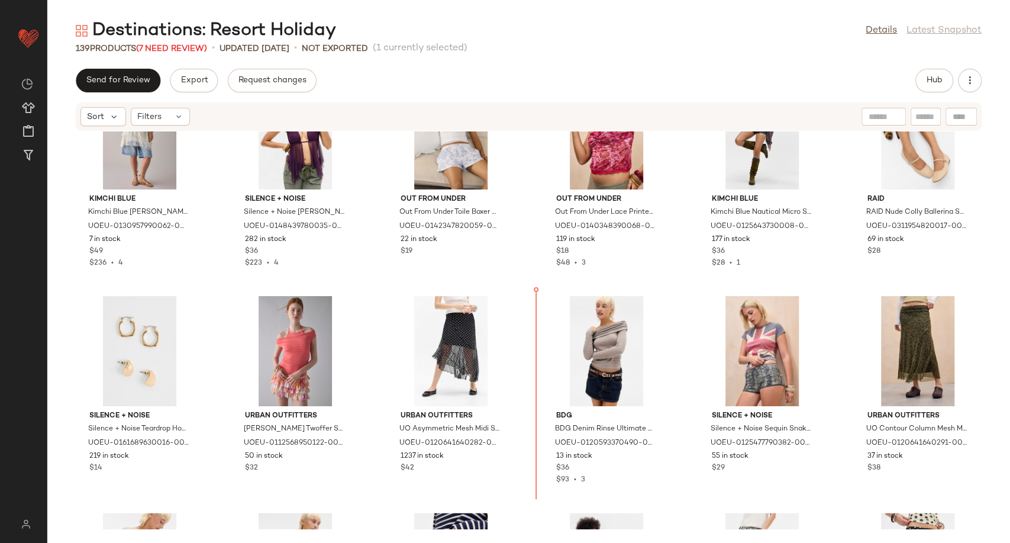
scroll to position [1023, 0]
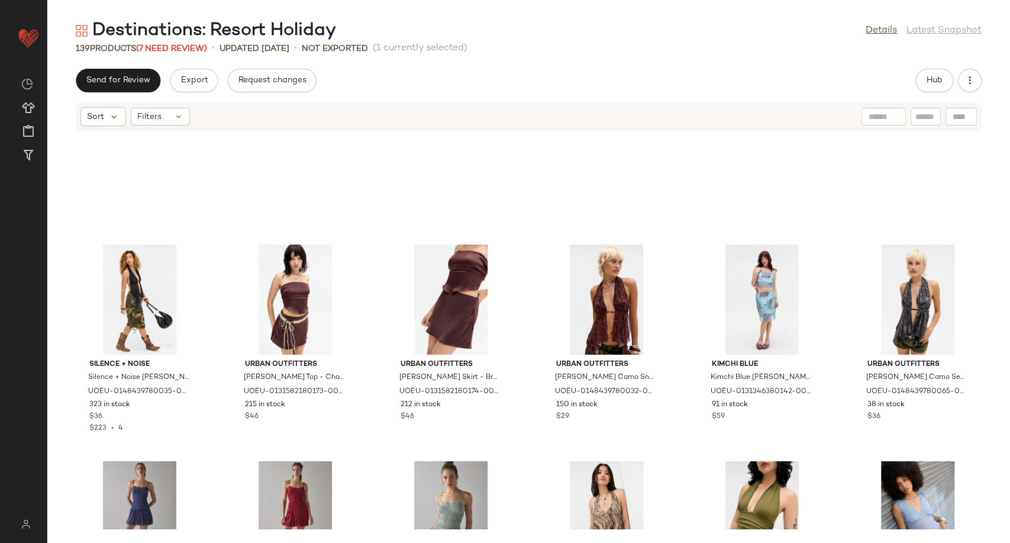
scroll to position [2272, 0]
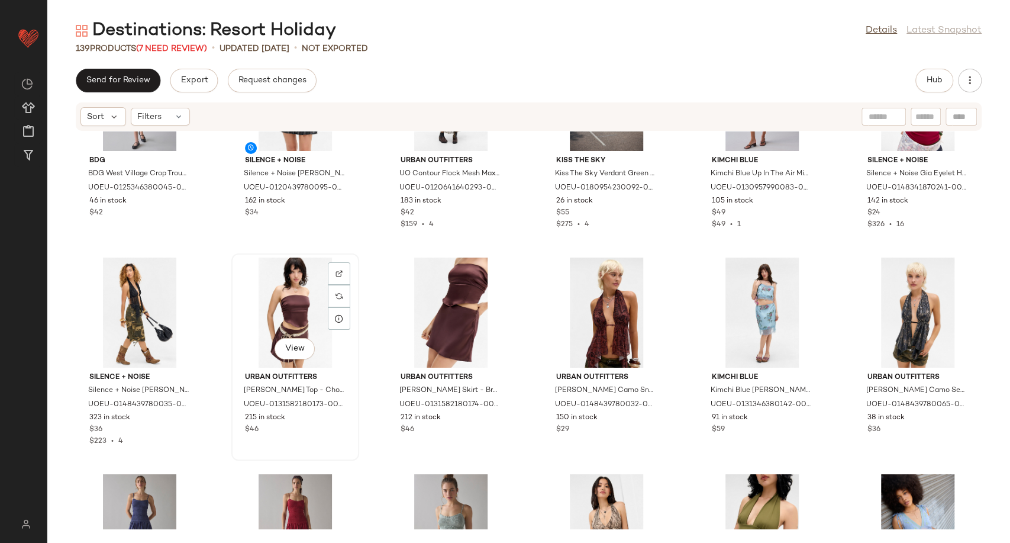
click at [298, 322] on div "View" at bounding box center [296, 312] width 120 height 110
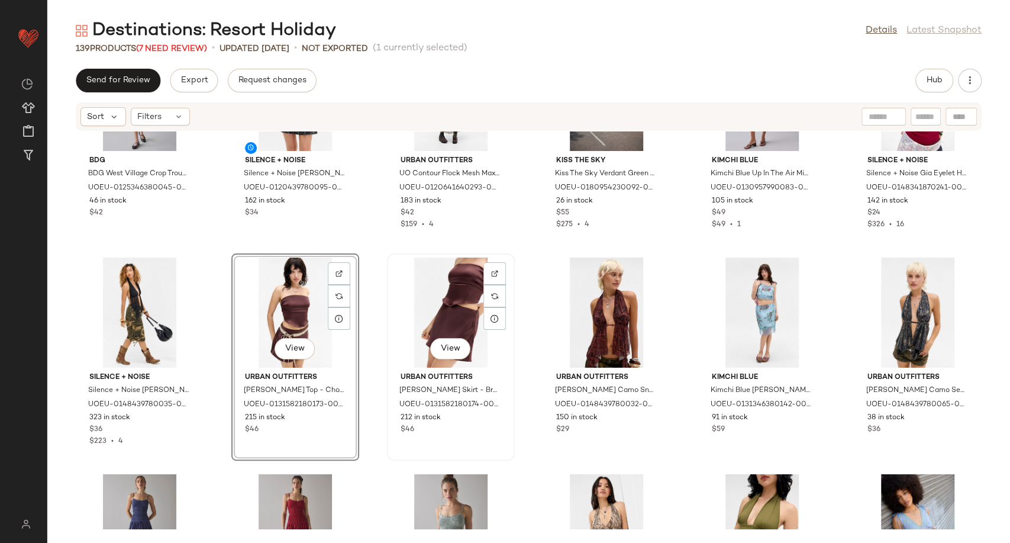
click at [449, 320] on div "View" at bounding box center [451, 312] width 120 height 110
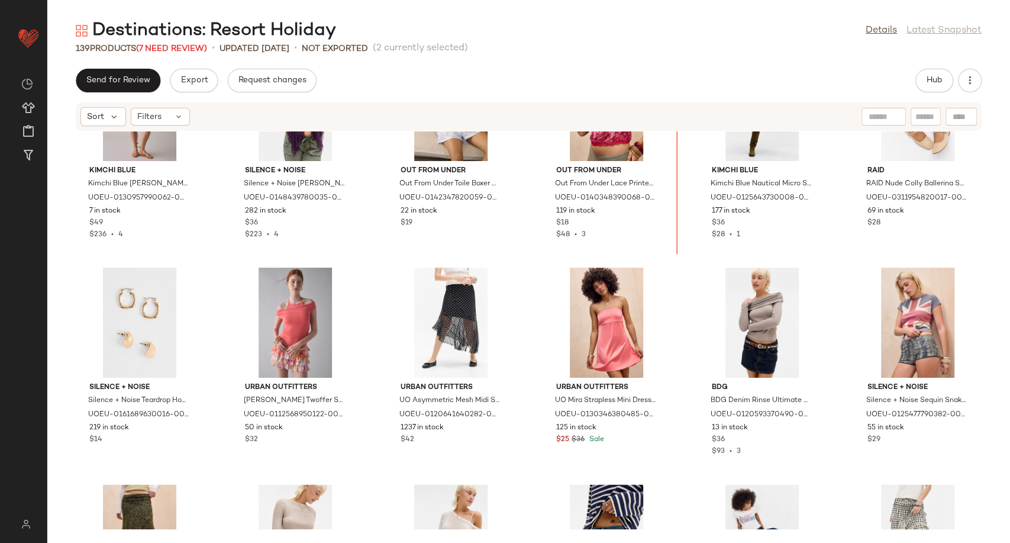
scroll to position [943, 0]
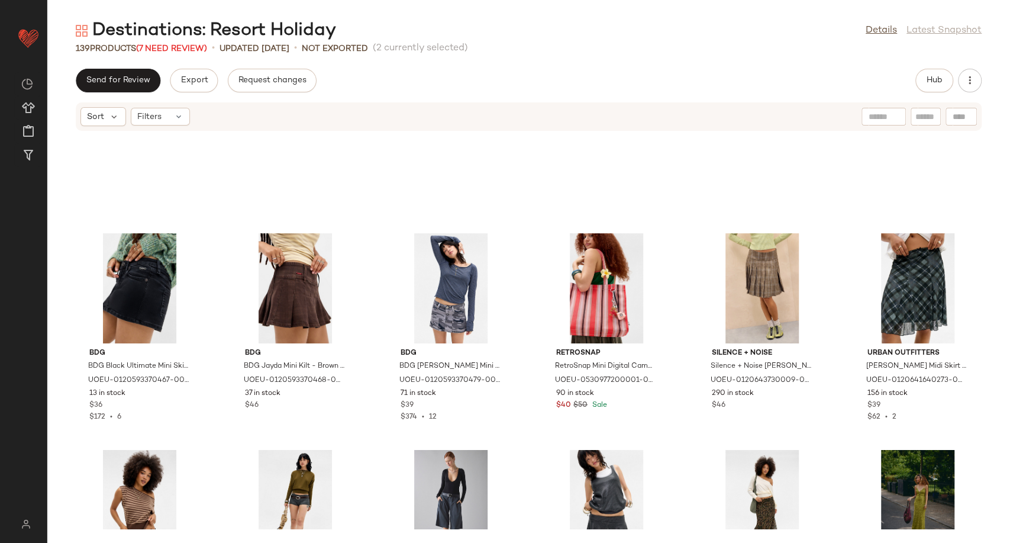
scroll to position [2192, 0]
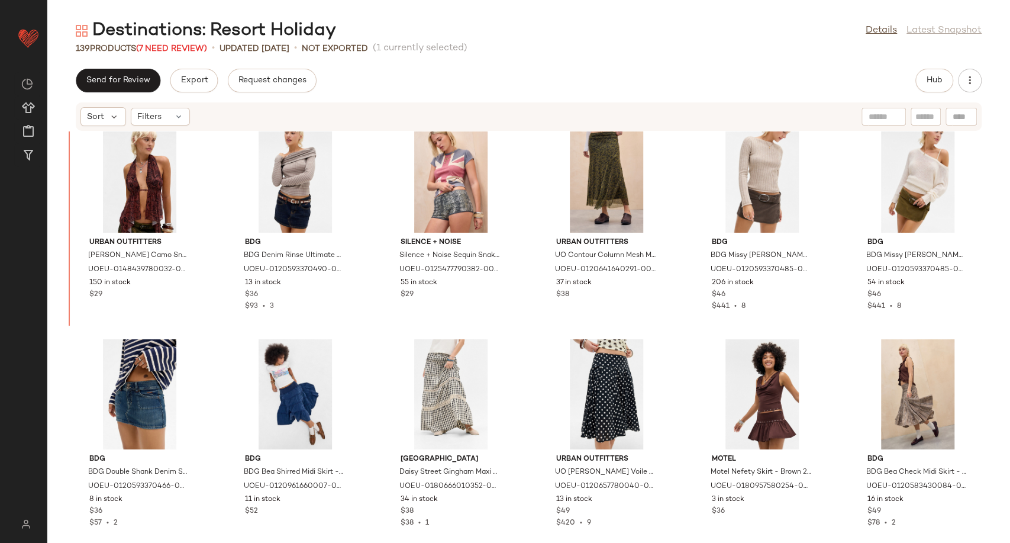
scroll to position [1323, 0]
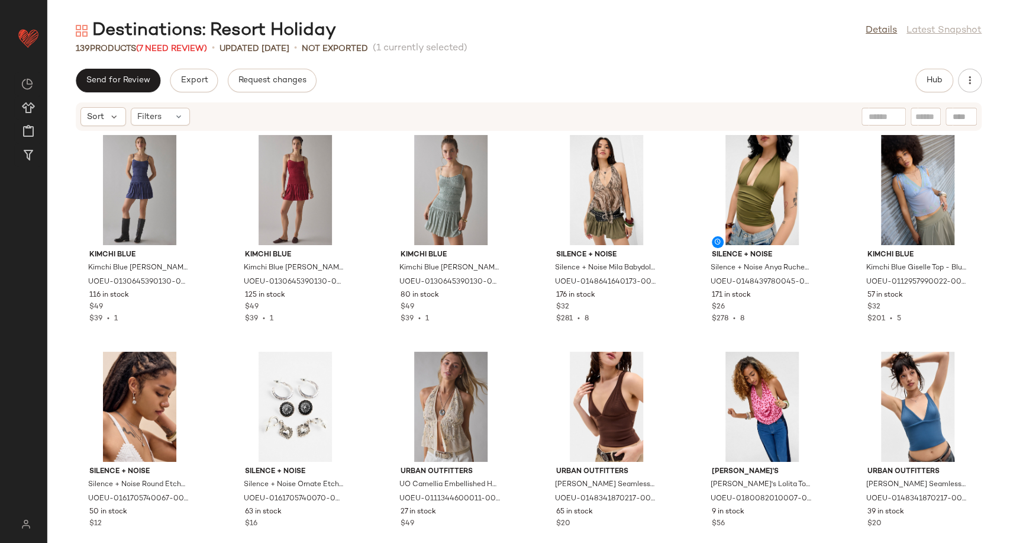
scroll to position [2703, 0]
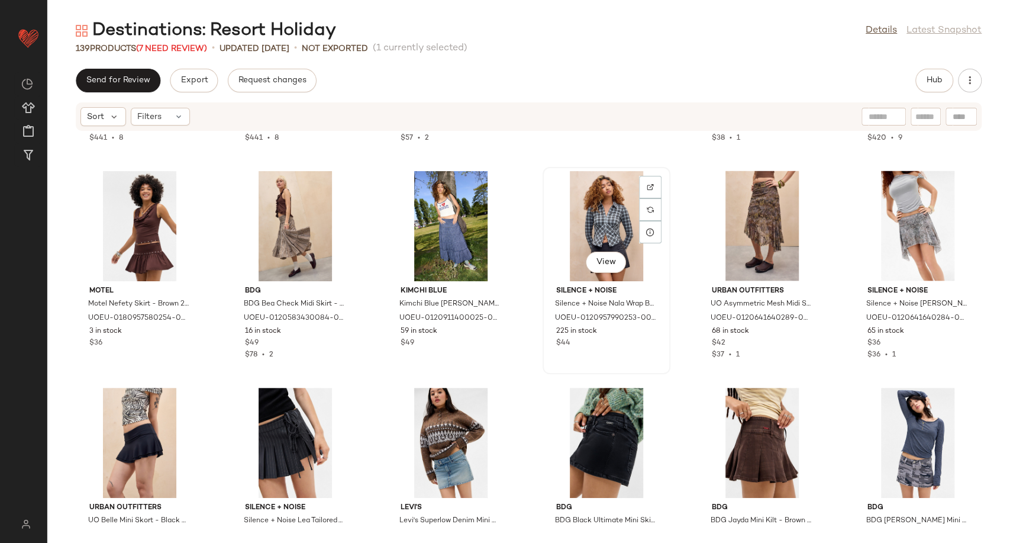
scroll to position [1804, 0]
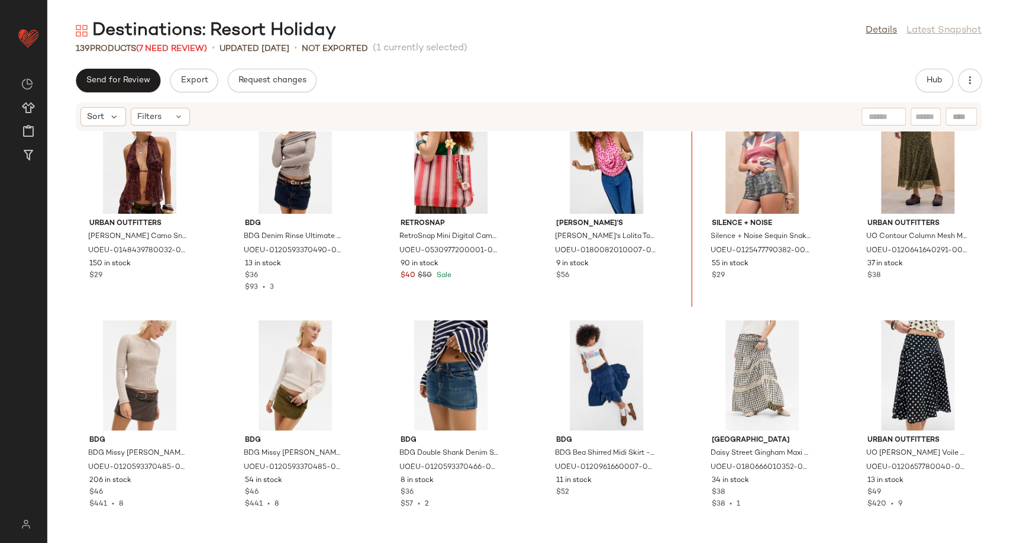
scroll to position [1311, 0]
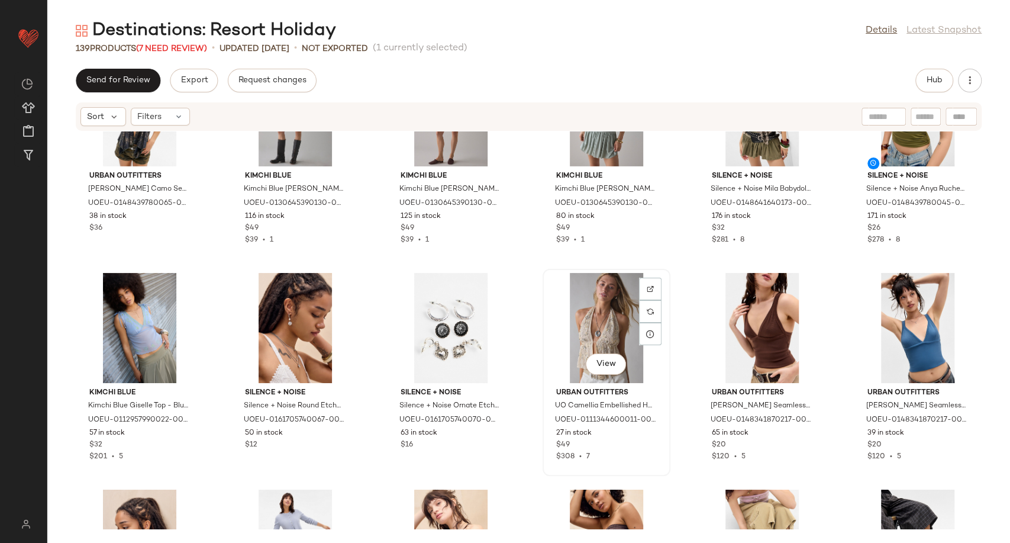
scroll to position [2691, 0]
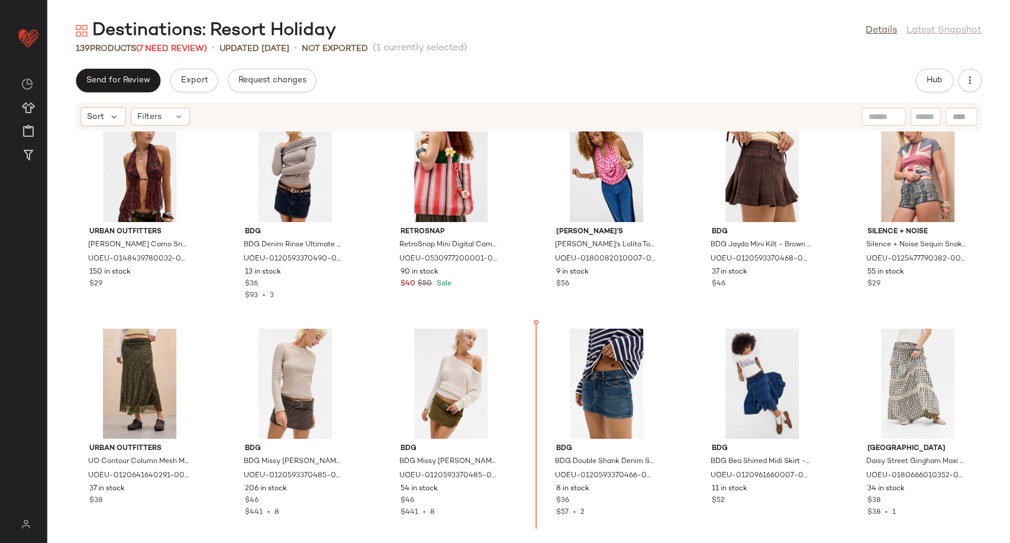
scroll to position [1233, 0]
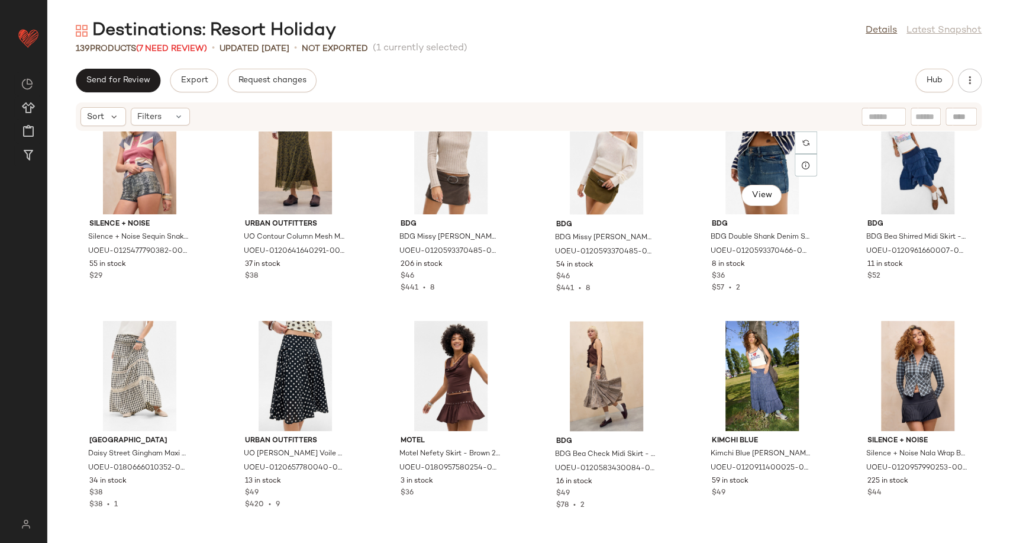
scroll to position [1562, 0]
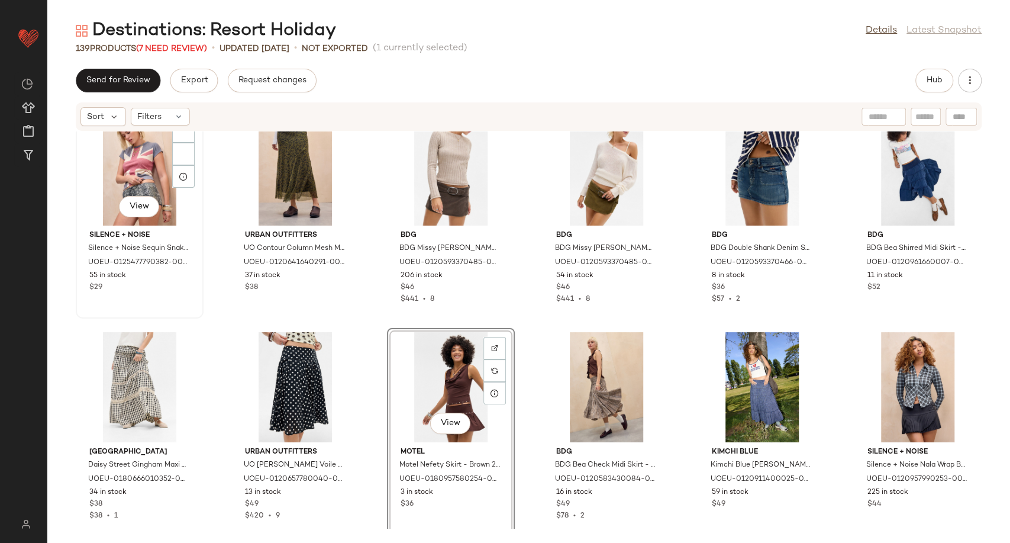
scroll to position [1543, 0]
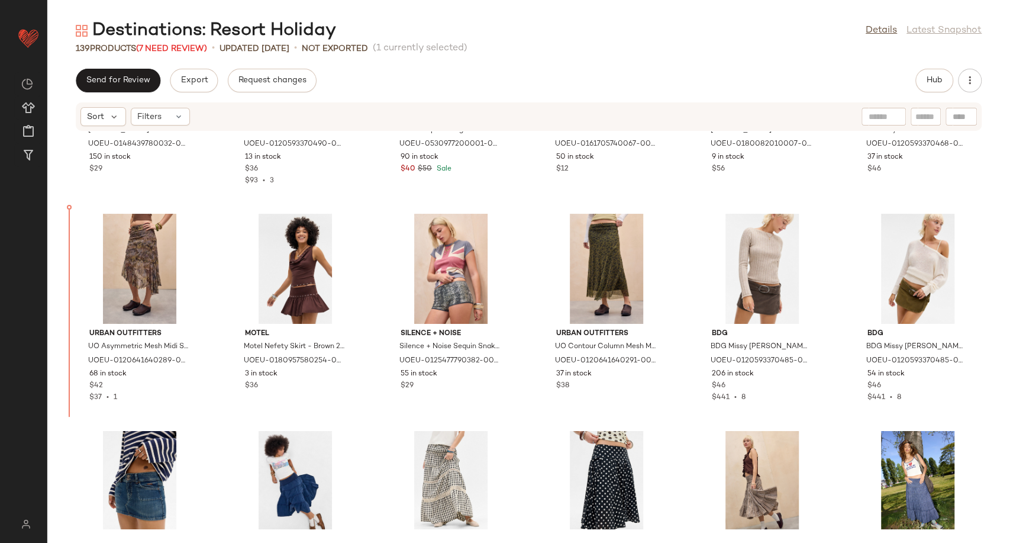
scroll to position [1450, 0]
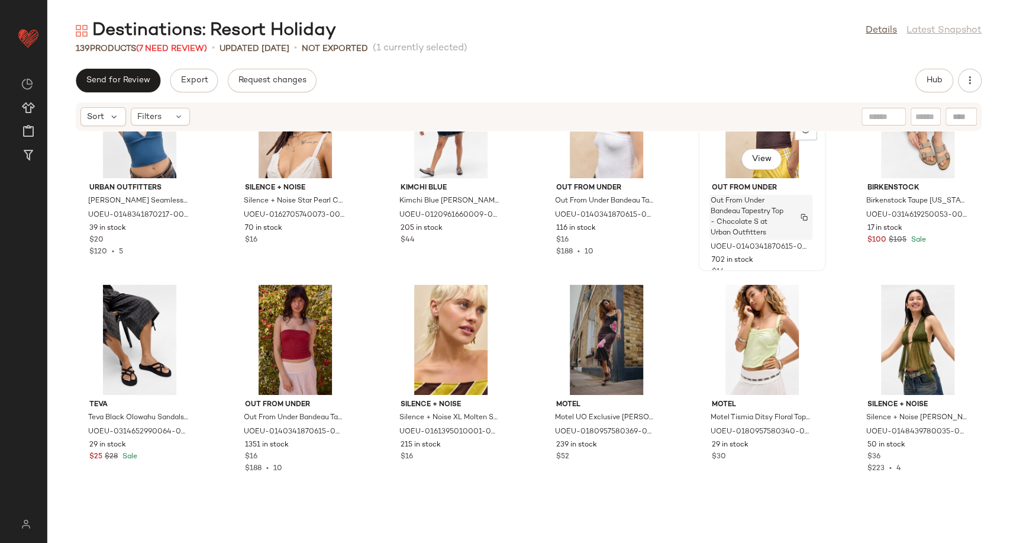
scroll to position [3159, 0]
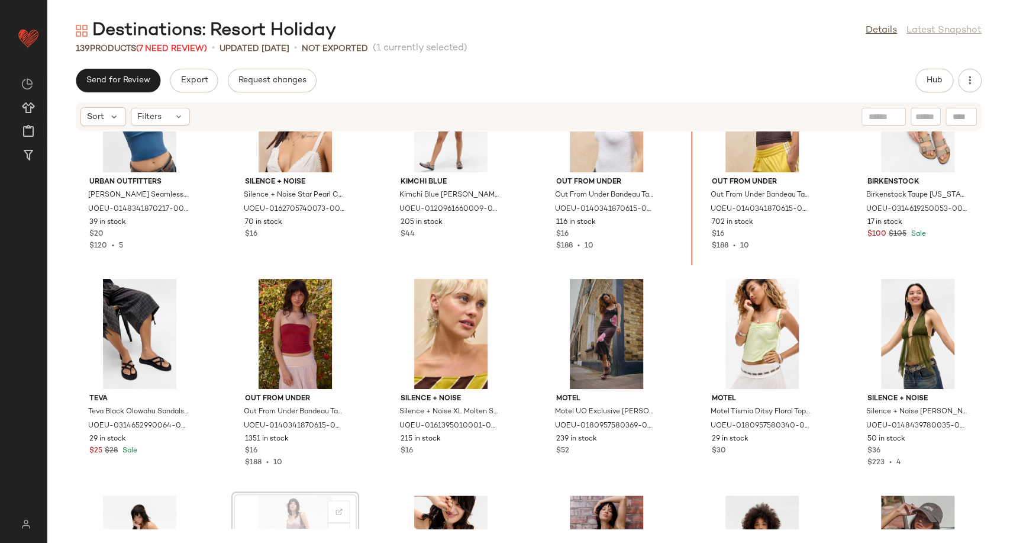
scroll to position [3109, 0]
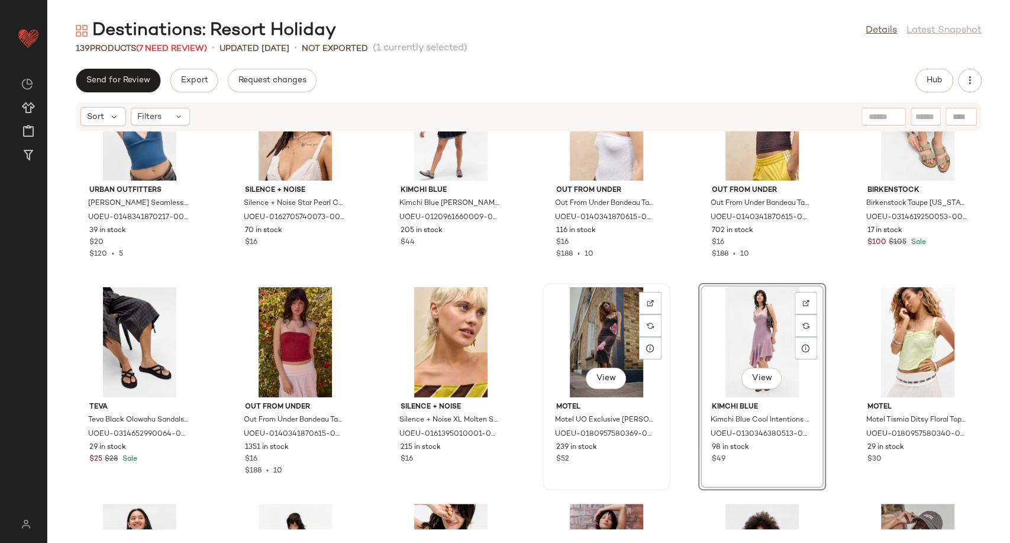
click at [595, 346] on div "View" at bounding box center [607, 342] width 120 height 110
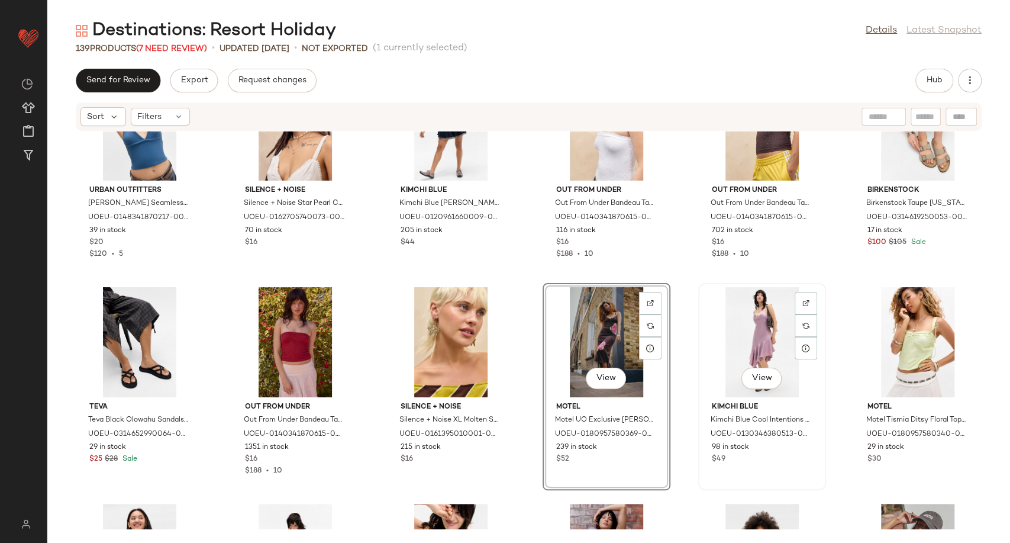
click at [763, 341] on div "View" at bounding box center [762, 342] width 120 height 110
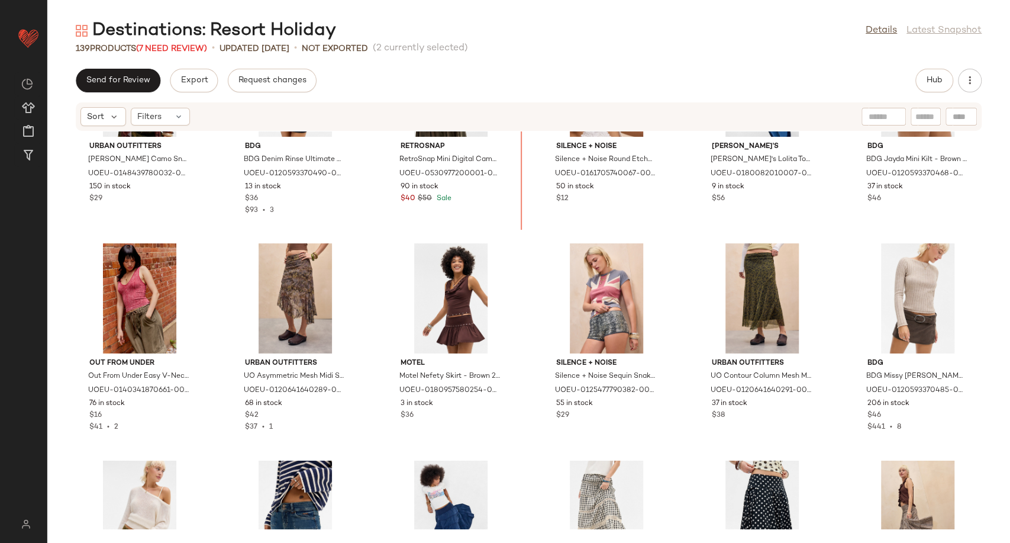
scroll to position [1391, 0]
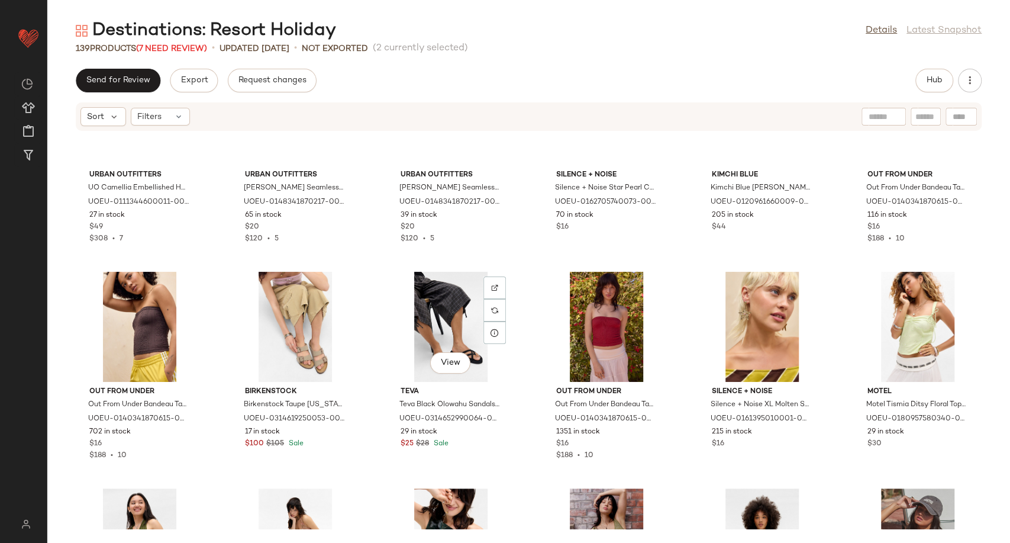
scroll to position [3100, 0]
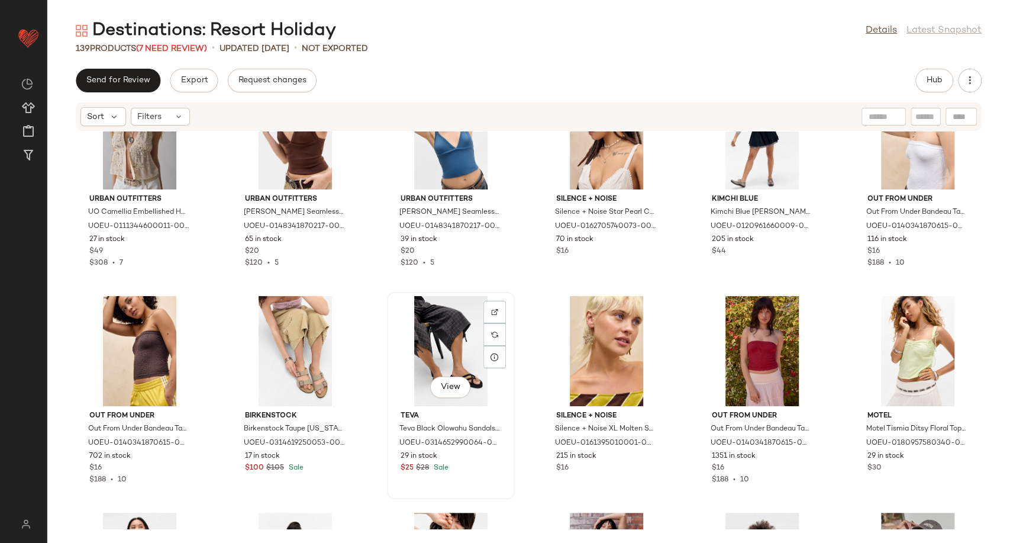
click at [450, 347] on div "View" at bounding box center [451, 351] width 120 height 110
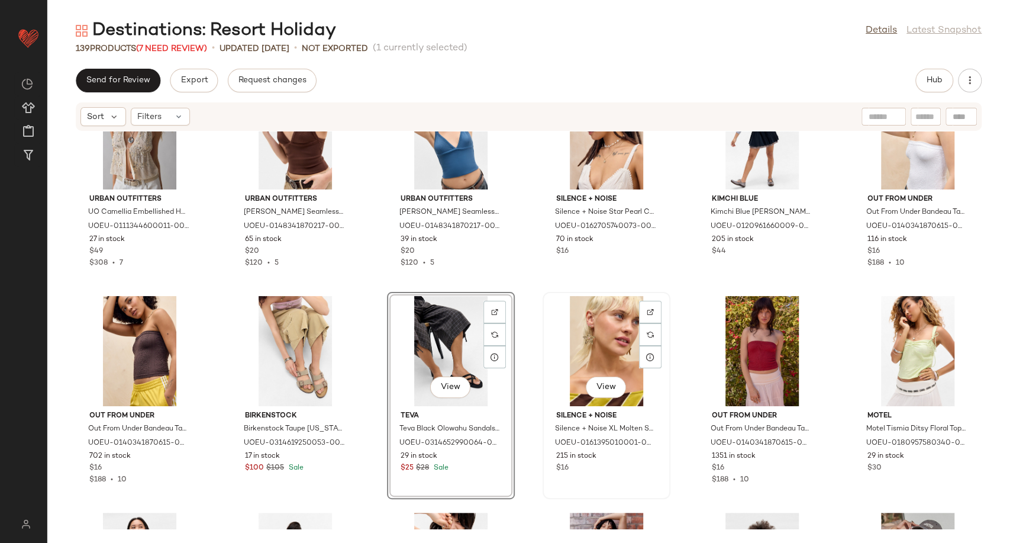
click at [597, 349] on div "View" at bounding box center [607, 351] width 120 height 110
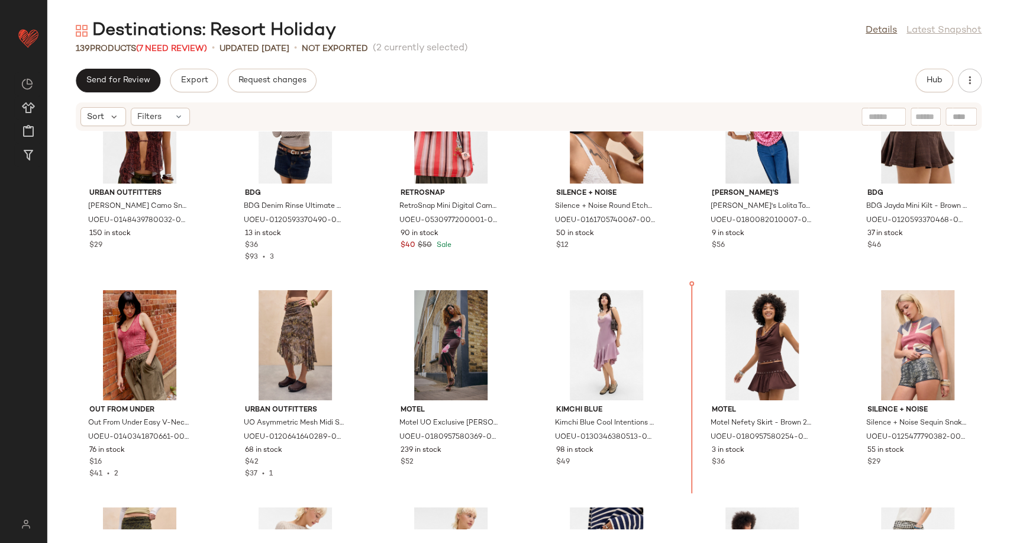
scroll to position [1378, 0]
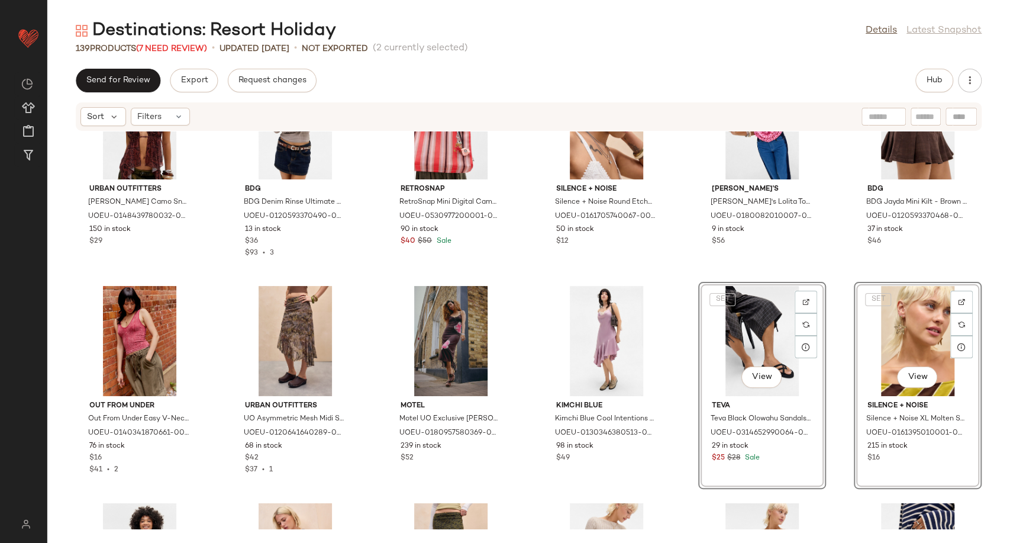
click at [827, 375] on div "Urban Outfitters [PERSON_NAME] Camo Snake Top - Dark Red XS at Urban Outfitters…" at bounding box center [528, 329] width 963 height 397
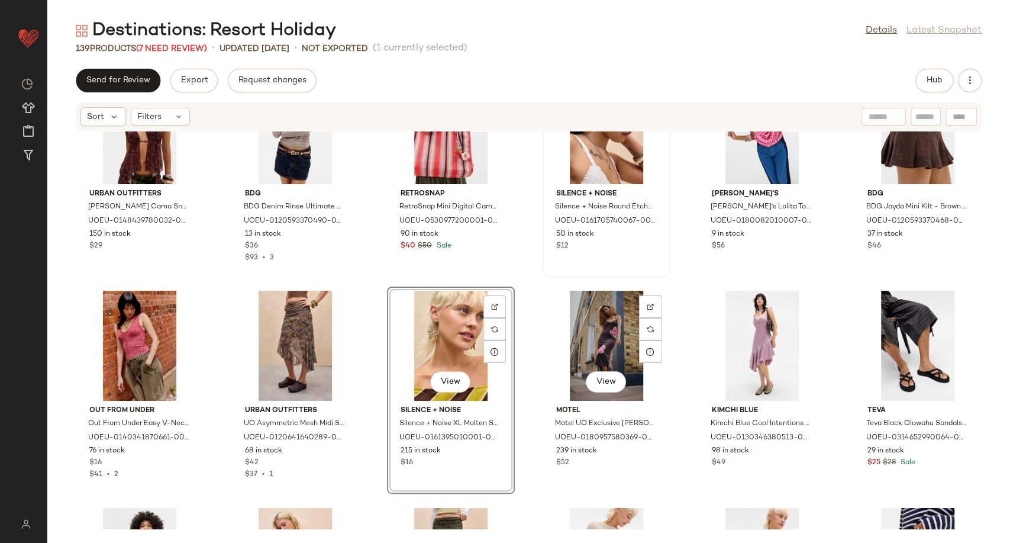
scroll to position [1378, 0]
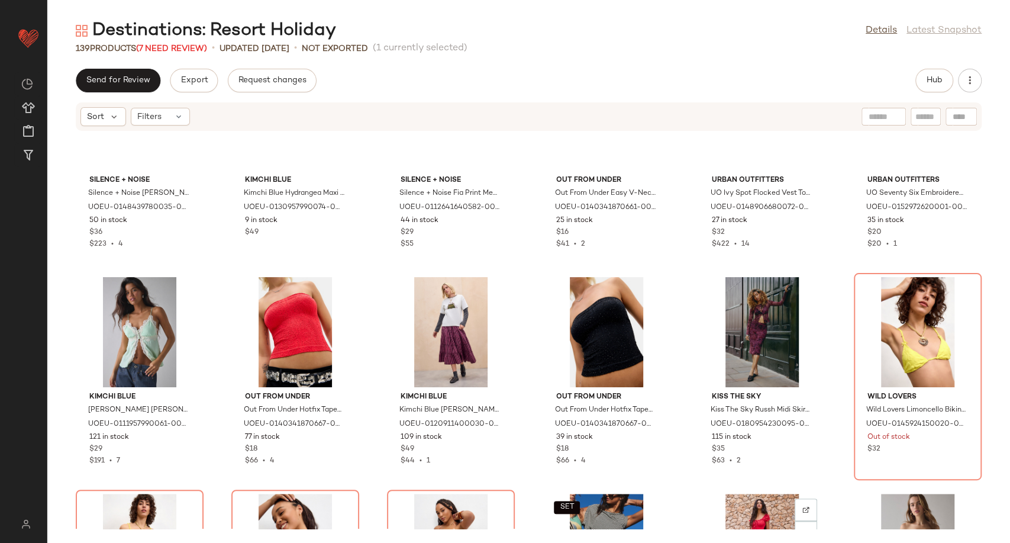
scroll to position [3548, 0]
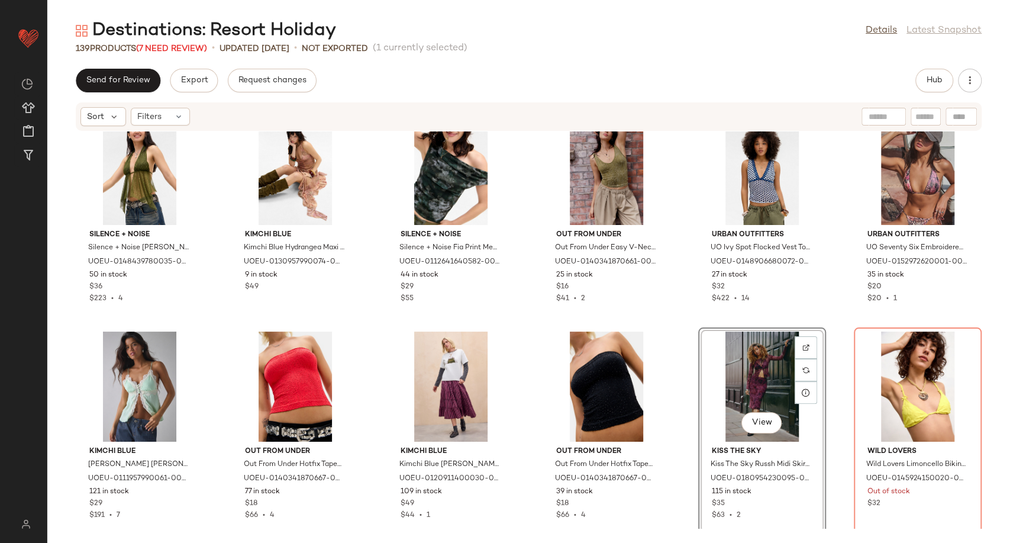
scroll to position [3494, 0]
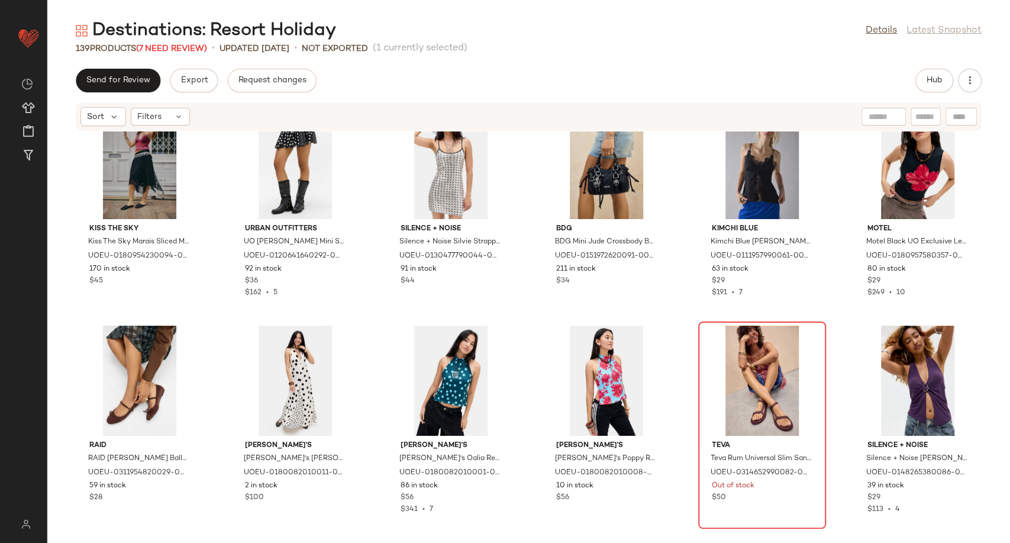
scroll to position [4546, 0]
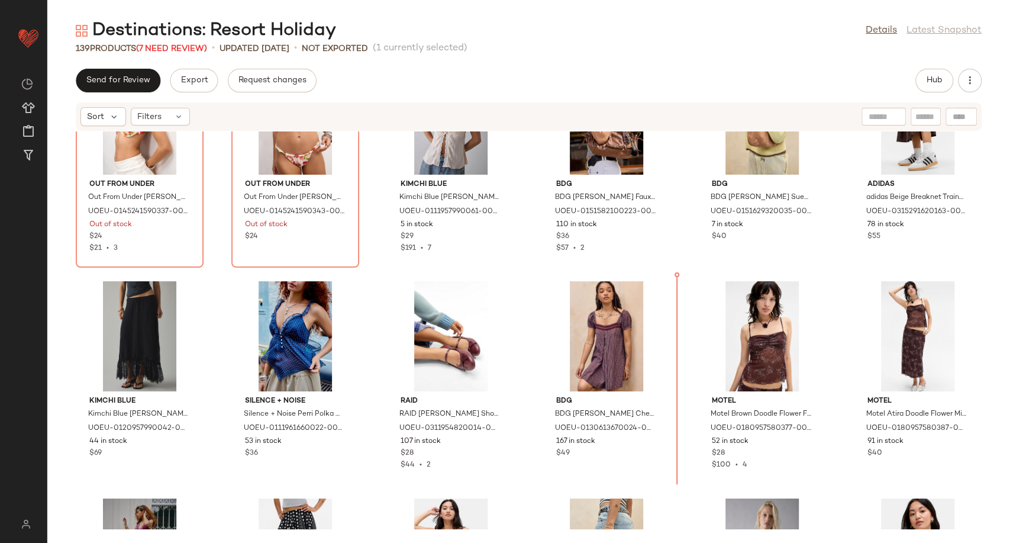
scroll to position [4203, 0]
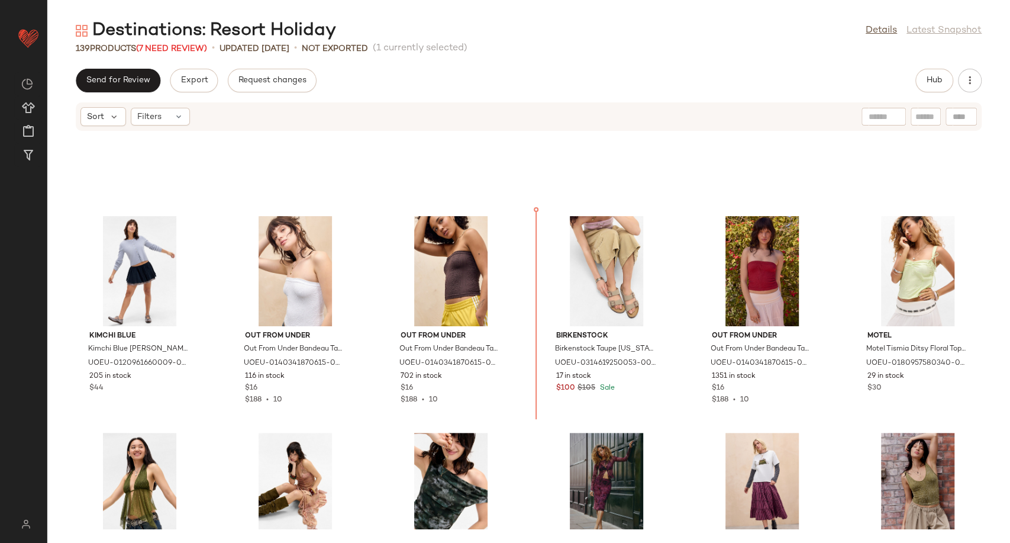
scroll to position [3144, 0]
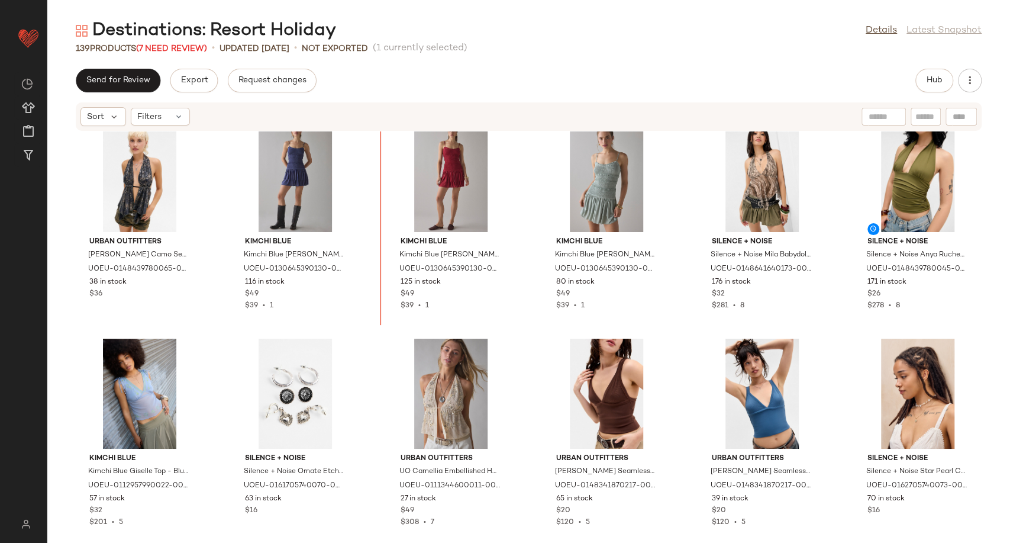
scroll to position [2829, 0]
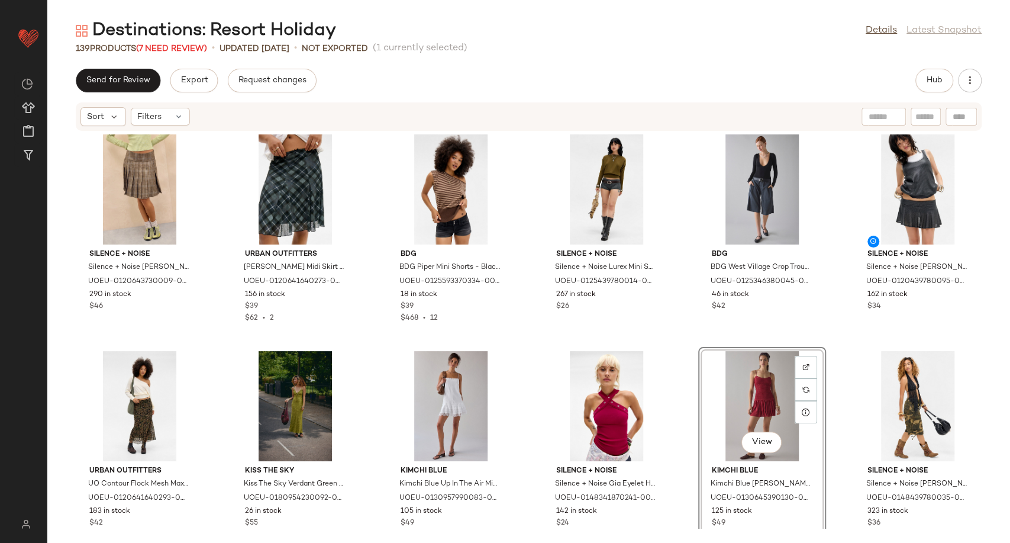
scroll to position [2309, 0]
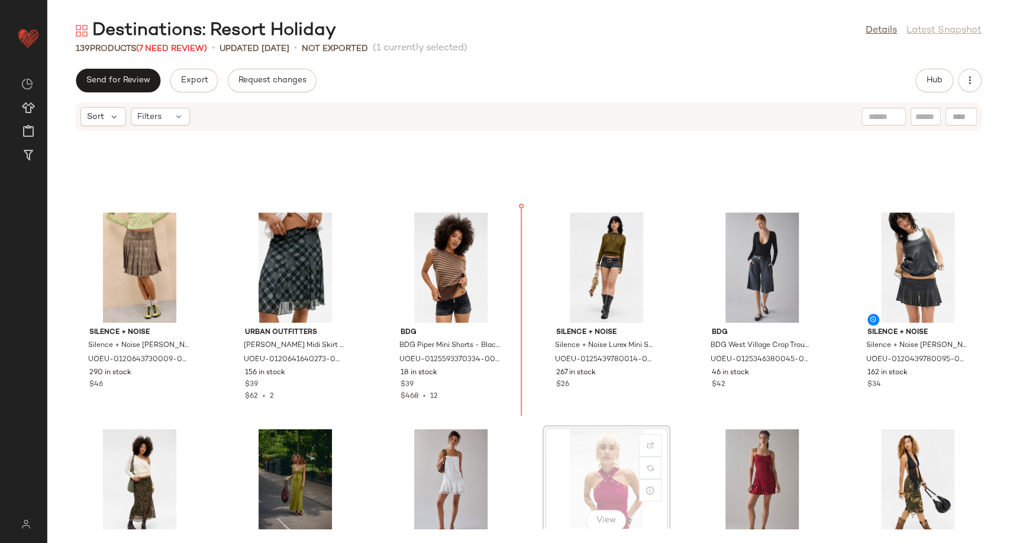
scroll to position [2319, 0]
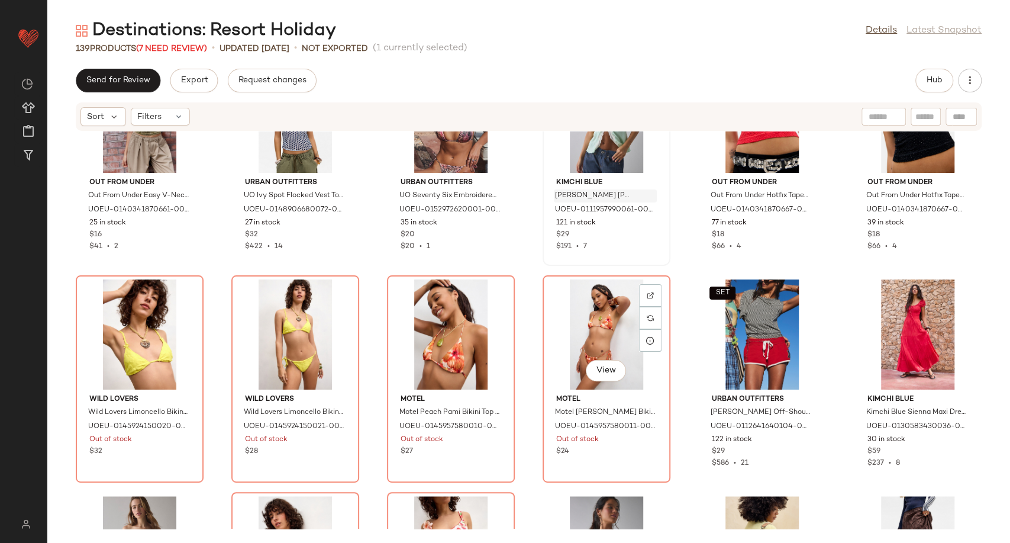
scroll to position [3832, 0]
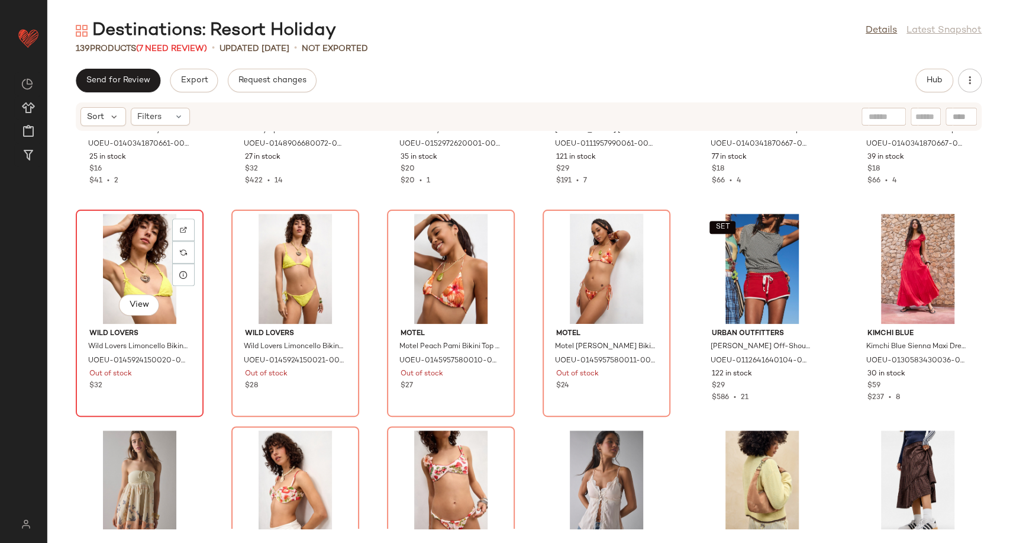
click at [142, 267] on div "View" at bounding box center [140, 269] width 120 height 110
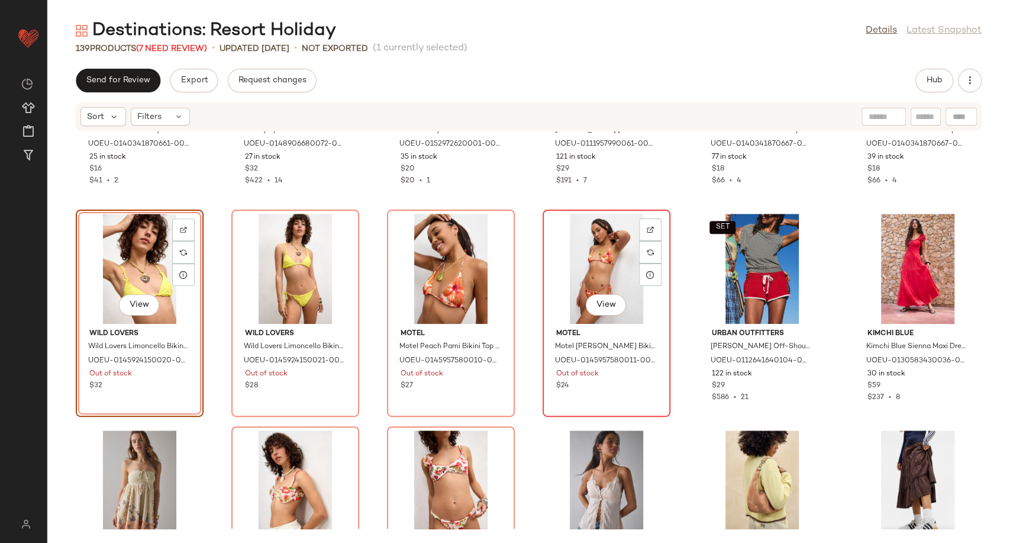
click at [592, 278] on div "View" at bounding box center [607, 269] width 120 height 110
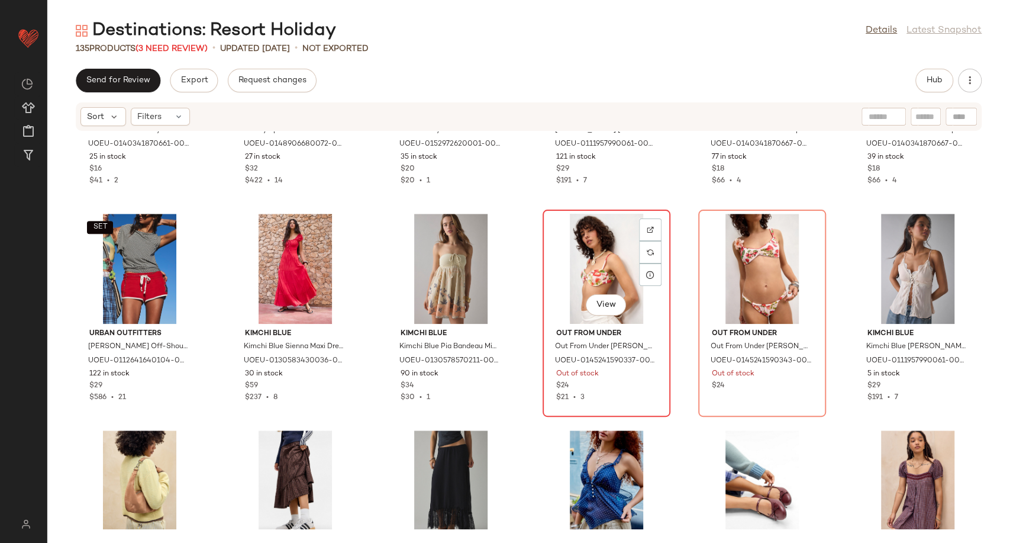
click at [601, 271] on div "View" at bounding box center [607, 269] width 120 height 110
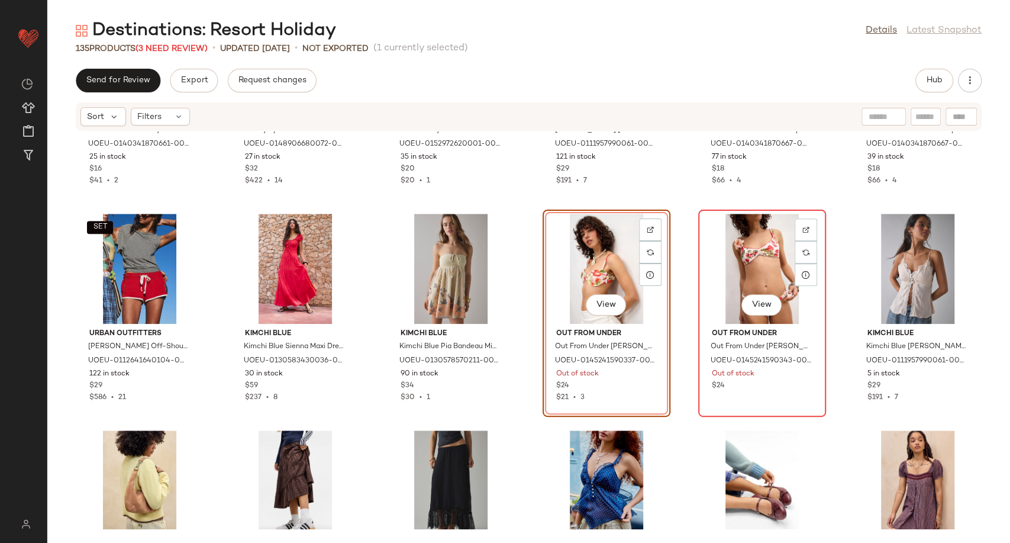
click at [704, 259] on div "View" at bounding box center [762, 269] width 120 height 110
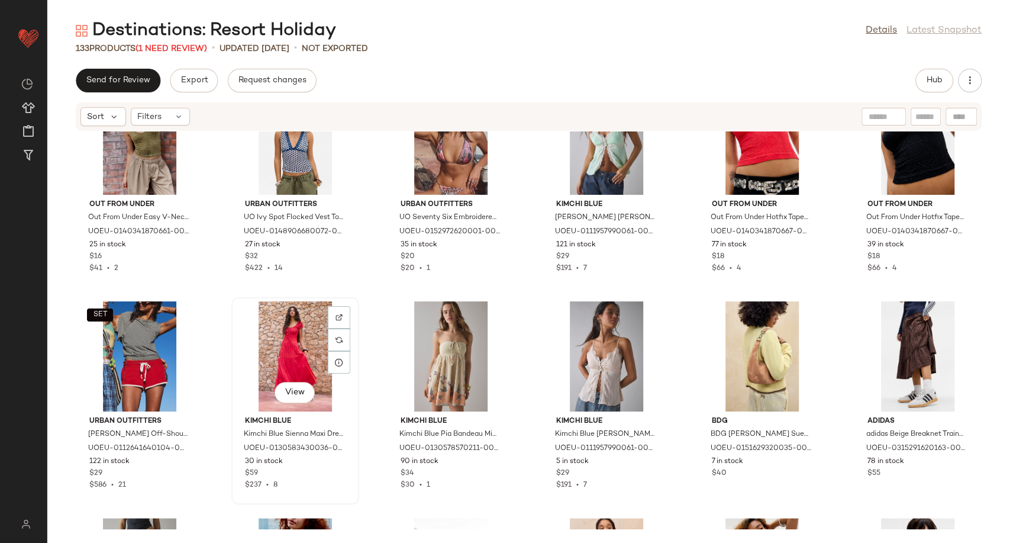
scroll to position [3635, 0]
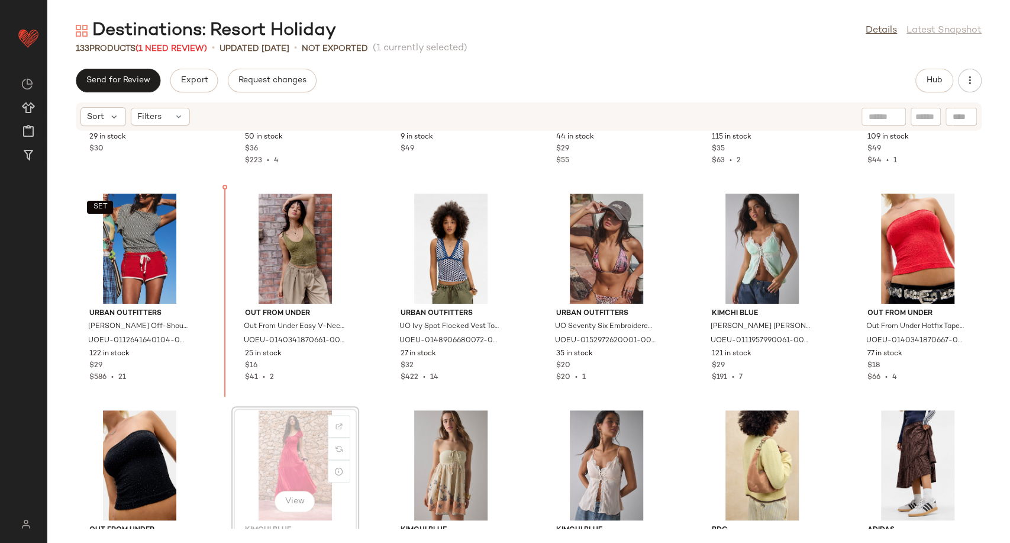
scroll to position [3636, 0]
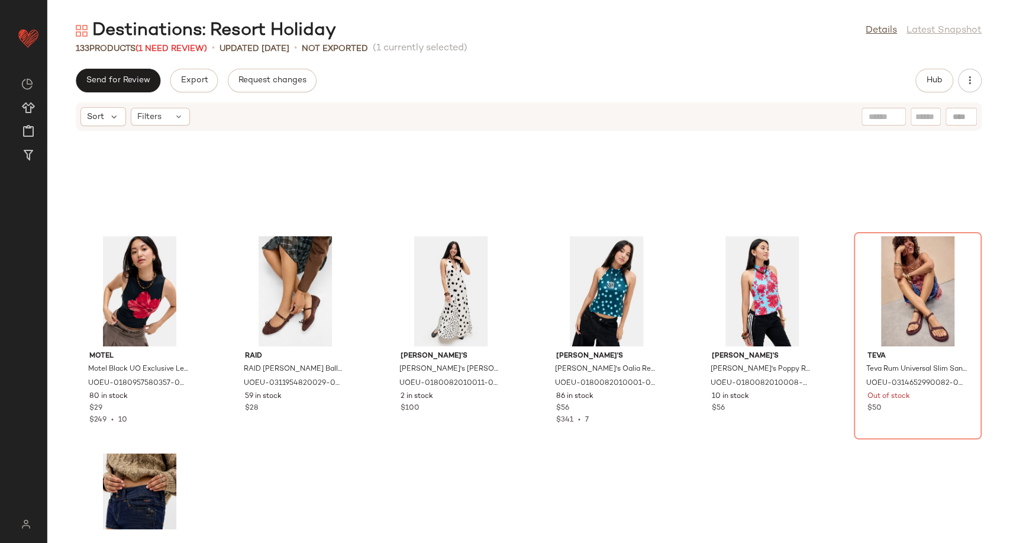
scroll to position [4455, 0]
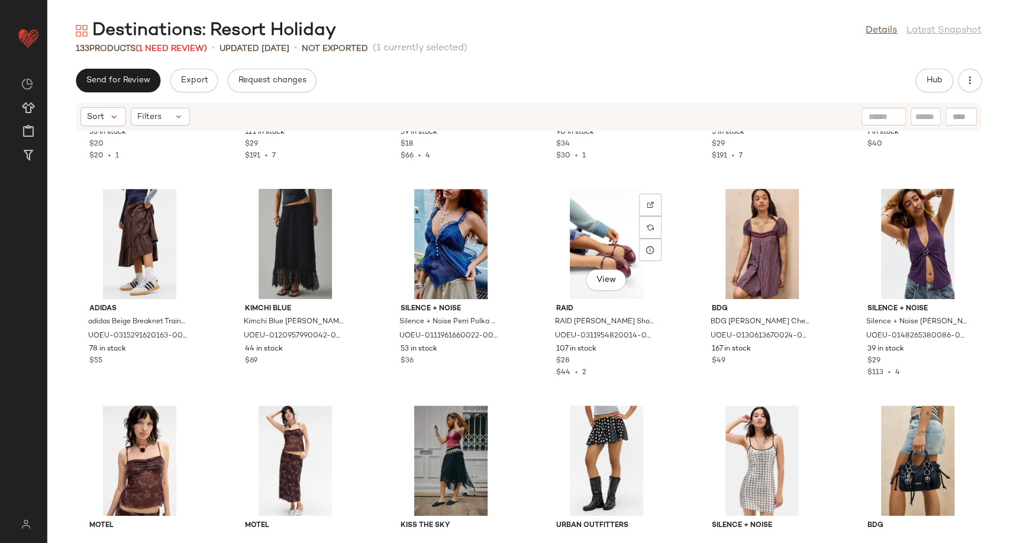
scroll to position [4337, 0]
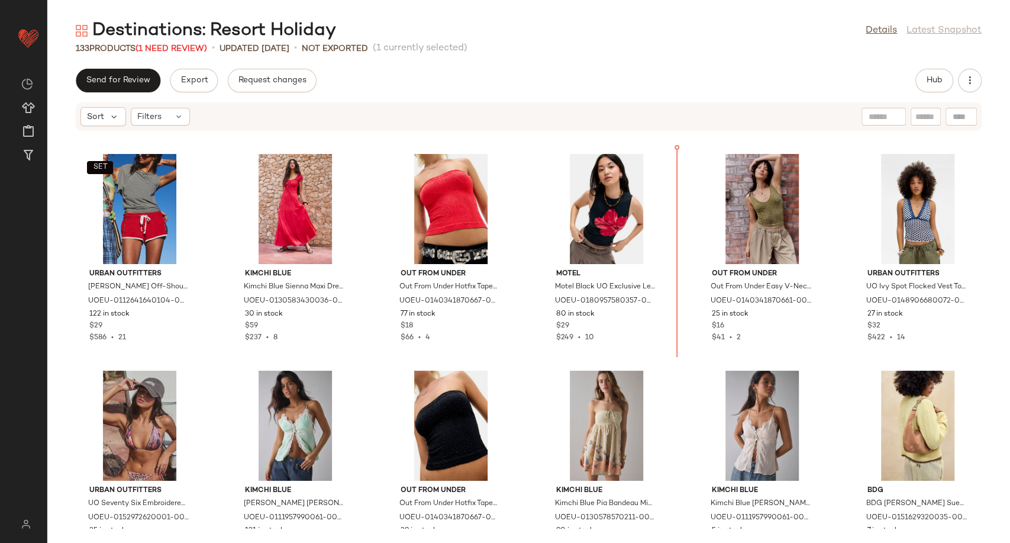
scroll to position [3658, 0]
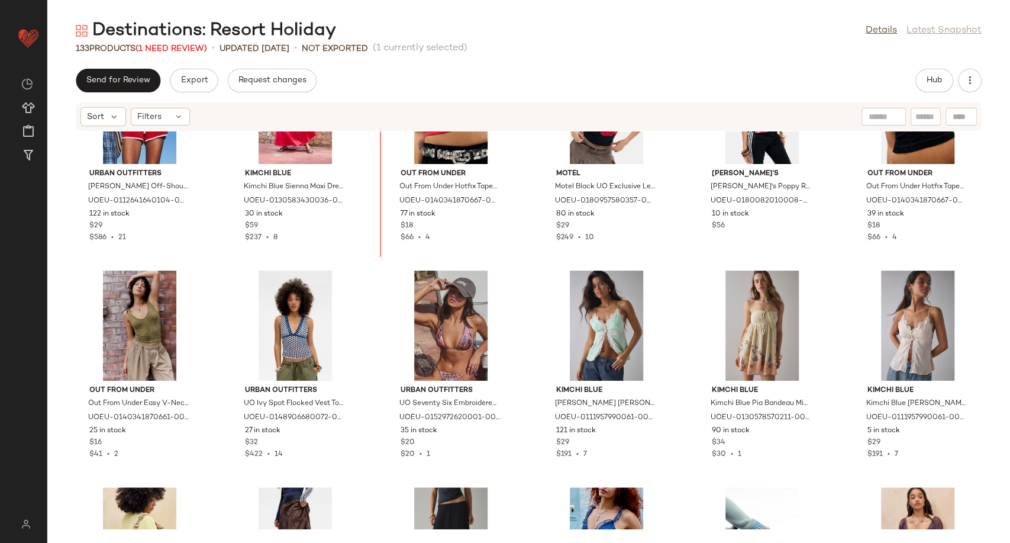
scroll to position [3776, 0]
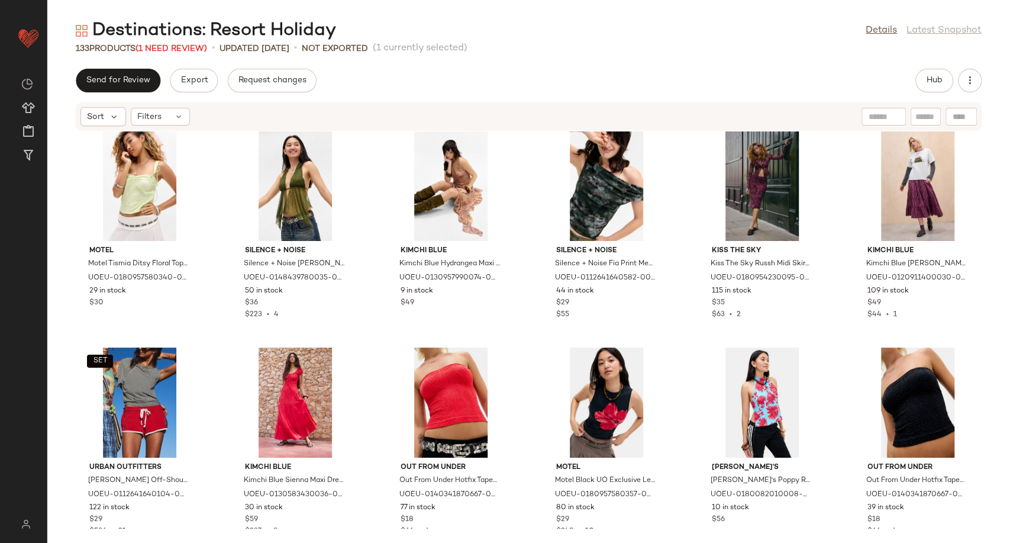
scroll to position [3482, 0]
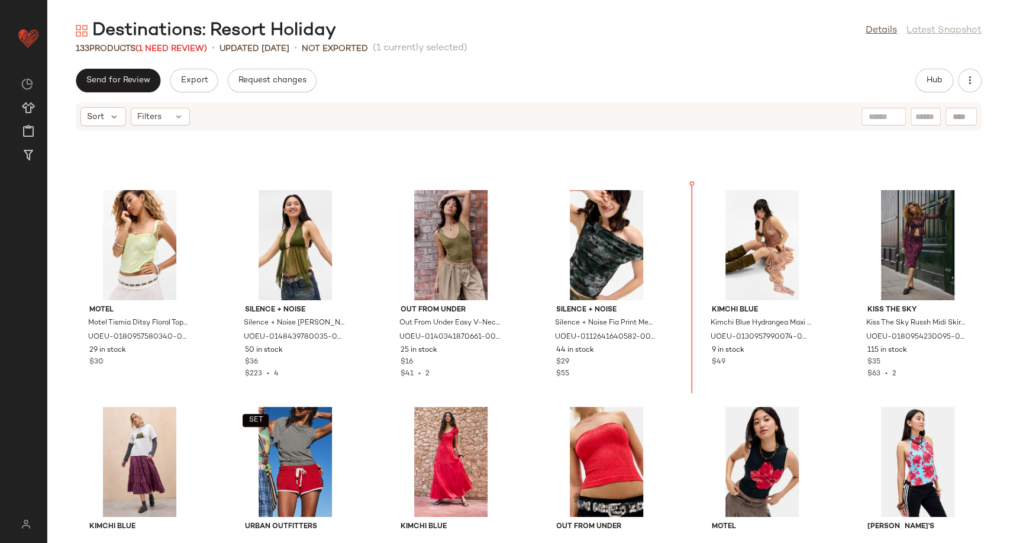
scroll to position [3419, 0]
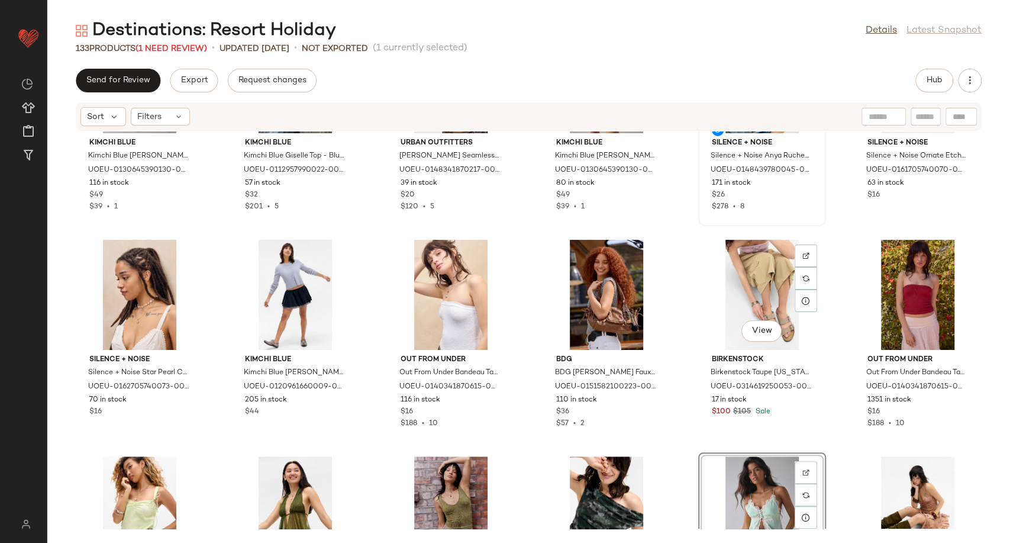
scroll to position [3354, 0]
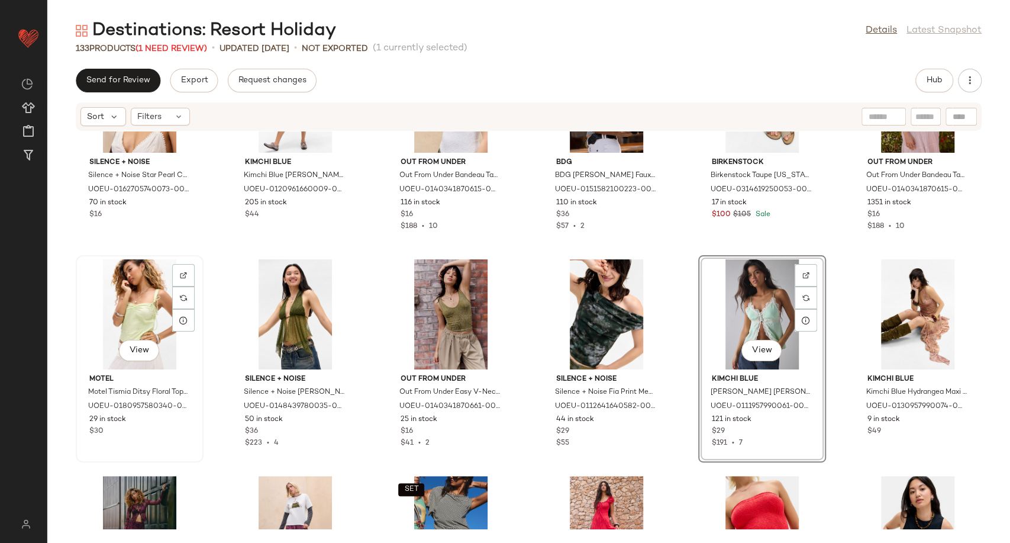
click at [137, 312] on div "View" at bounding box center [140, 314] width 120 height 110
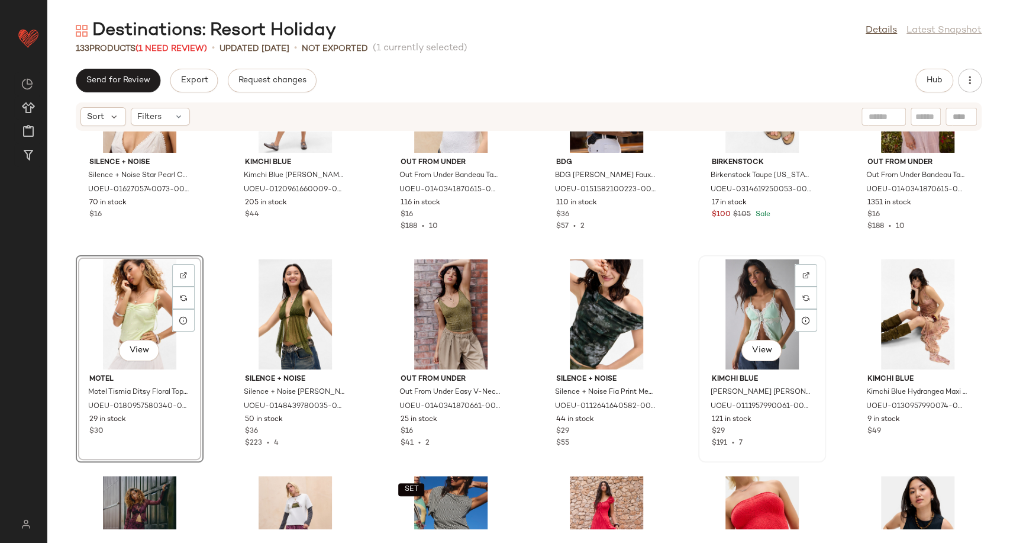
click at [770, 340] on div "View" at bounding box center [761, 352] width 40 height 24
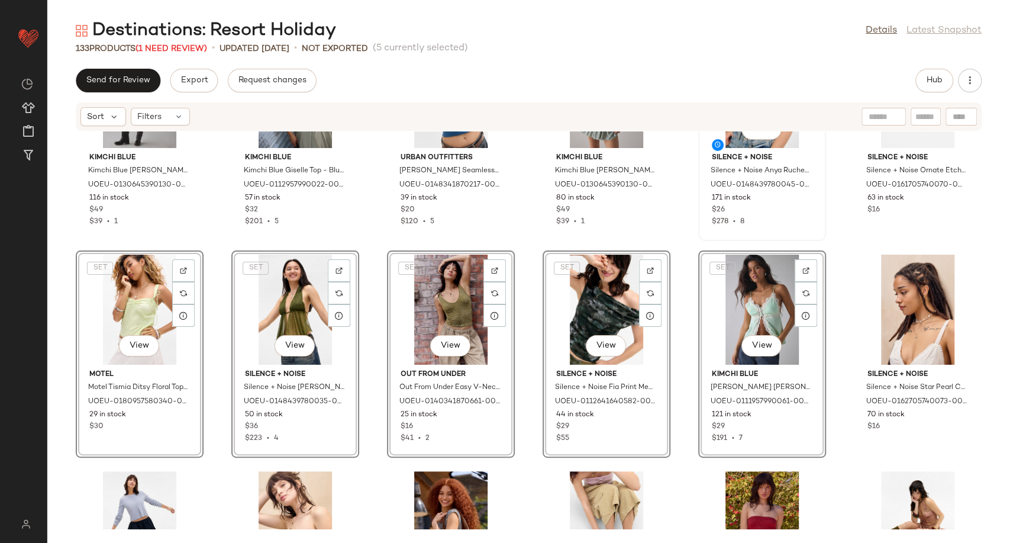
scroll to position [3165, 0]
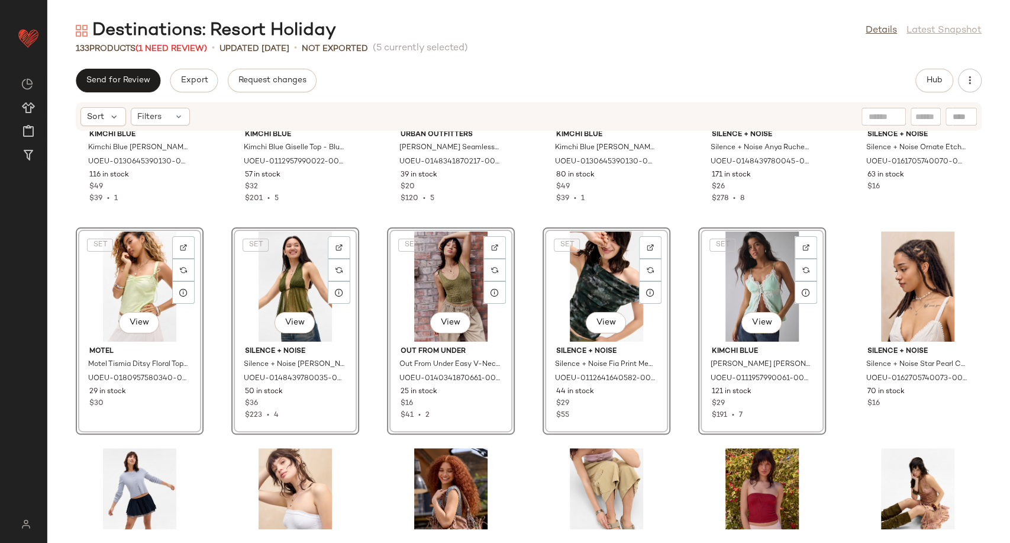
click at [833, 344] on div "Kimchi Blue Kimchi Blue [PERSON_NAME] Mini Dress - Indigo XS at Urban Outfitter…" at bounding box center [528, 329] width 963 height 397
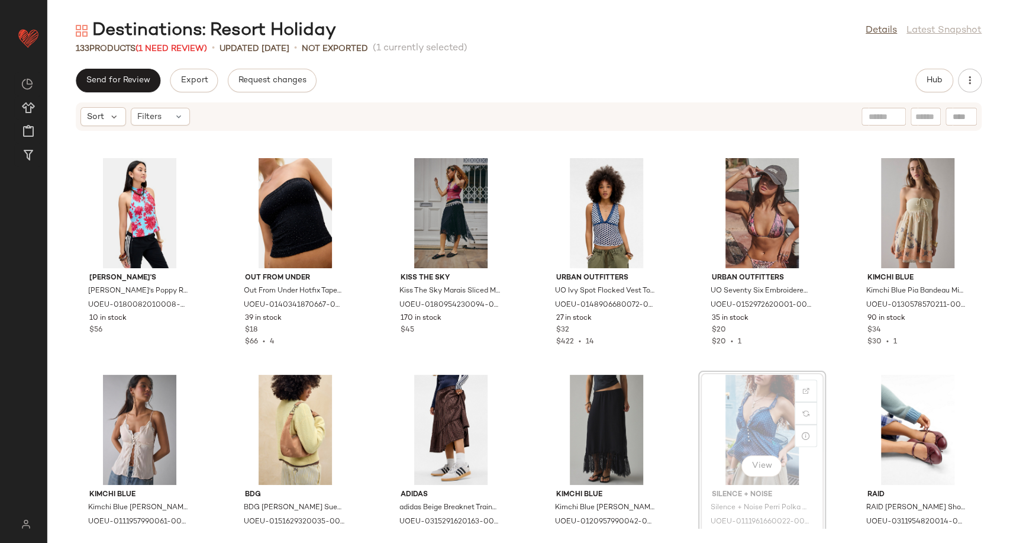
scroll to position [3889, 0]
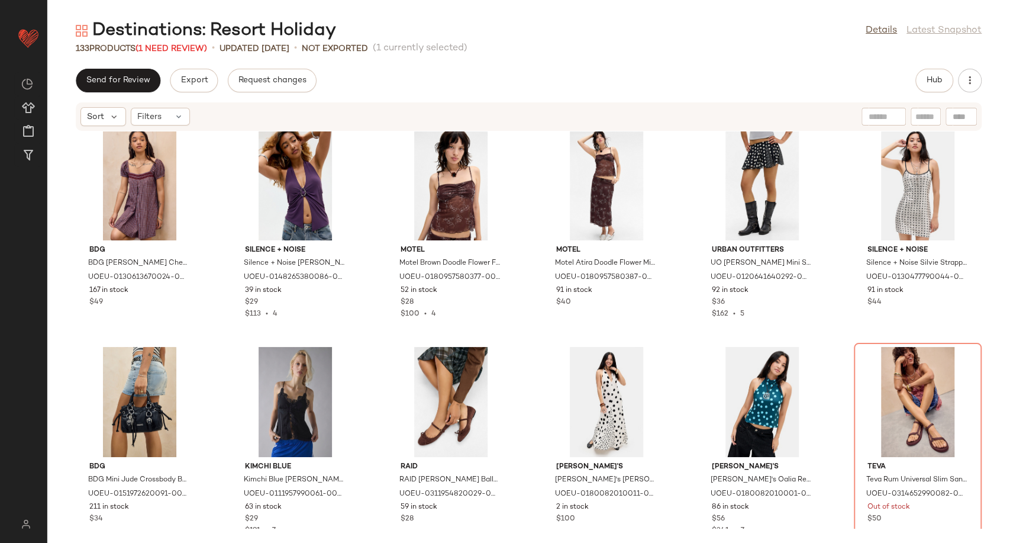
scroll to position [4546, 0]
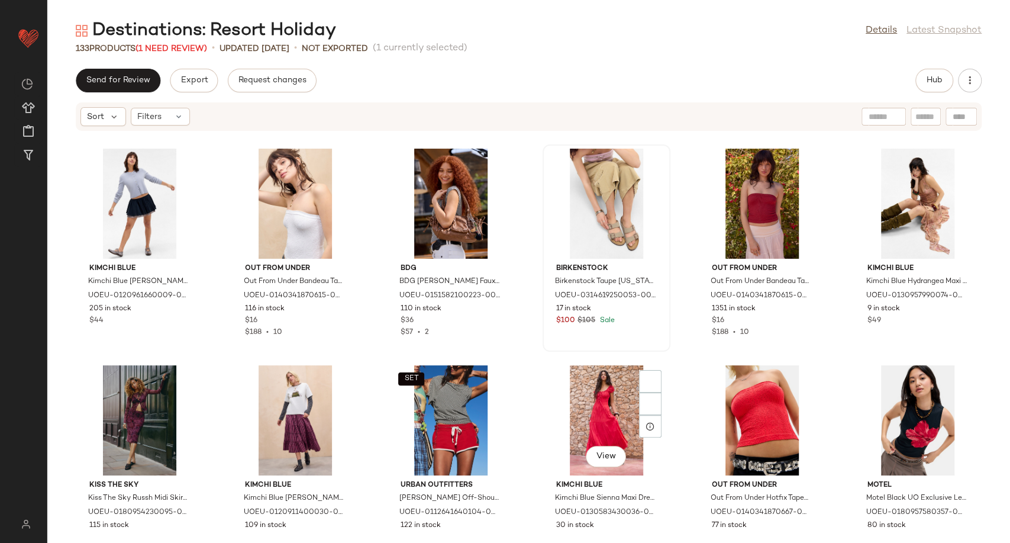
scroll to position [3644, 0]
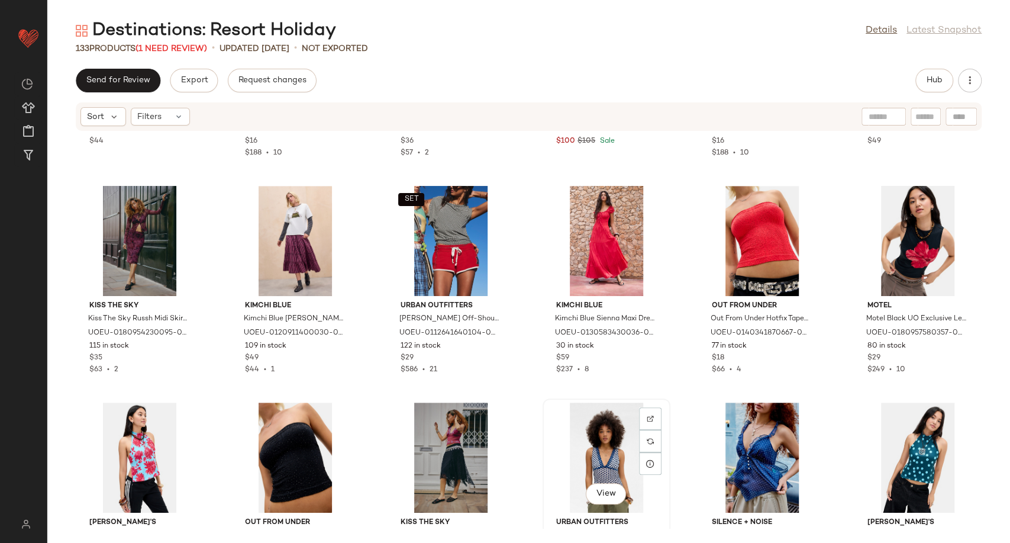
click at [581, 454] on div "View" at bounding box center [607, 457] width 120 height 110
click at [902, 449] on div "View" at bounding box center [918, 457] width 120 height 110
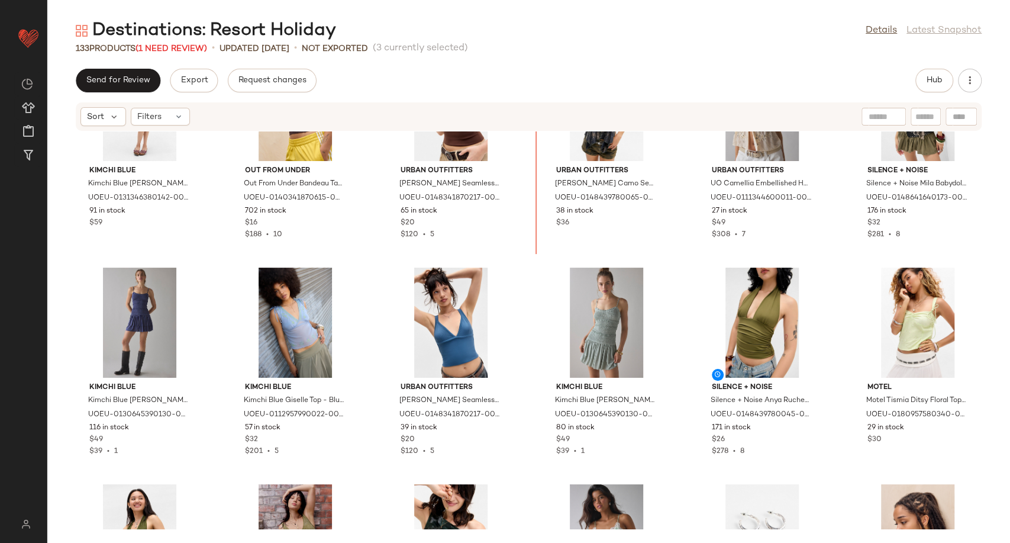
scroll to position [2888, 0]
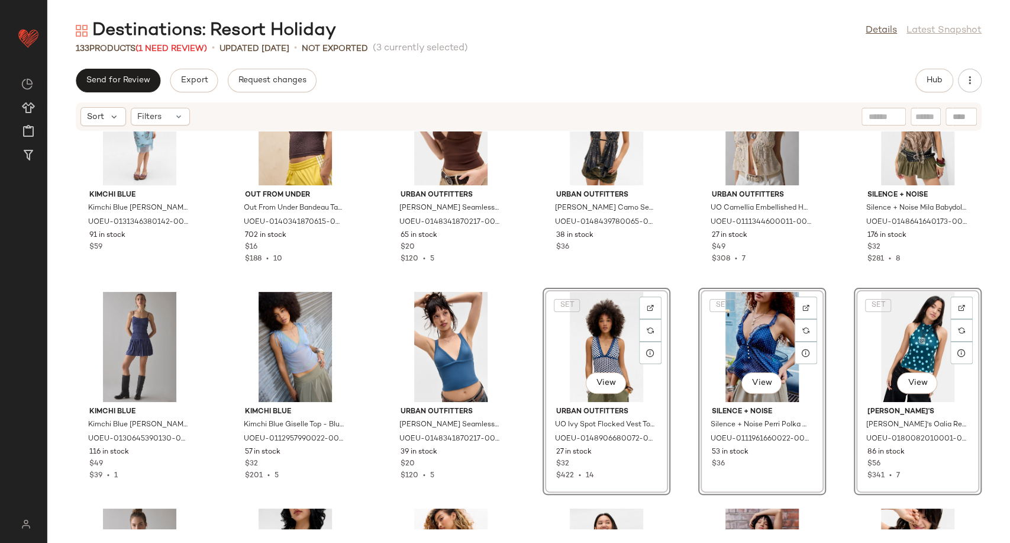
click at [524, 344] on div "Kimchi Blue Kimchi Blue [PERSON_NAME] Set - Pink XL at Urban Outfitters UOEU-01…" at bounding box center [528, 329] width 963 height 397
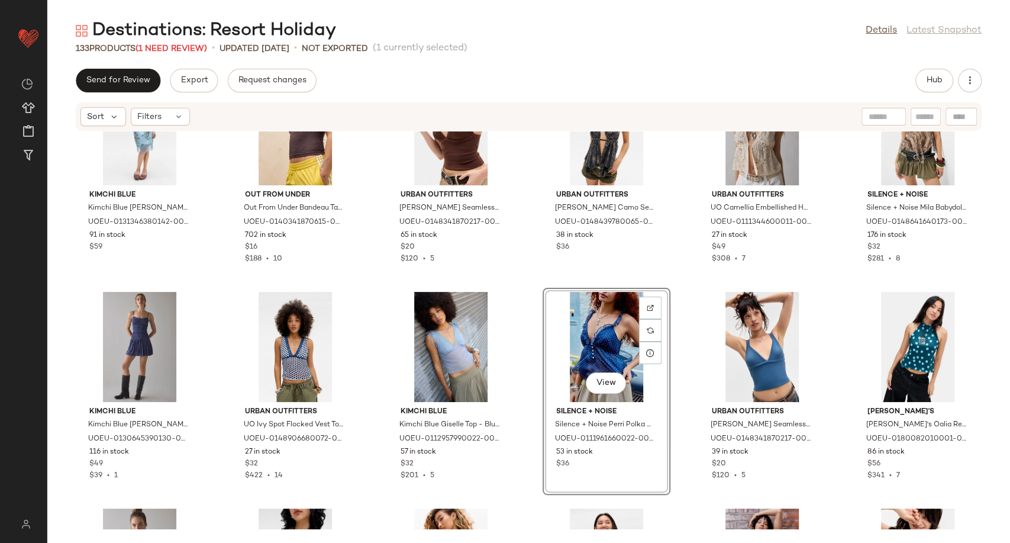
click at [671, 273] on div "Kimchi Blue Kimchi Blue [PERSON_NAME] Set - Pink XL at Urban Outfitters UOEU-01…" at bounding box center [528, 329] width 963 height 397
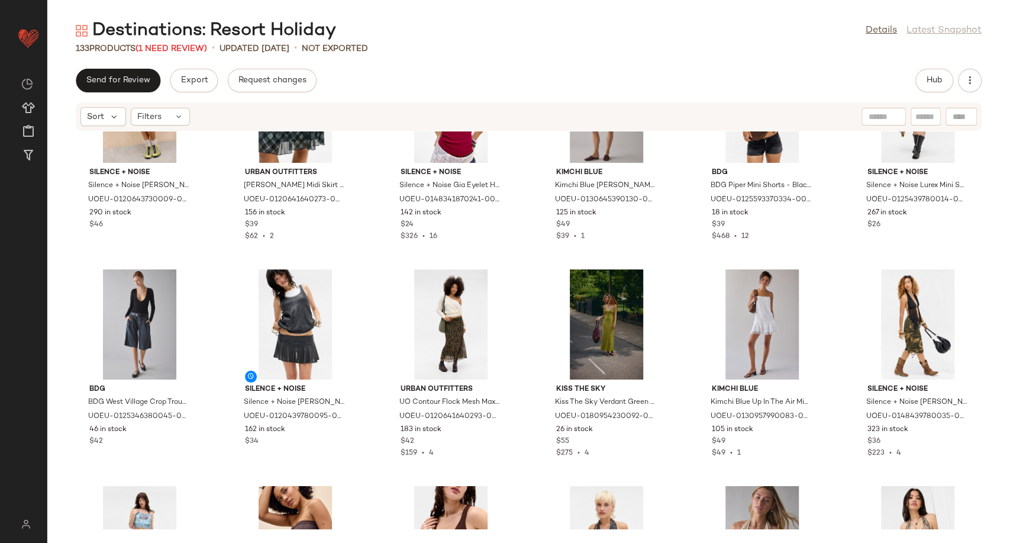
scroll to position [2493, 0]
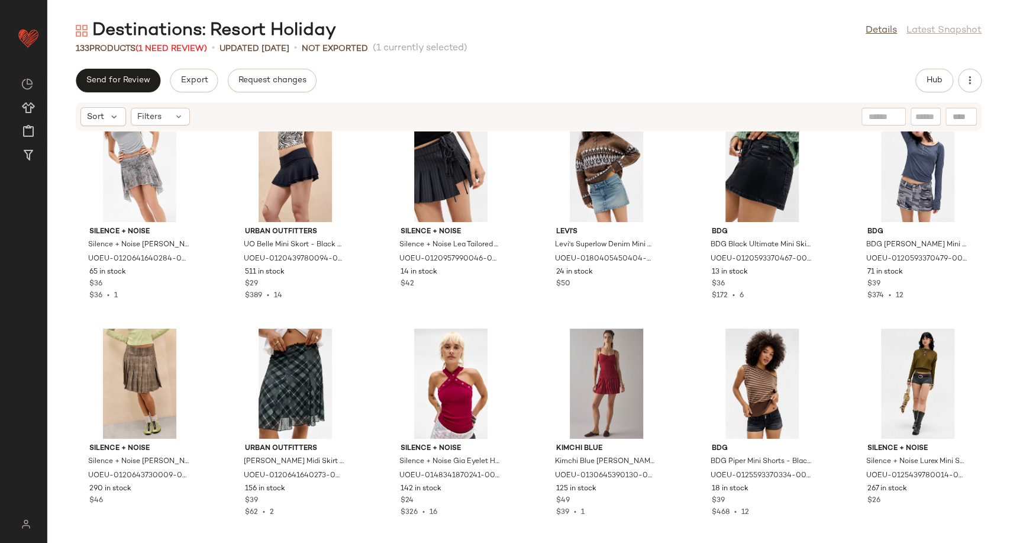
scroll to position [2340, 0]
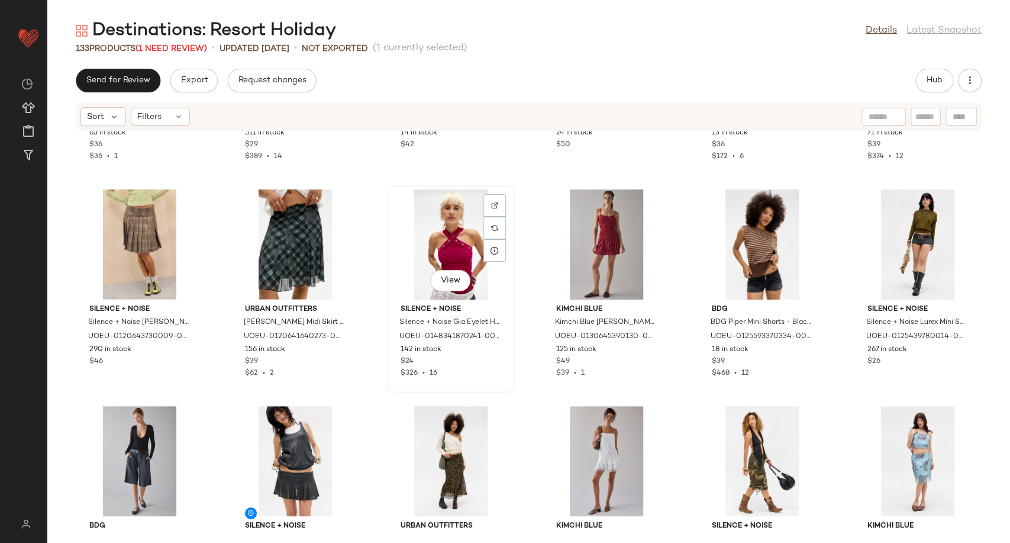
click at [435, 241] on div "View" at bounding box center [451, 244] width 120 height 110
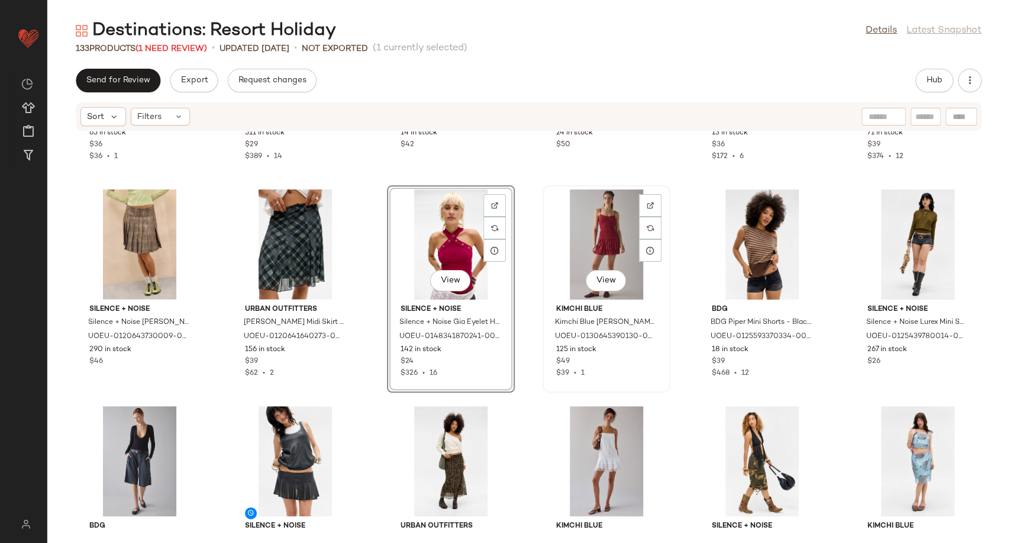
click at [600, 247] on div "View" at bounding box center [607, 244] width 120 height 110
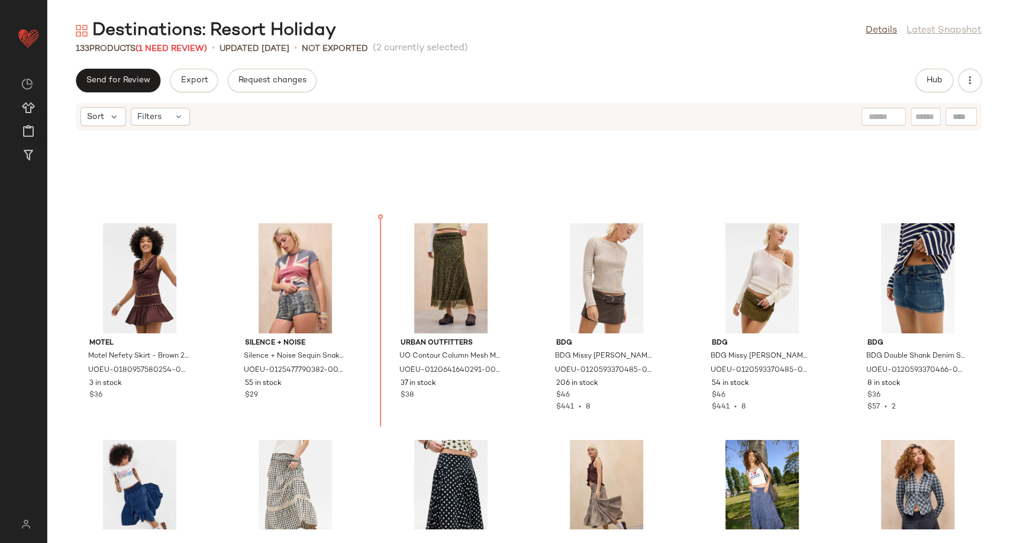
scroll to position [1627, 0]
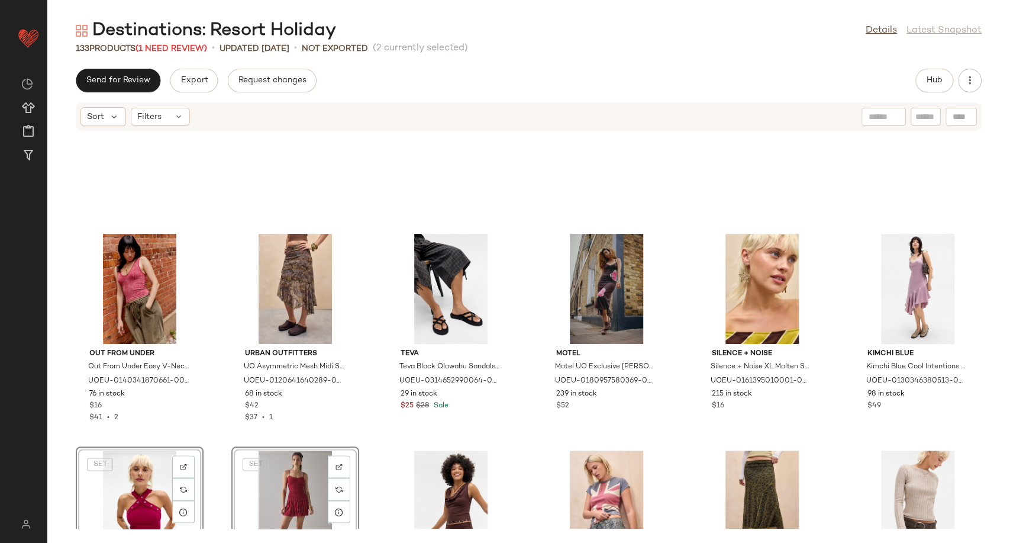
click at [387, 436] on div "Teva Teva Black Olowahu Sandals - Black UK 5 at Urban Outfitters UOEU-031465299…" at bounding box center [451, 333] width 128 height 207
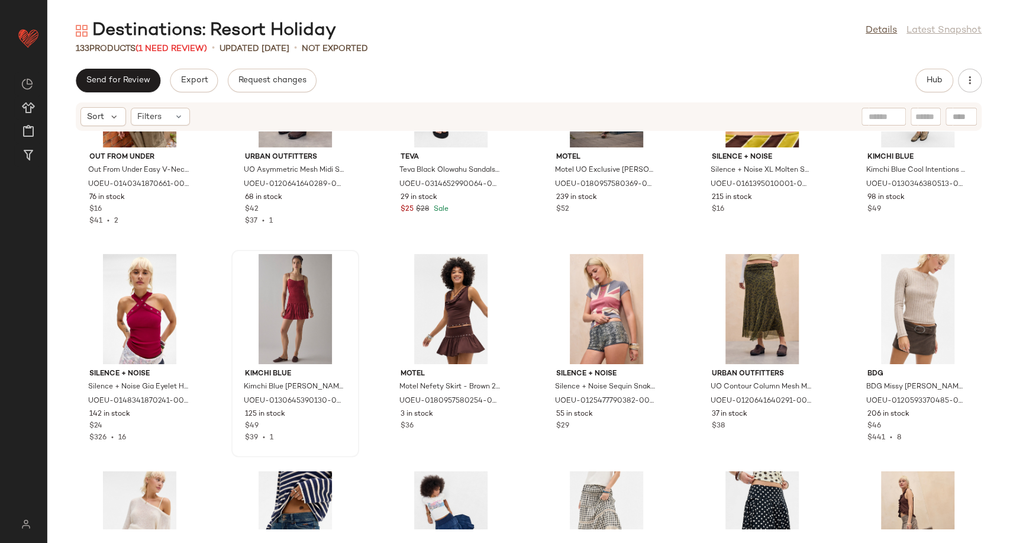
scroll to position [1627, 0]
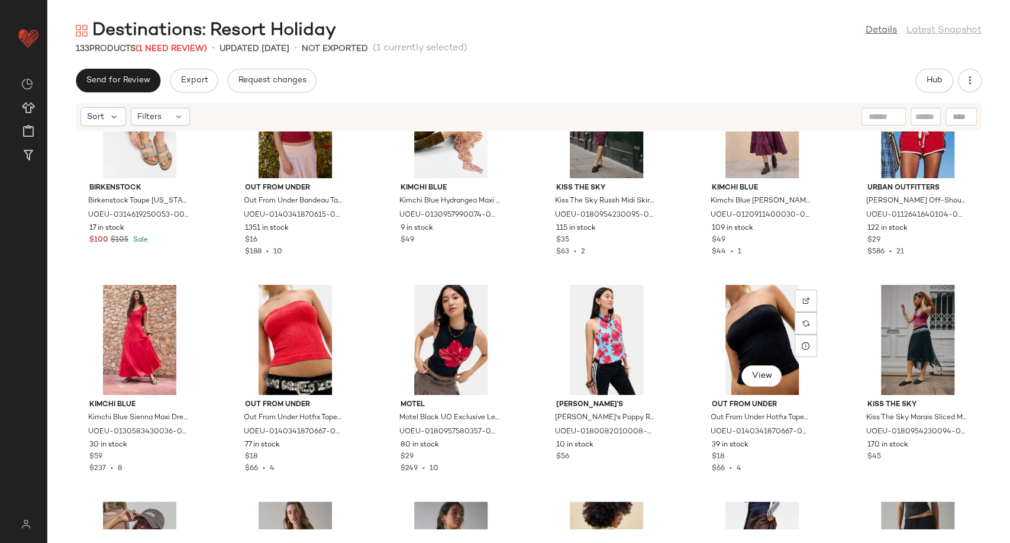
scroll to position [3665, 0]
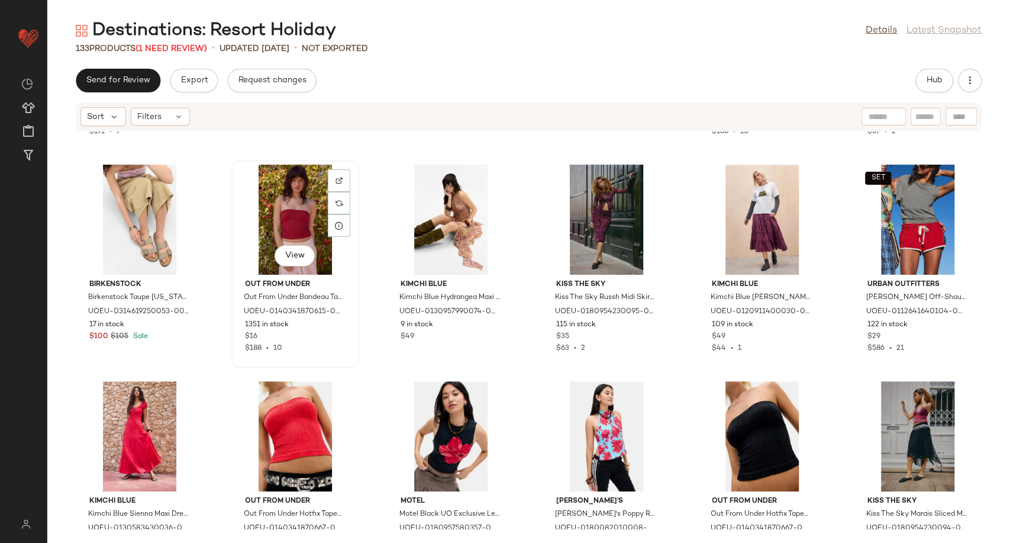
click at [310, 237] on div "View" at bounding box center [296, 220] width 120 height 110
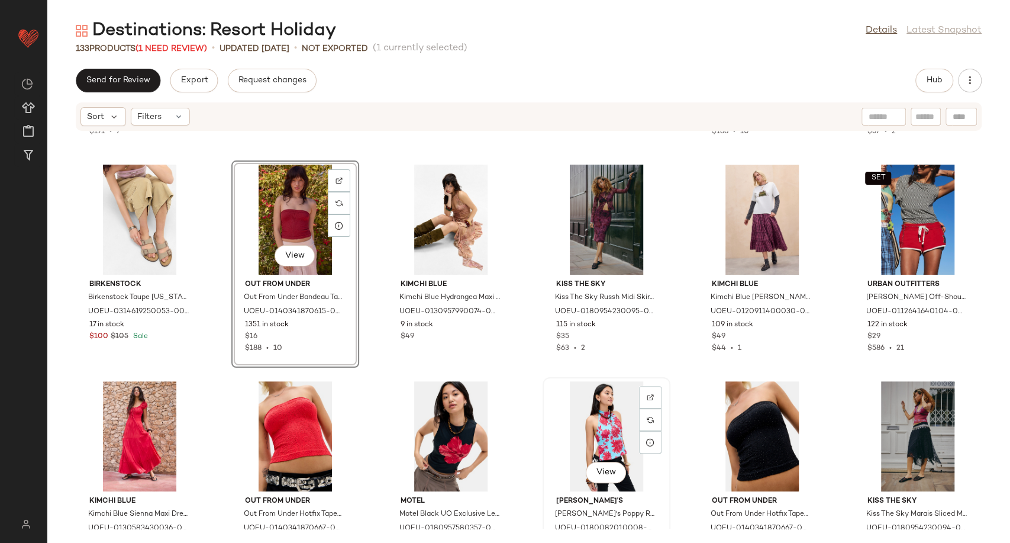
click at [605, 448] on div "View" at bounding box center [607, 436] width 120 height 110
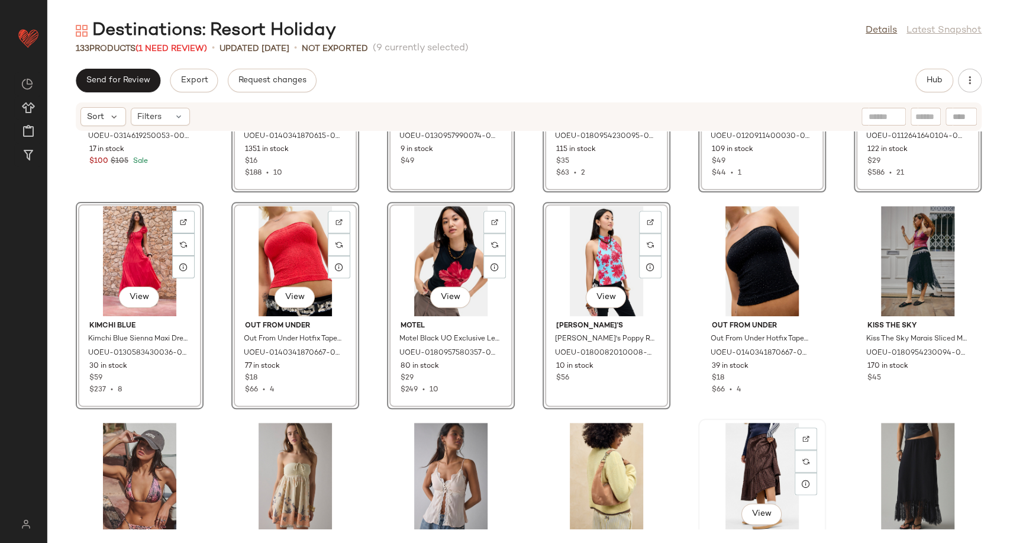
scroll to position [3797, 0]
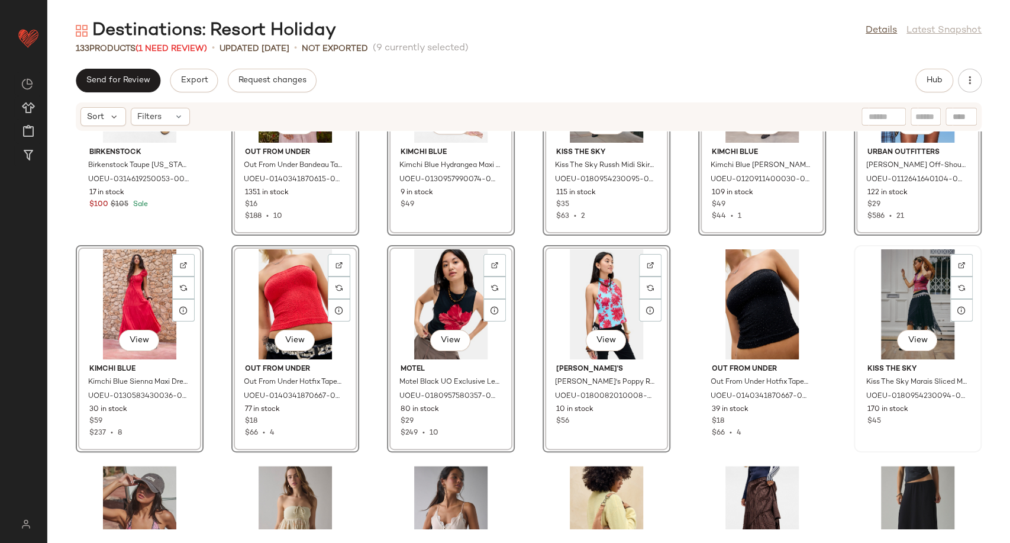
click at [885, 302] on div "View" at bounding box center [918, 304] width 120 height 110
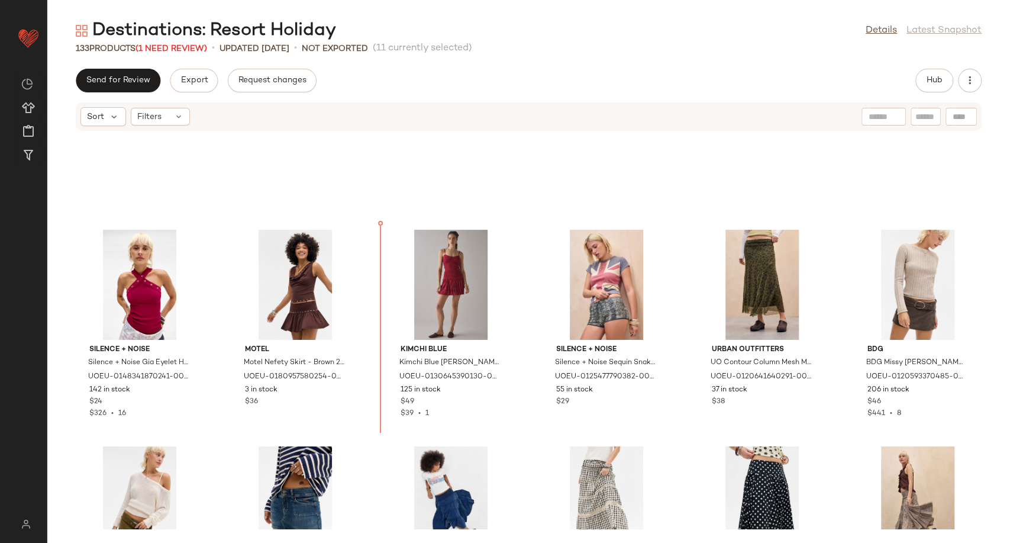
scroll to position [1648, 0]
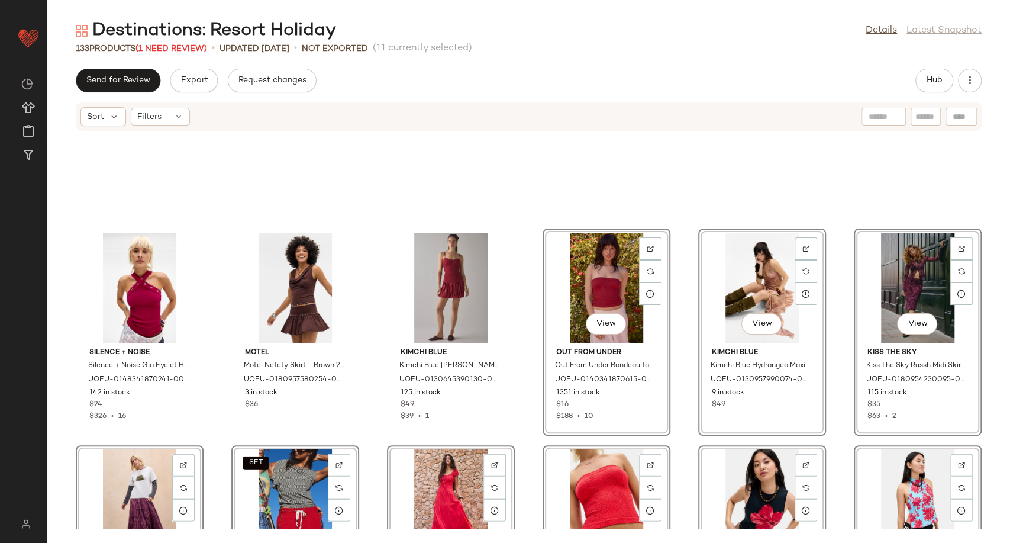
click at [682, 380] on div "Silence + Noise Silence + Noise Gia Eyelet Halter Top - Plum L at Urban Outfitt…" at bounding box center [528, 329] width 963 height 397
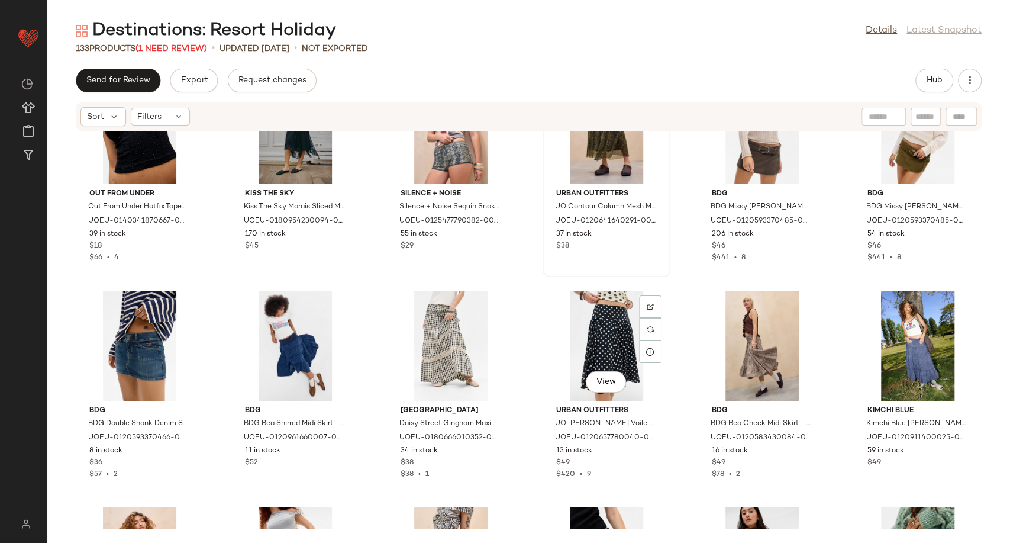
scroll to position [2437, 0]
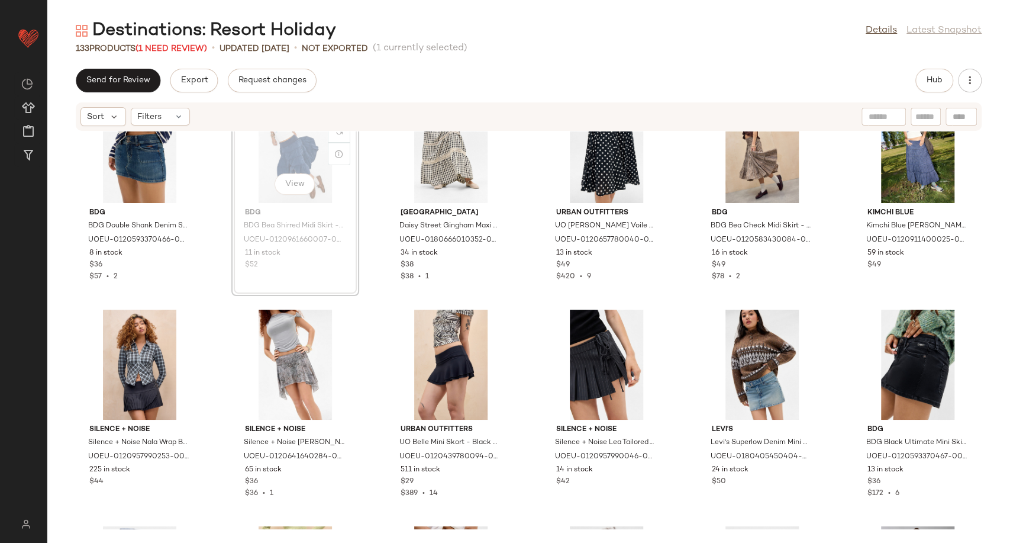
scroll to position [2433, 0]
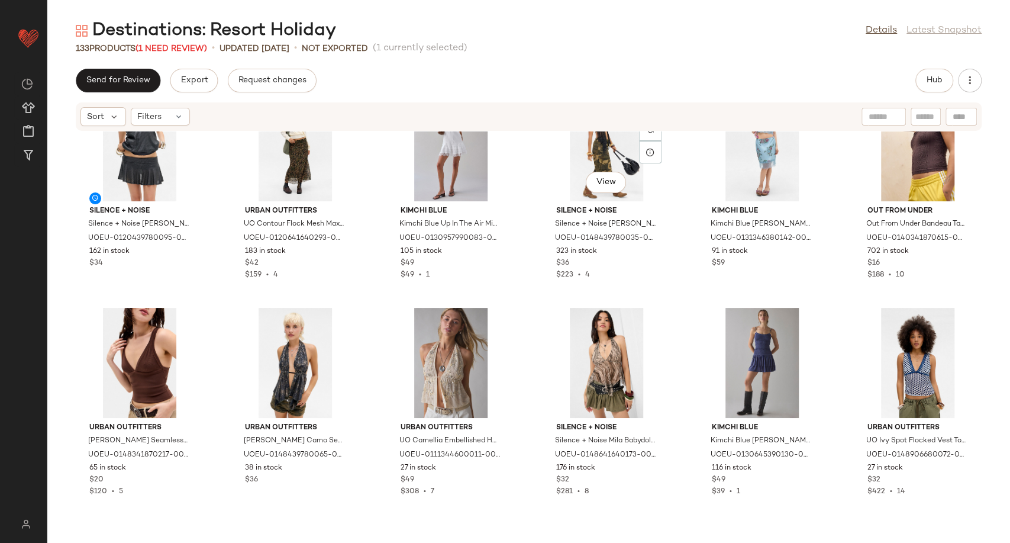
scroll to position [3090, 0]
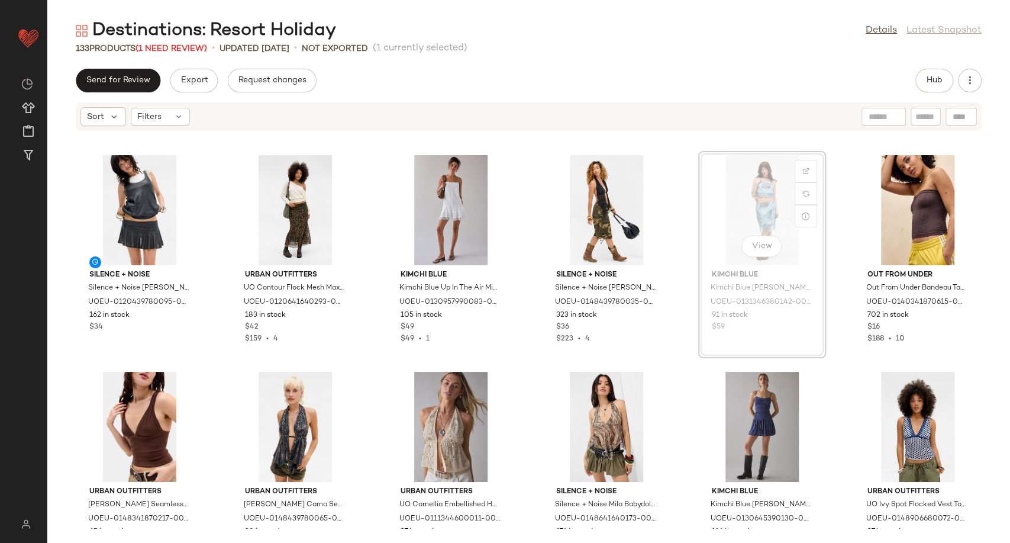
scroll to position [3023, 0]
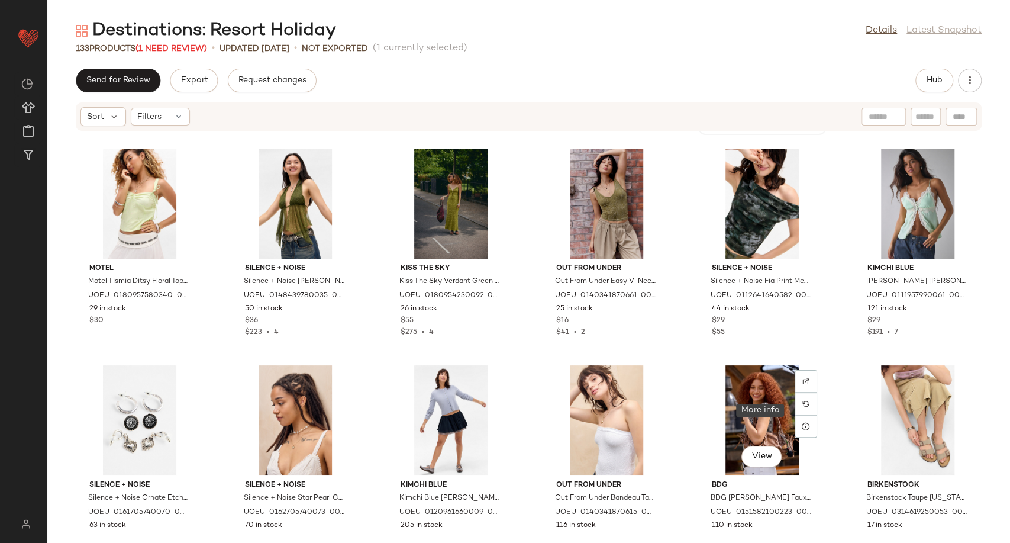
scroll to position [3747, 0]
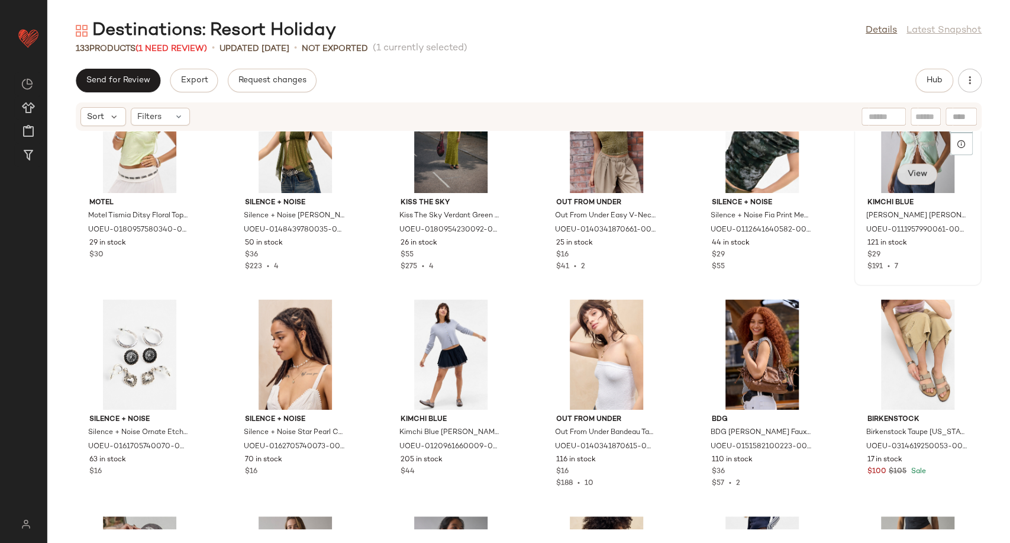
click at [897, 167] on button "View" at bounding box center [917, 173] width 40 height 21
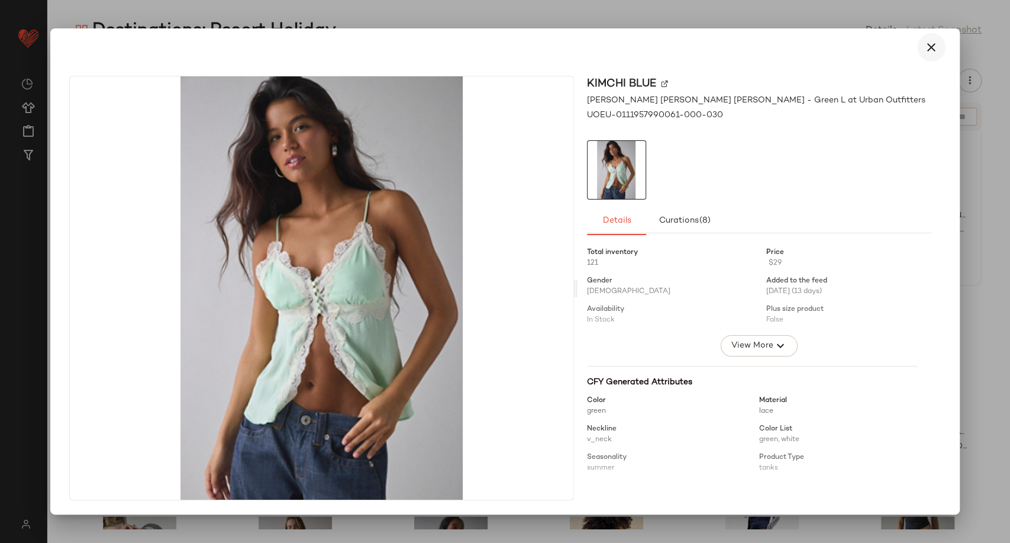
click at [935, 40] on icon "button" at bounding box center [931, 47] width 14 height 14
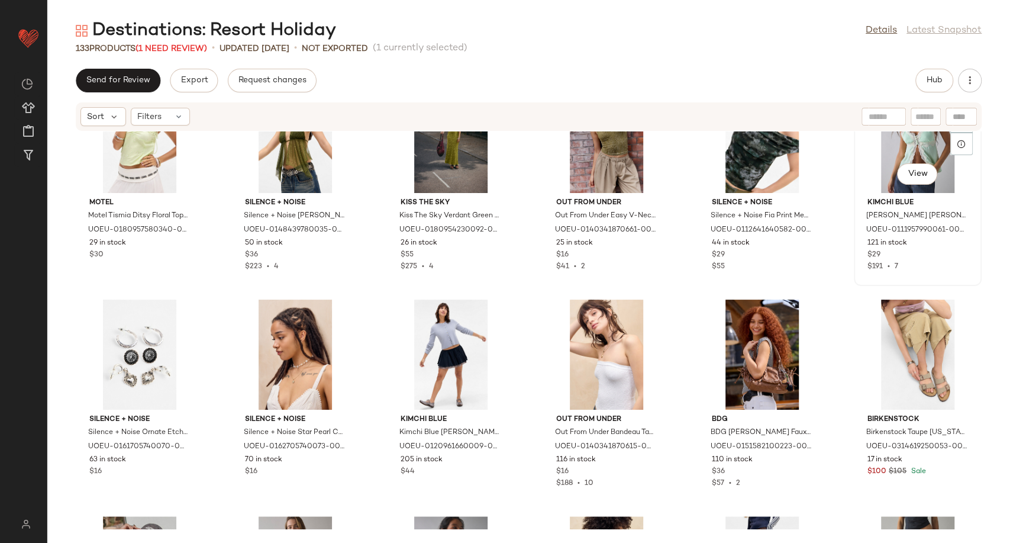
click at [868, 146] on div "View" at bounding box center [918, 138] width 120 height 110
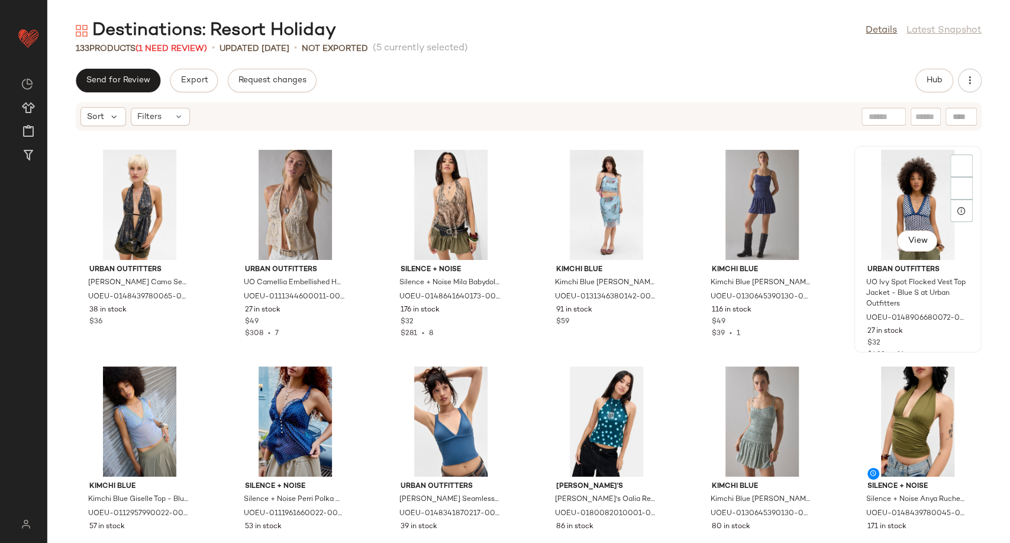
scroll to position [3155, 0]
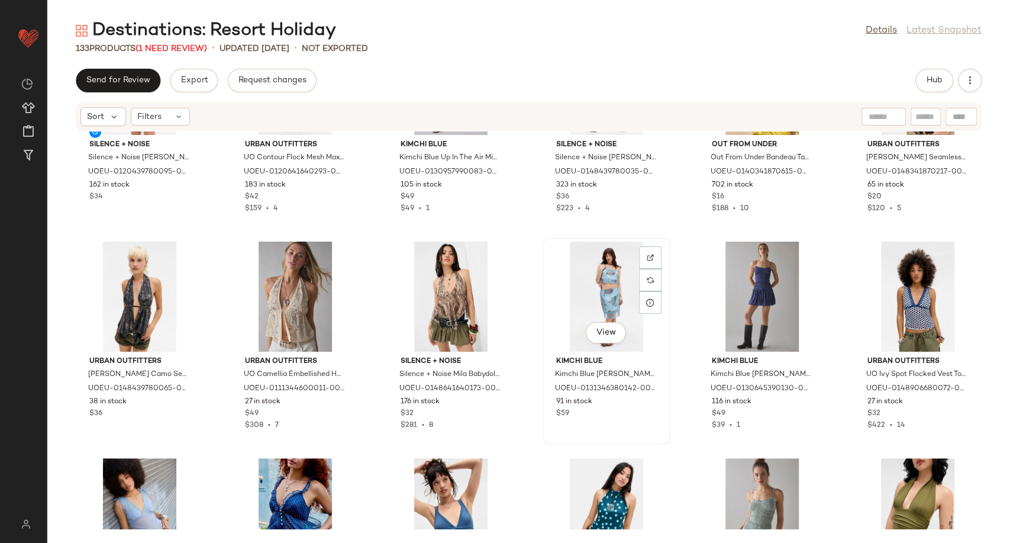
click at [589, 289] on div "View" at bounding box center [607, 296] width 120 height 110
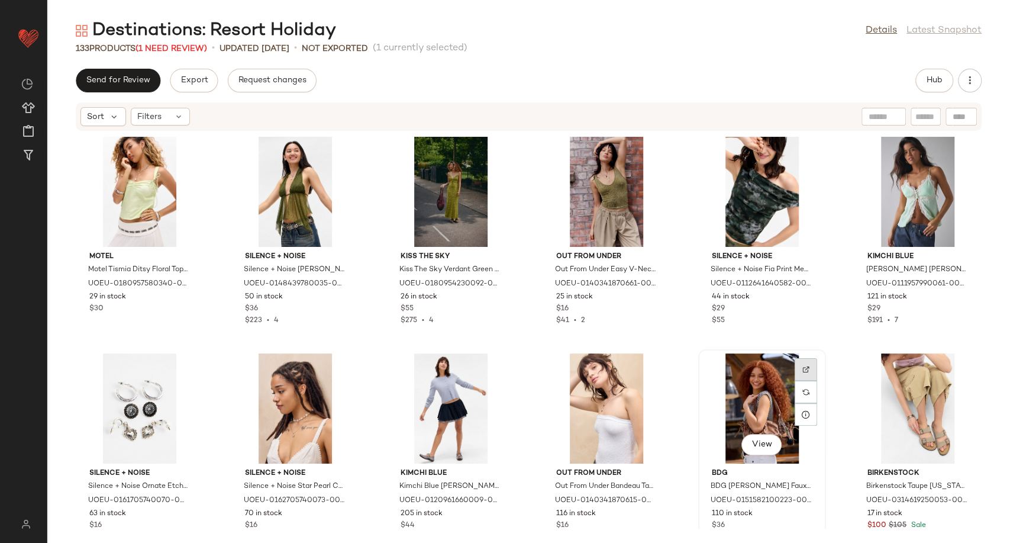
scroll to position [3747, 0]
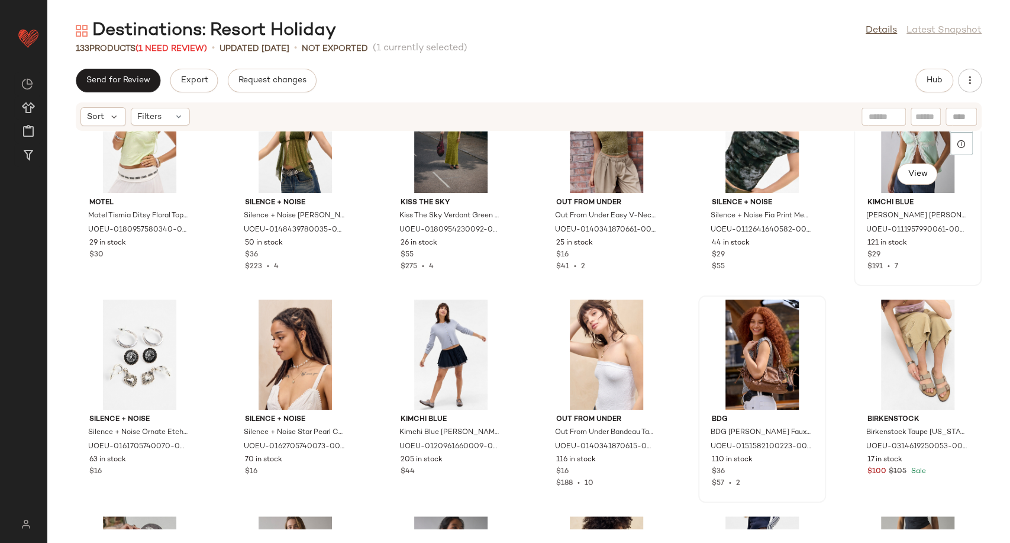
click at [879, 150] on div "View" at bounding box center [918, 138] width 120 height 110
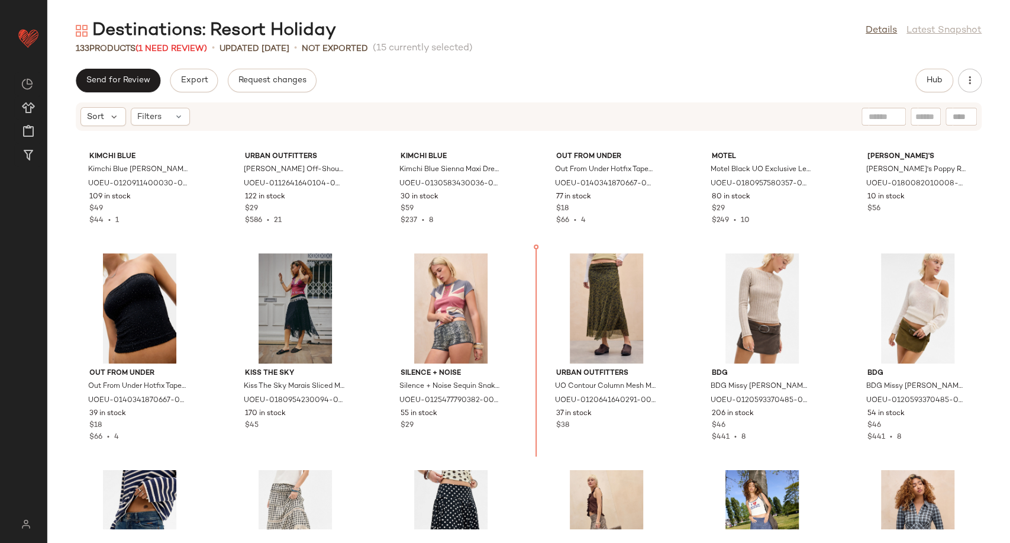
scroll to position [2048, 0]
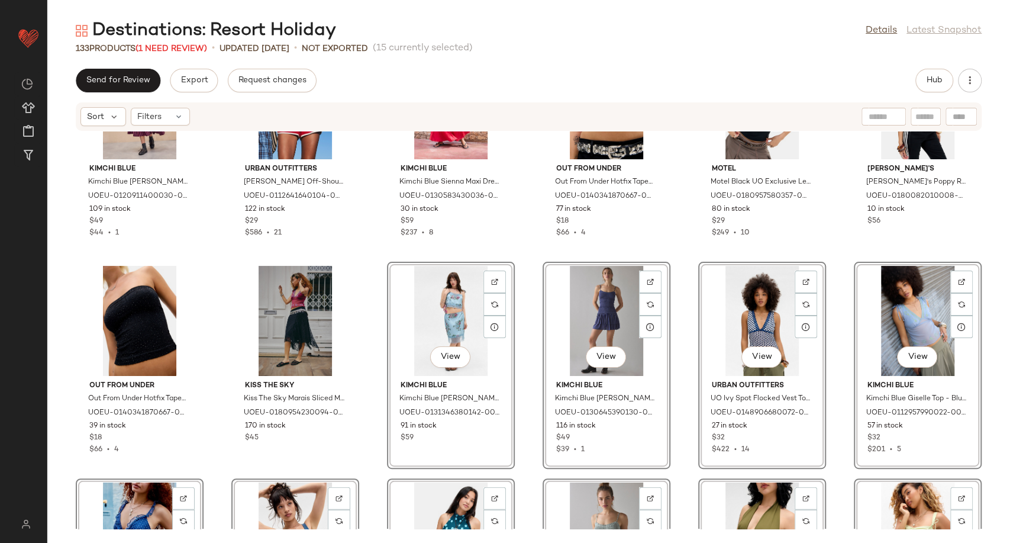
click at [523, 412] on div "Kimchi Blue Kimchi Blue Betty Check Midi Skirt - Pink combo XS at Urban Outfitt…" at bounding box center [528, 329] width 963 height 397
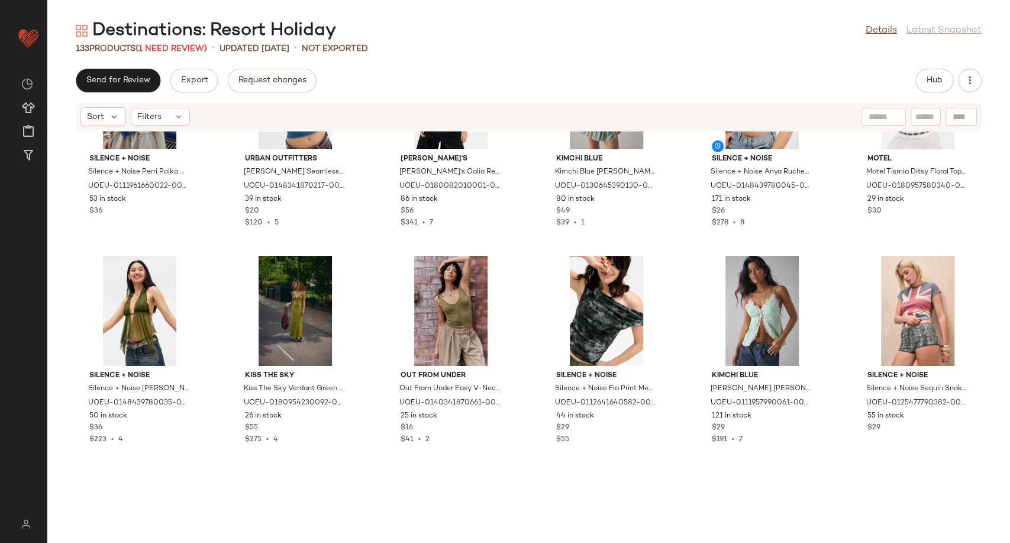
scroll to position [2639, 0]
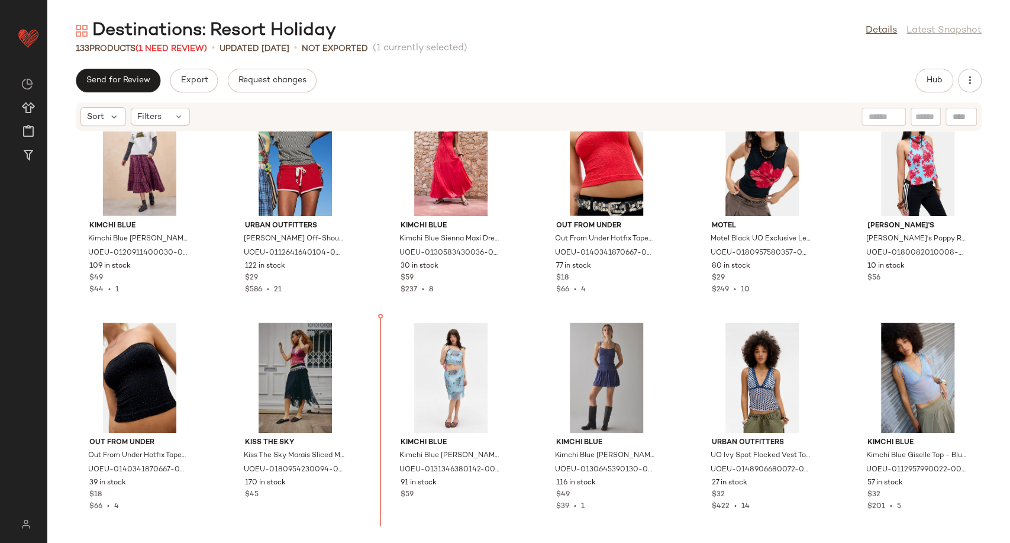
scroll to position [2040, 0]
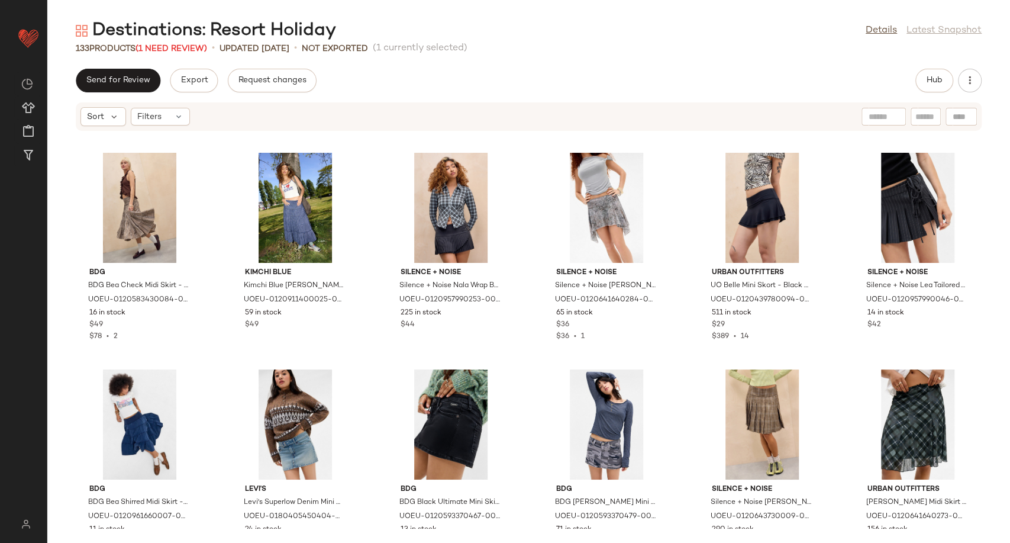
scroll to position [2830, 0]
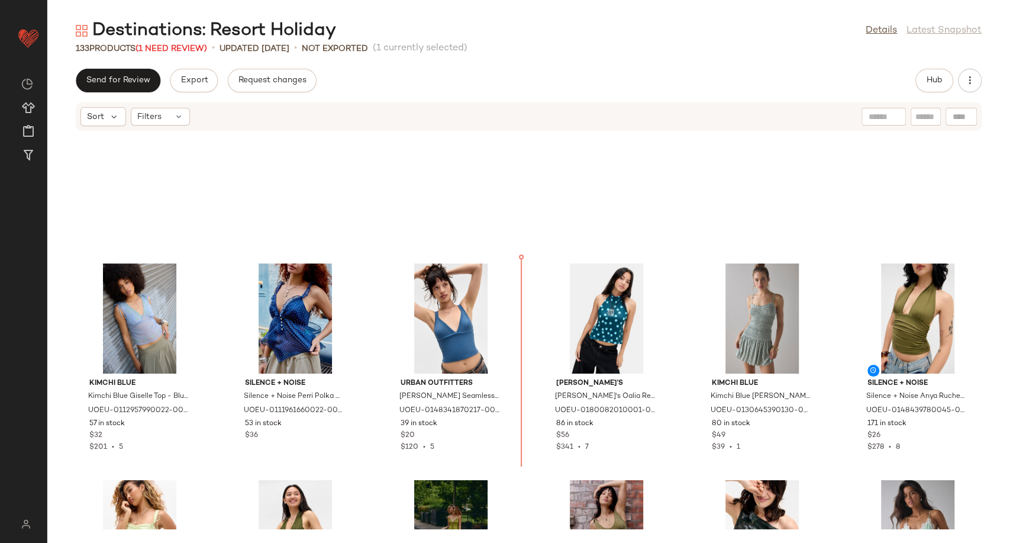
scroll to position [2250, 0]
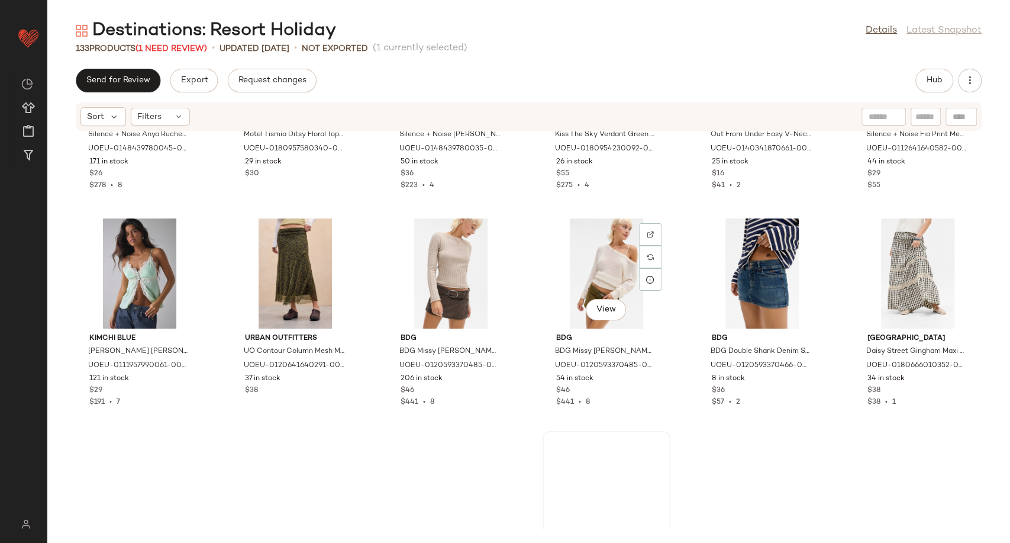
scroll to position [2776, 0]
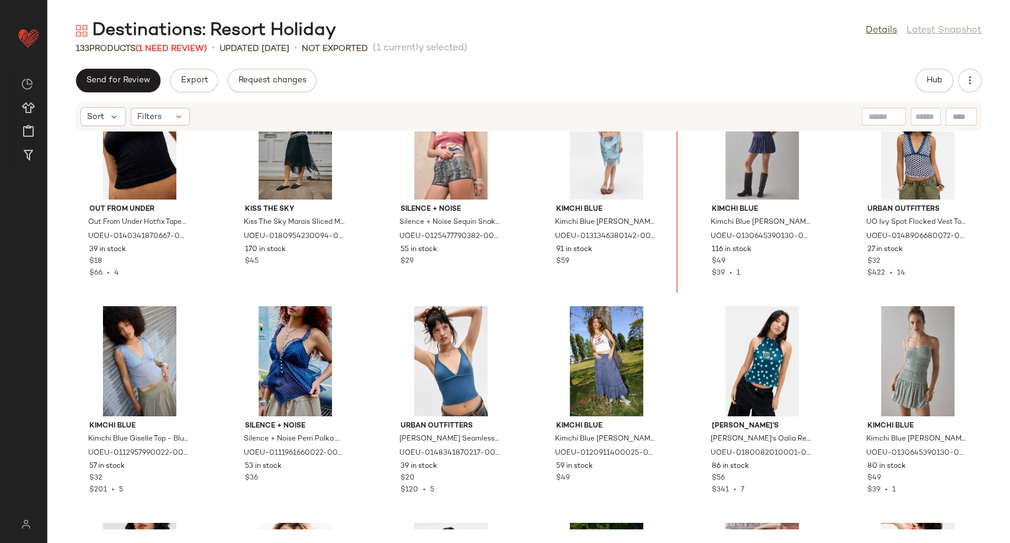
scroll to position [2216, 0]
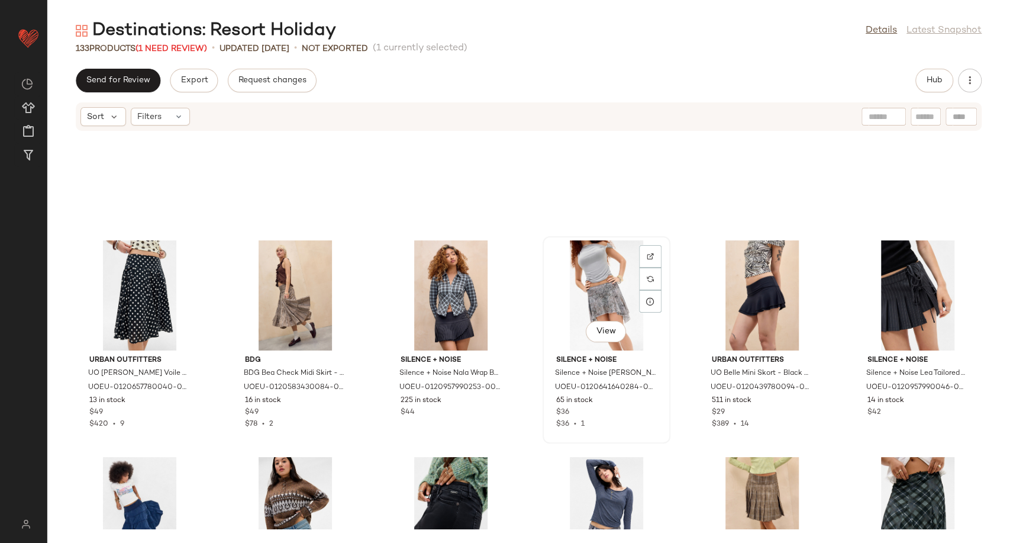
scroll to position [3202, 0]
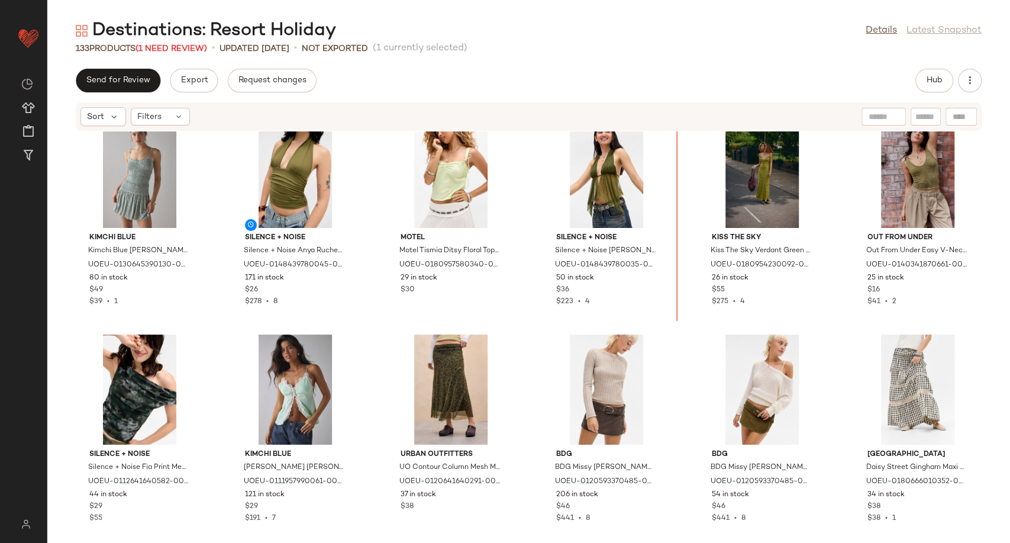
scroll to position [2610, 0]
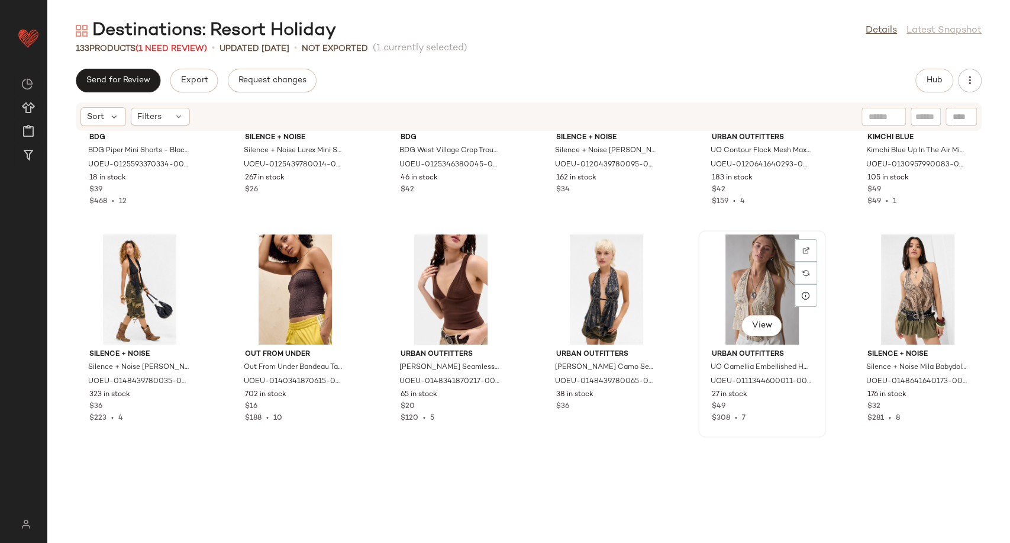
scroll to position [3597, 0]
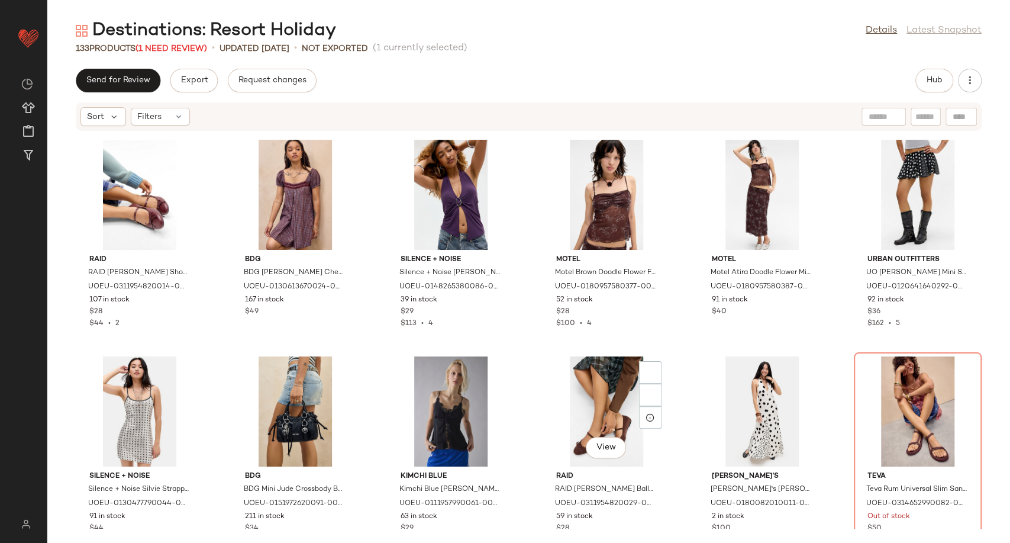
scroll to position [4295, 0]
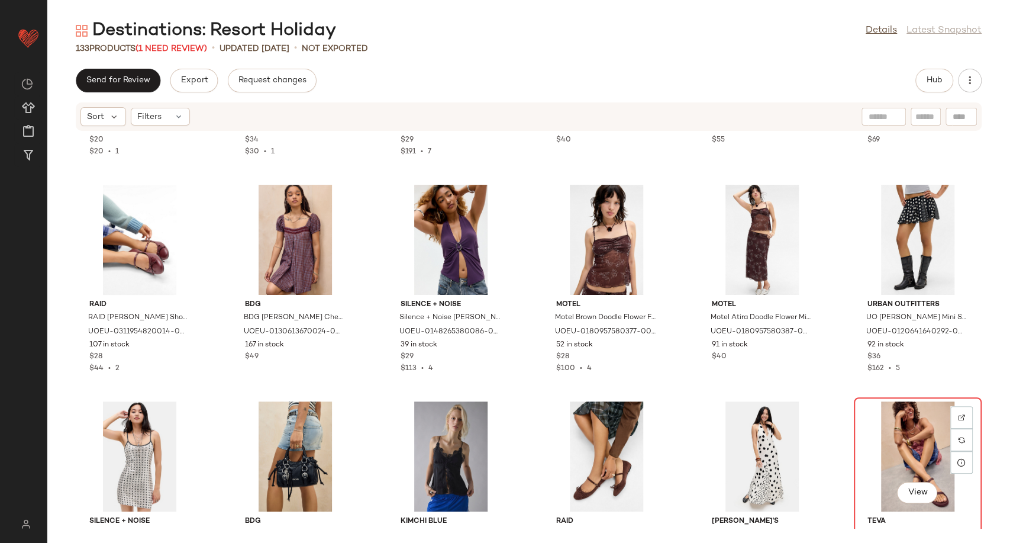
click at [898, 437] on div "View" at bounding box center [918, 456] width 120 height 110
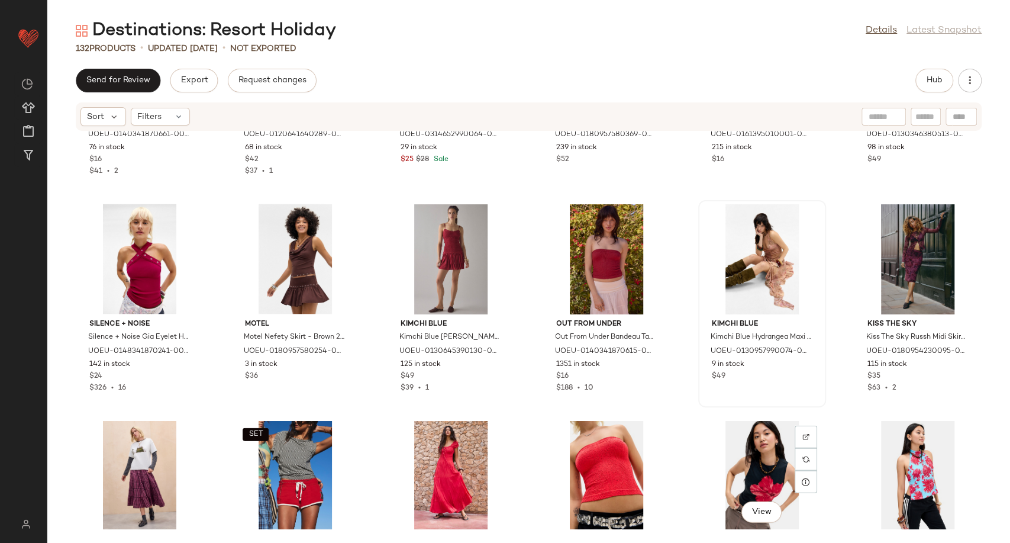
scroll to position [1653, 0]
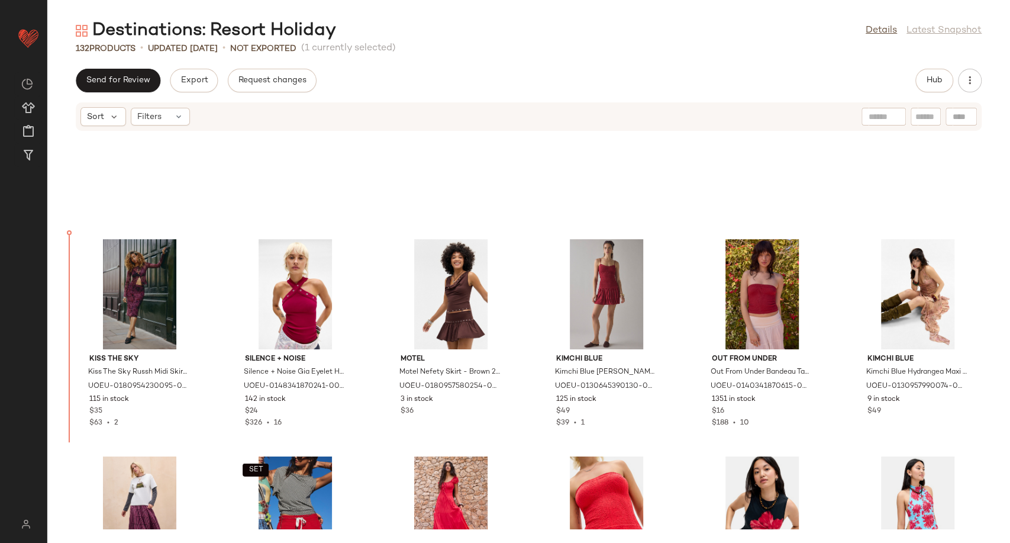
scroll to position [1640, 0]
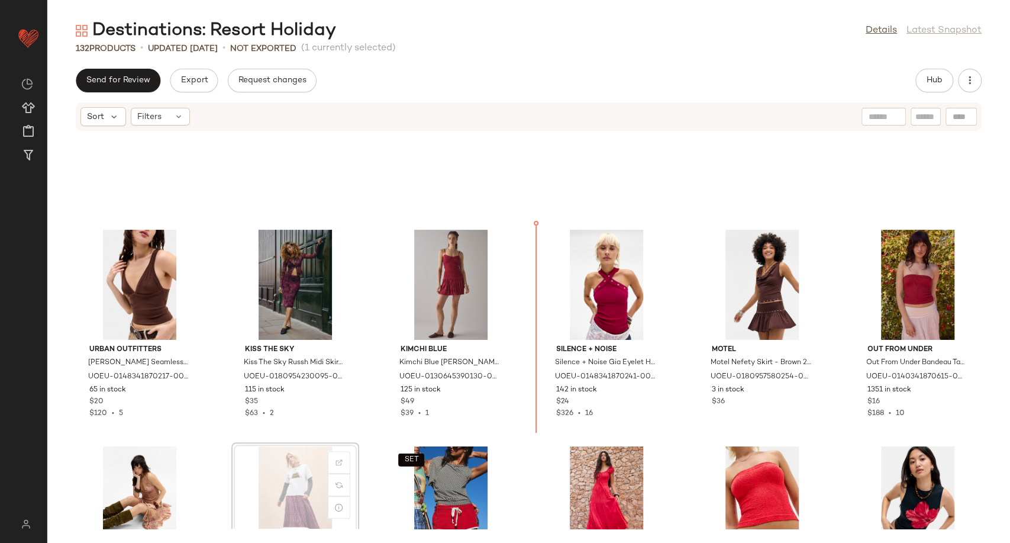
scroll to position [1650, 0]
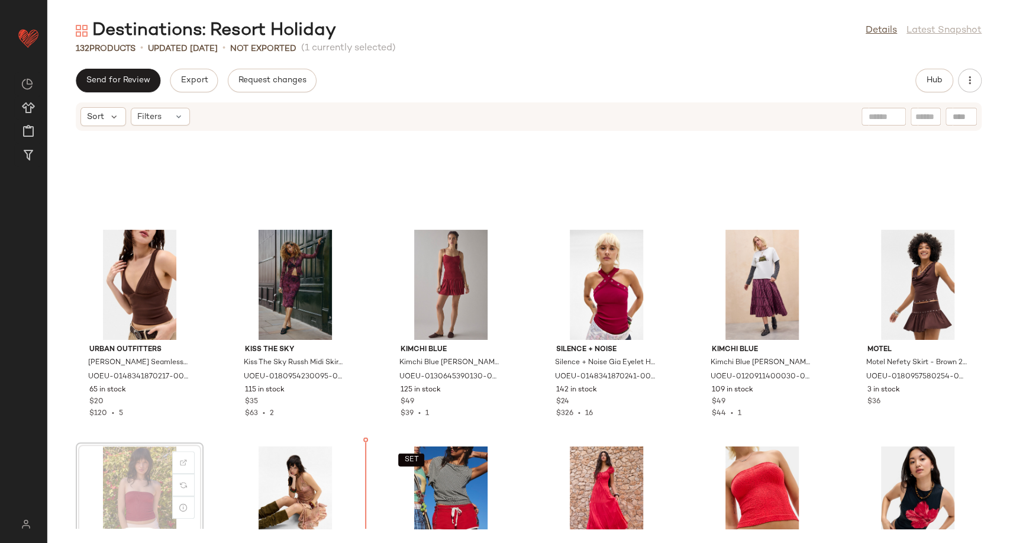
scroll to position [1656, 0]
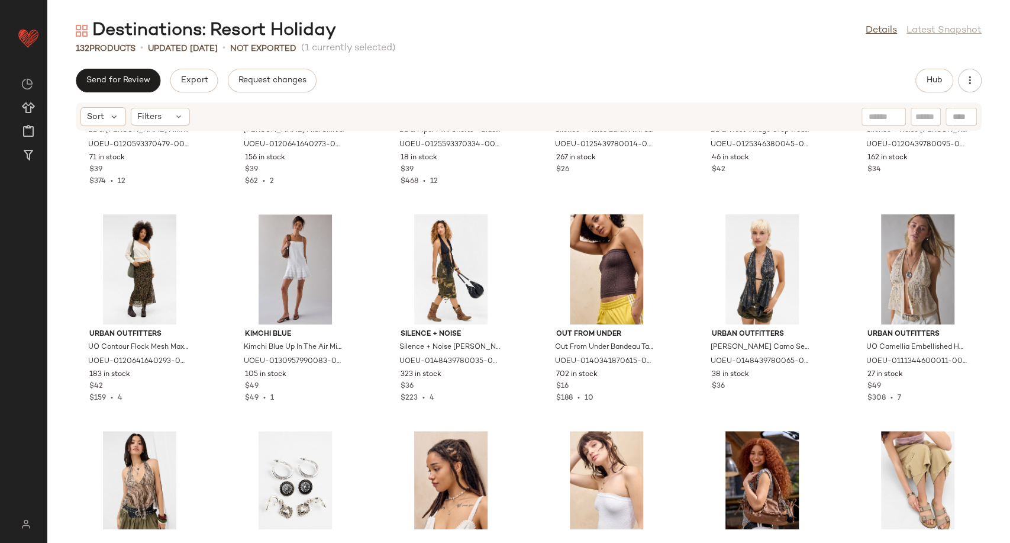
scroll to position [3760, 0]
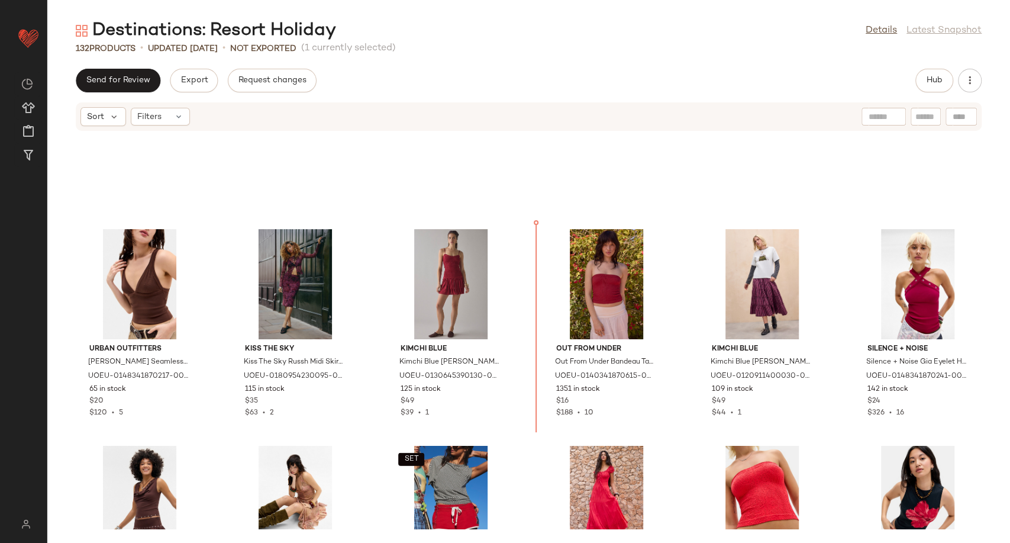
scroll to position [1624, 0]
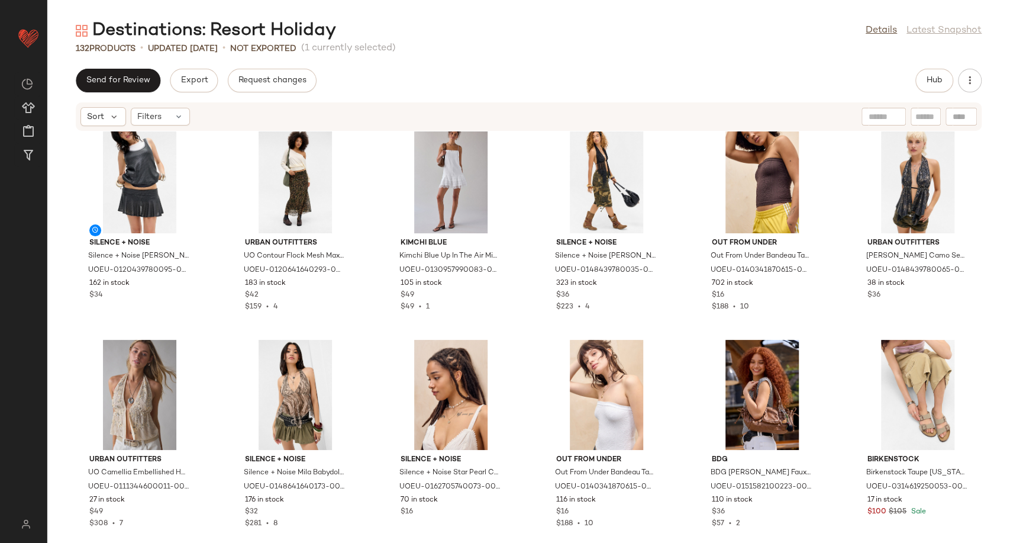
scroll to position [3728, 0]
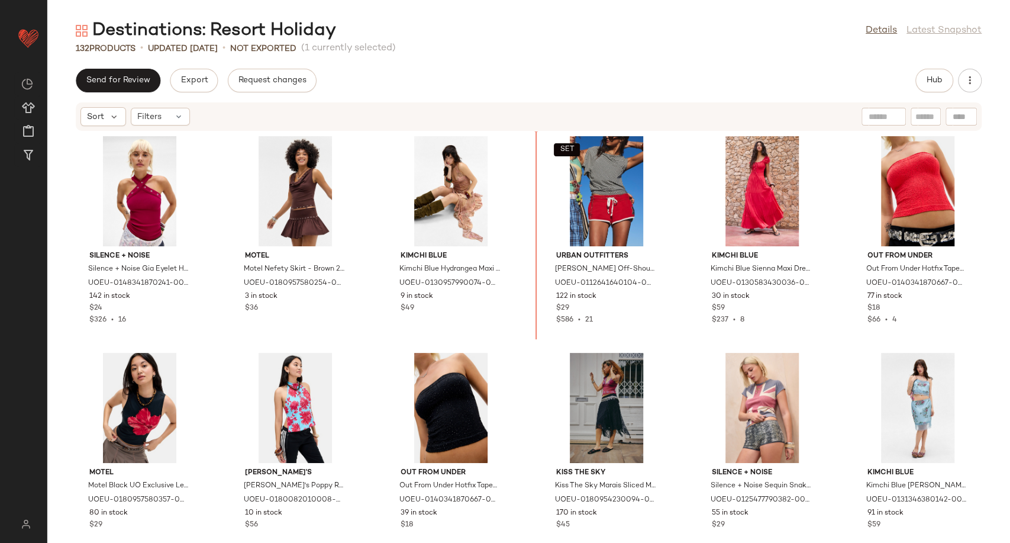
scroll to position [1932, 0]
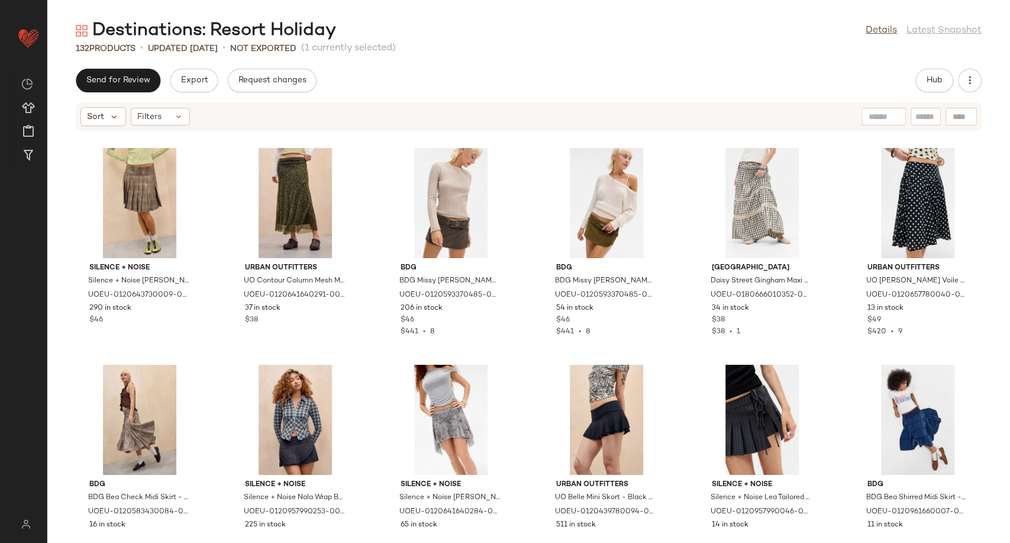
scroll to position [3181, 0]
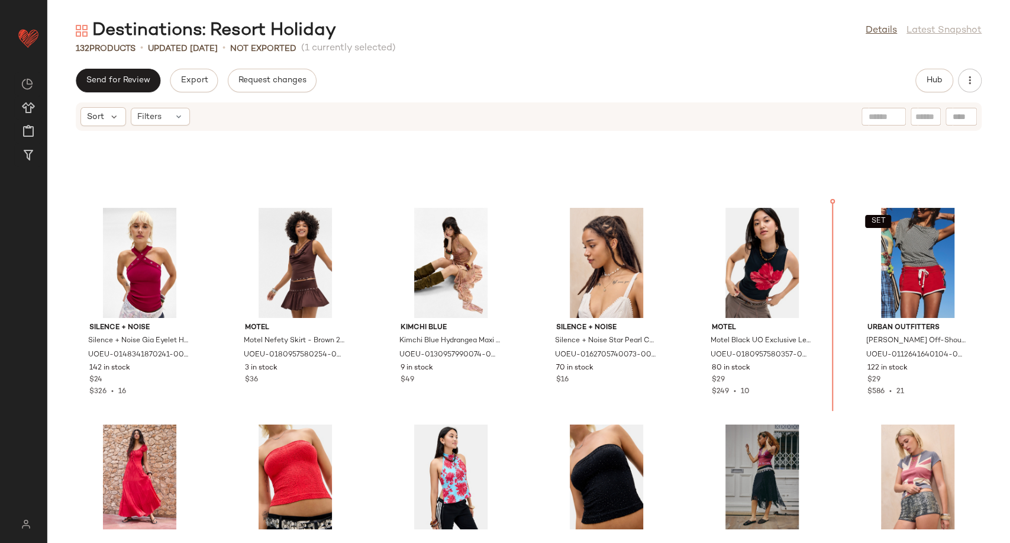
scroll to position [1875, 0]
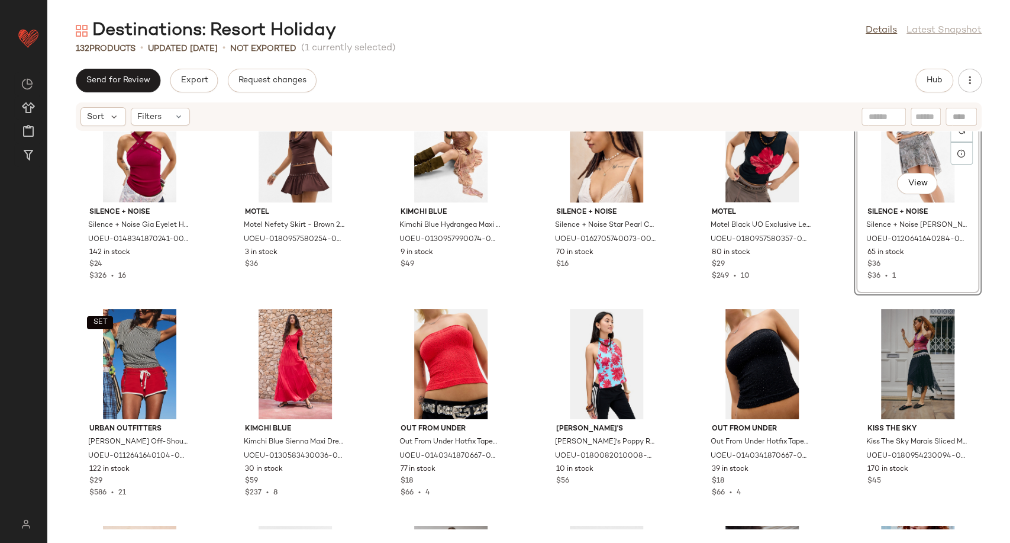
scroll to position [2007, 0]
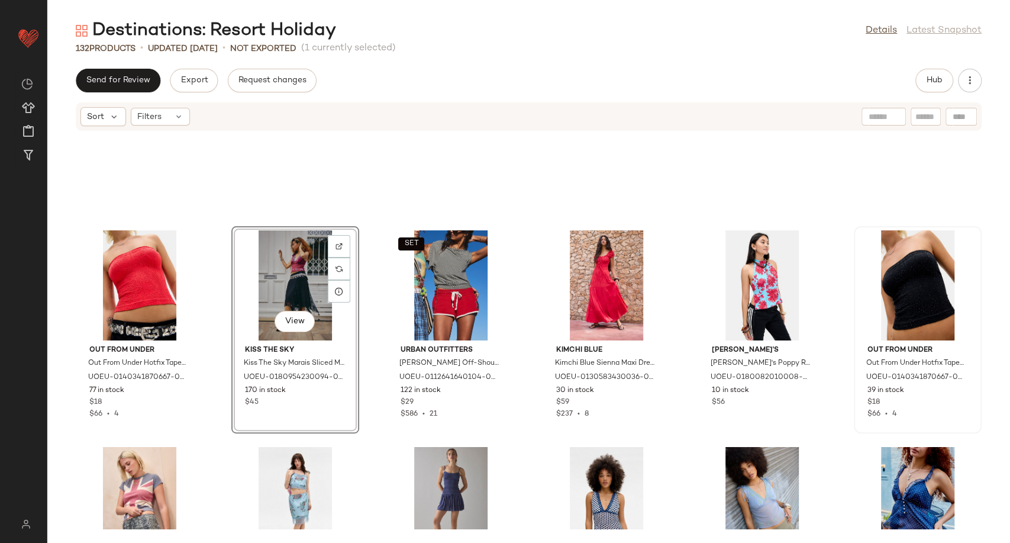
scroll to position [2073, 0]
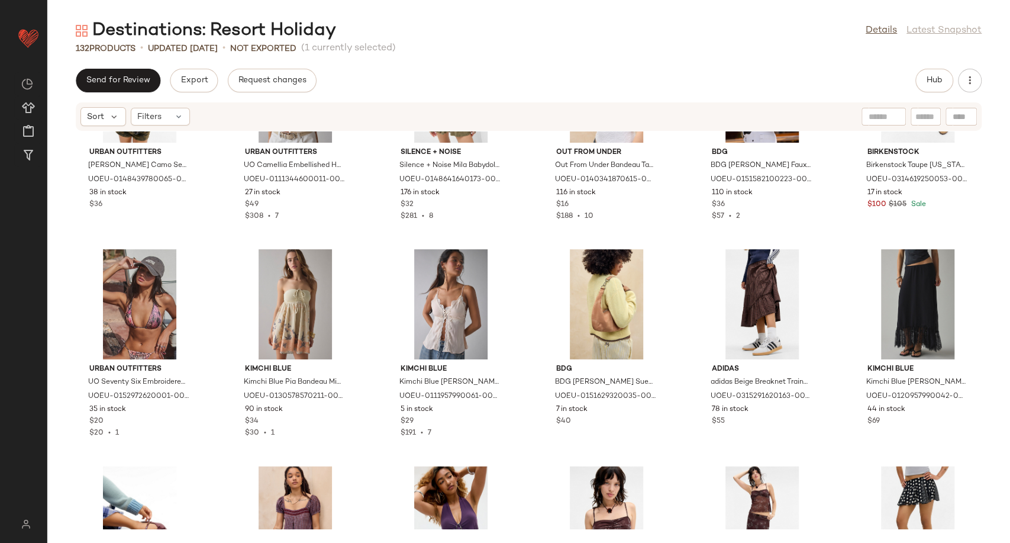
scroll to position [3910, 0]
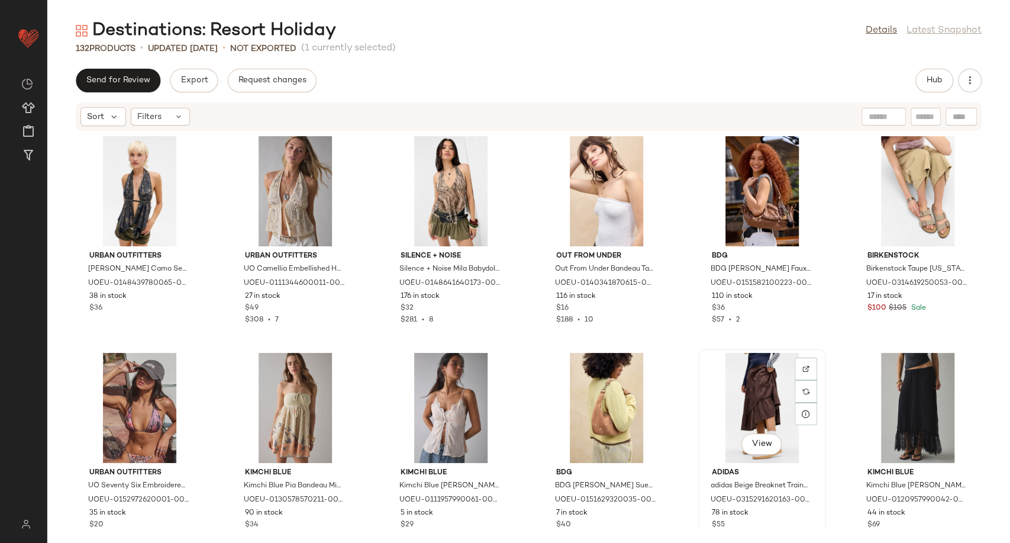
click at [749, 385] on div "View" at bounding box center [762, 408] width 120 height 110
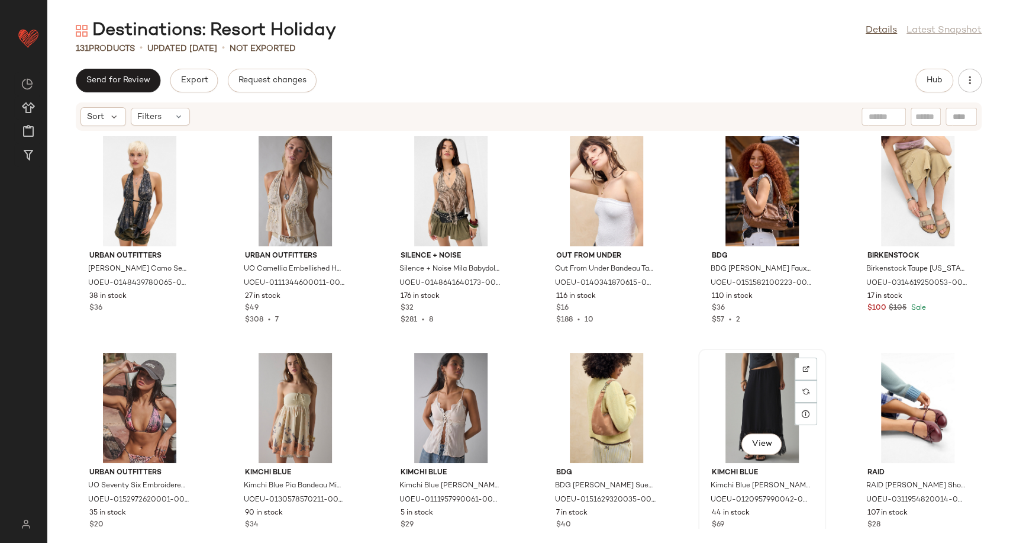
click at [769, 399] on div "View" at bounding box center [762, 408] width 120 height 110
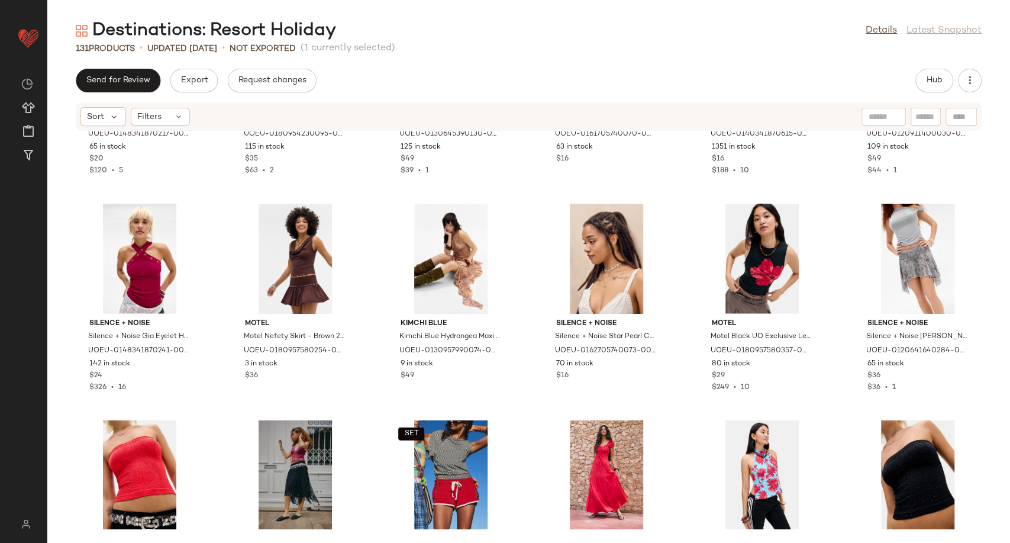
scroll to position [2069, 0]
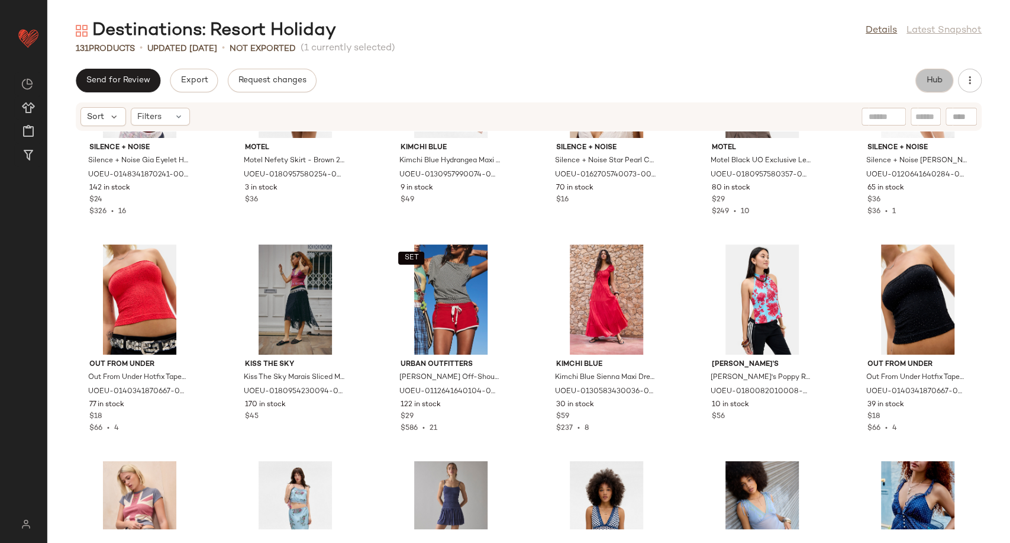
click at [918, 77] on button "Hub" at bounding box center [934, 81] width 38 height 24
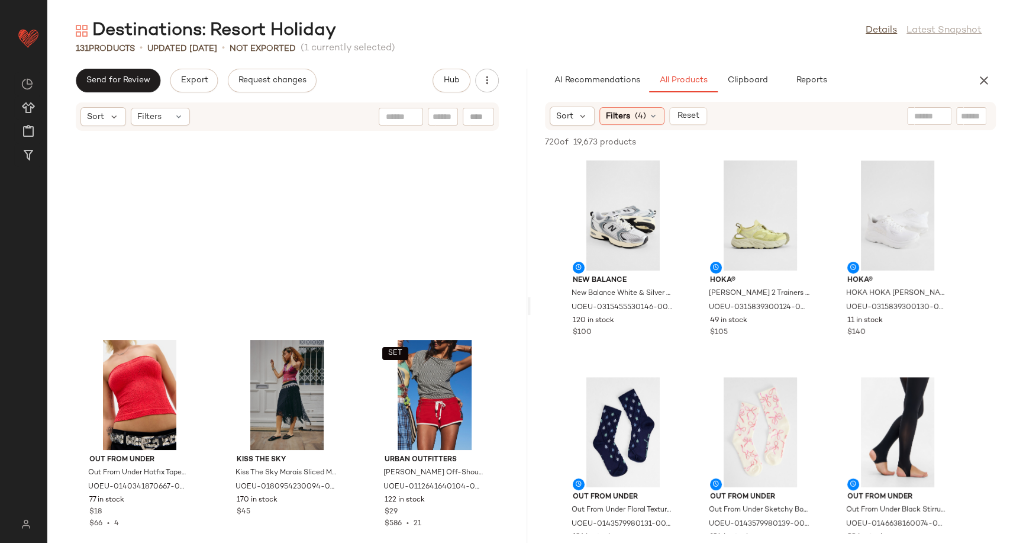
scroll to position [4107, 0]
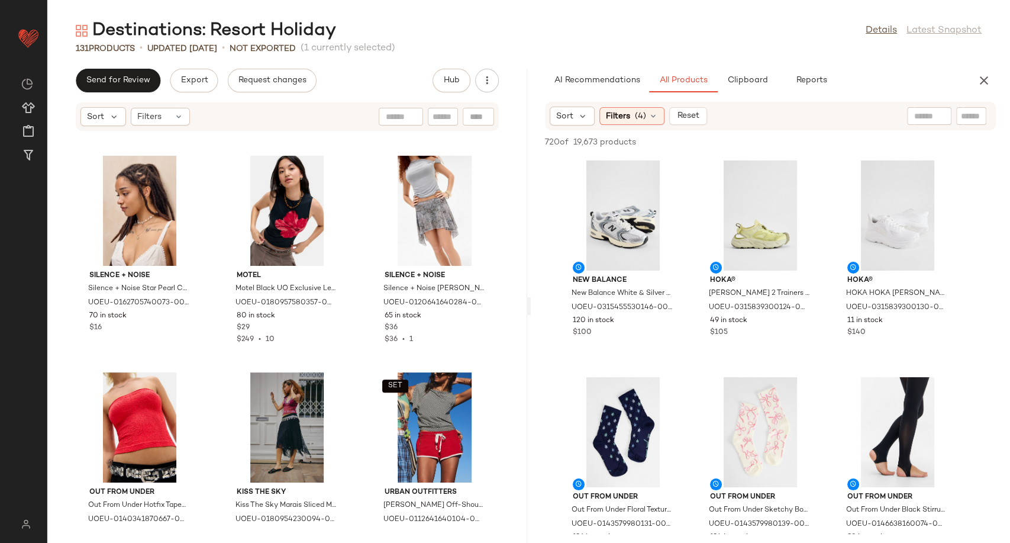
click at [353, 401] on div "Silence + Noise Silence + Noise Star Pearl Choker - Gold at Urban Outfitters UO…" at bounding box center [287, 329] width 480 height 397
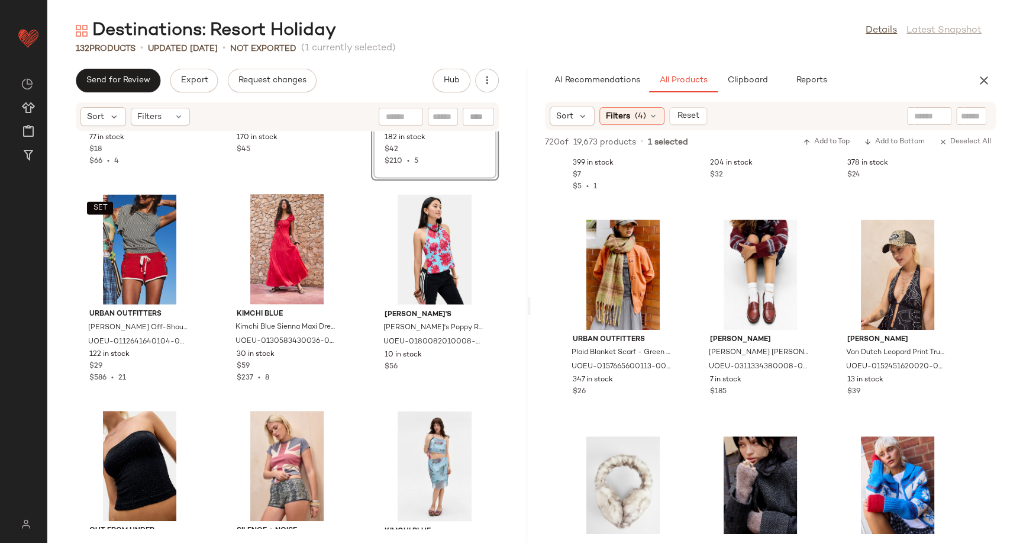
scroll to position [3222, 0]
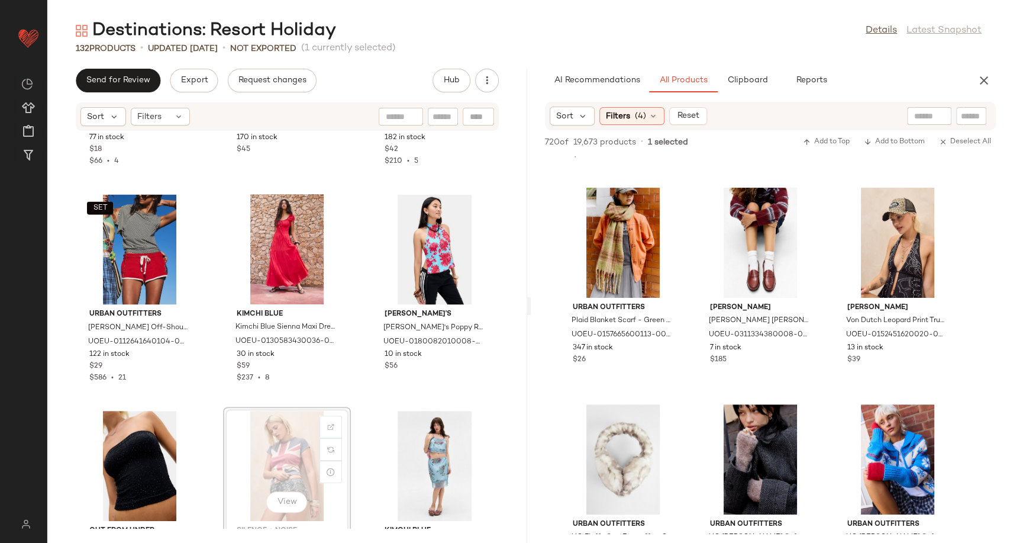
scroll to position [4503, 0]
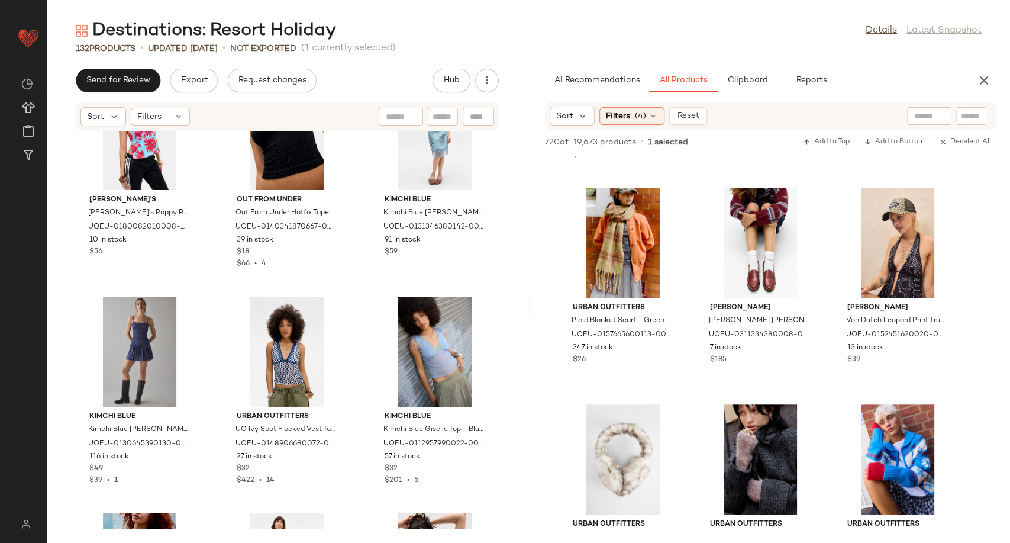
scroll to position [4503, 0]
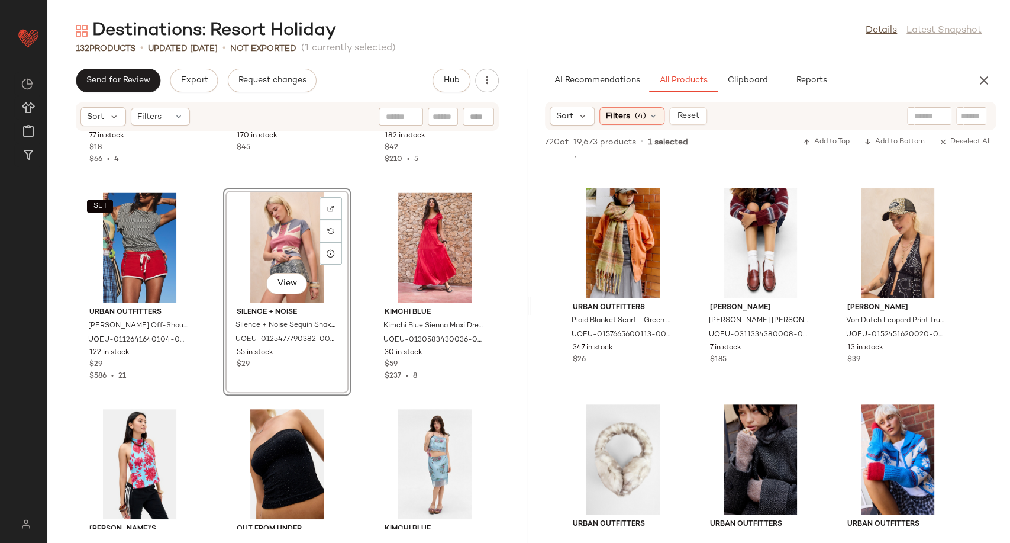
click at [277, 241] on div "View" at bounding box center [287, 247] width 120 height 110
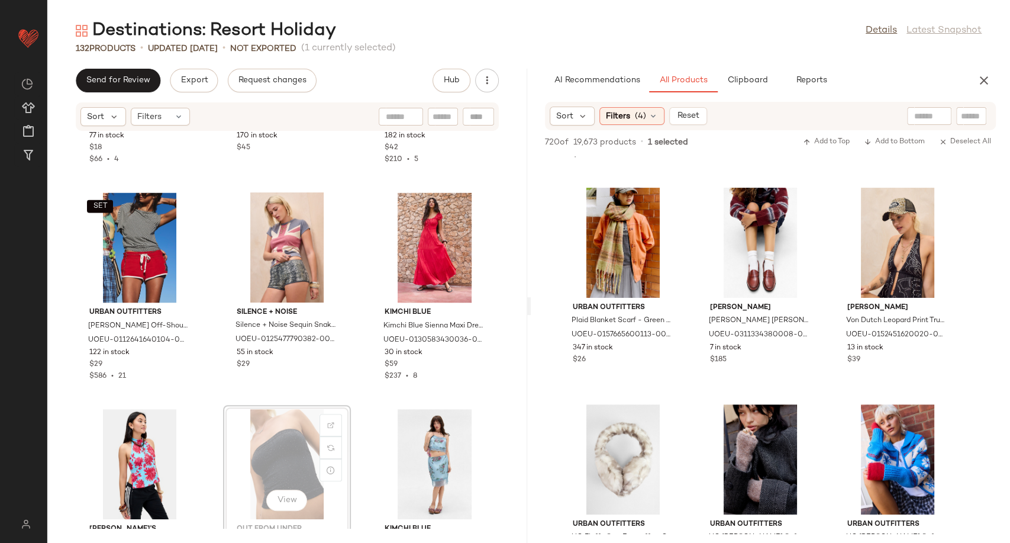
scroll to position [4505, 0]
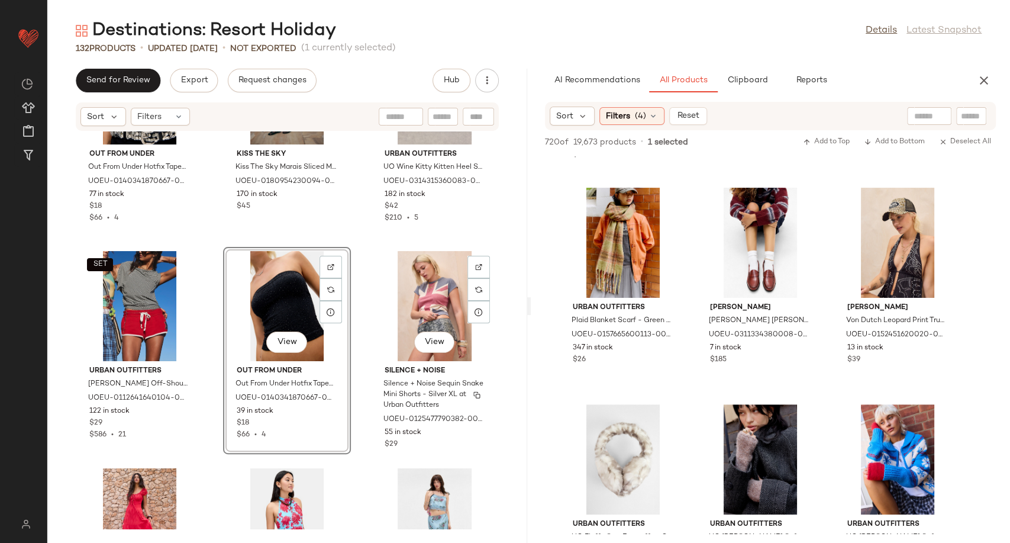
scroll to position [4439, 0]
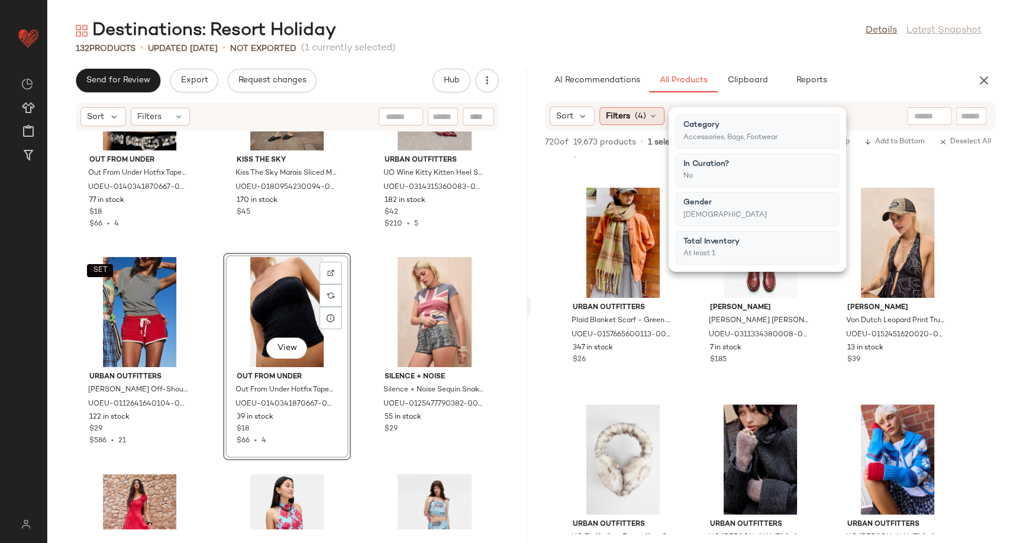
click at [649, 115] on icon at bounding box center [653, 115] width 9 height 9
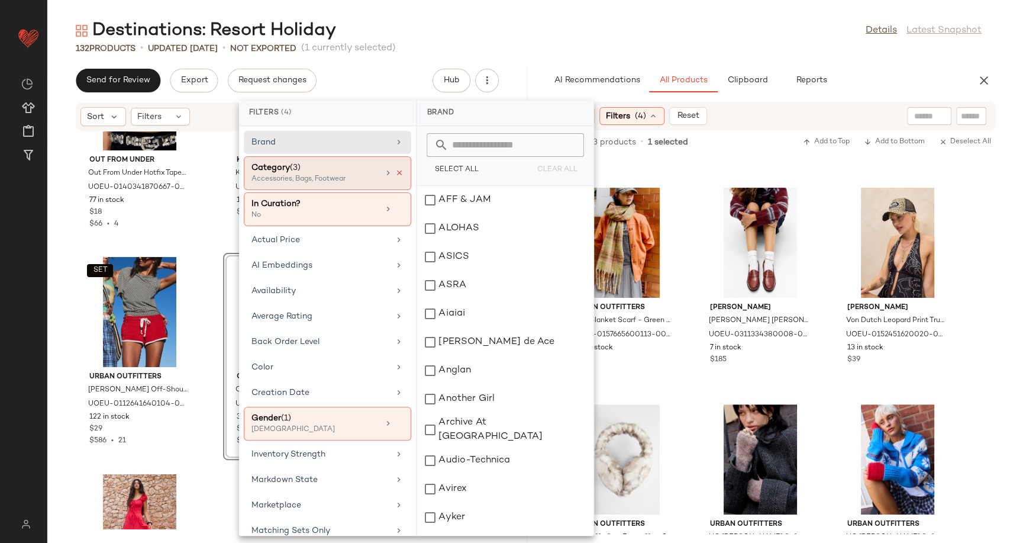
click at [395, 172] on icon at bounding box center [399, 173] width 8 height 8
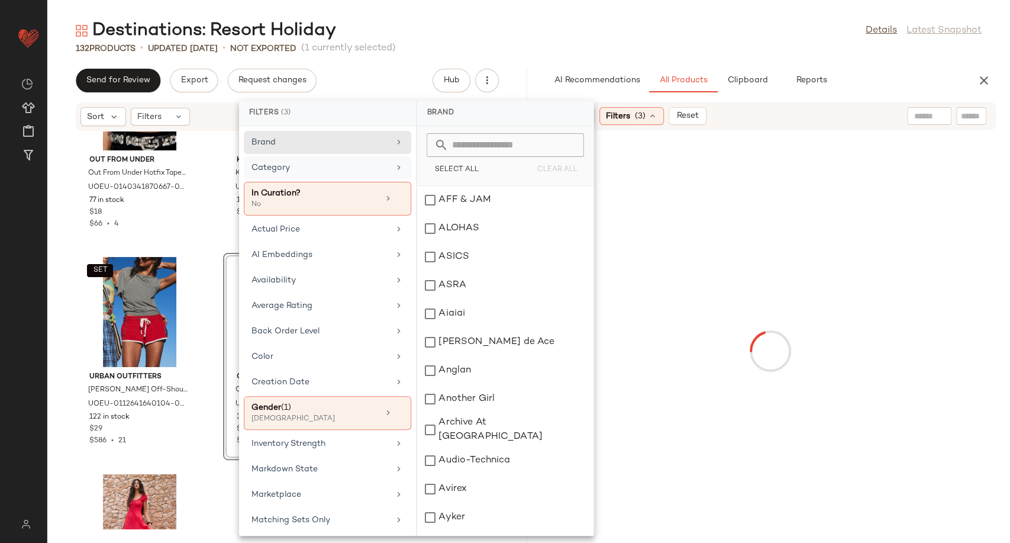
click at [366, 168] on div "Category" at bounding box center [321, 168] width 138 height 12
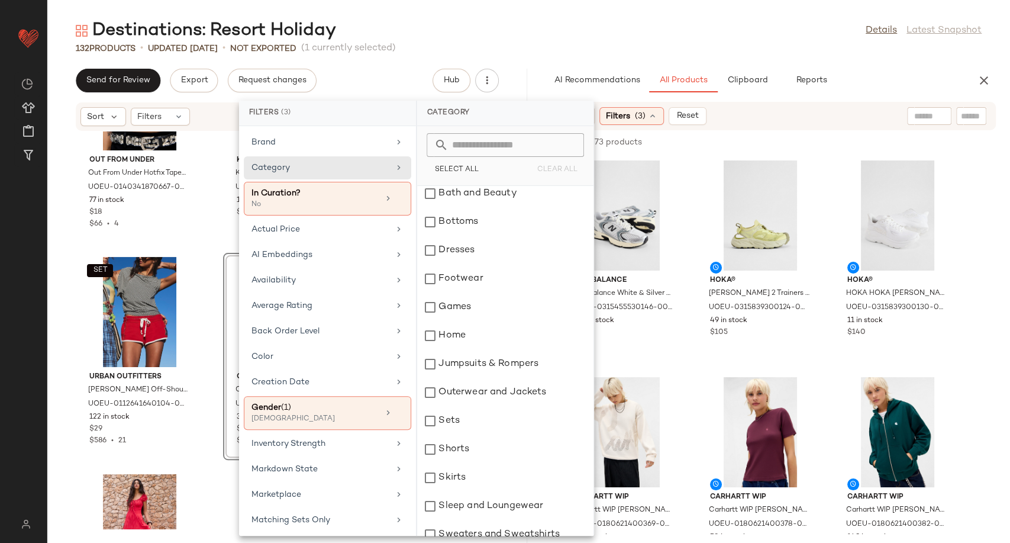
scroll to position [246, 0]
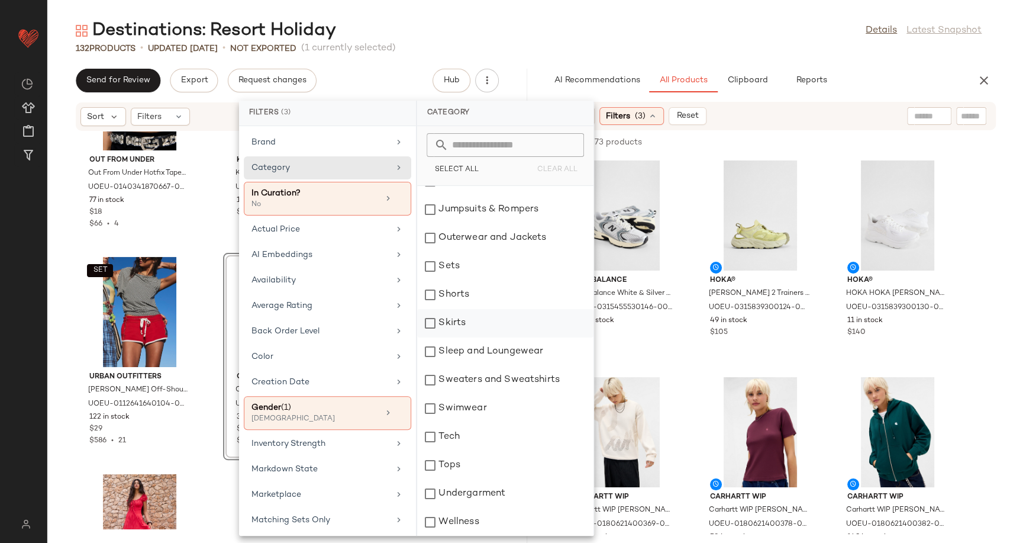
click at [443, 317] on div "Skirts" at bounding box center [505, 323] width 176 height 28
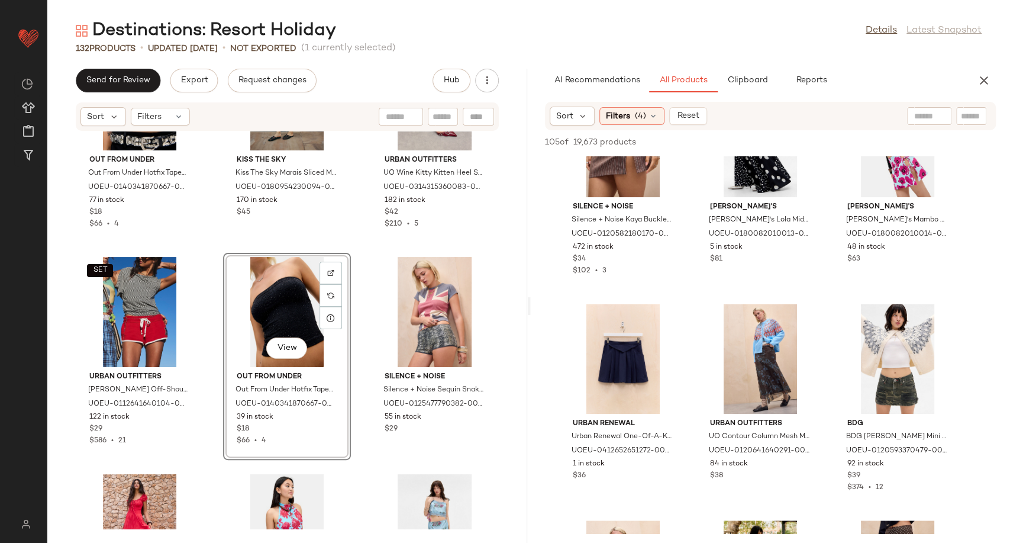
scroll to position [544, 0]
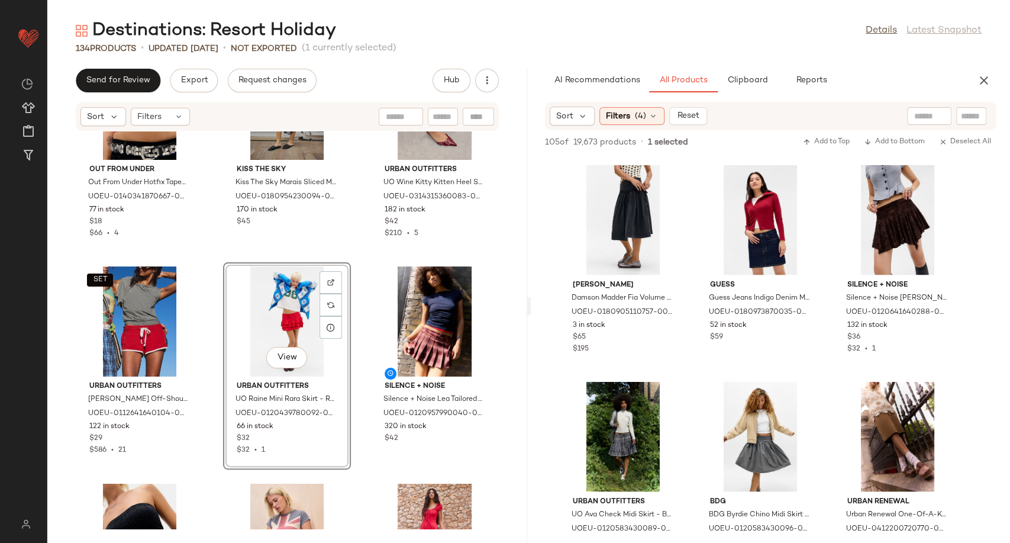
scroll to position [4439, 0]
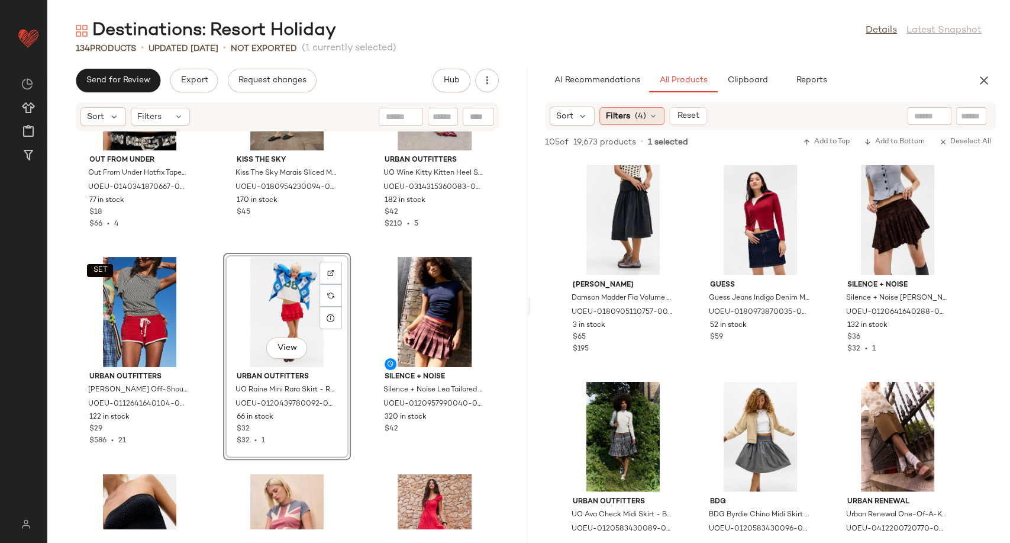
click at [658, 111] on div "Filters (4)" at bounding box center [631, 116] width 65 height 18
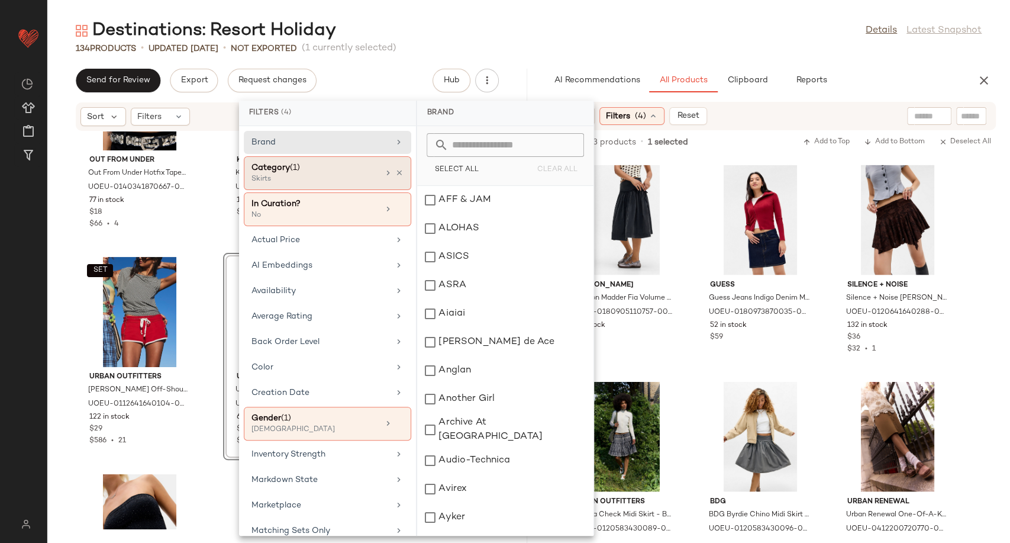
click at [399, 192] on div "Category (1) Skirts" at bounding box center [327, 209] width 167 height 34
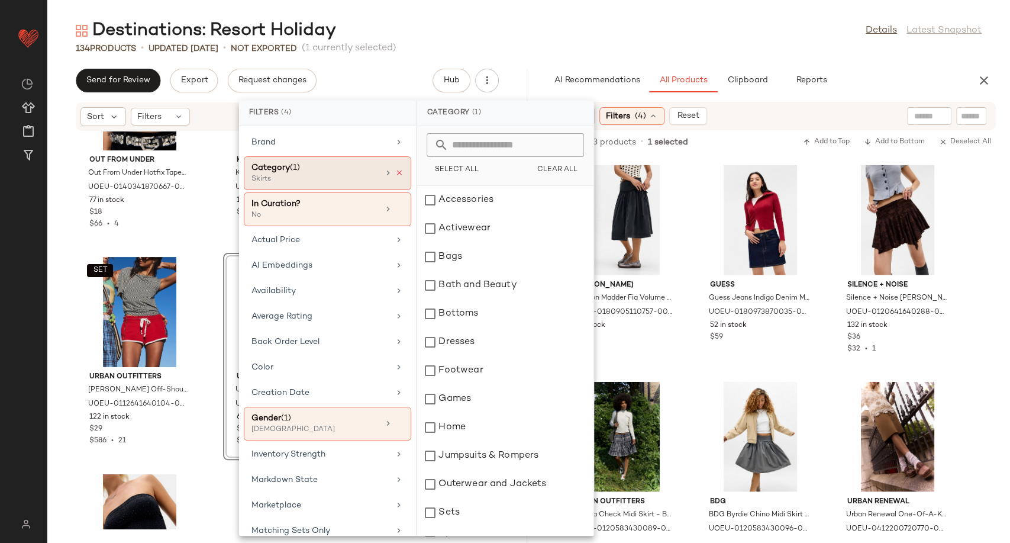
click at [395, 172] on icon at bounding box center [399, 173] width 8 height 8
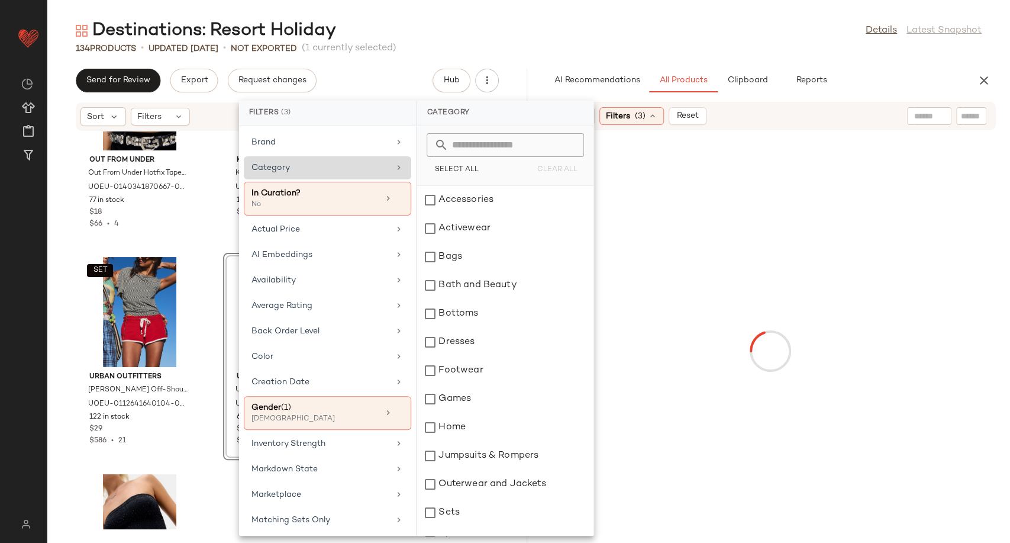
click at [366, 167] on div "Category" at bounding box center [321, 168] width 138 height 12
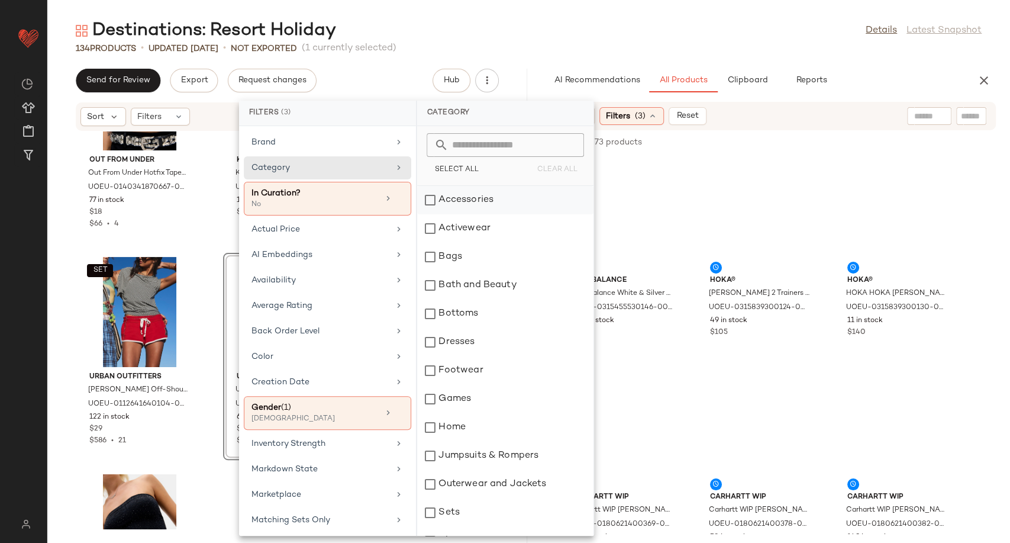
click at [477, 199] on div "Accessories" at bounding box center [505, 200] width 176 height 28
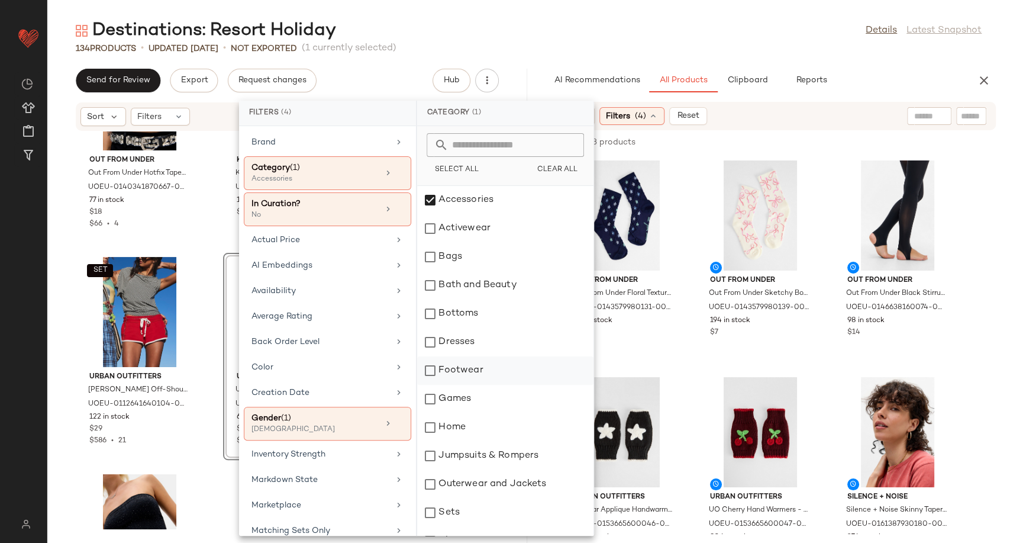
click at [480, 359] on div "Footwear" at bounding box center [505, 370] width 176 height 28
click at [471, 257] on div "Bags" at bounding box center [505, 257] width 176 height 28
click at [698, 356] on div "View Out From Under Out From Under Sketchy Bow Socks - Pink at Urban Outfitters…" at bounding box center [760, 259] width 125 height 205
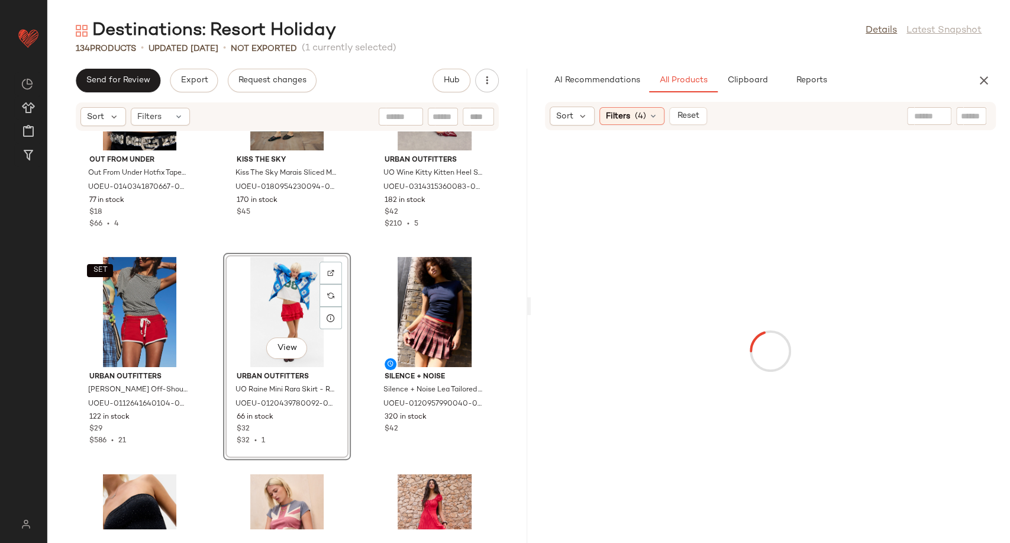
click at [689, 358] on div at bounding box center [770, 351] width 475 height 436
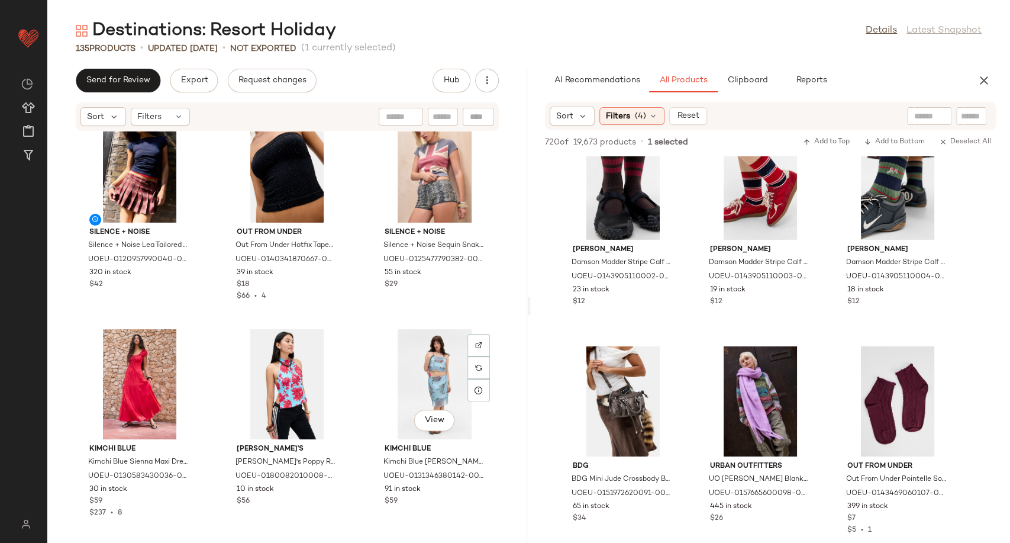
scroll to position [4734, 0]
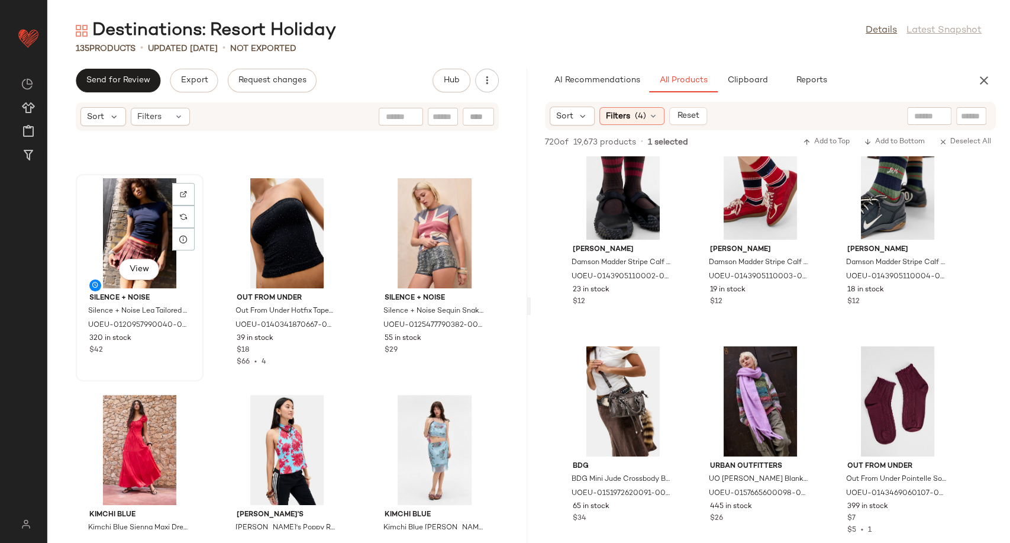
scroll to position [4731, 0]
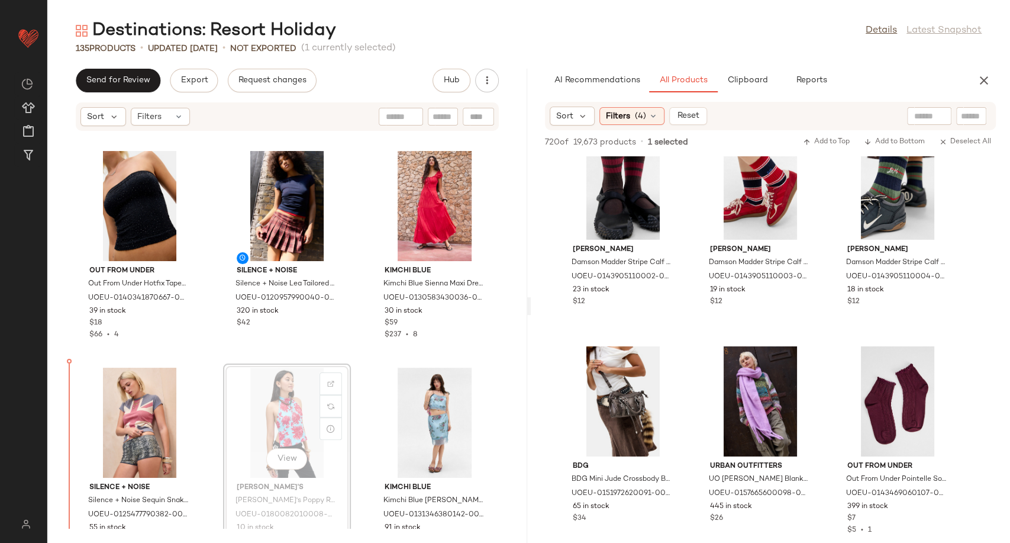
scroll to position [4763, 0]
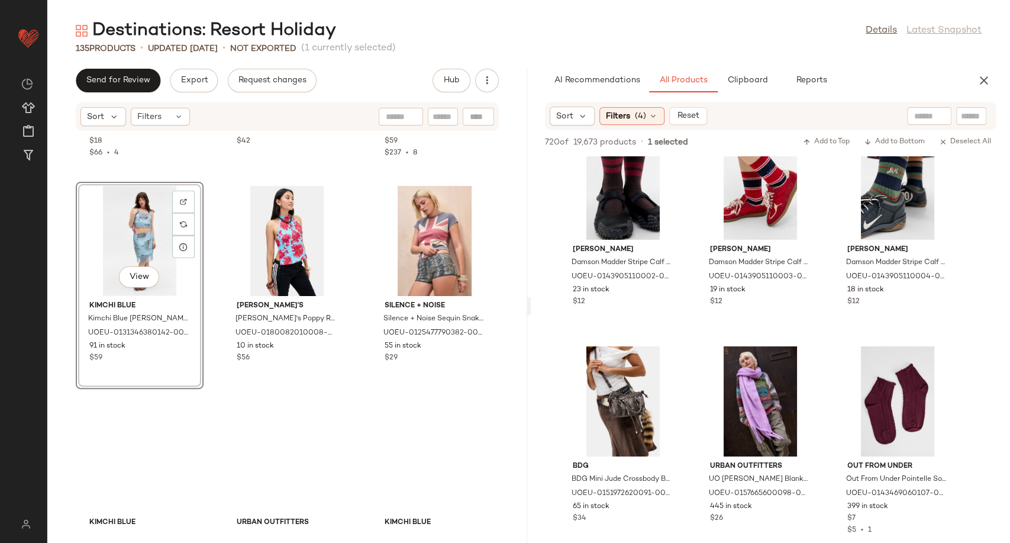
scroll to position [4961, 0]
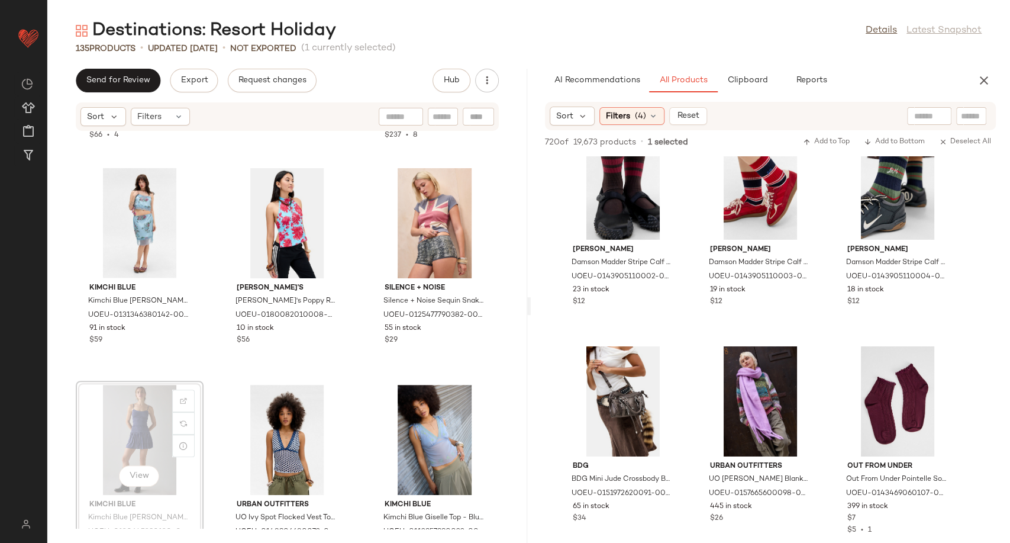
scroll to position [4961, 0]
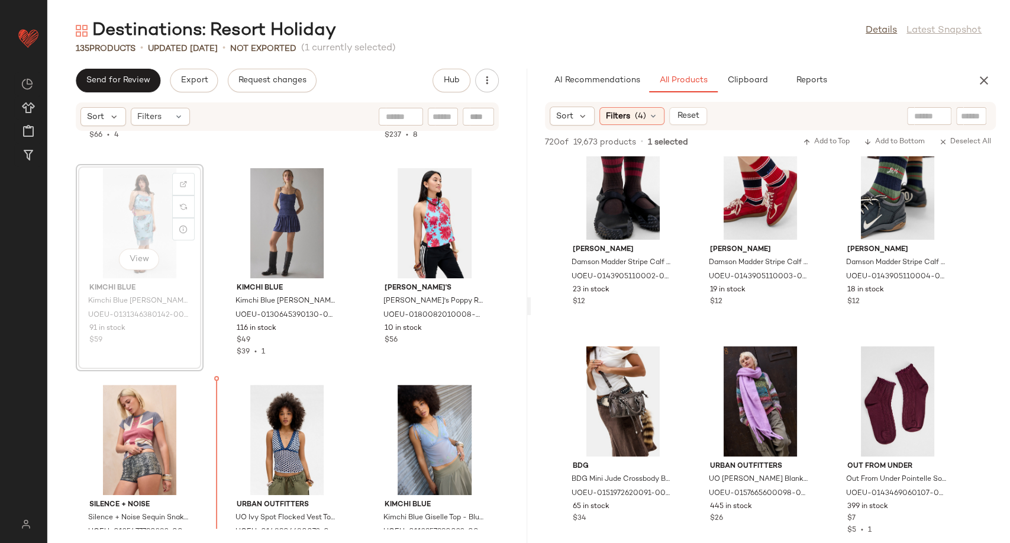
scroll to position [4966, 0]
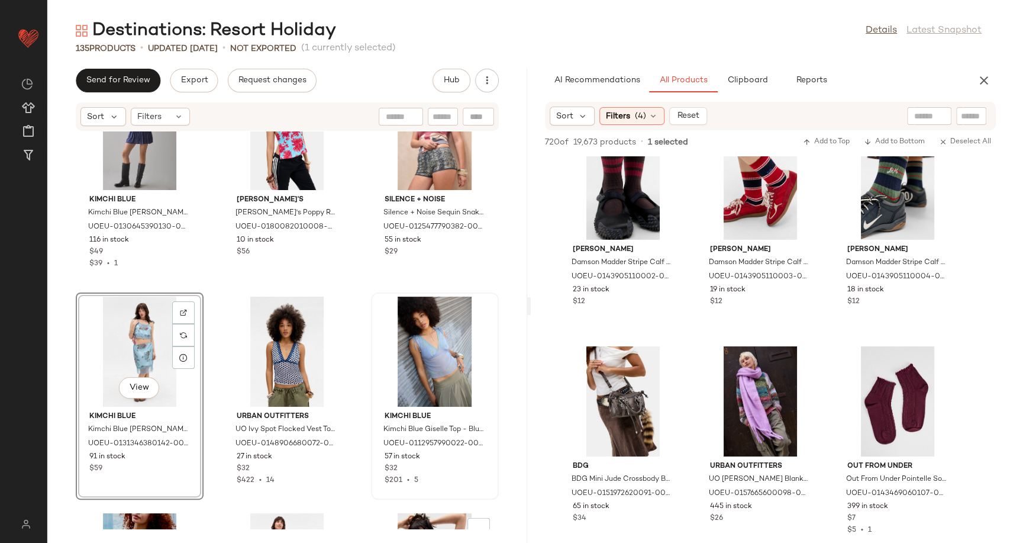
scroll to position [5230, 0]
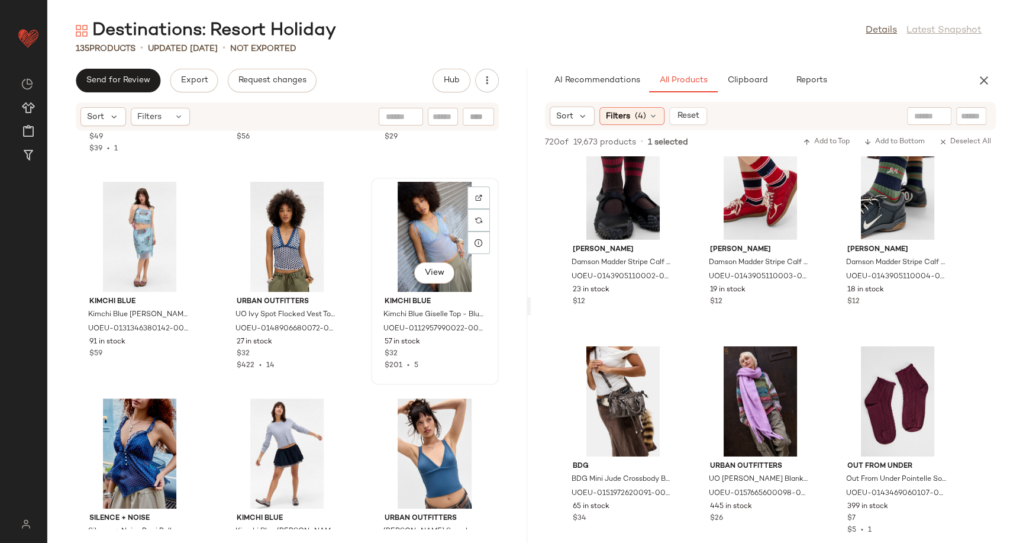
scroll to position [5163, 0]
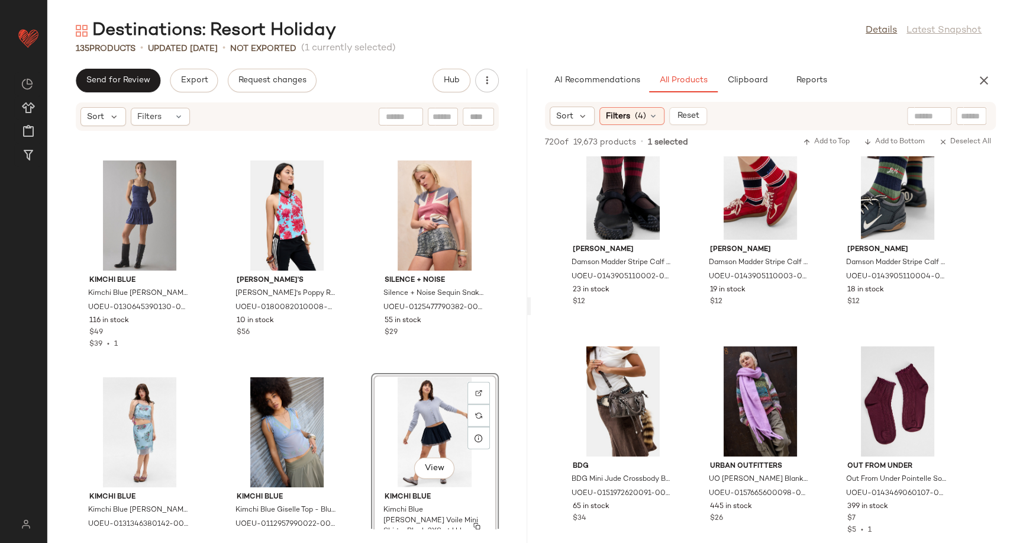
scroll to position [4968, 0]
click at [354, 365] on div "Out From Under Out From Under Hotfix Tapestry Bandeau Top - Black L at Urban Ou…" at bounding box center [287, 329] width 480 height 397
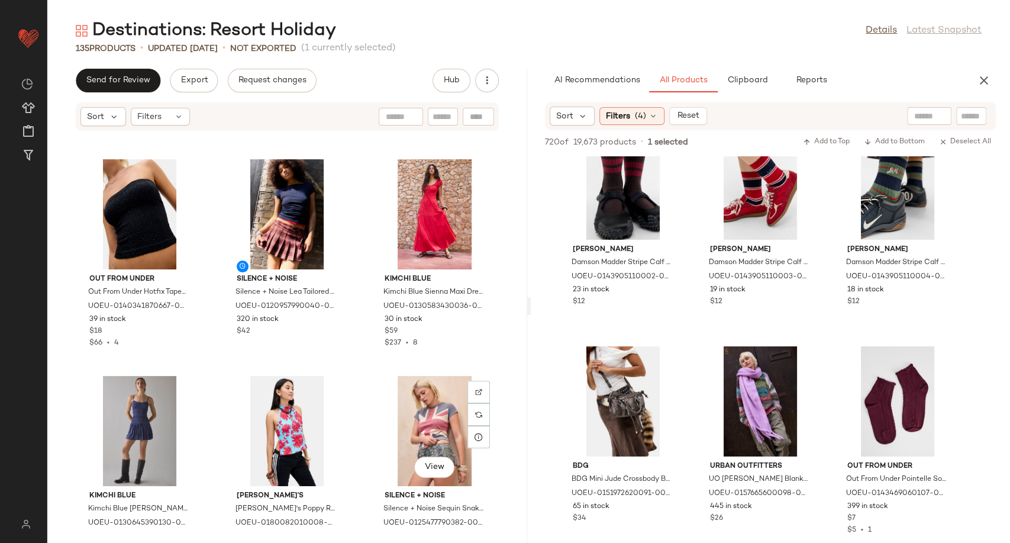
scroll to position [4753, 0]
click at [352, 368] on div "Out From Under Out From Under Hotfix Tapestry Bandeau Top - Black L at Urban Ou…" at bounding box center [287, 329] width 480 height 397
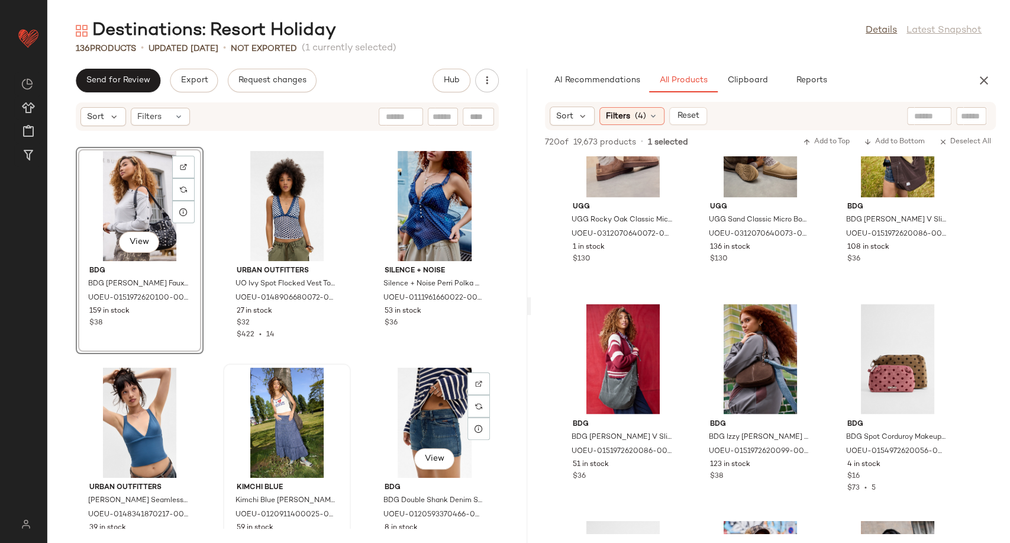
scroll to position [5411, 0]
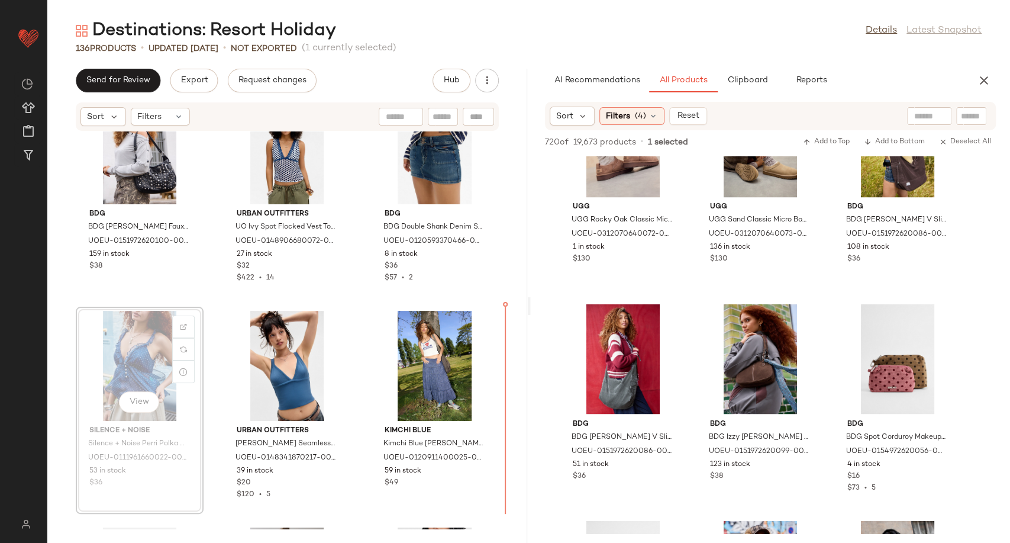
scroll to position [5488, 0]
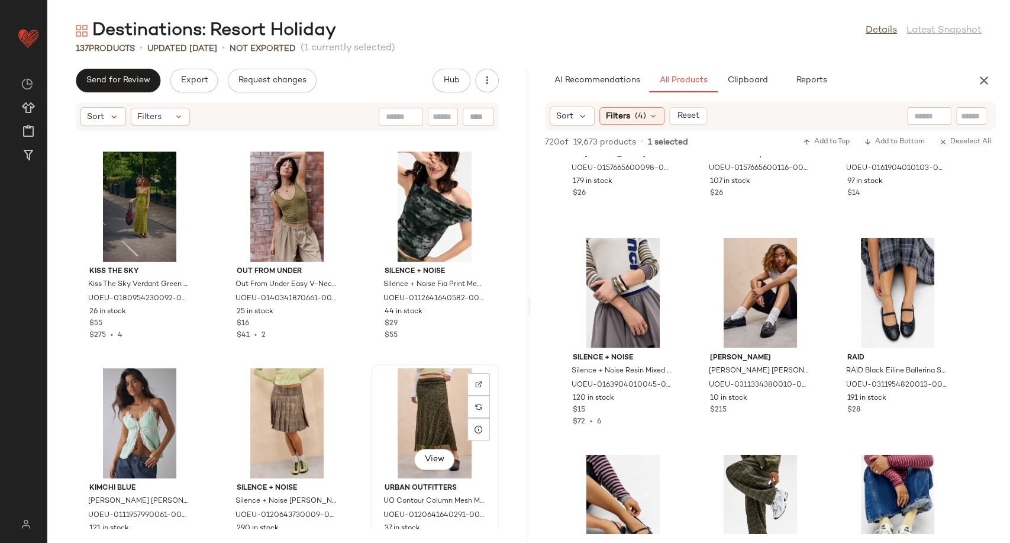
scroll to position [6540, 0]
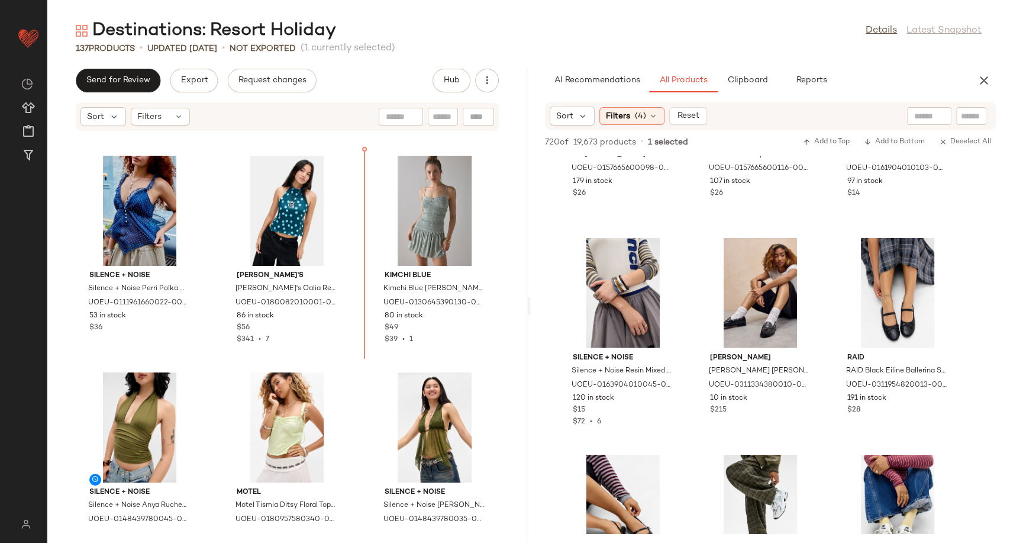
scroll to position [5801, 0]
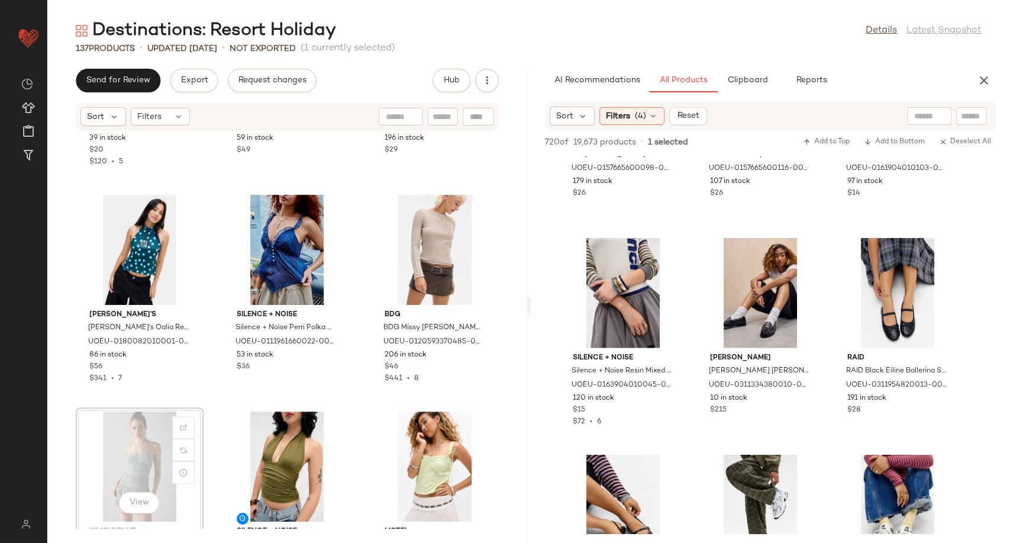
scroll to position [5801, 0]
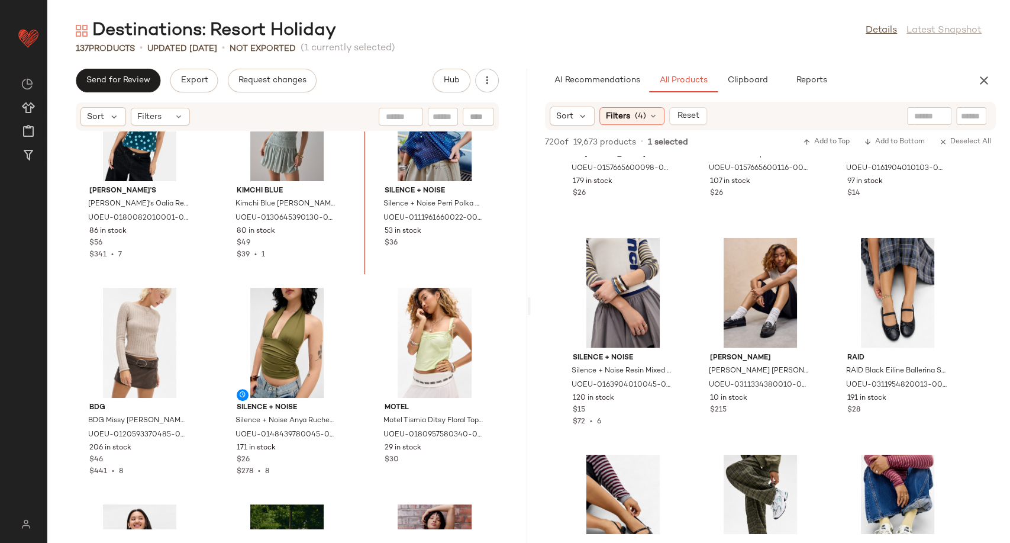
scroll to position [5920, 0]
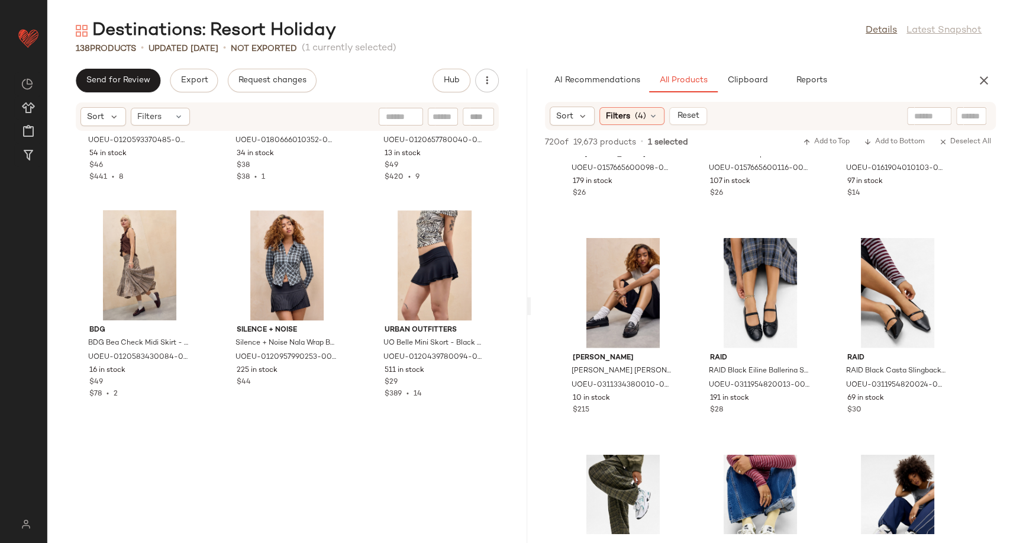
scroll to position [7104, 0]
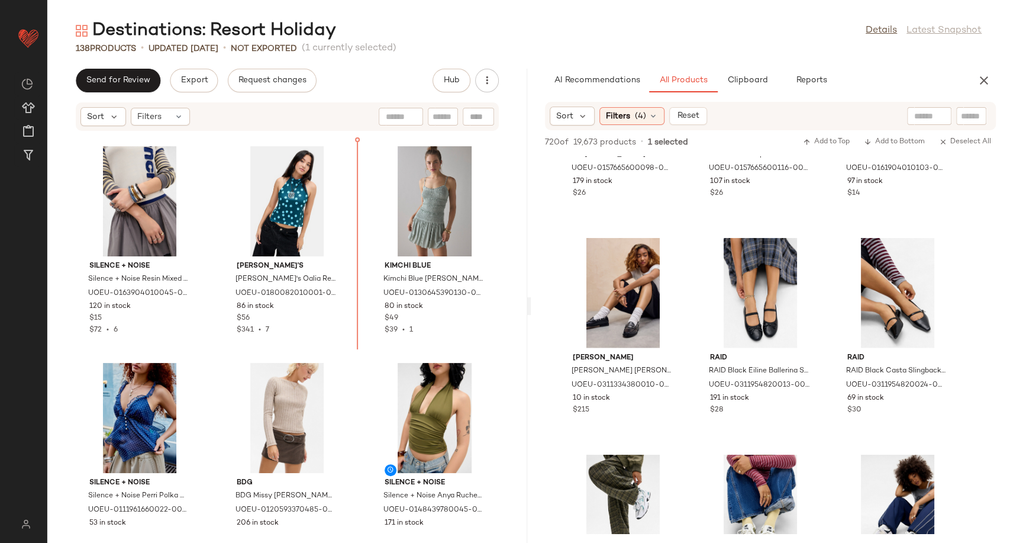
scroll to position [5849, 0]
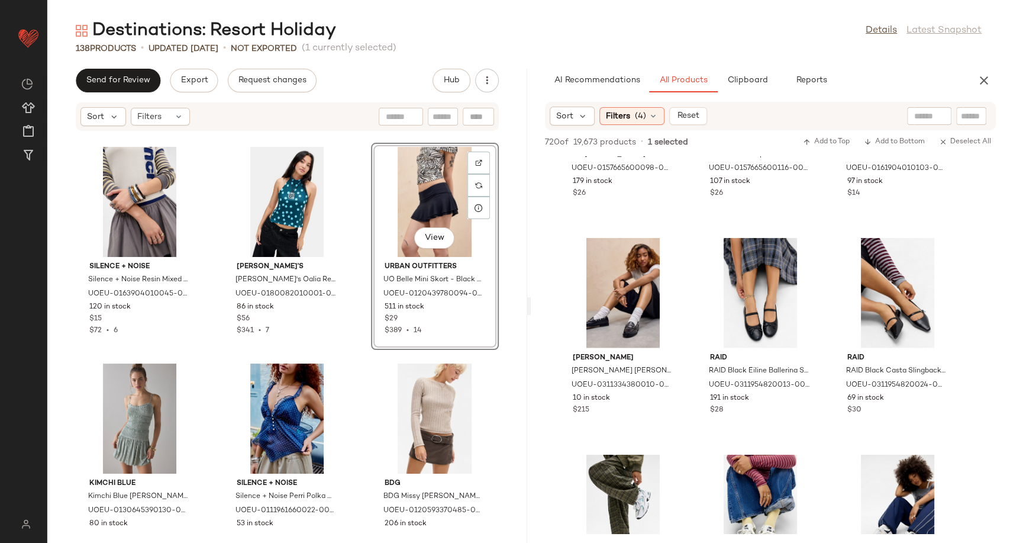
click at [348, 341] on div "Silence + Noise Silence + Noise Resin Mixed Bangles 3-Pack - Blue at Urban Outf…" at bounding box center [287, 329] width 480 height 397
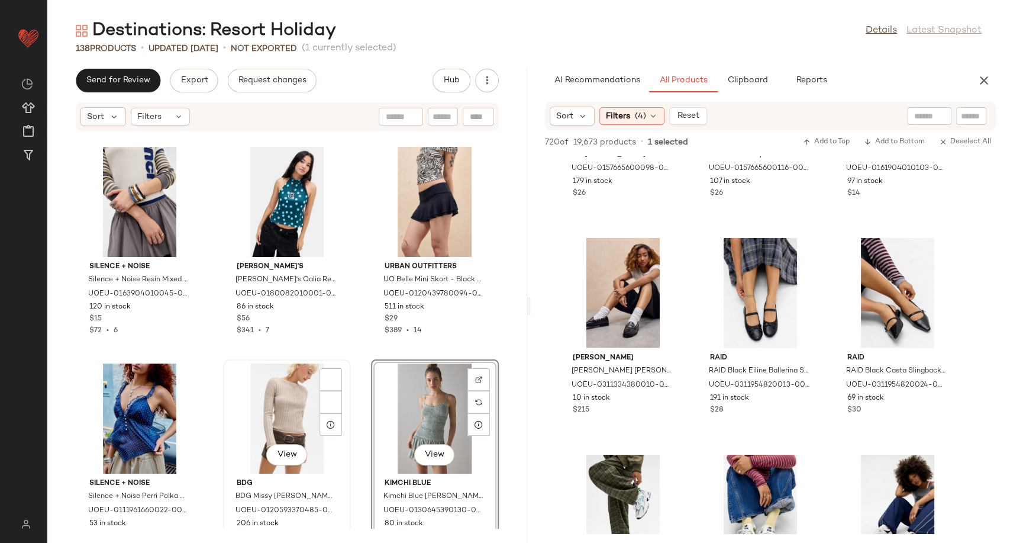
click at [344, 377] on div "View BDG BDG Missy Corduroy Skort - Brown L at Urban Outfitters UOEU-0120593370…" at bounding box center [286, 462] width 125 height 205
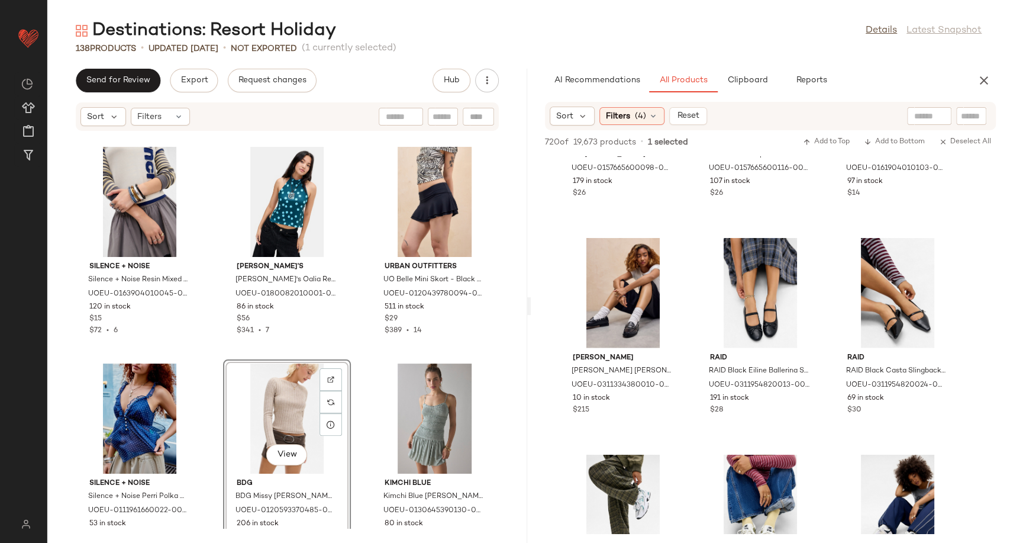
click at [350, 389] on div "Silence + Noise Silence + Noise Resin Mixed Bangles 3-Pack - Blue at Urban Outf…" at bounding box center [287, 329] width 480 height 397
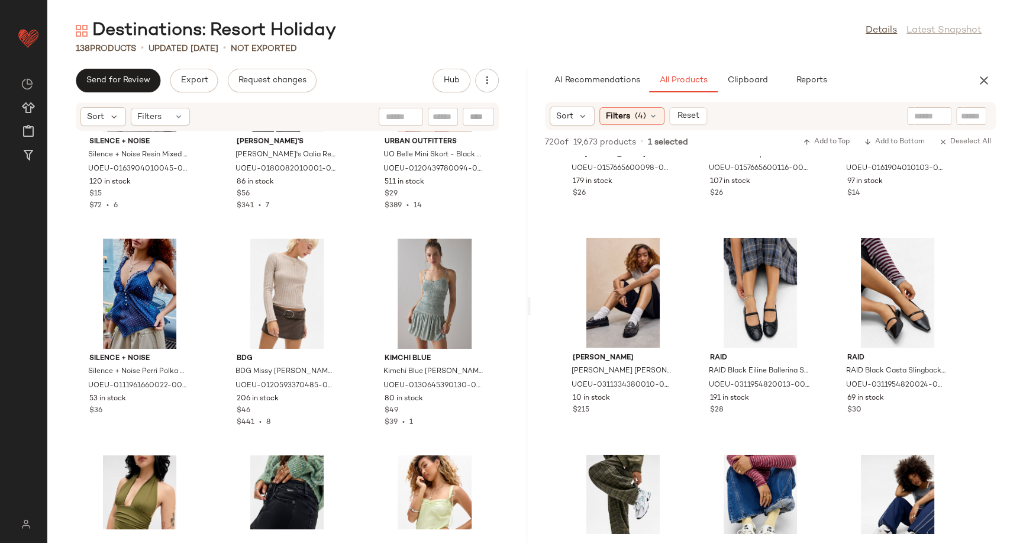
scroll to position [6046, 0]
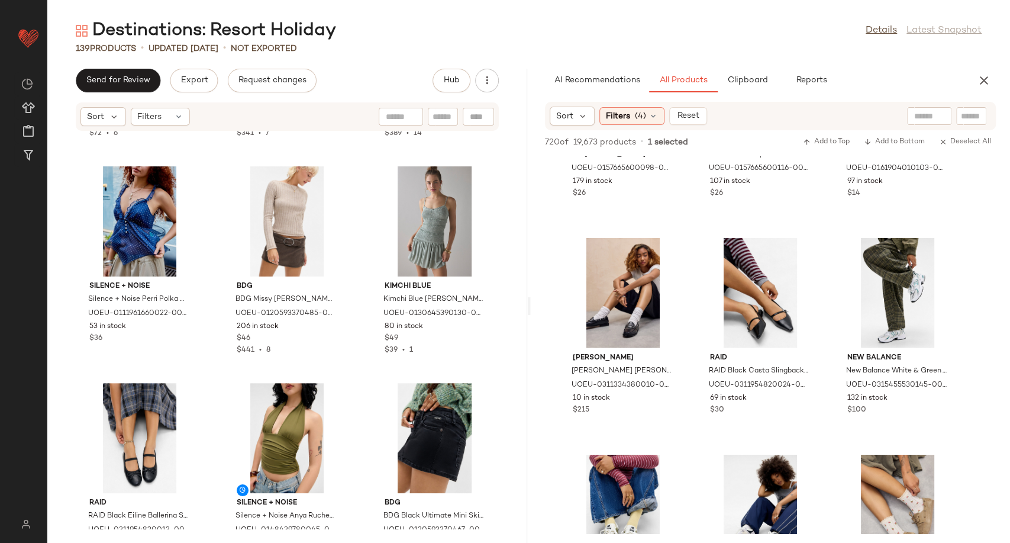
click at [359, 375] on div "Silence + Noise Silence + Noise Resin Mixed Bangles 3-Pack - Blue at Urban Outf…" at bounding box center [287, 329] width 480 height 397
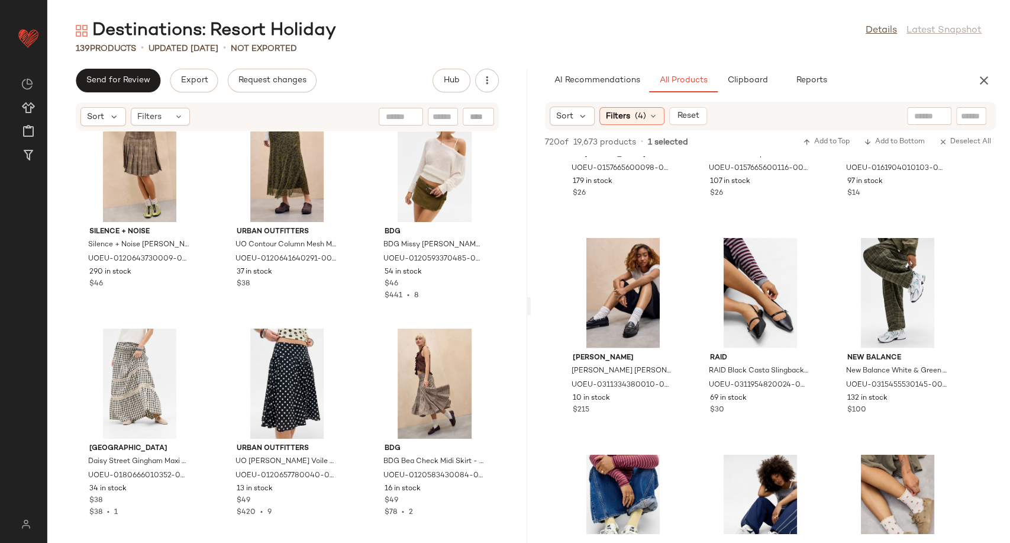
scroll to position [6769, 0]
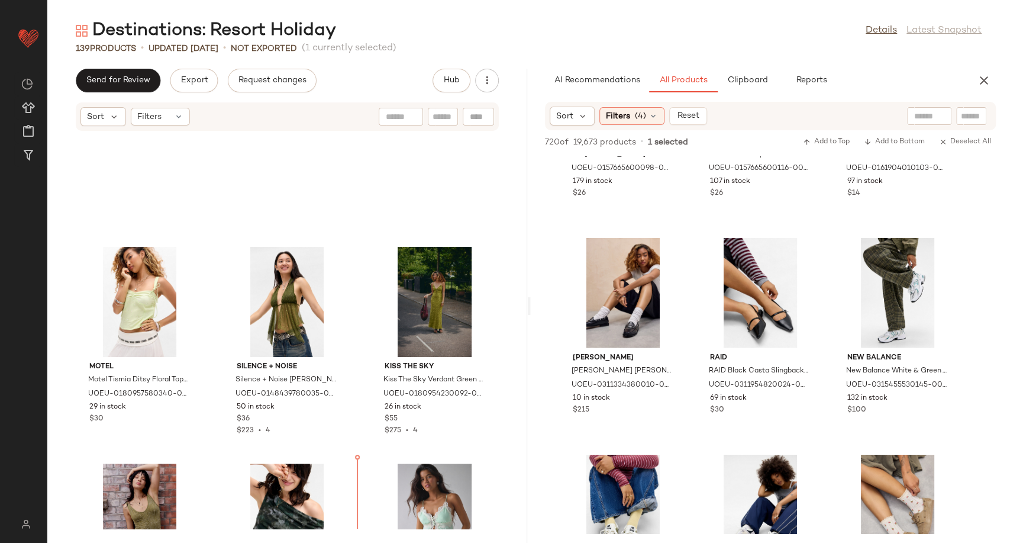
scroll to position [6398, 0]
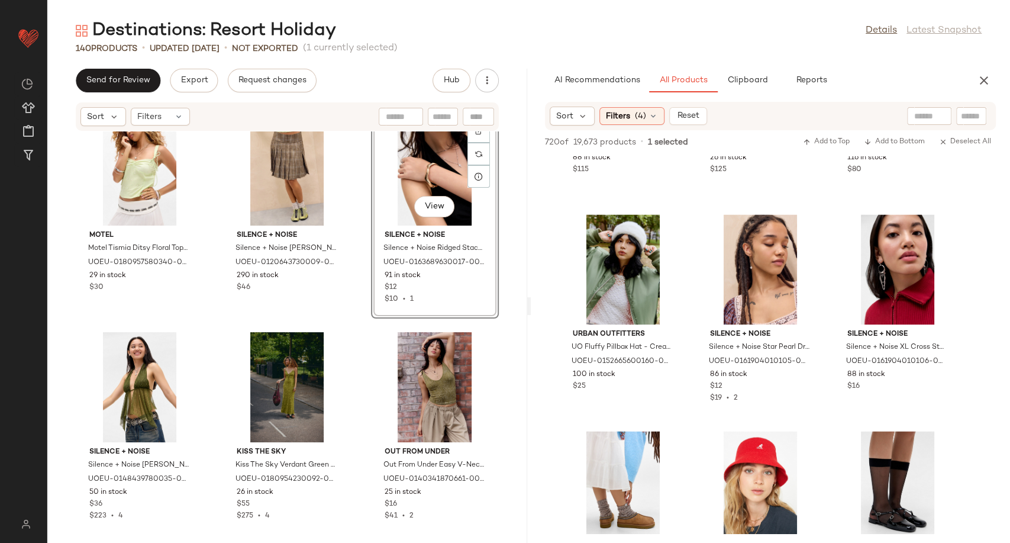
scroll to position [6595, 0]
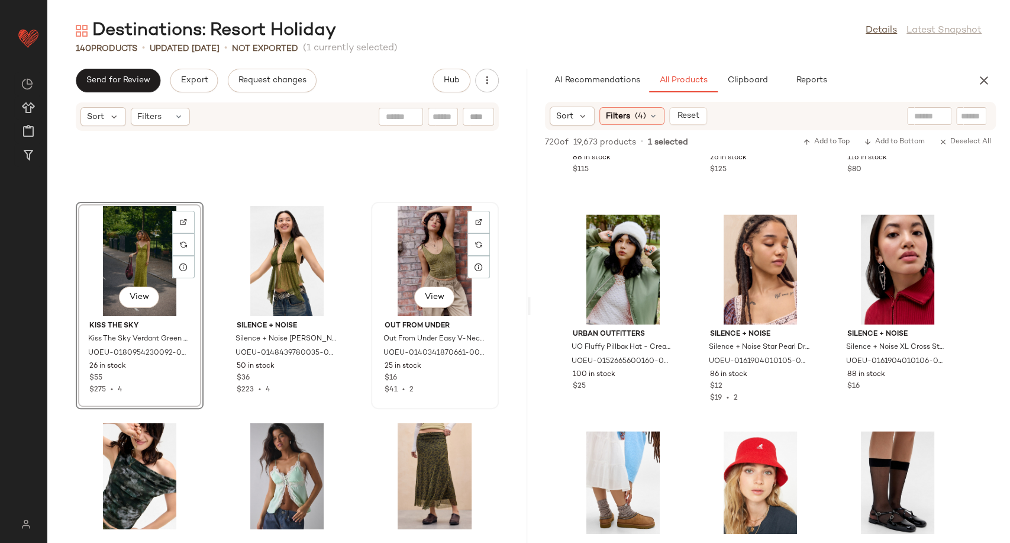
scroll to position [6727, 0]
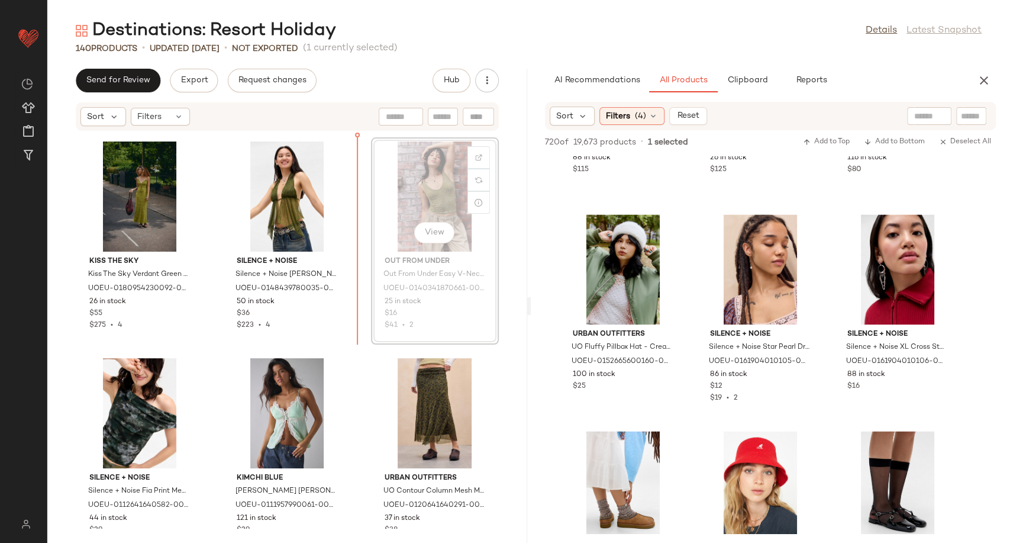
scroll to position [6718, 0]
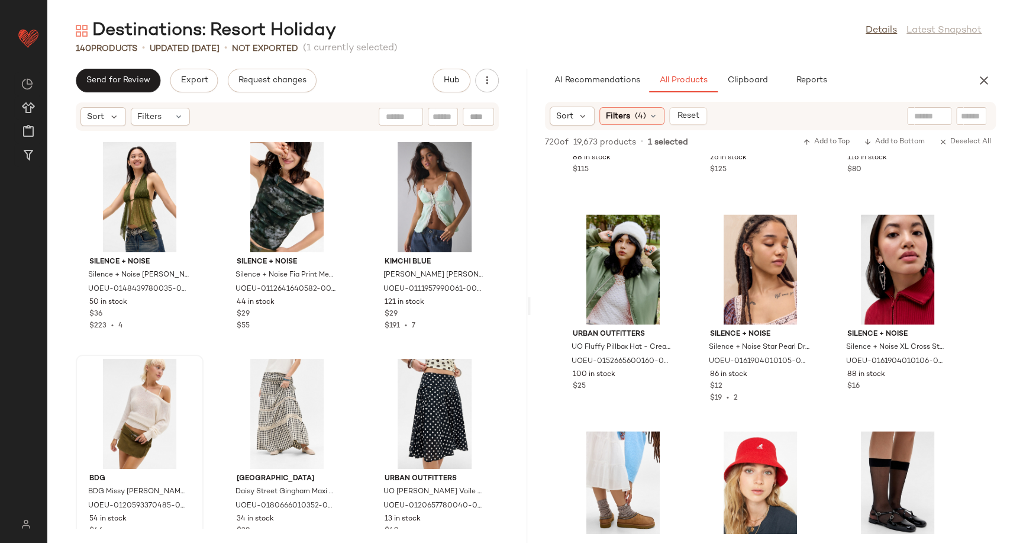
scroll to position [6915, 0]
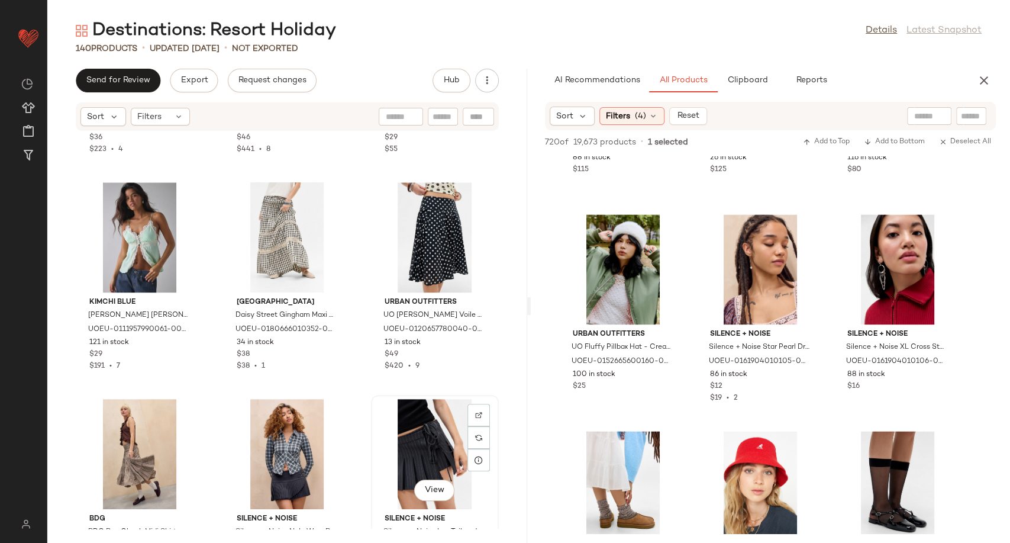
scroll to position [7113, 0]
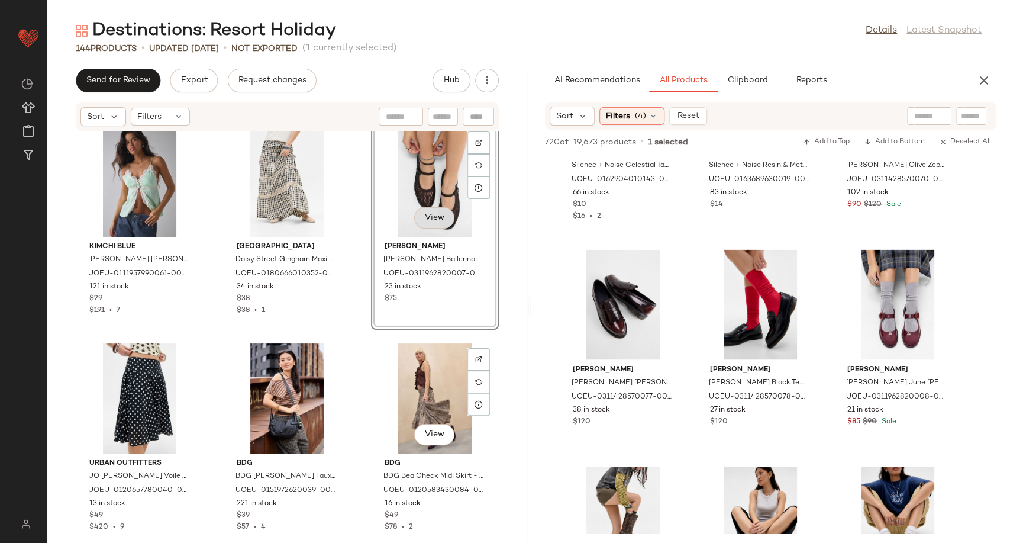
scroll to position [7450, 0]
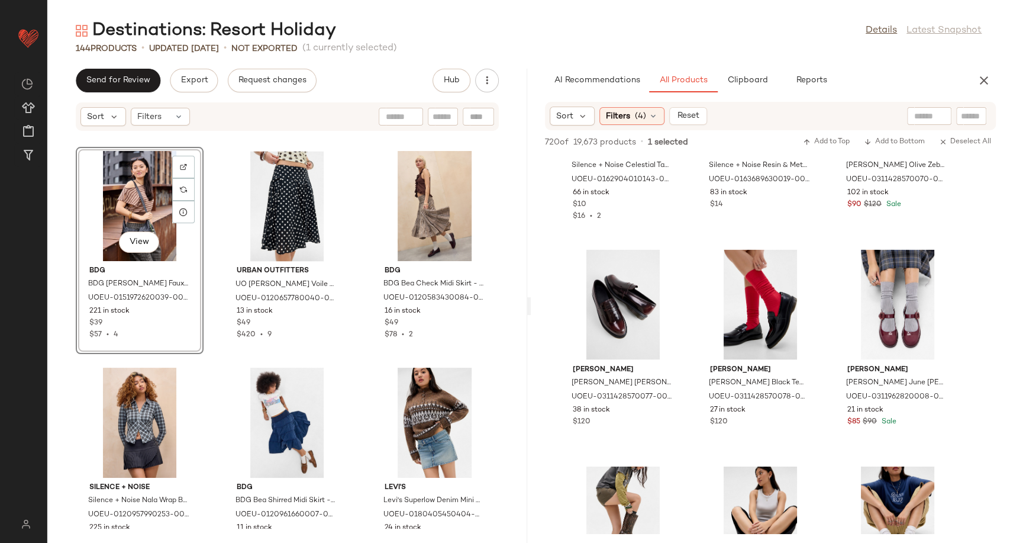
scroll to position [7582, 0]
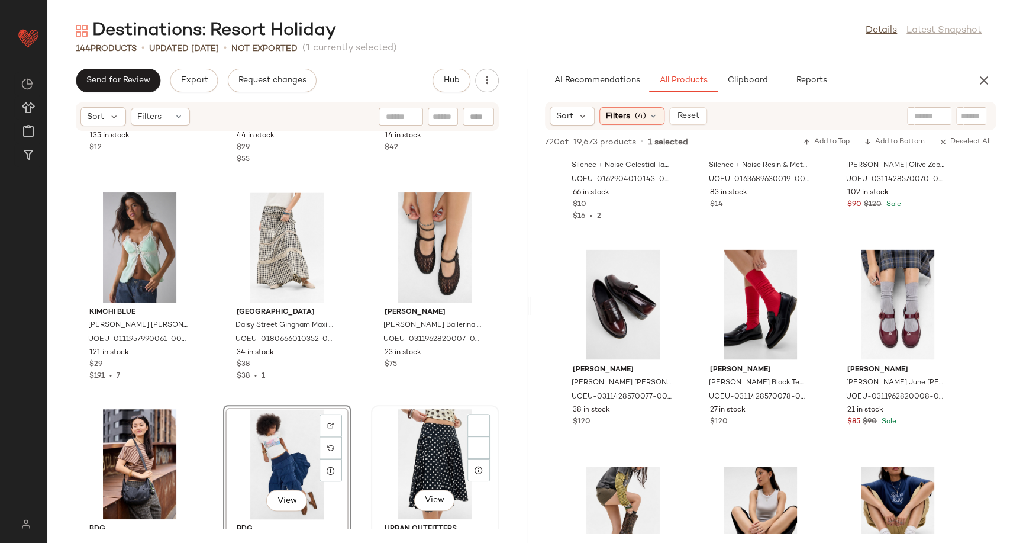
scroll to position [7582, 0]
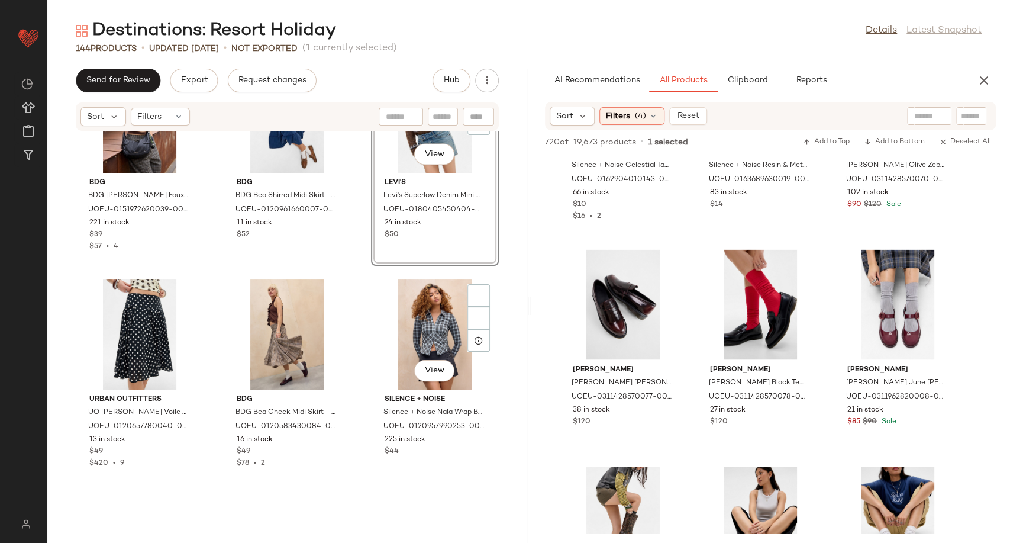
scroll to position [7779, 0]
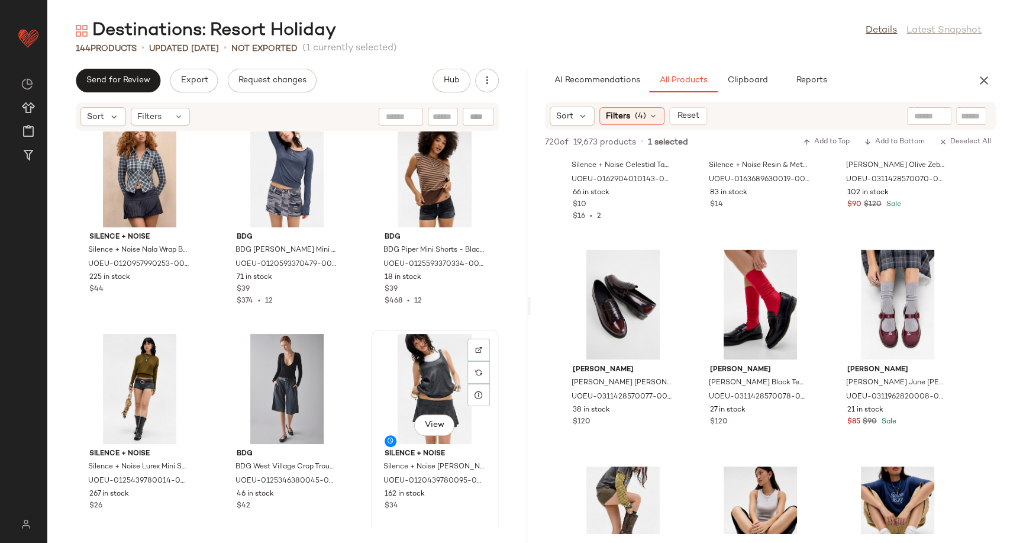
scroll to position [8043, 0]
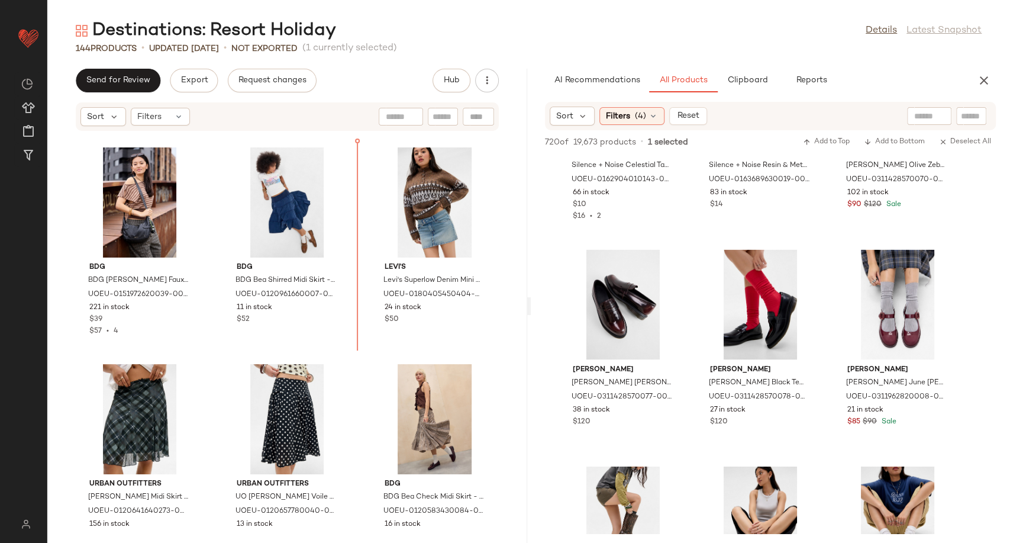
scroll to position [7549, 0]
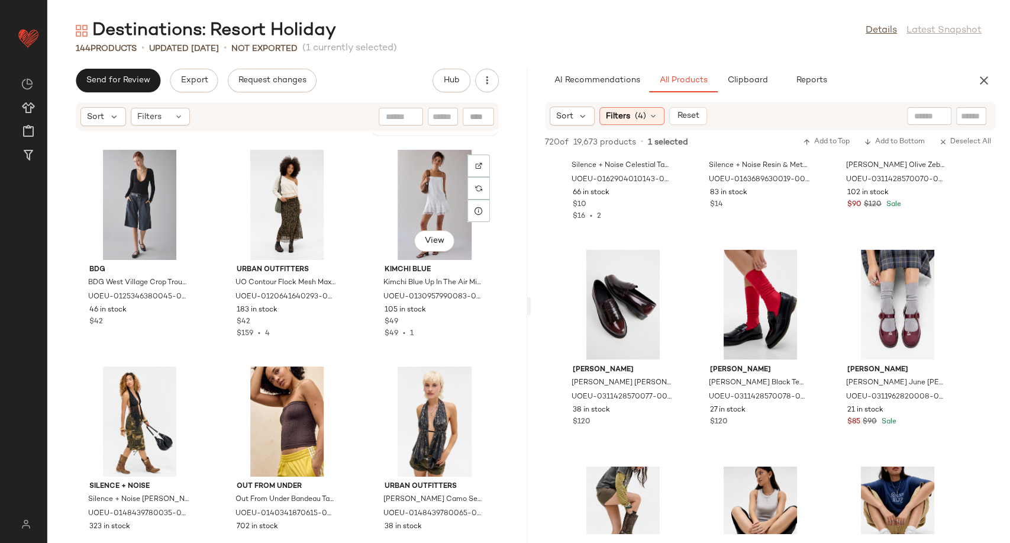
scroll to position [8601, 0]
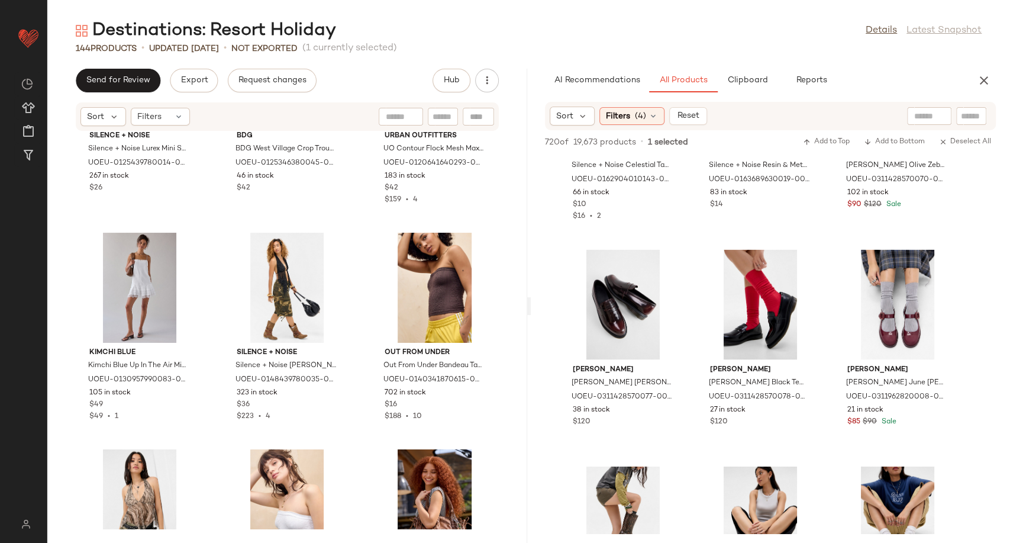
scroll to position [8689, 0]
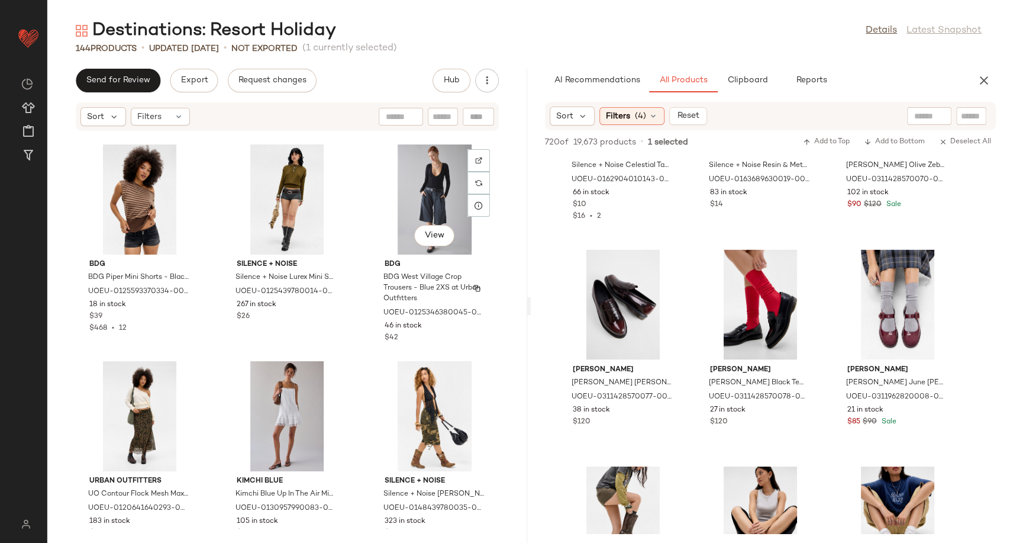
scroll to position [8594, 0]
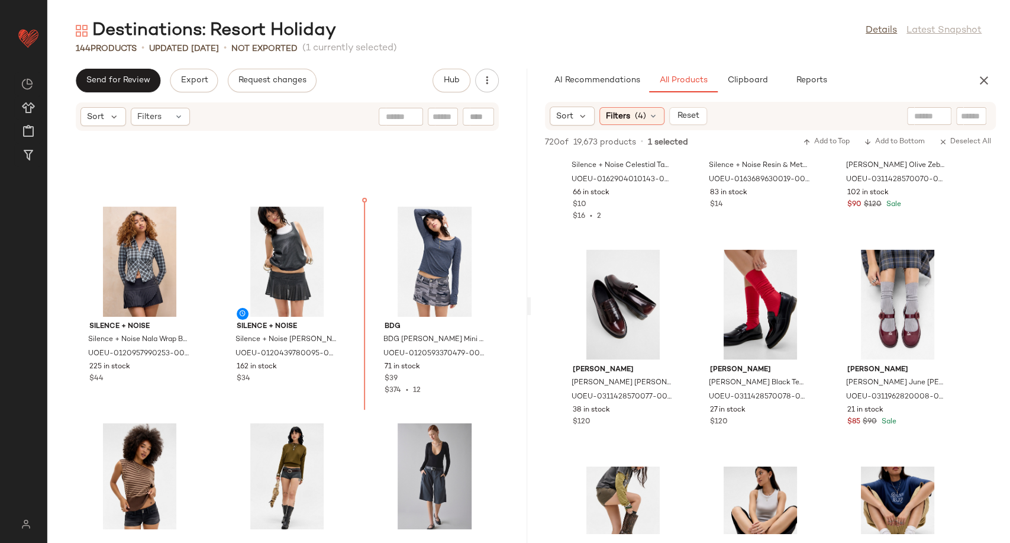
scroll to position [8132, 0]
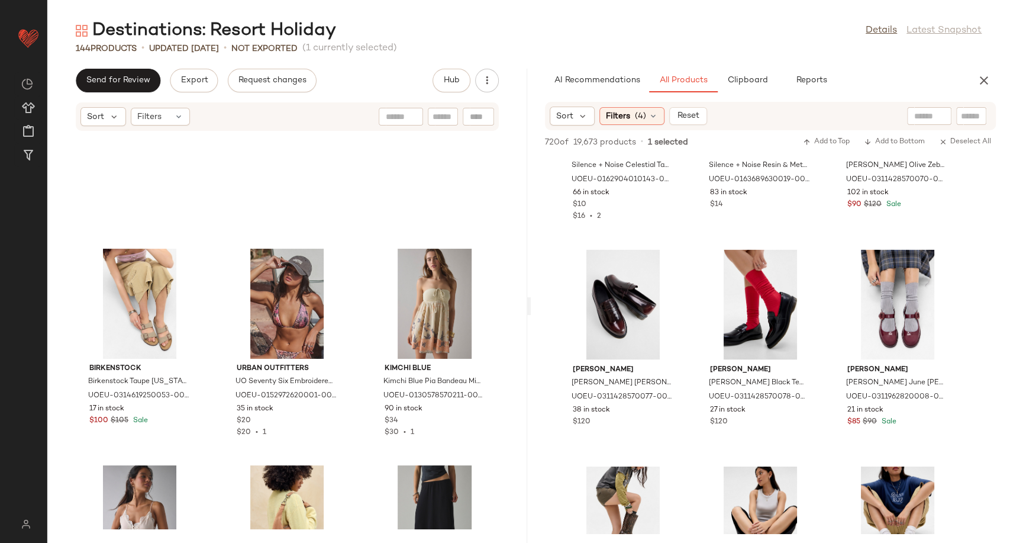
scroll to position [8987, 0]
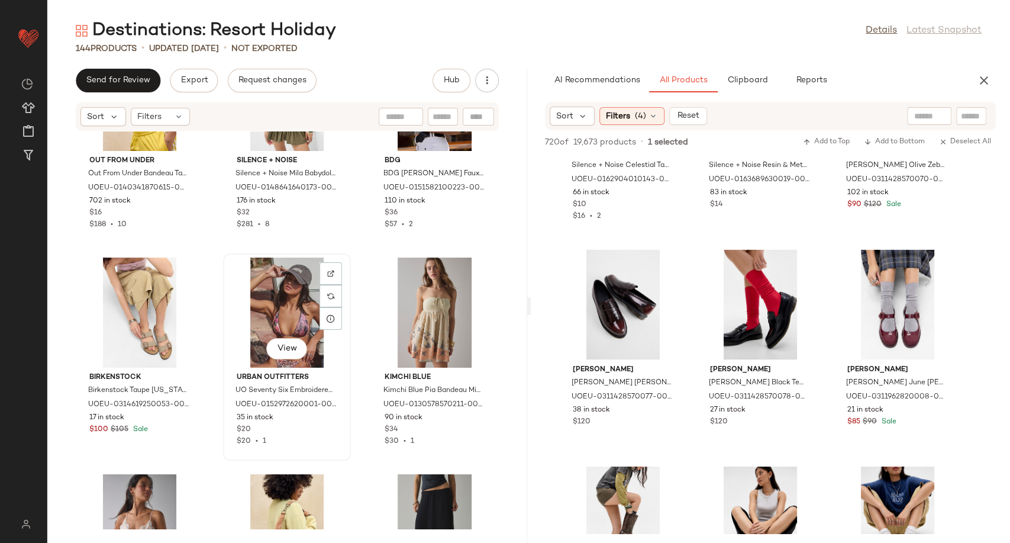
click at [286, 306] on div "View" at bounding box center [287, 312] width 120 height 110
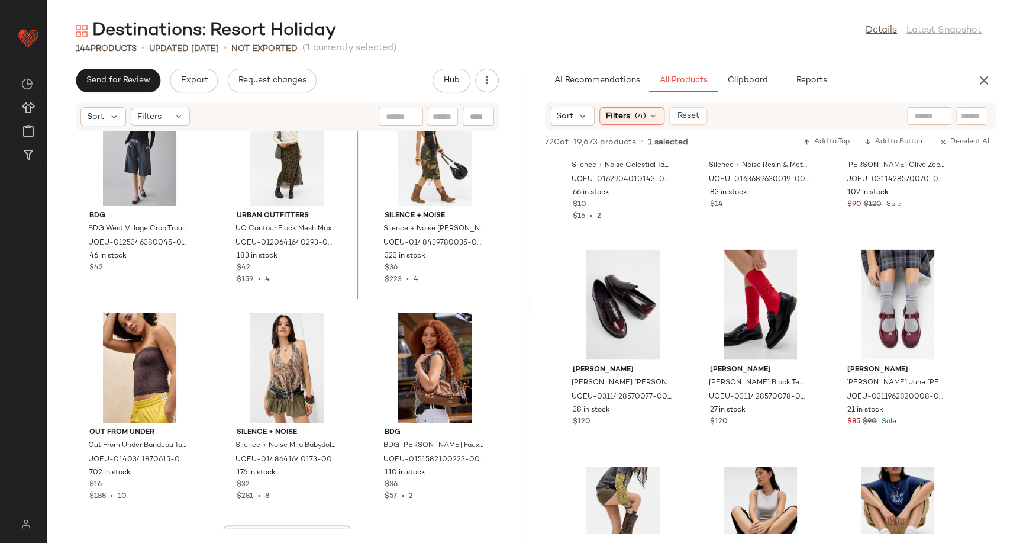
scroll to position [8709, 0]
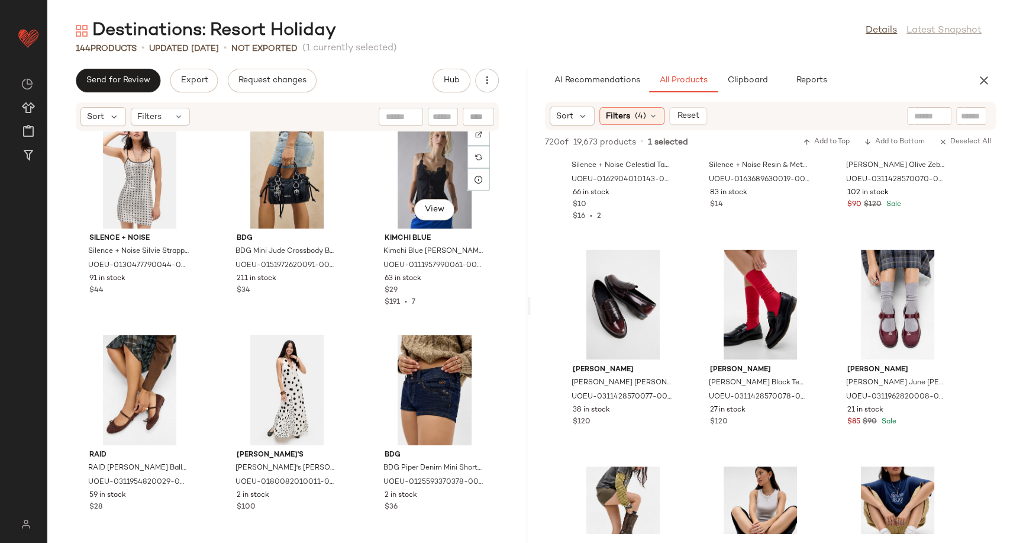
scroll to position [10001, 0]
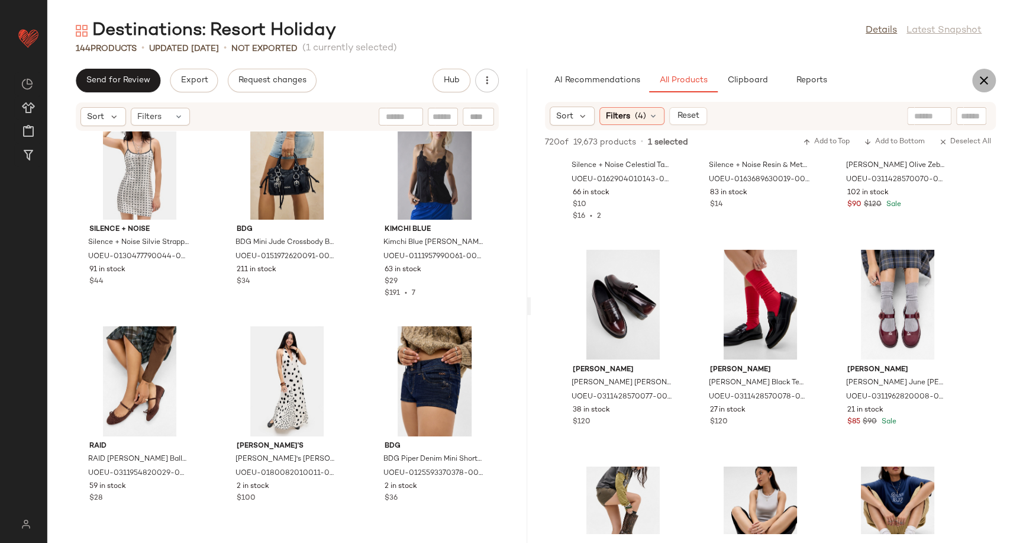
click at [984, 78] on icon "button" at bounding box center [984, 80] width 14 height 14
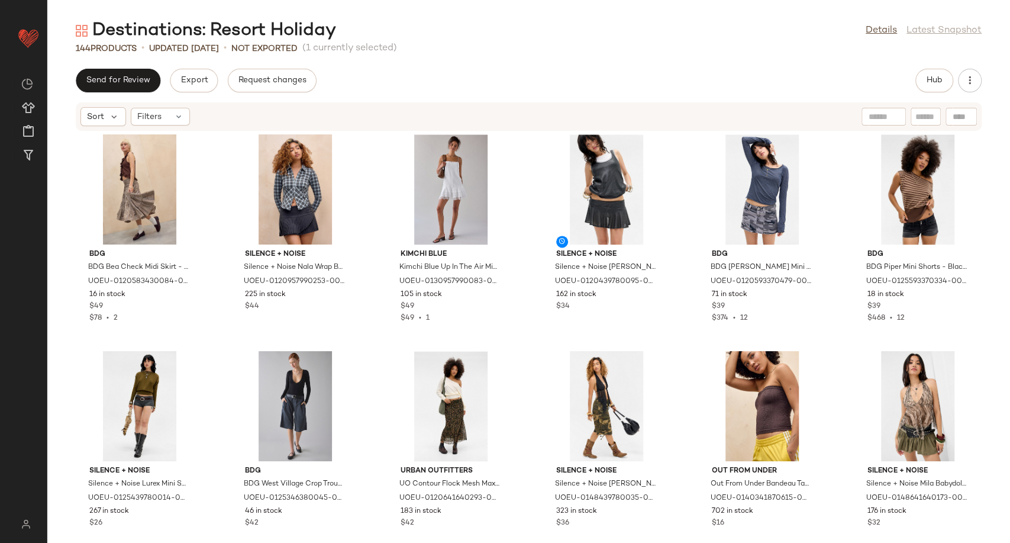
scroll to position [4142, 0]
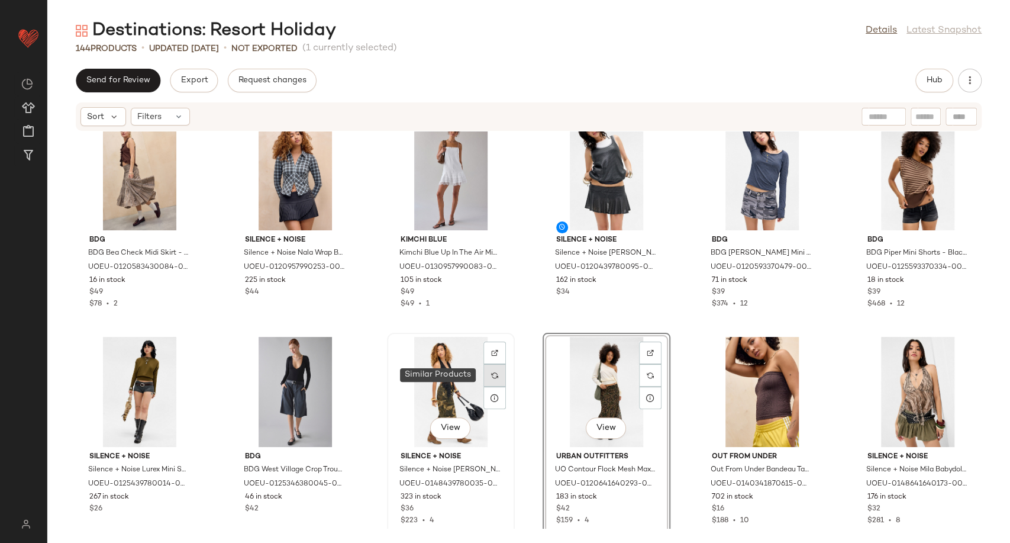
scroll to position [4471, 0]
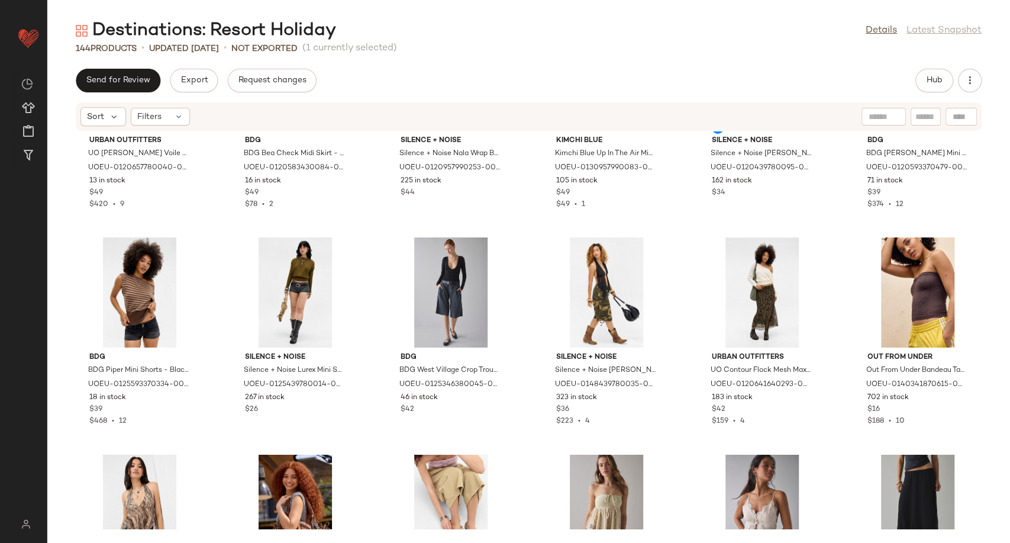
scroll to position [4439, 0]
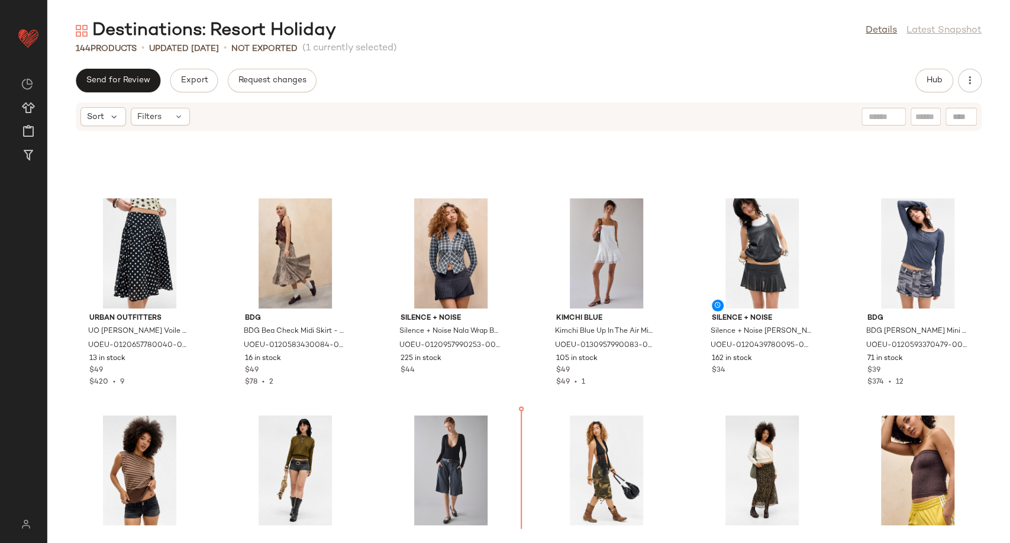
scroll to position [3988, 0]
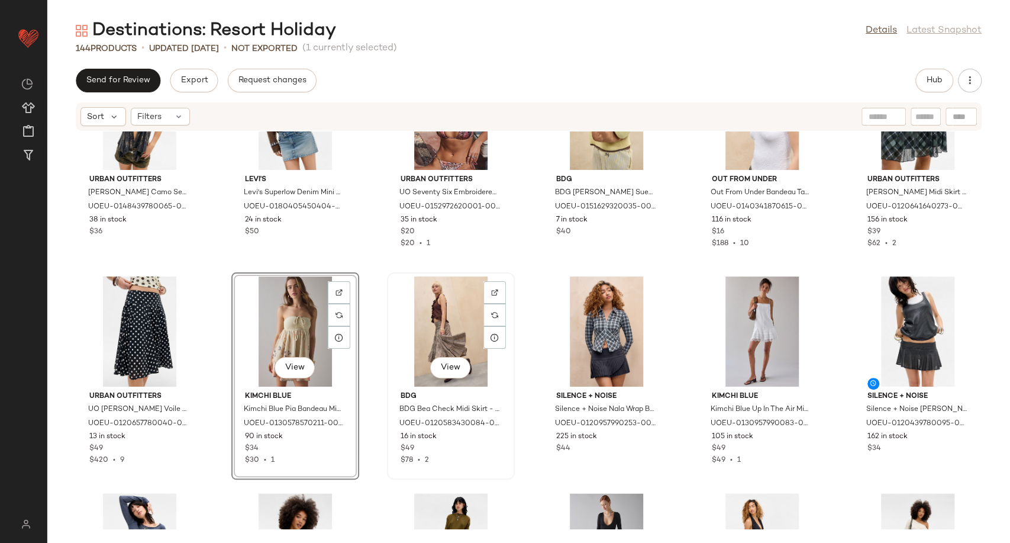
scroll to position [3988, 0]
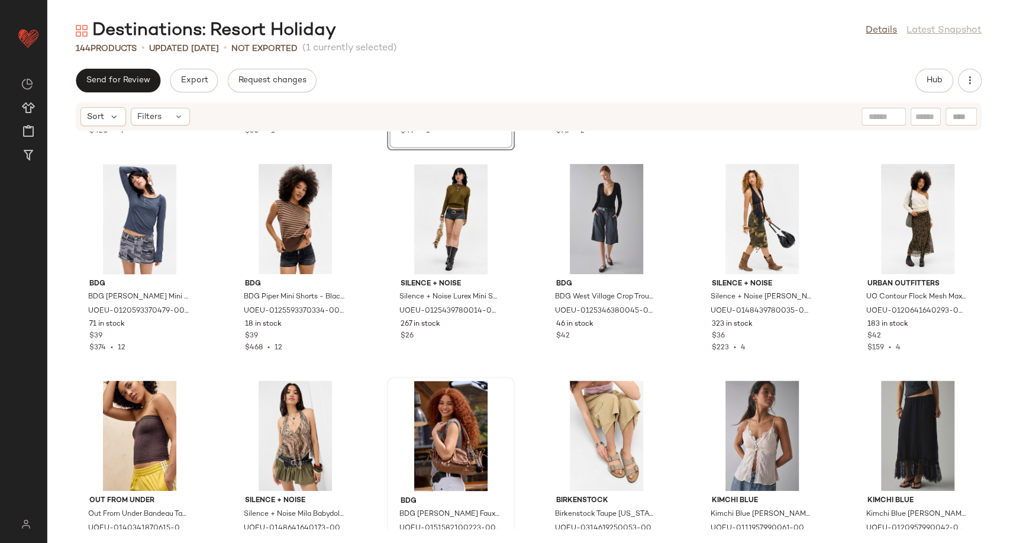
scroll to position [4317, 0]
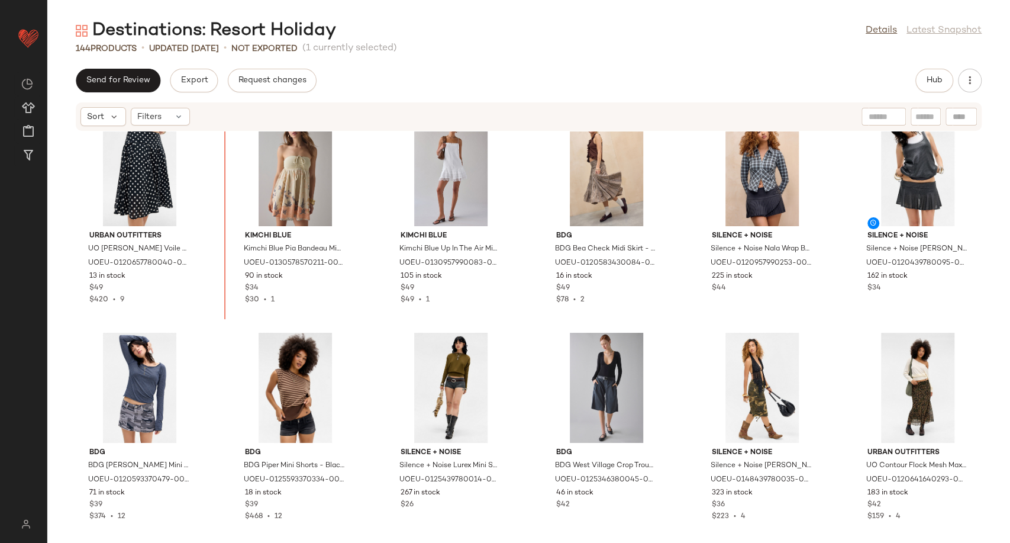
scroll to position [4124, 0]
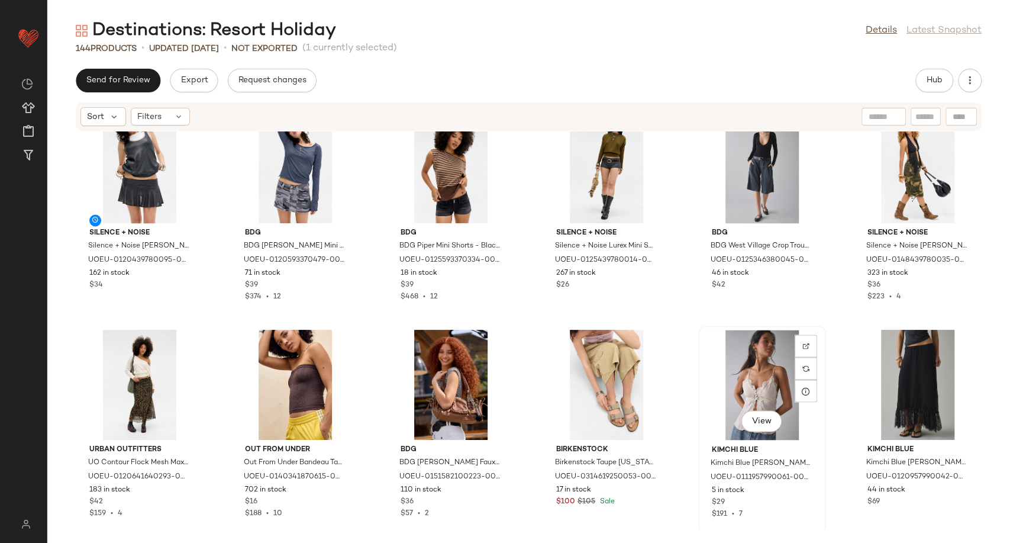
scroll to position [4387, 0]
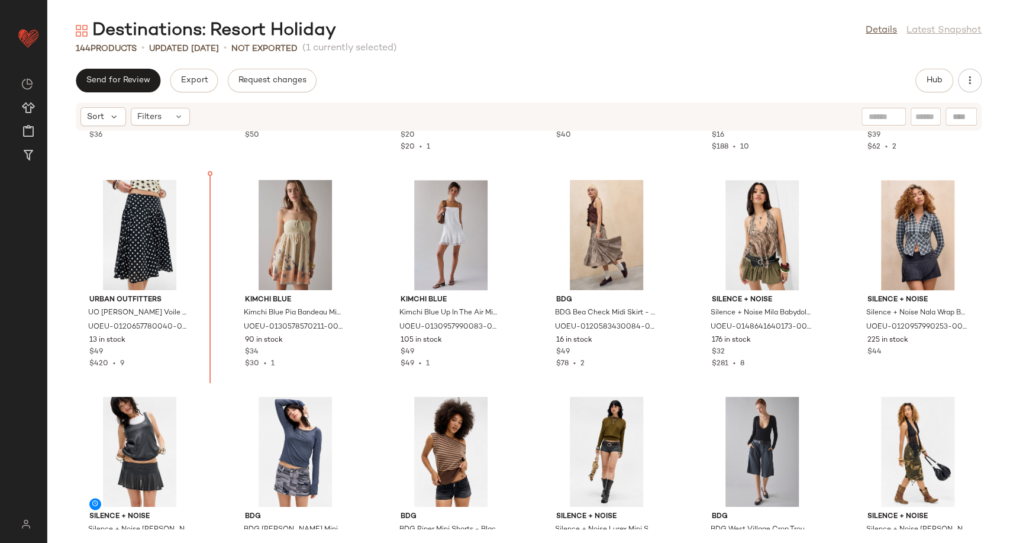
scroll to position [4081, 0]
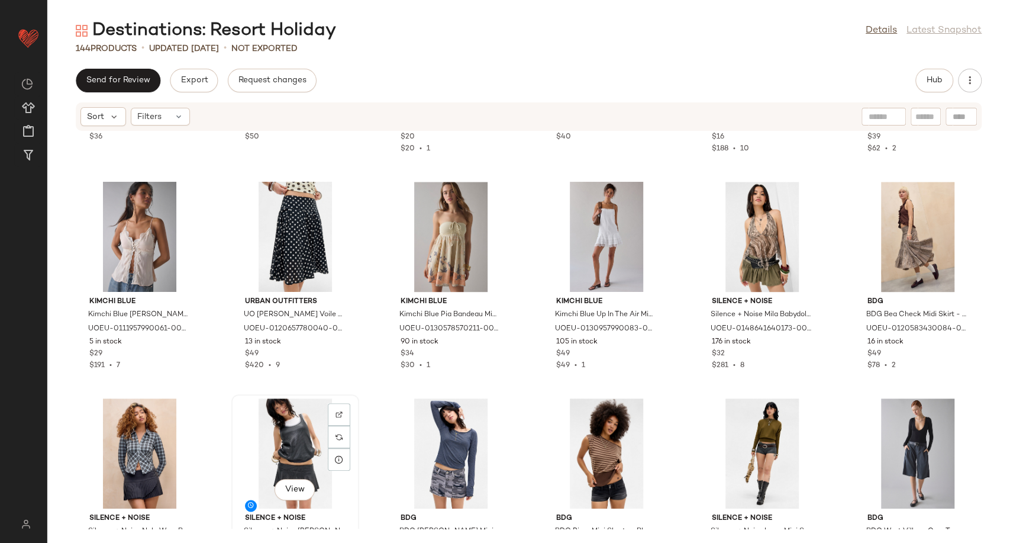
scroll to position [4083, 0]
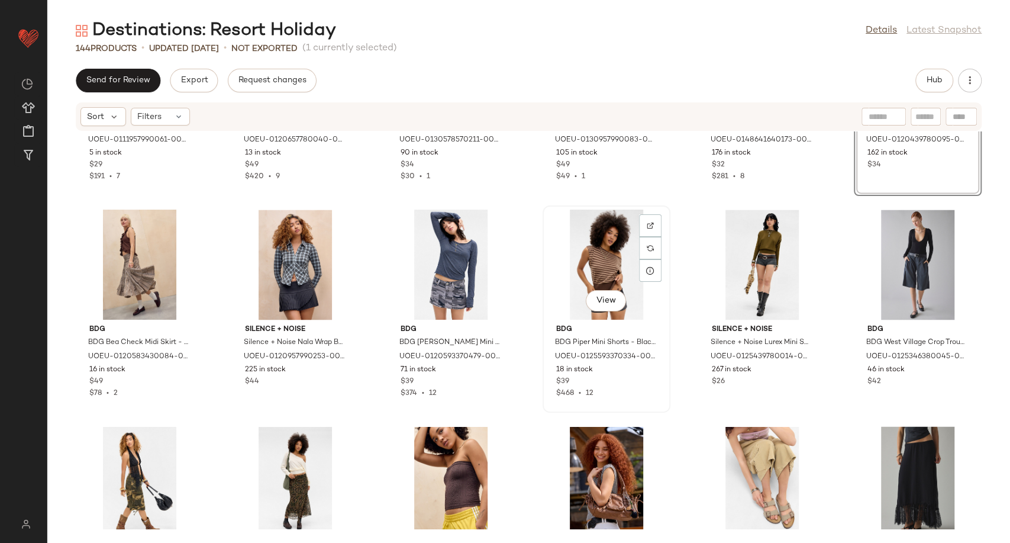
scroll to position [4280, 0]
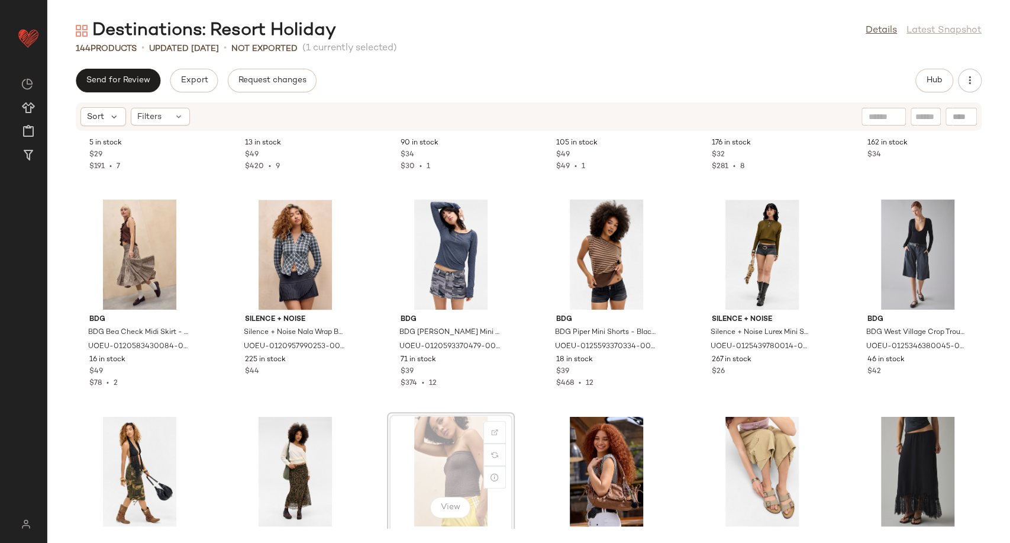
scroll to position [4281, 0]
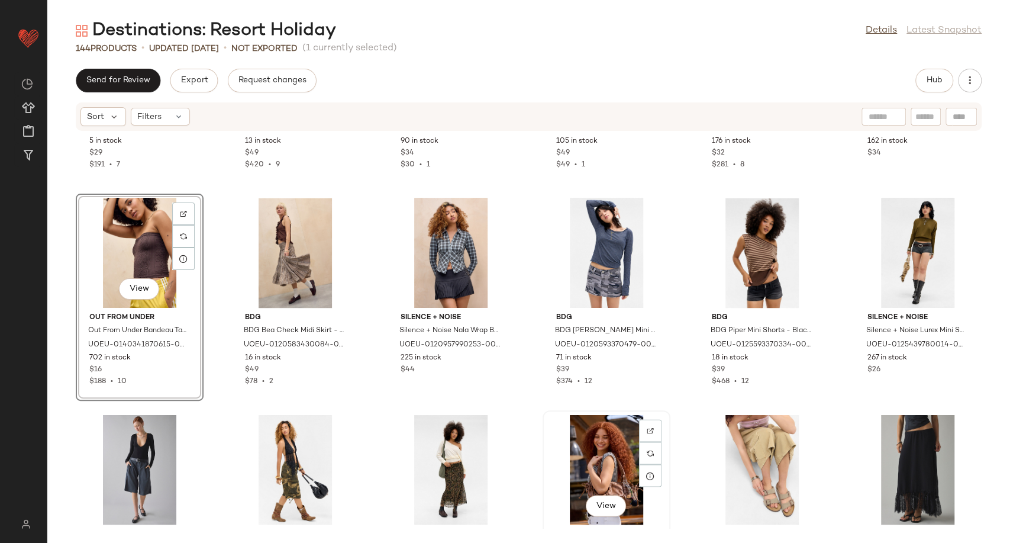
scroll to position [4284, 0]
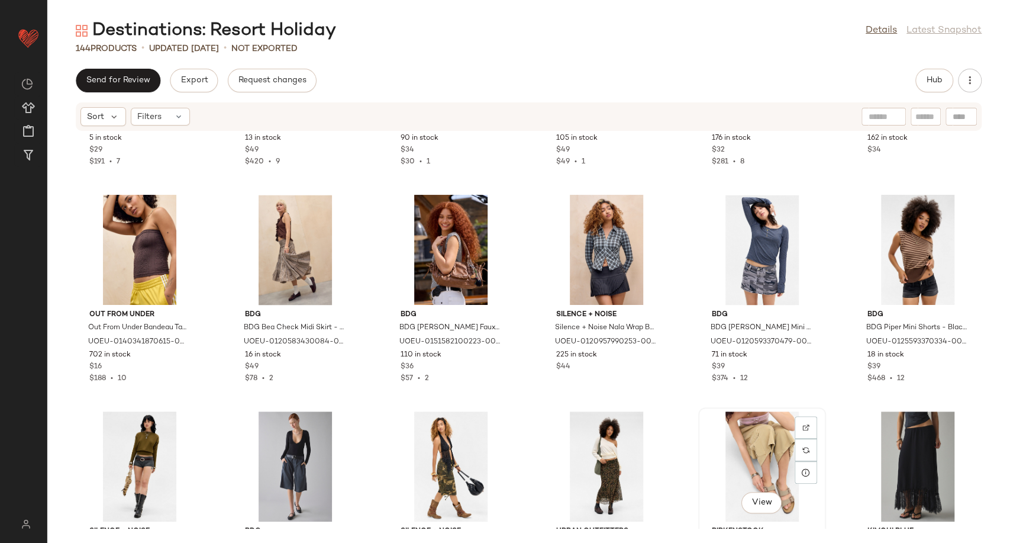
scroll to position [4286, 0]
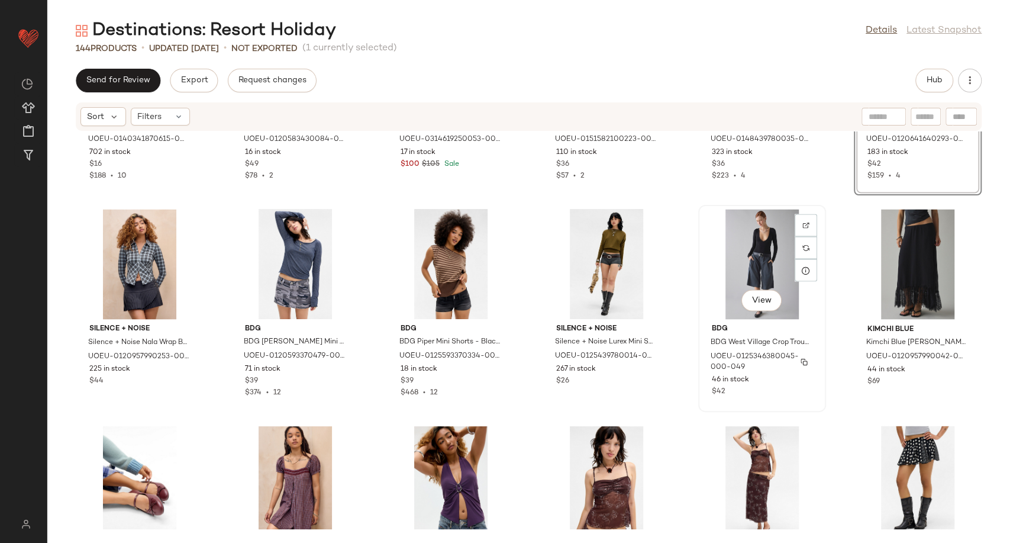
scroll to position [4553, 0]
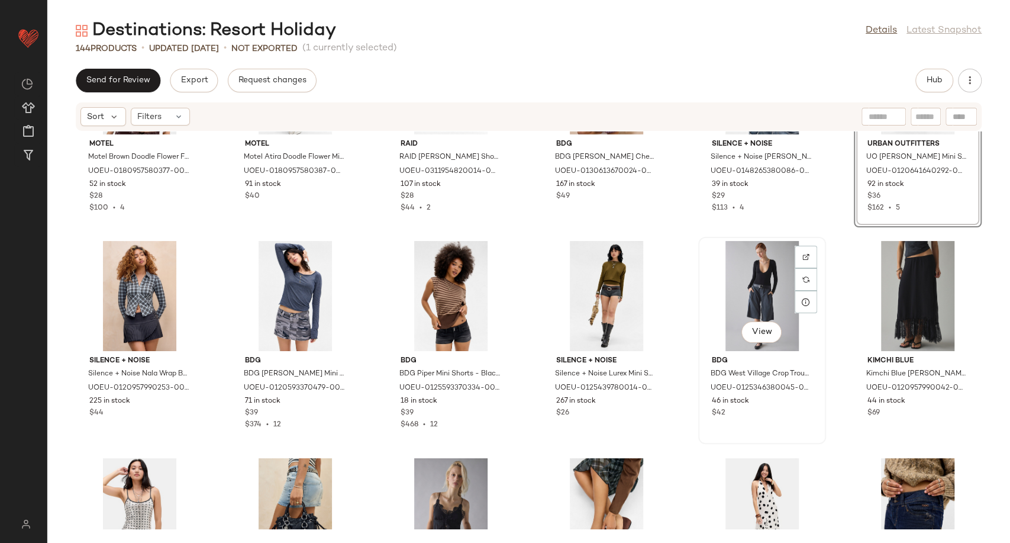
scroll to position [4737, 0]
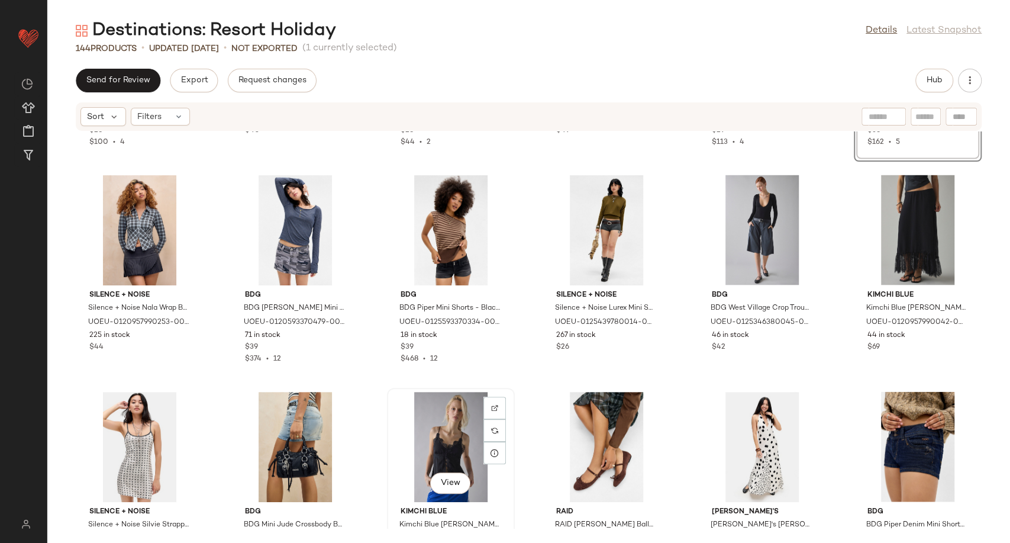
scroll to position [4739, 0]
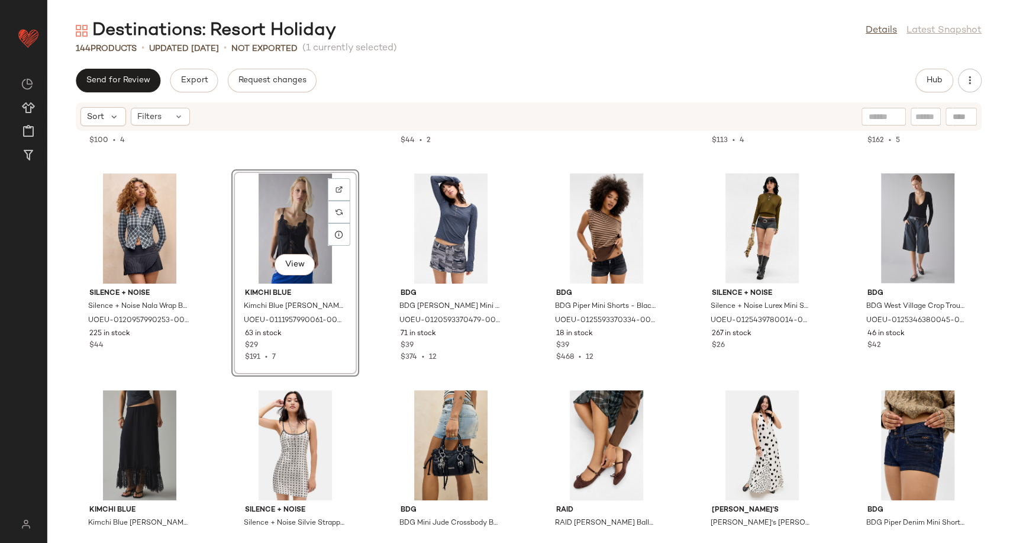
scroll to position [4736, 0]
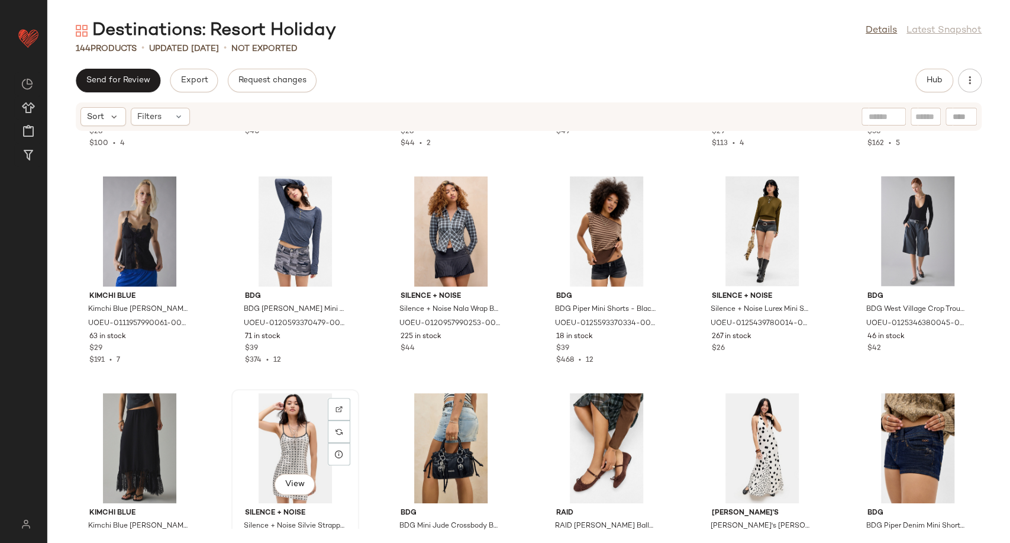
click at [289, 444] on div "View" at bounding box center [296, 448] width 120 height 110
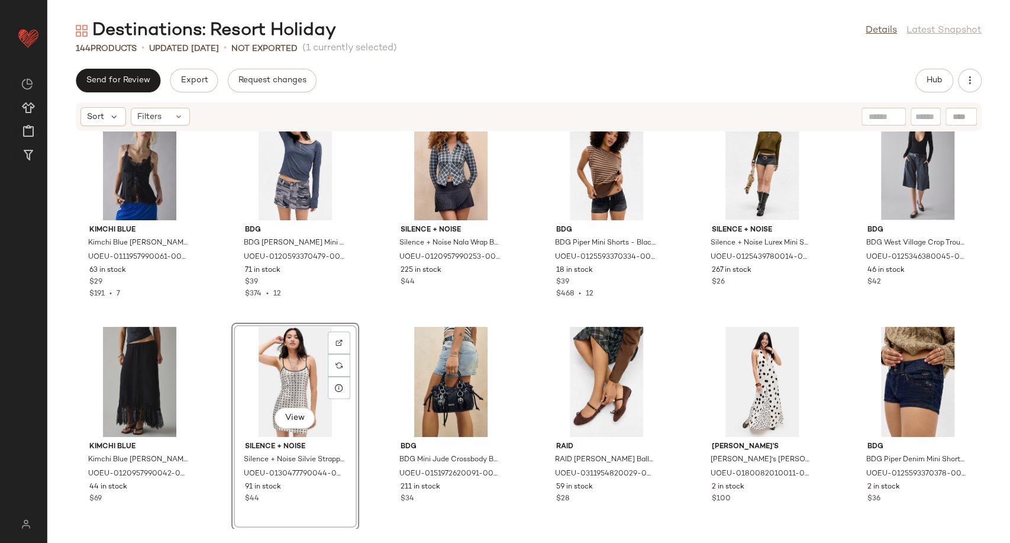
scroll to position [4803, 0]
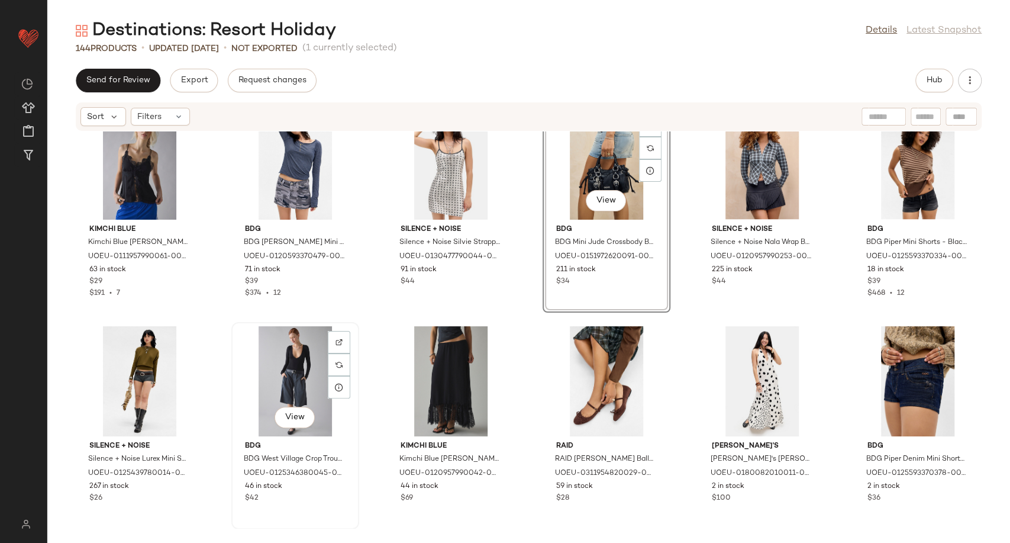
click at [266, 380] on div "View" at bounding box center [296, 381] width 120 height 110
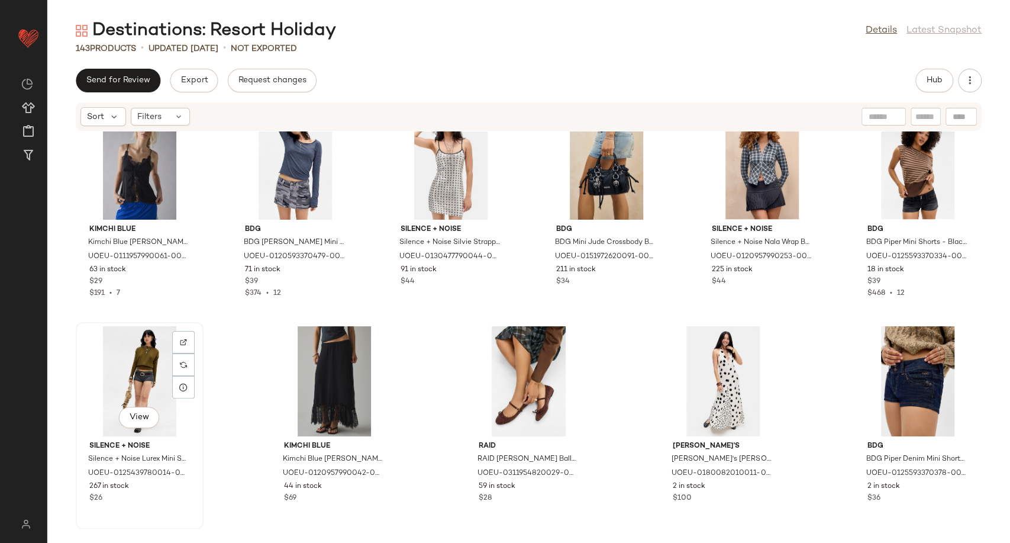
click at [148, 383] on div "View" at bounding box center [140, 381] width 120 height 110
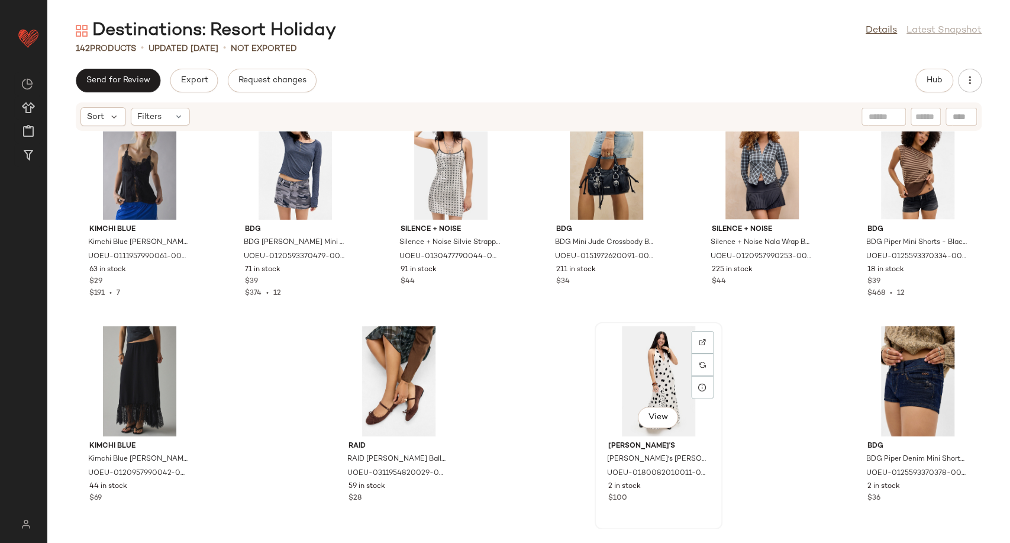
click at [643, 390] on div "View" at bounding box center [659, 381] width 120 height 110
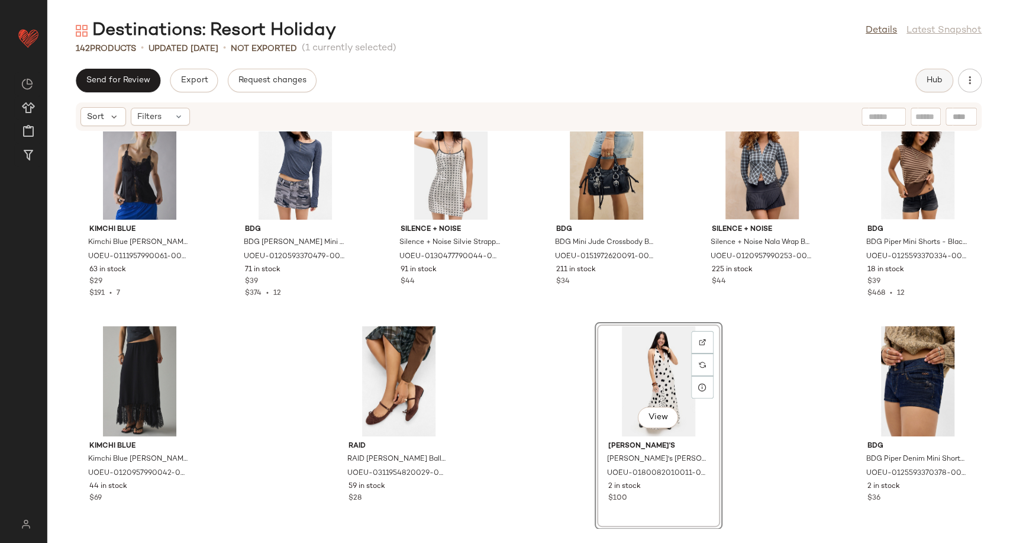
click at [924, 81] on button "Hub" at bounding box center [934, 81] width 38 height 24
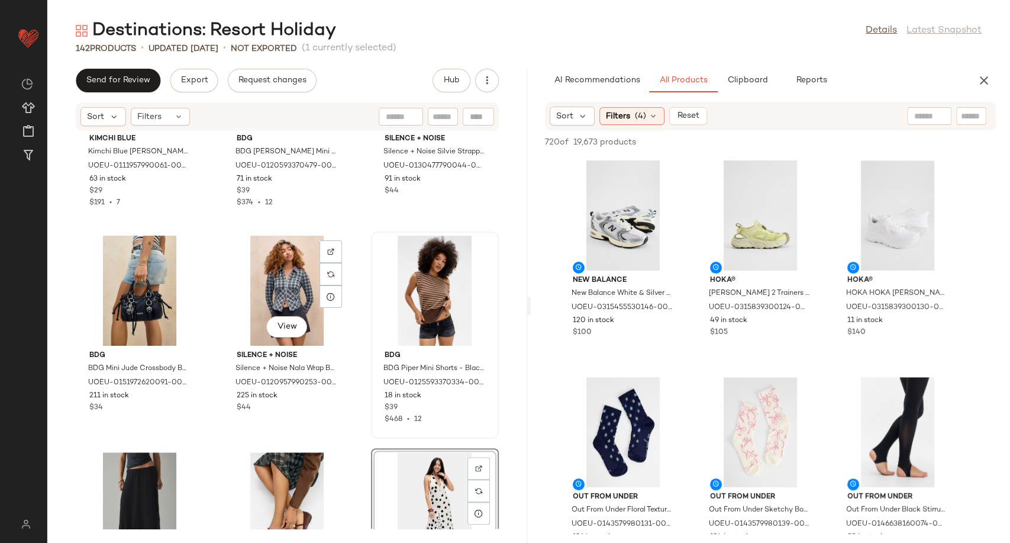
scroll to position [9672, 0]
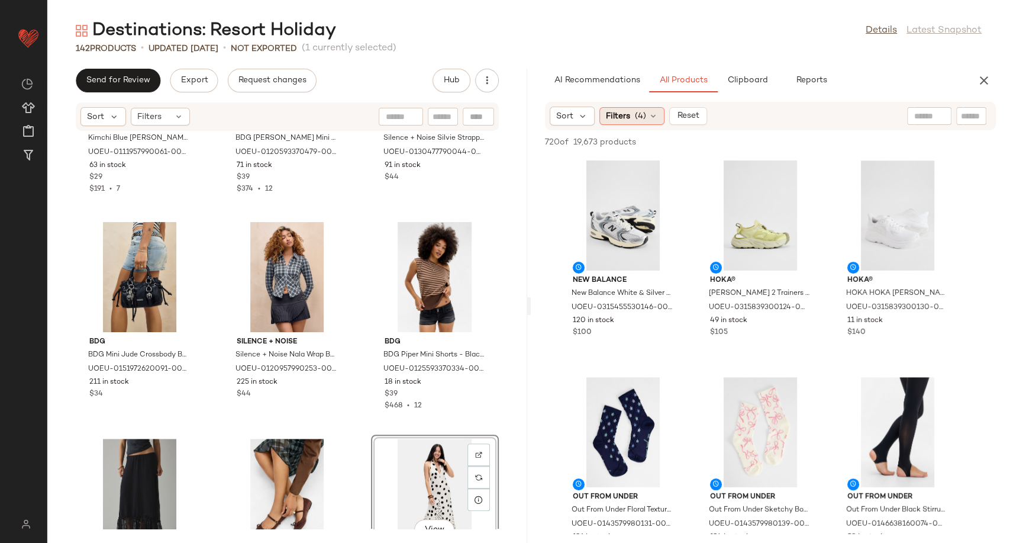
click at [652, 118] on icon at bounding box center [653, 115] width 9 height 9
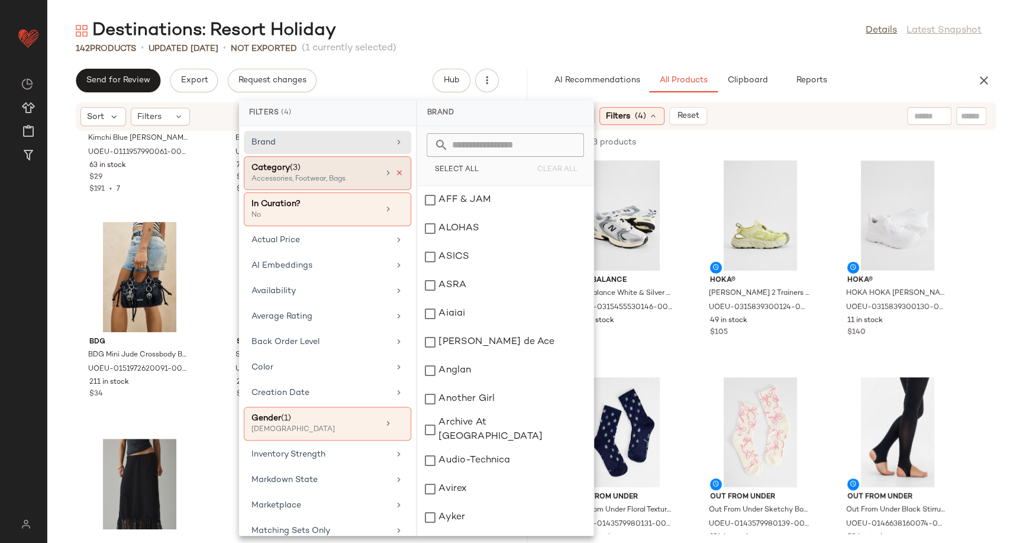
click at [398, 171] on icon at bounding box center [399, 173] width 8 height 8
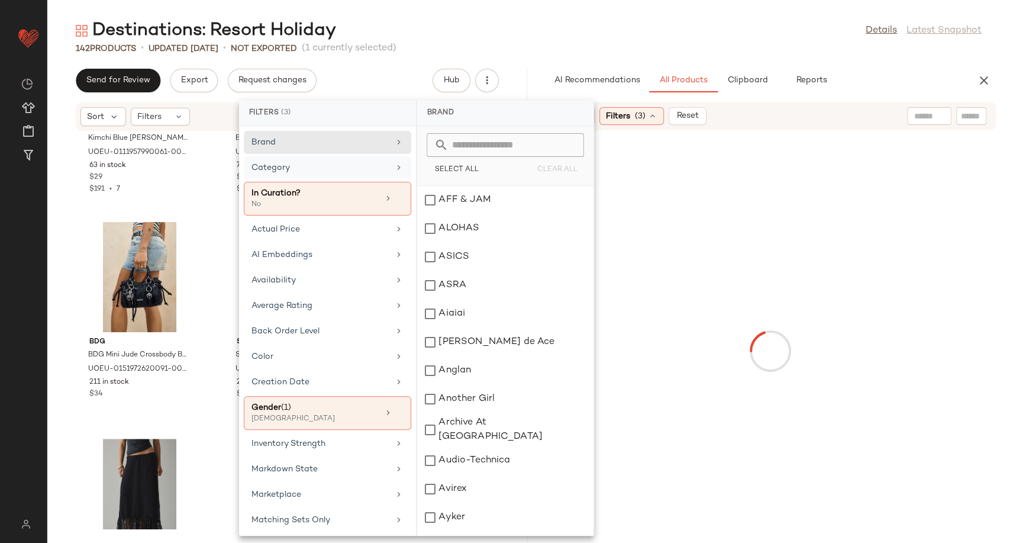
click at [369, 172] on div "Category" at bounding box center [321, 168] width 138 height 12
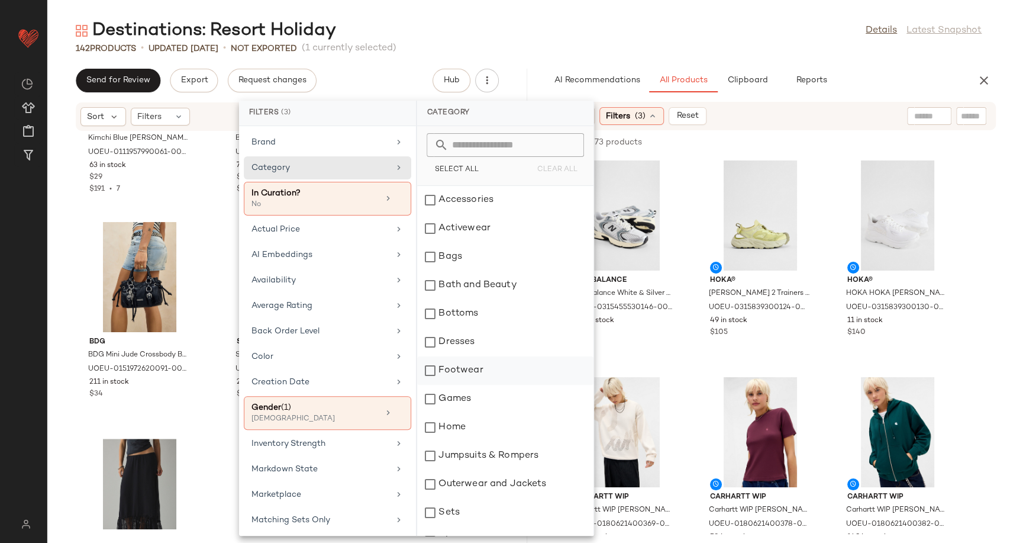
scroll to position [246, 0]
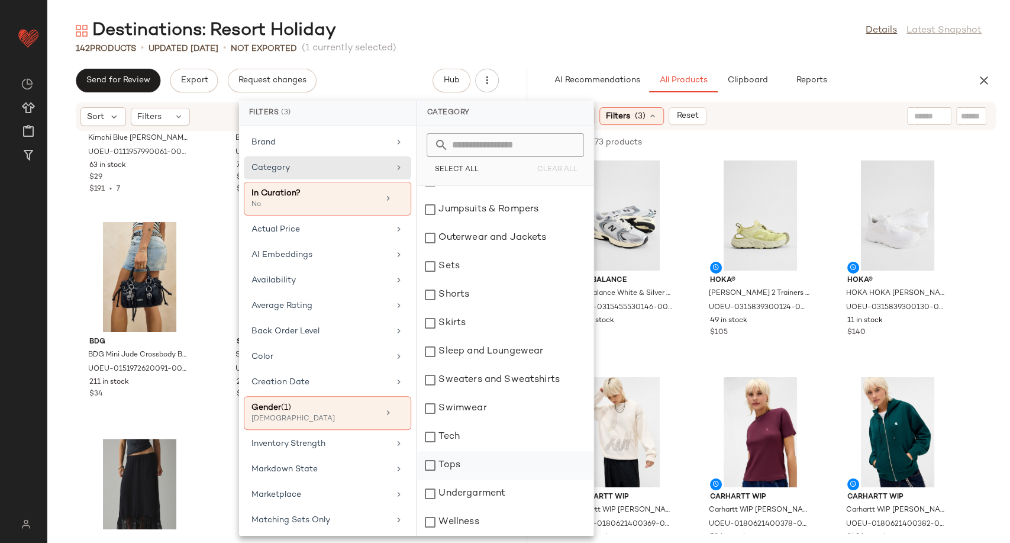
click at [460, 473] on div "Tops" at bounding box center [505, 465] width 176 height 28
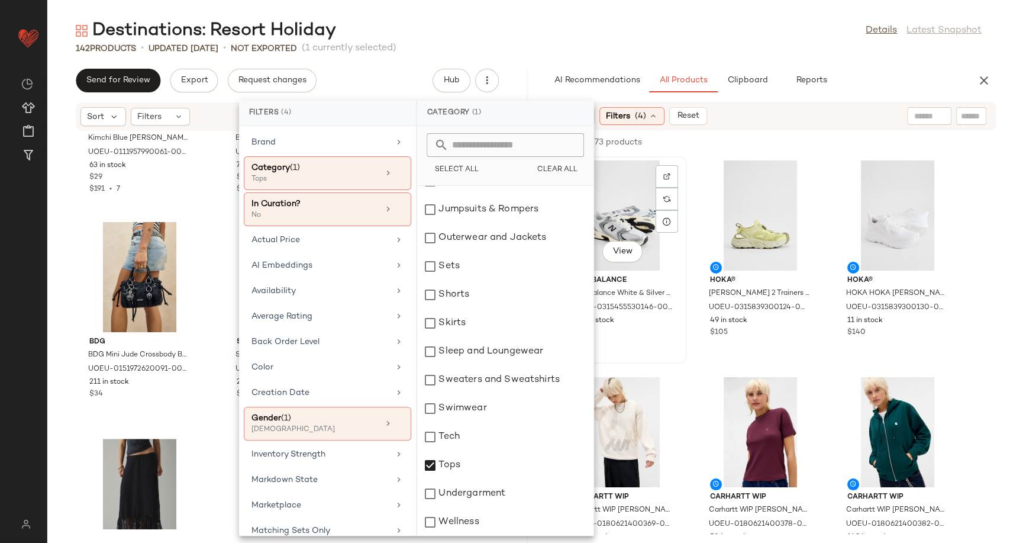
click at [680, 358] on div "View New Balance New Balance White & Silver 530 Trainers - White Shoe UK 5 at U…" at bounding box center [622, 259] width 125 height 205
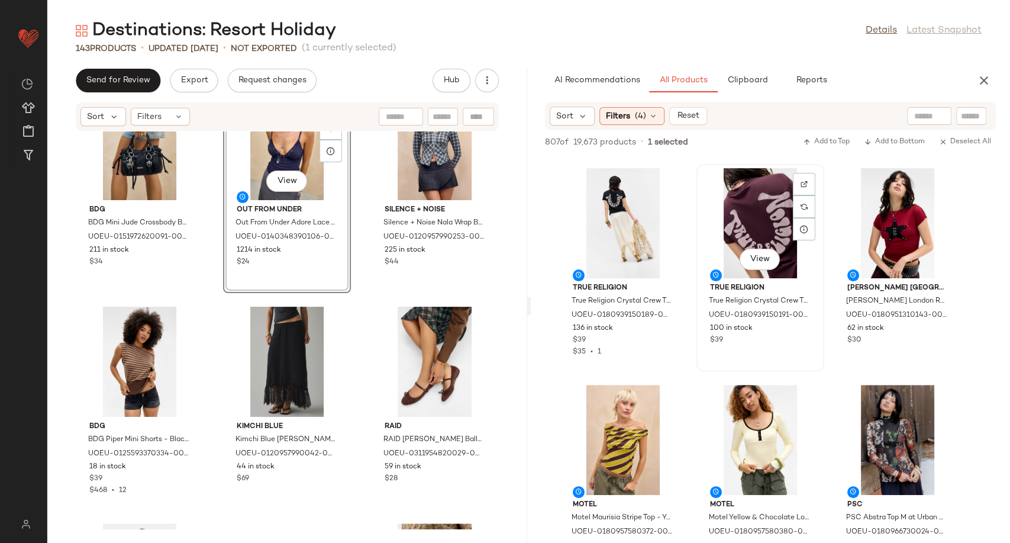
scroll to position [263, 0]
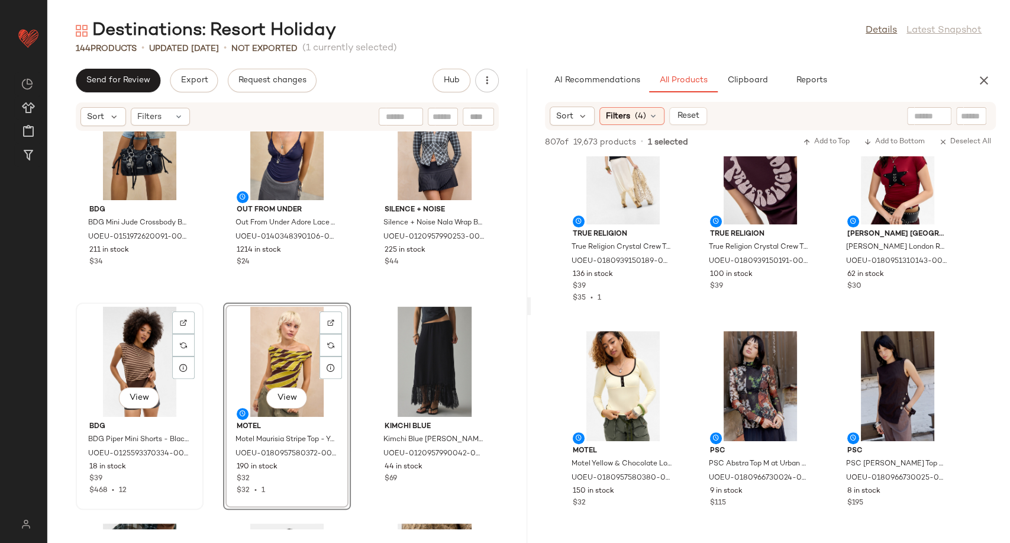
click at [141, 360] on div "View" at bounding box center [140, 362] width 120 height 110
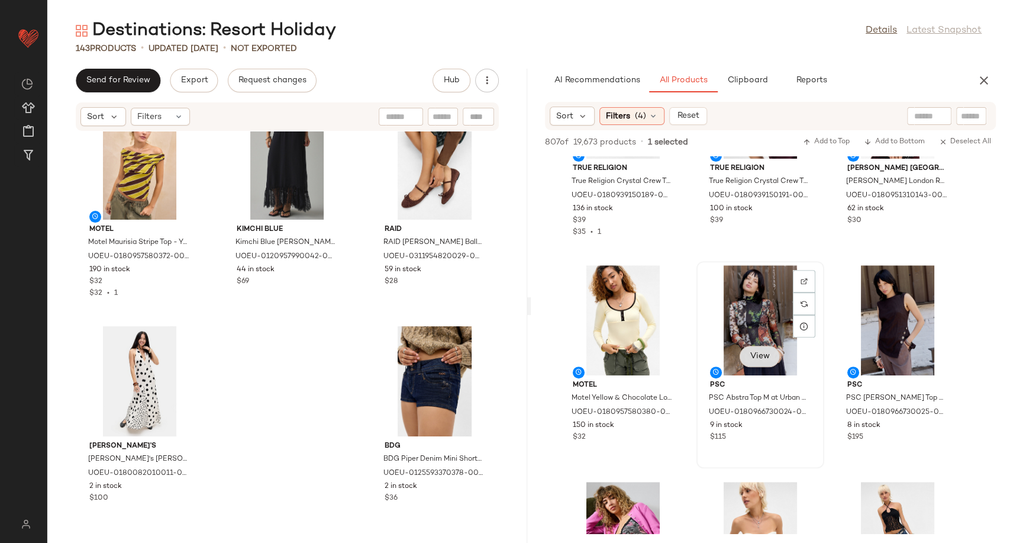
scroll to position [460, 0]
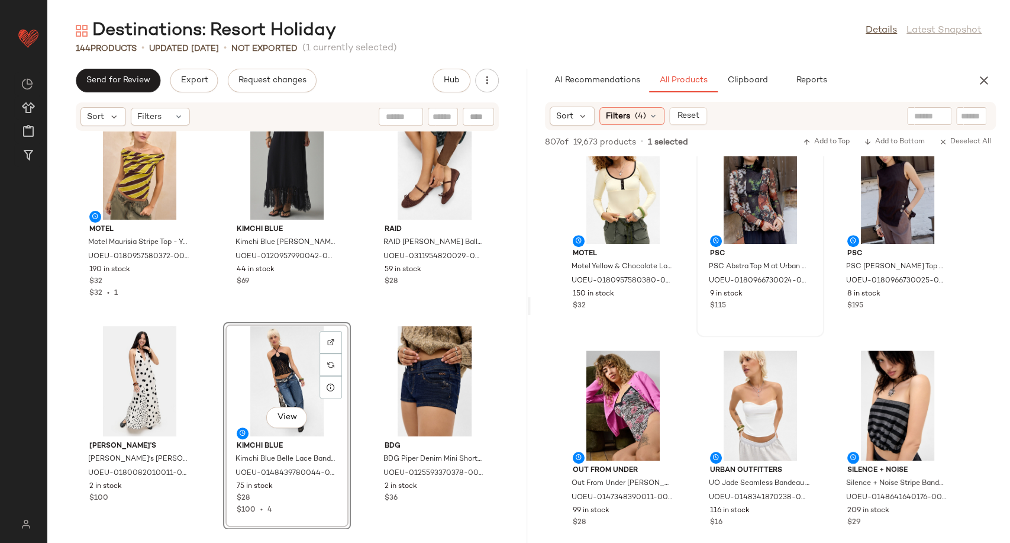
click at [361, 311] on div "Motel Motel Maurisia Stripe Top - Yellow 2XL at Urban Outfitters UOEU-018095758…" at bounding box center [287, 329] width 480 height 397
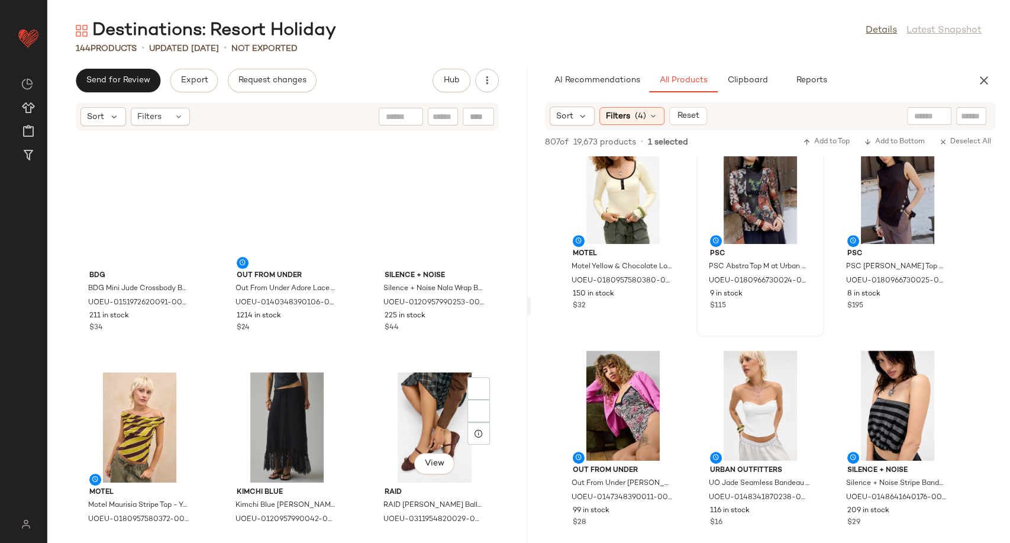
scroll to position [9738, 0]
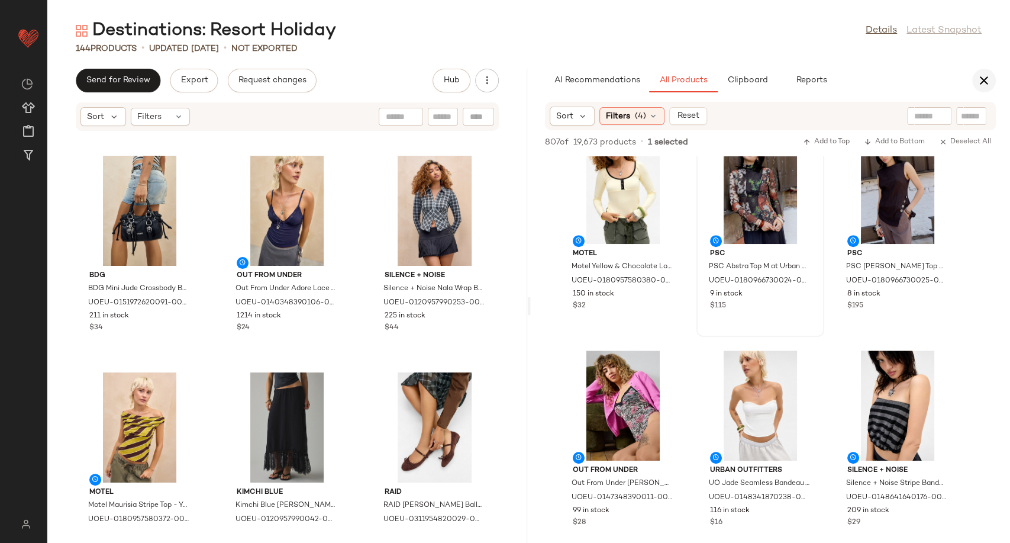
click at [990, 74] on icon "button" at bounding box center [984, 80] width 14 height 14
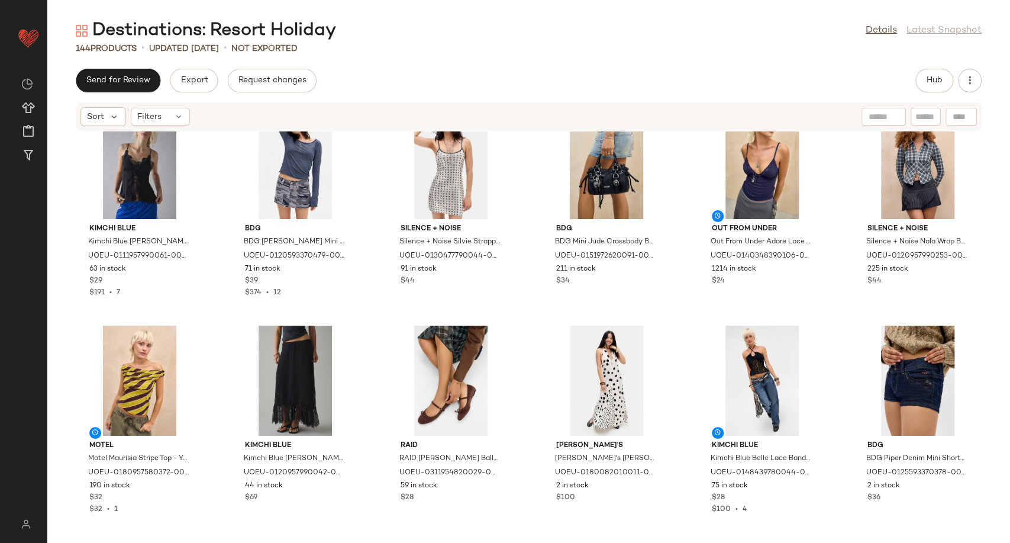
scroll to position [4765, 0]
